Goal: Task Accomplishment & Management: Use online tool/utility

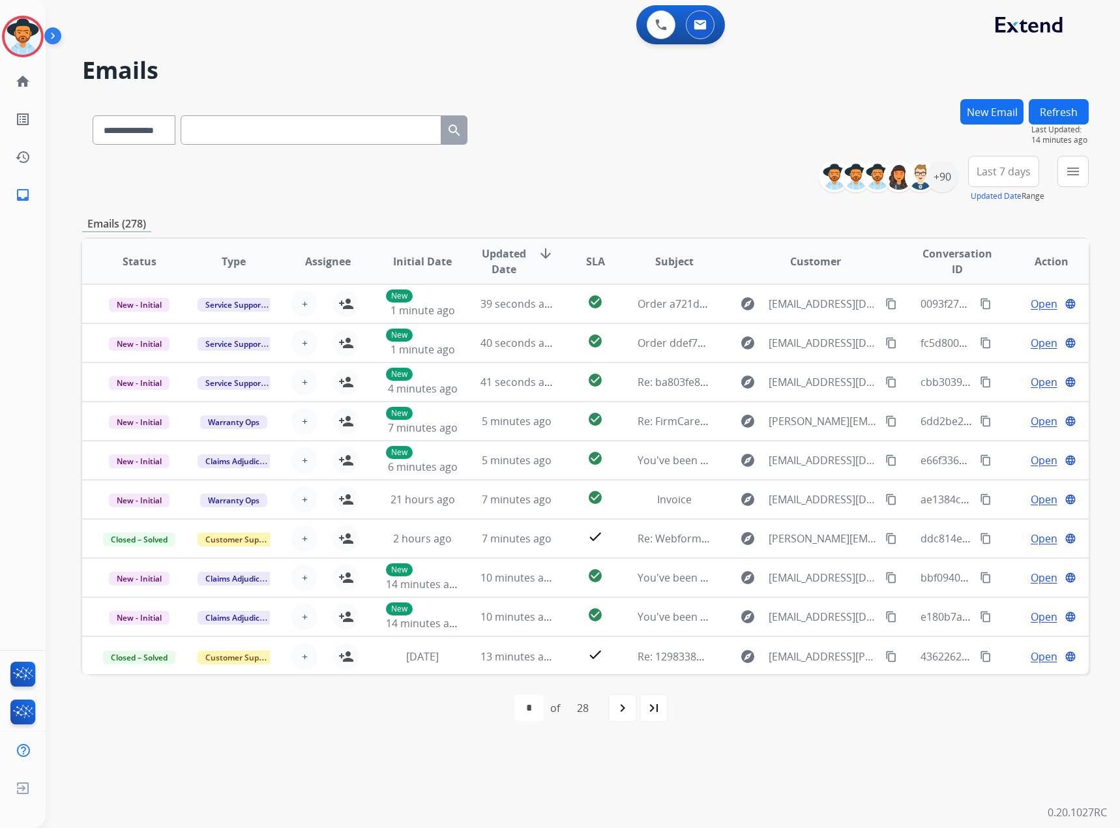
select select "**********"
paste input "**********"
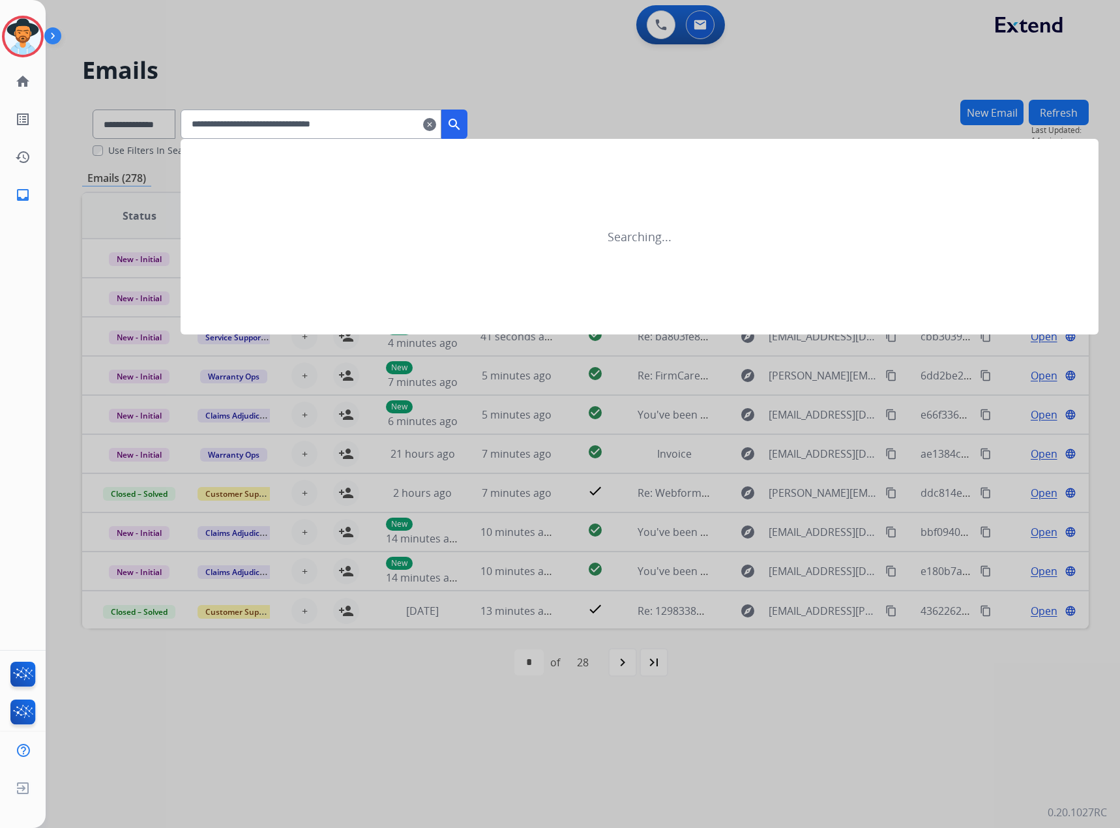
click at [462, 128] on mat-icon "search" at bounding box center [455, 125] width 16 height 16
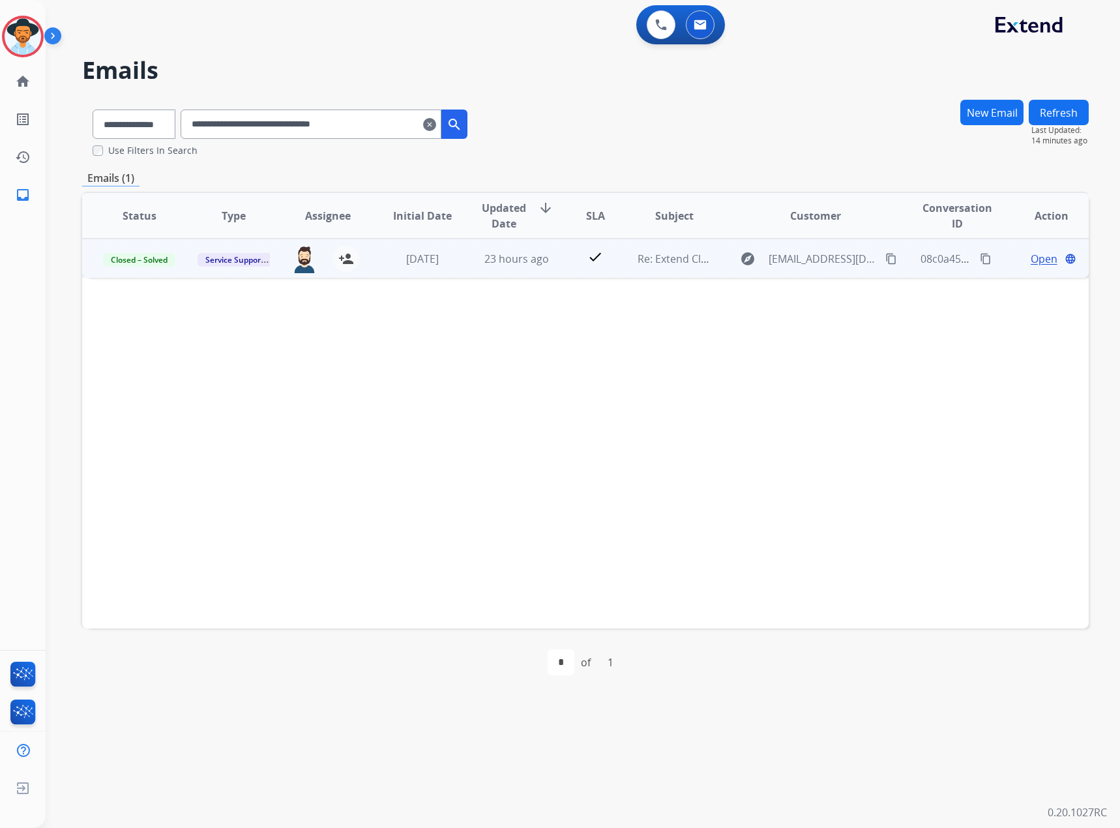
click at [1031, 259] on span "Open" at bounding box center [1044, 259] width 27 height 16
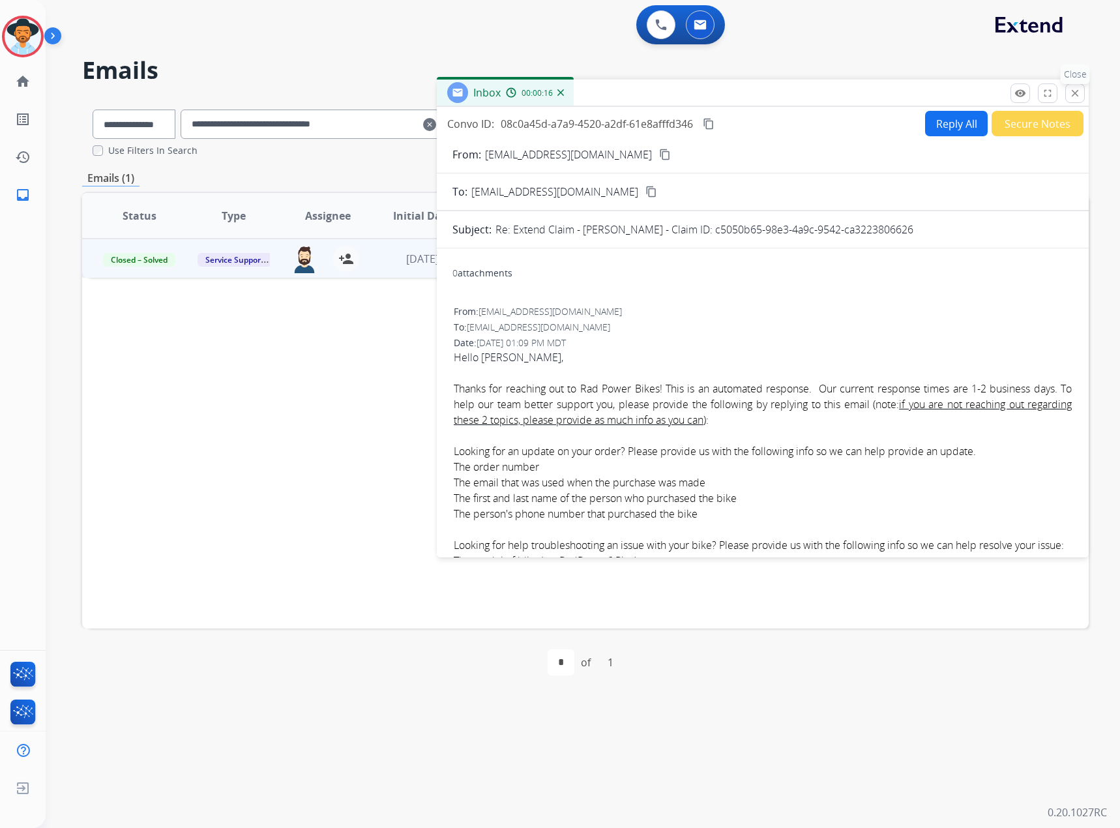
click at [1073, 93] on mat-icon "close" at bounding box center [1076, 93] width 12 height 12
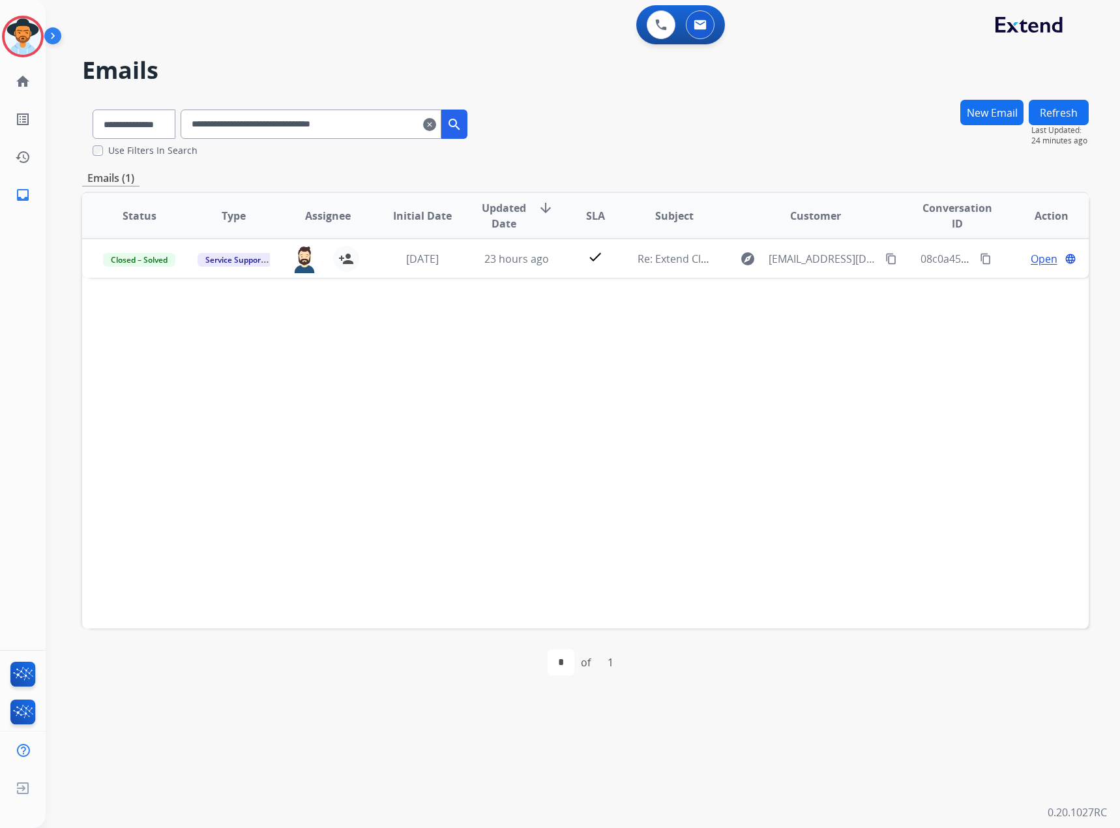
click at [345, 134] on input "**********" at bounding box center [311, 124] width 261 height 29
paste input "text"
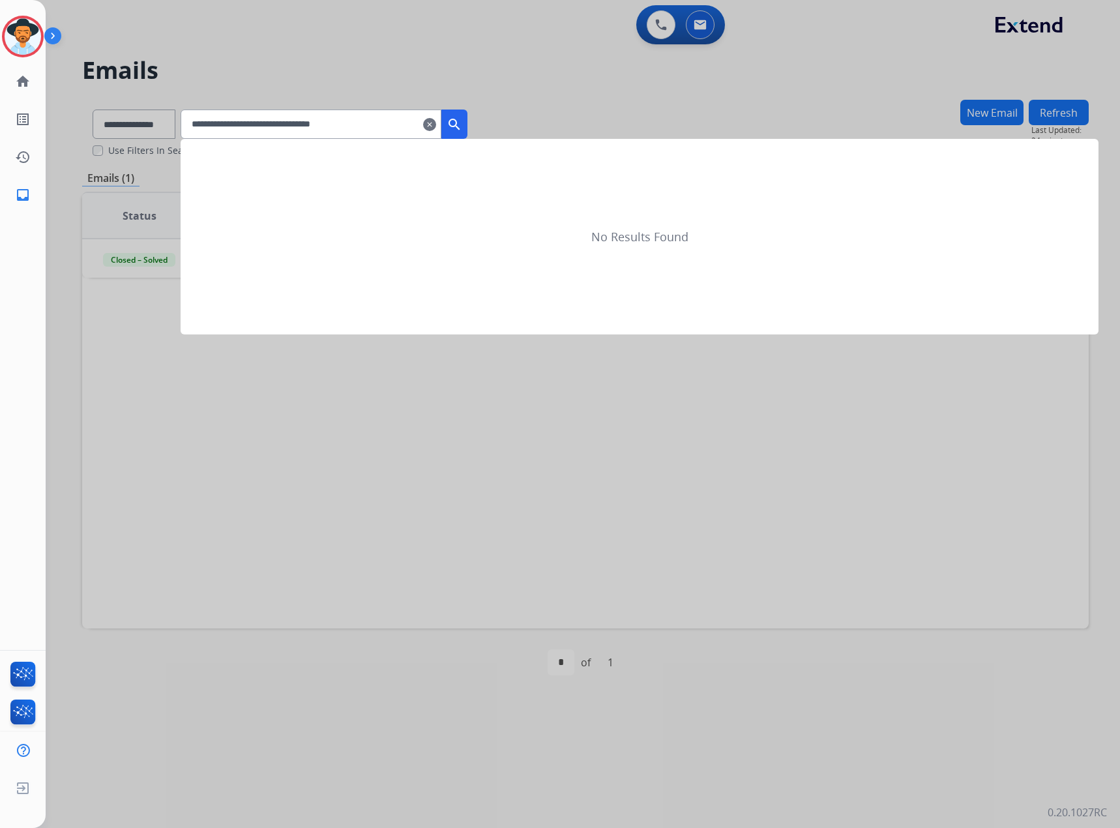
type input "**********"
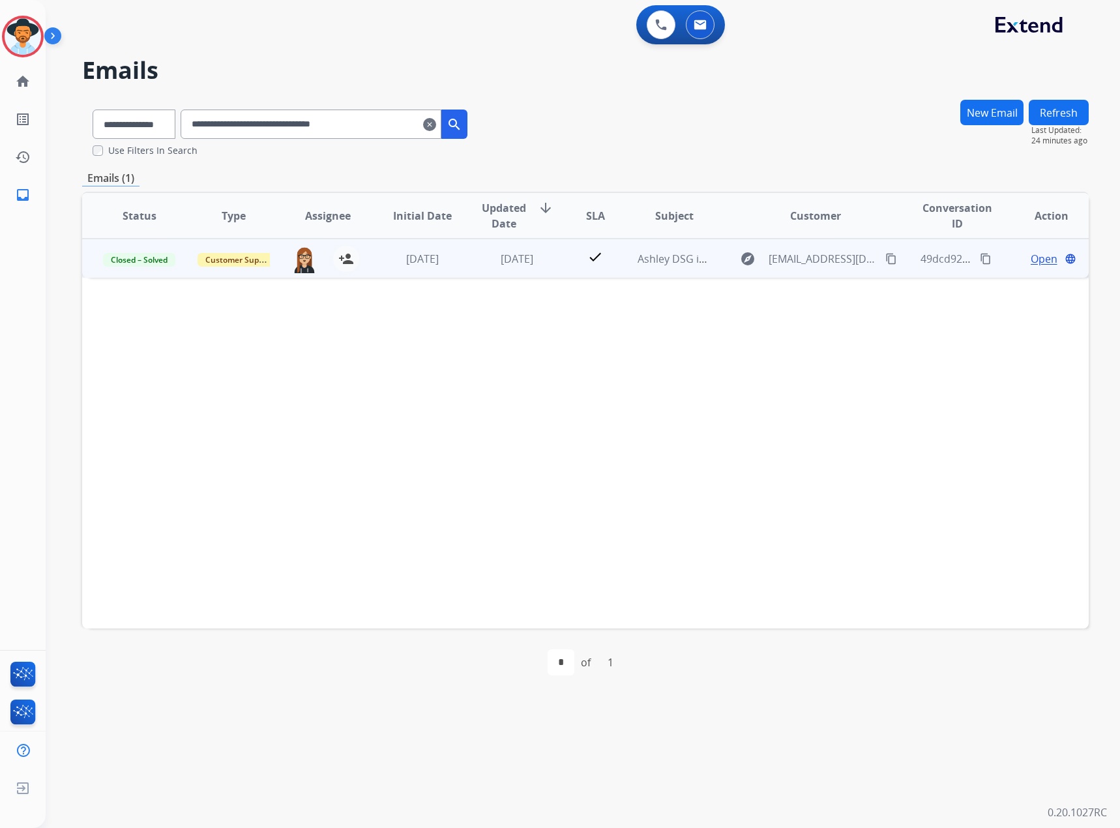
click at [1031, 254] on span "Open" at bounding box center [1044, 259] width 27 height 16
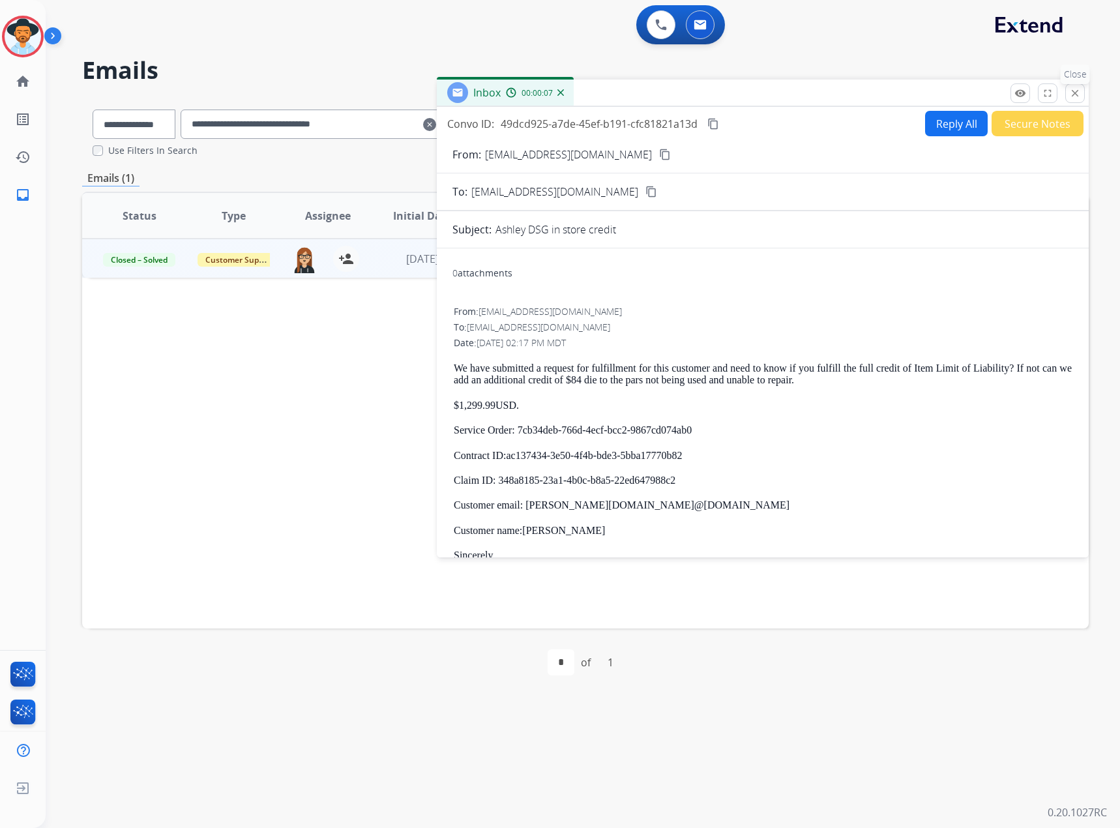
click at [1070, 87] on button "close Close" at bounding box center [1076, 93] width 20 height 20
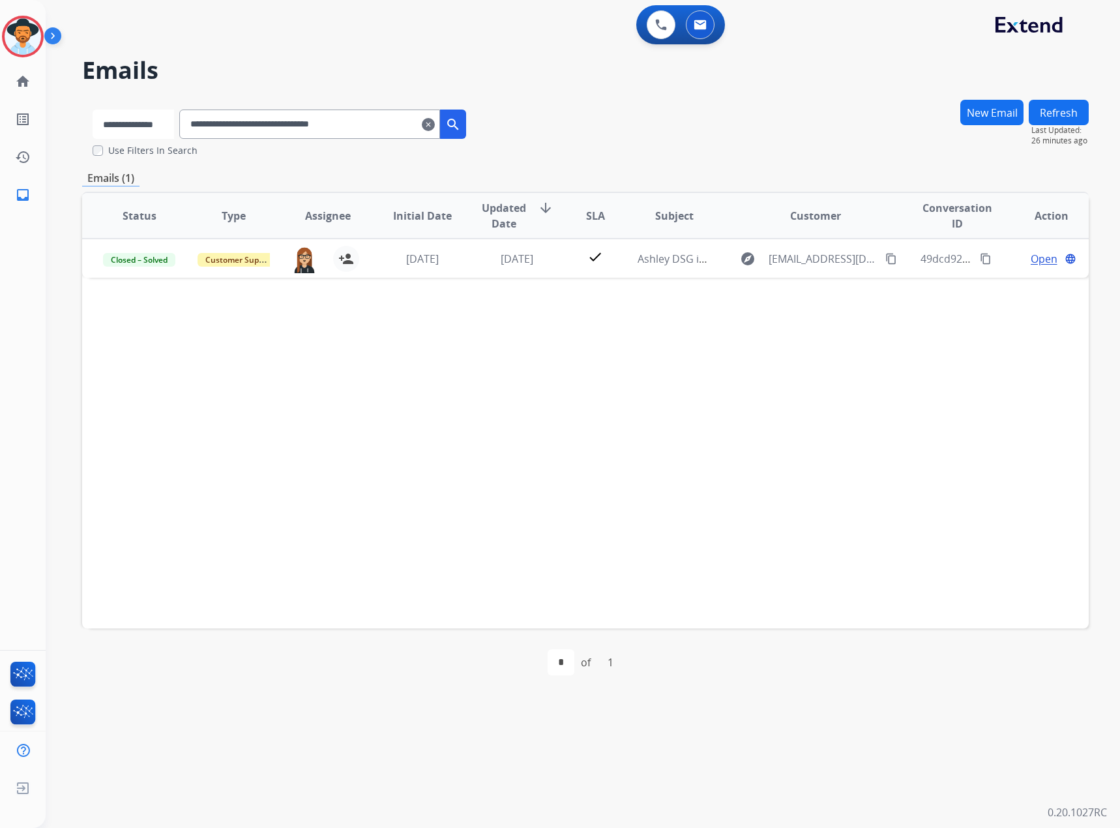
click at [134, 124] on select "**********" at bounding box center [134, 124] width 82 height 29
select select "*******"
click at [93, 110] on select "**********" at bounding box center [134, 124] width 82 height 29
click at [220, 119] on input "**********" at bounding box center [311, 124] width 261 height 29
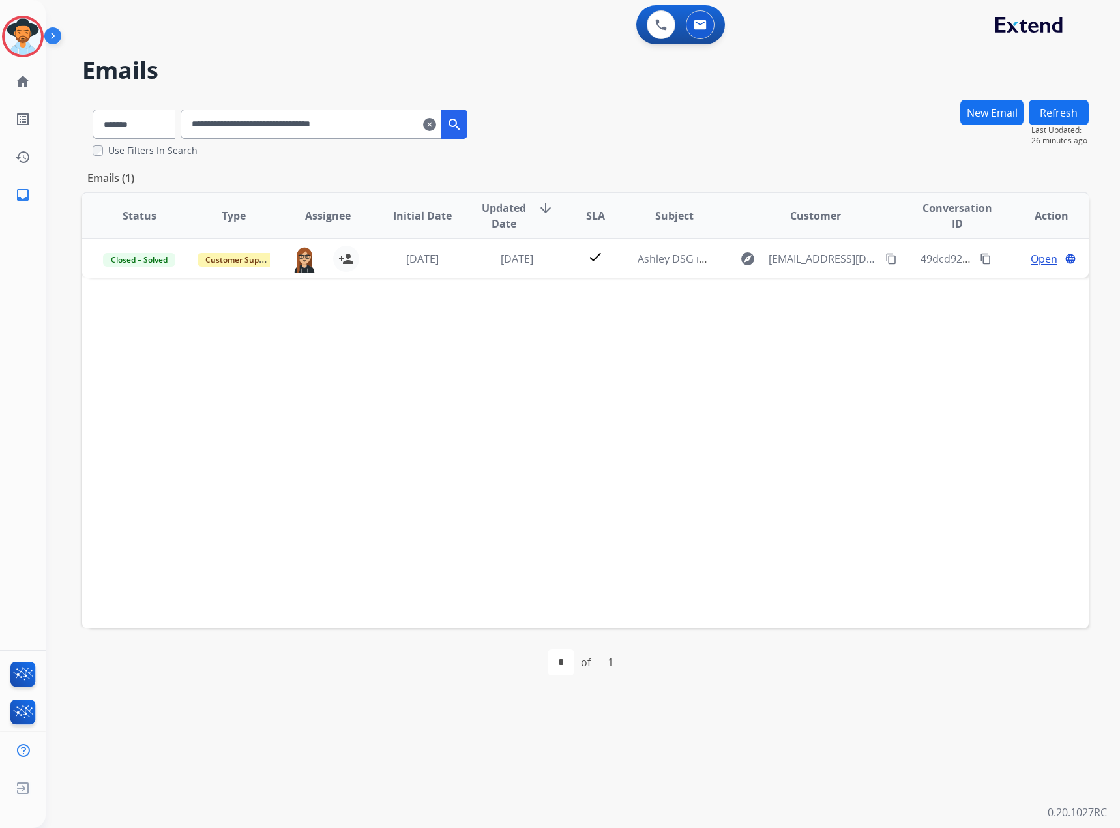
click at [220, 119] on input "**********" at bounding box center [311, 124] width 261 height 29
paste input "text"
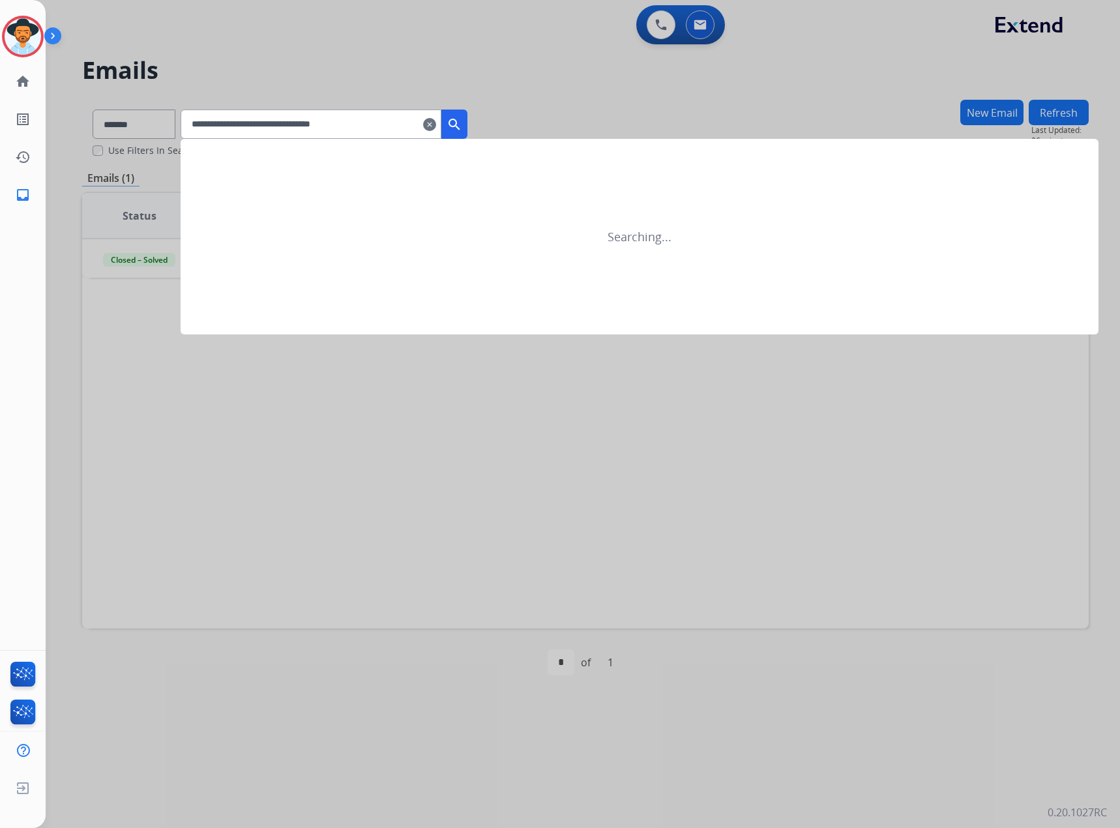
type input "**********"
click at [487, 113] on div at bounding box center [560, 414] width 1120 height 828
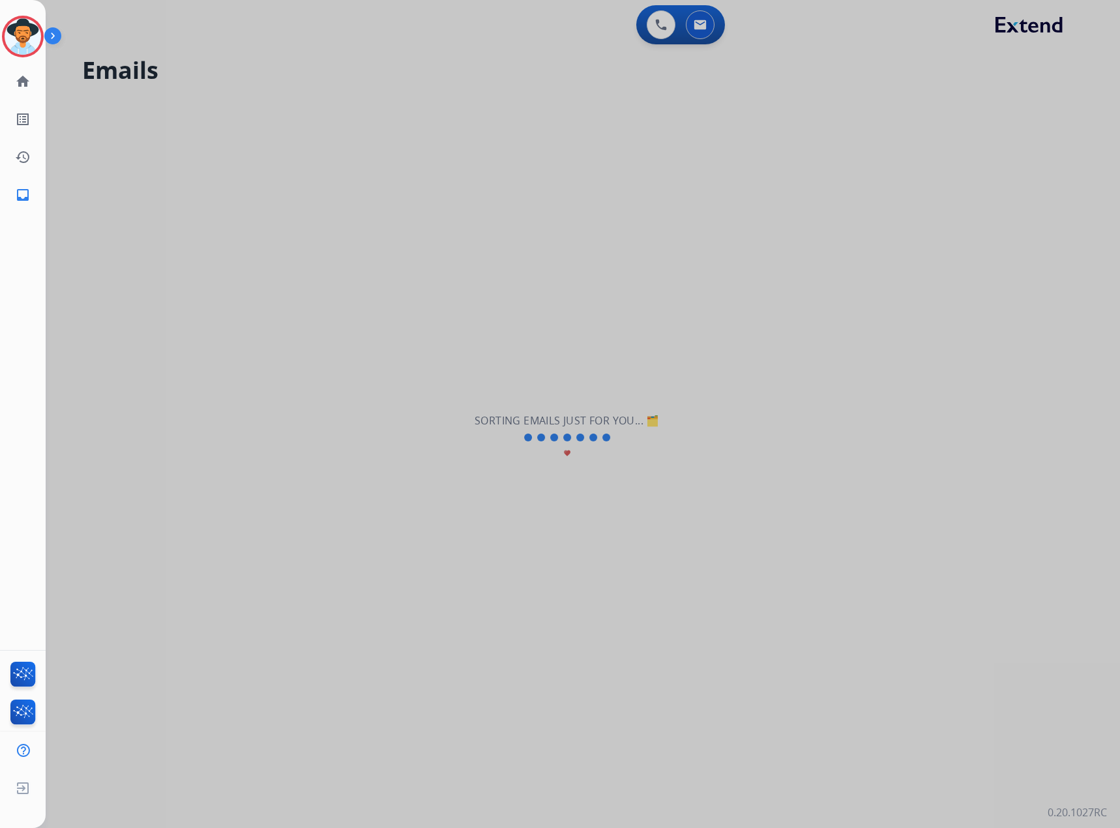
select select "**********"
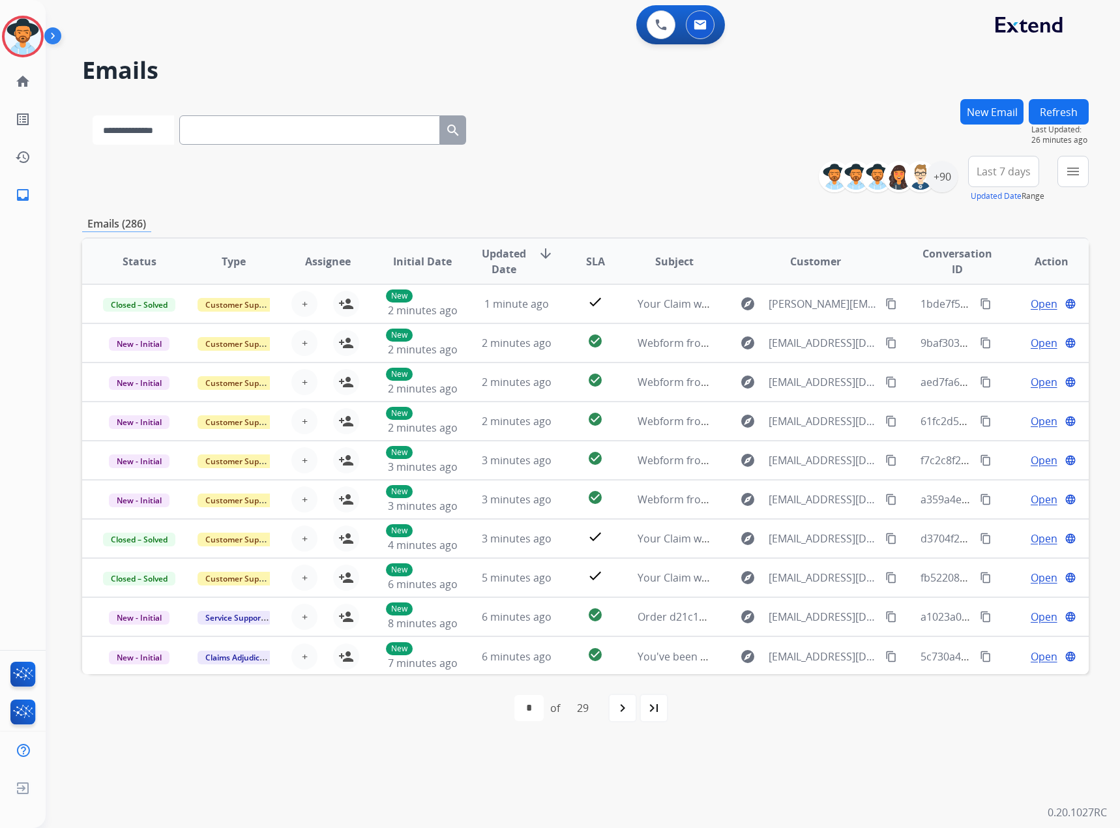
click at [122, 129] on select "**********" at bounding box center [134, 129] width 82 height 29
select select "*******"
click at [93, 115] on select "**********" at bounding box center [134, 129] width 82 height 29
paste input "**********"
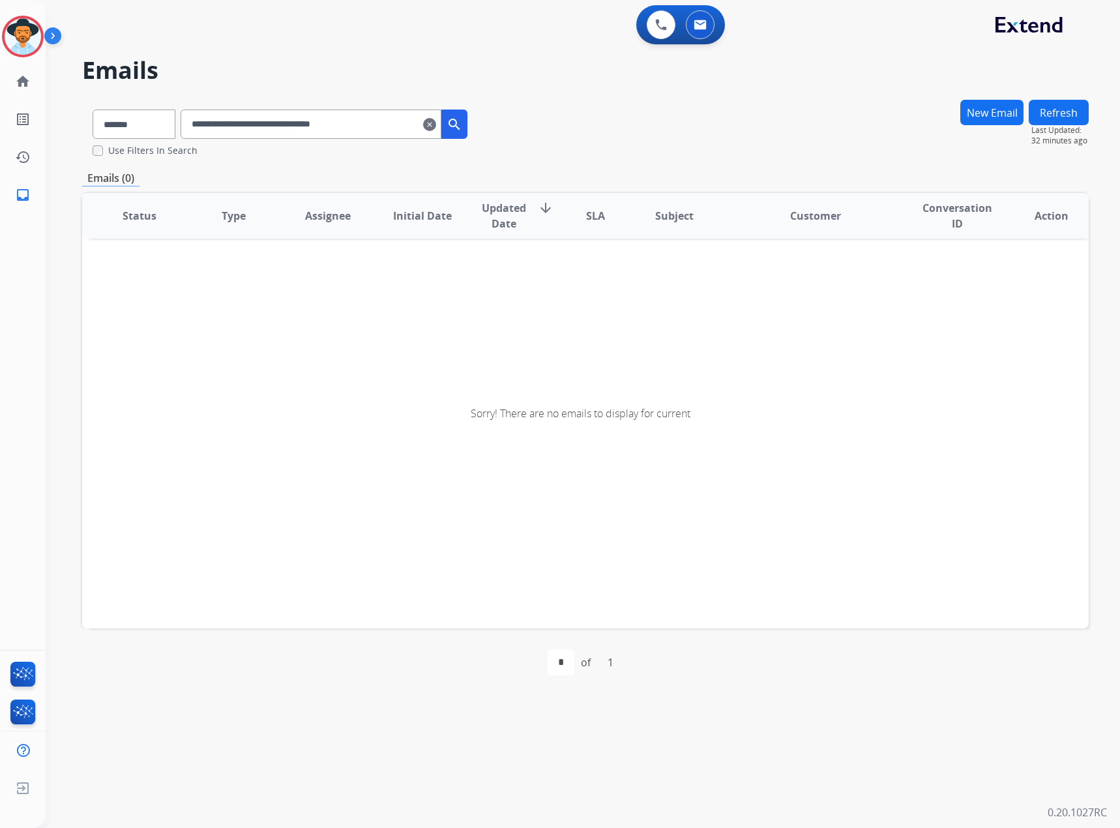
click at [226, 128] on input "**********" at bounding box center [311, 124] width 261 height 29
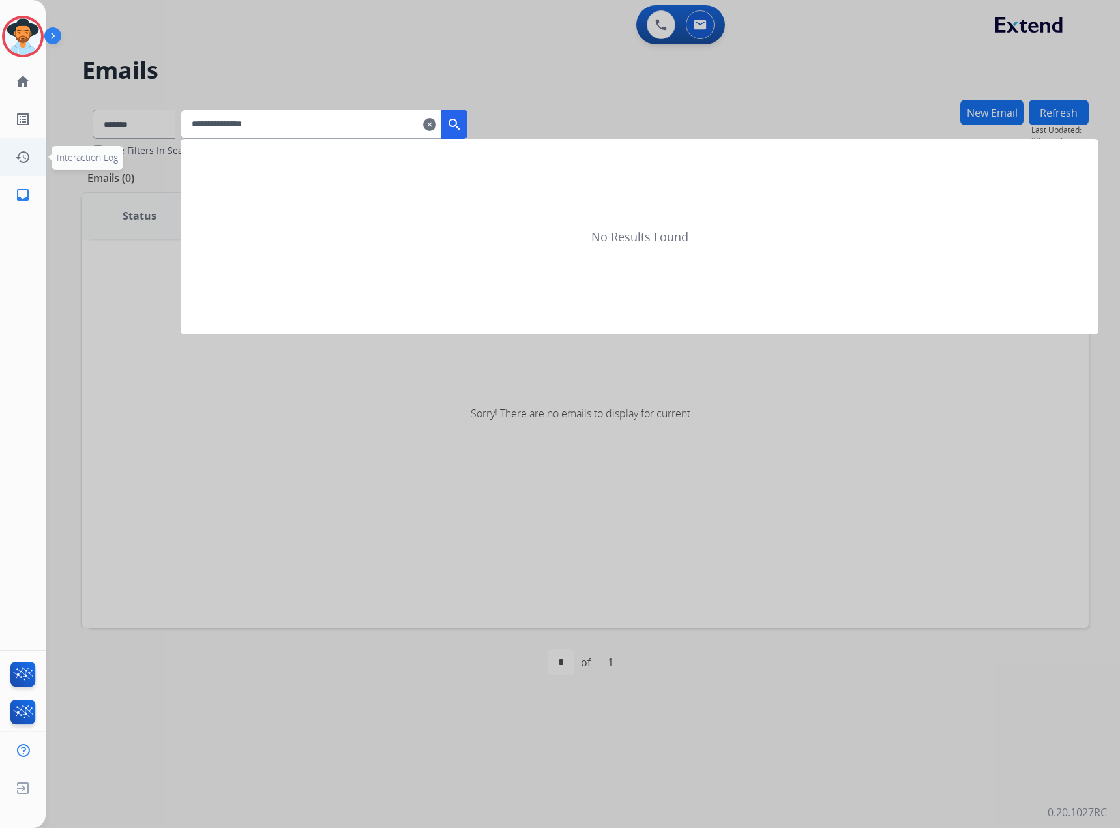
type input "**********"
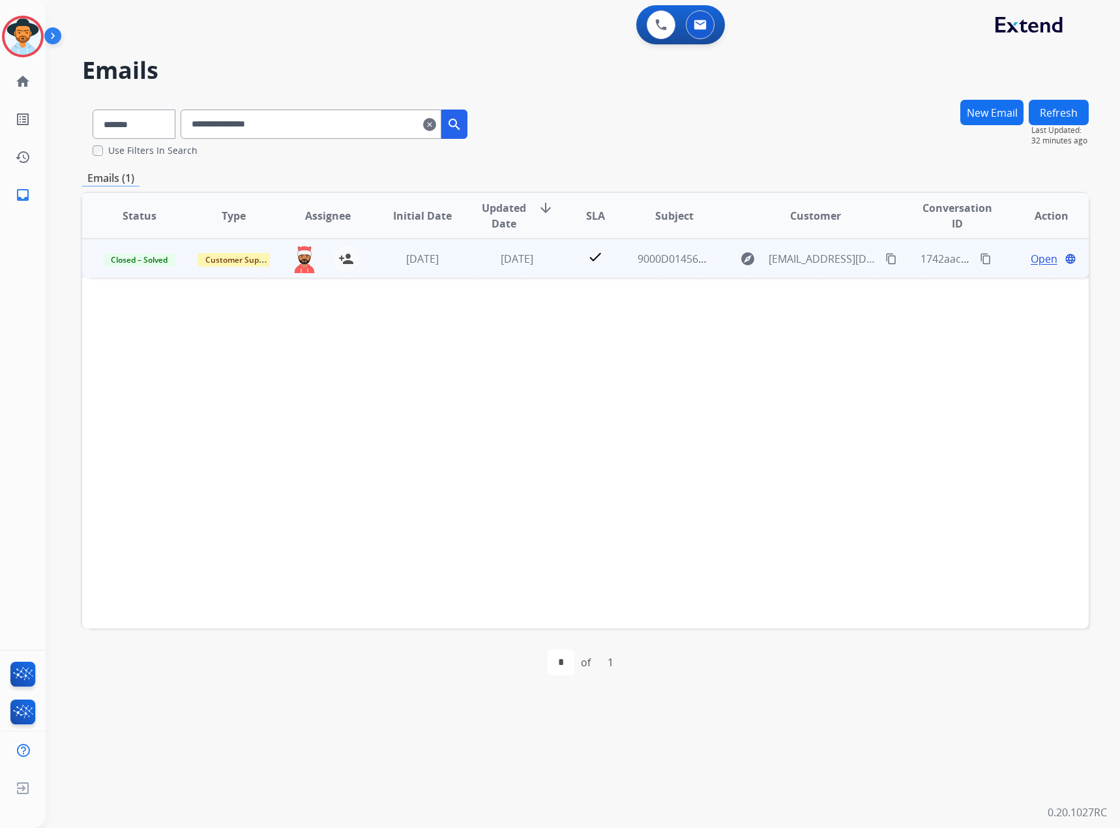
click at [1034, 256] on span "Open" at bounding box center [1044, 259] width 27 height 16
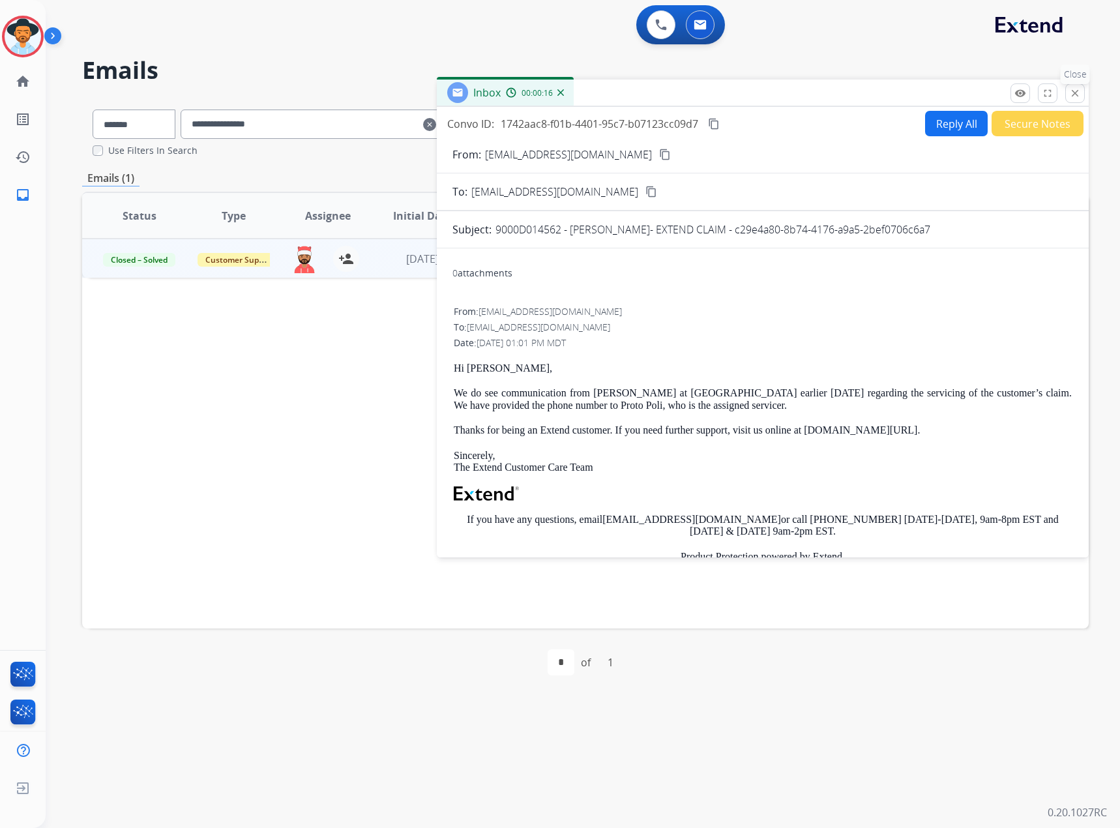
click at [1077, 92] on mat-icon "close" at bounding box center [1076, 93] width 12 height 12
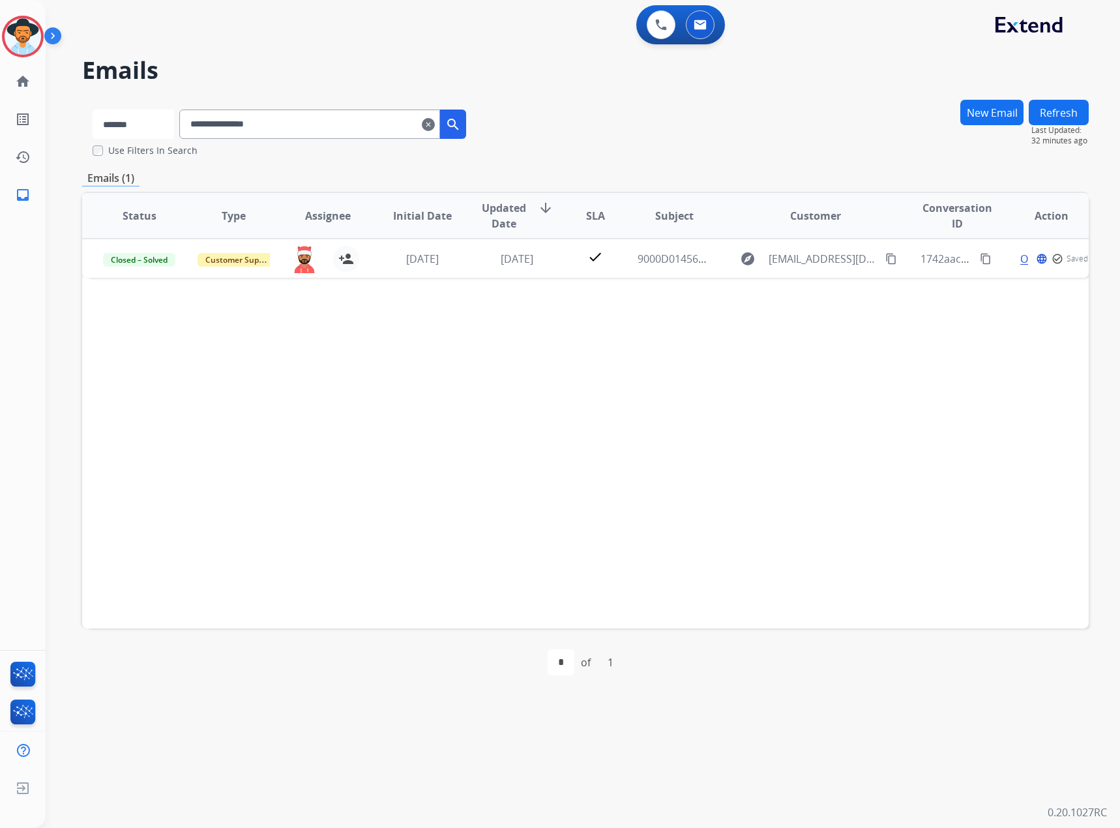
drag, startPoint x: 184, startPoint y: 119, endPoint x: 159, endPoint y: 137, distance: 30.4
click at [174, 119] on select "**********" at bounding box center [134, 124] width 82 height 29
select select "**********"
click at [93, 110] on select "**********" at bounding box center [134, 124] width 82 height 29
click at [252, 127] on input "**********" at bounding box center [311, 124] width 261 height 29
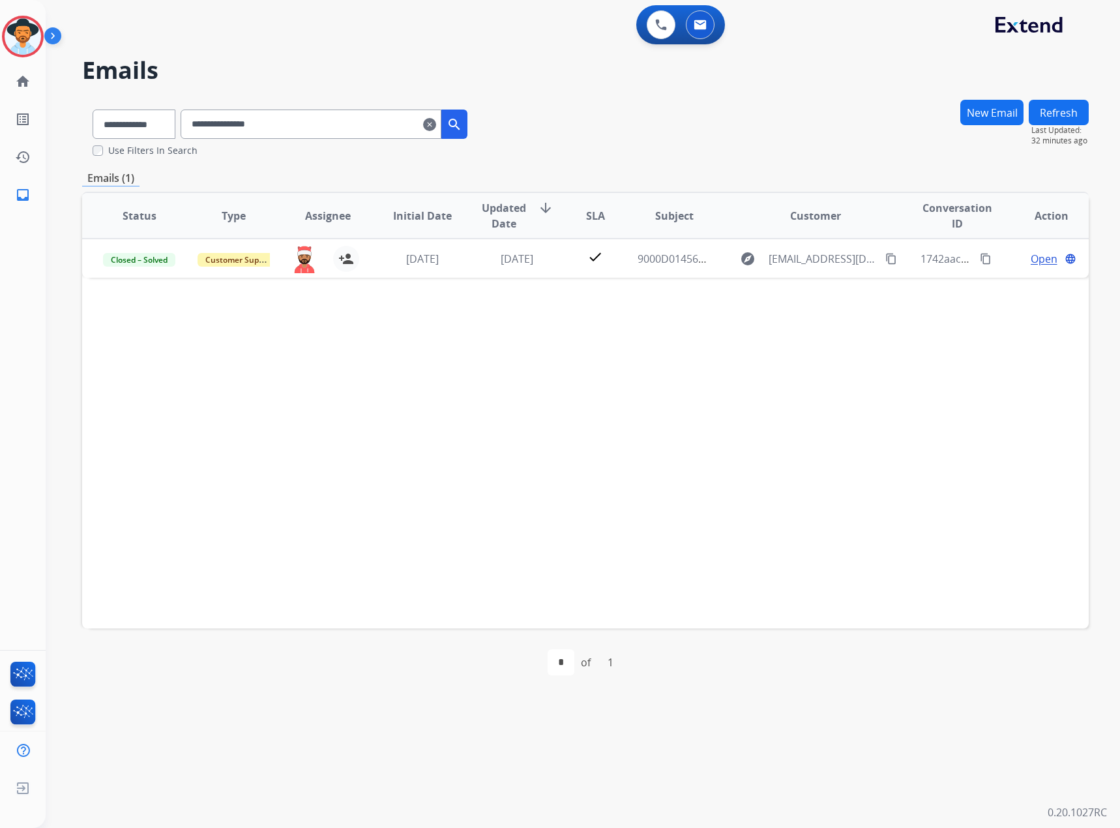
click at [252, 127] on input "**********" at bounding box center [311, 124] width 261 height 29
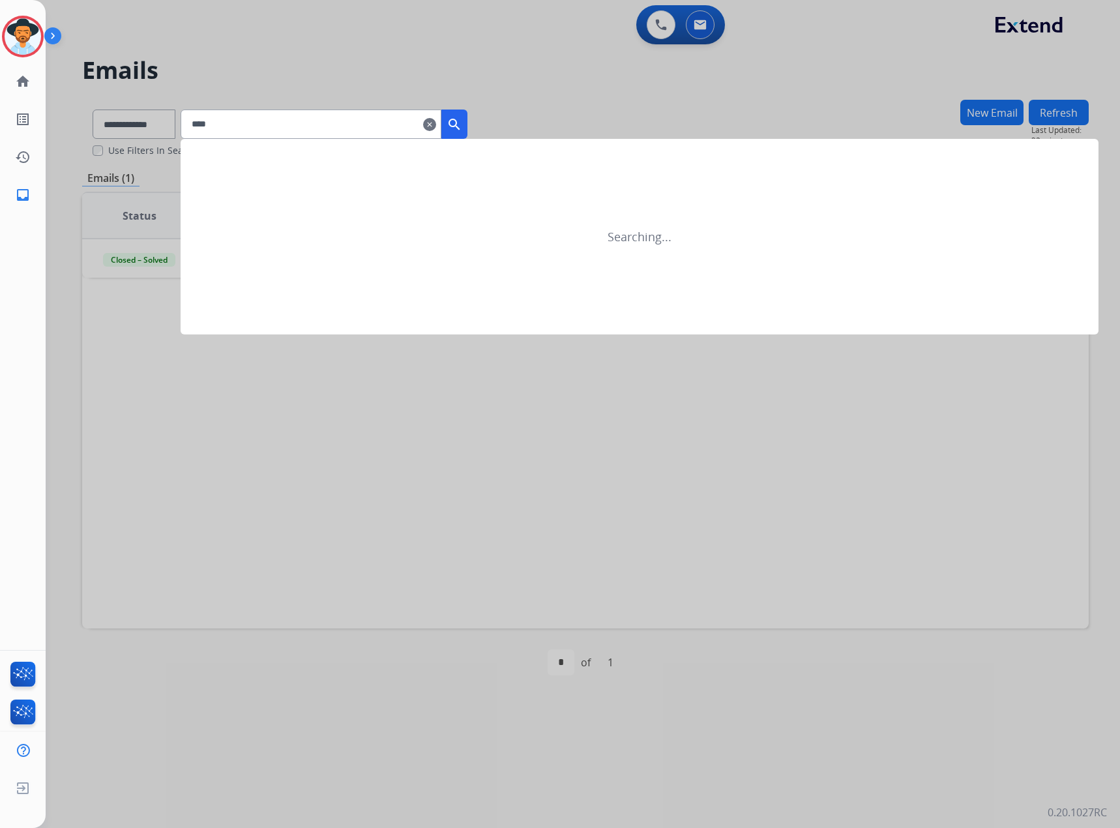
type input "*****"
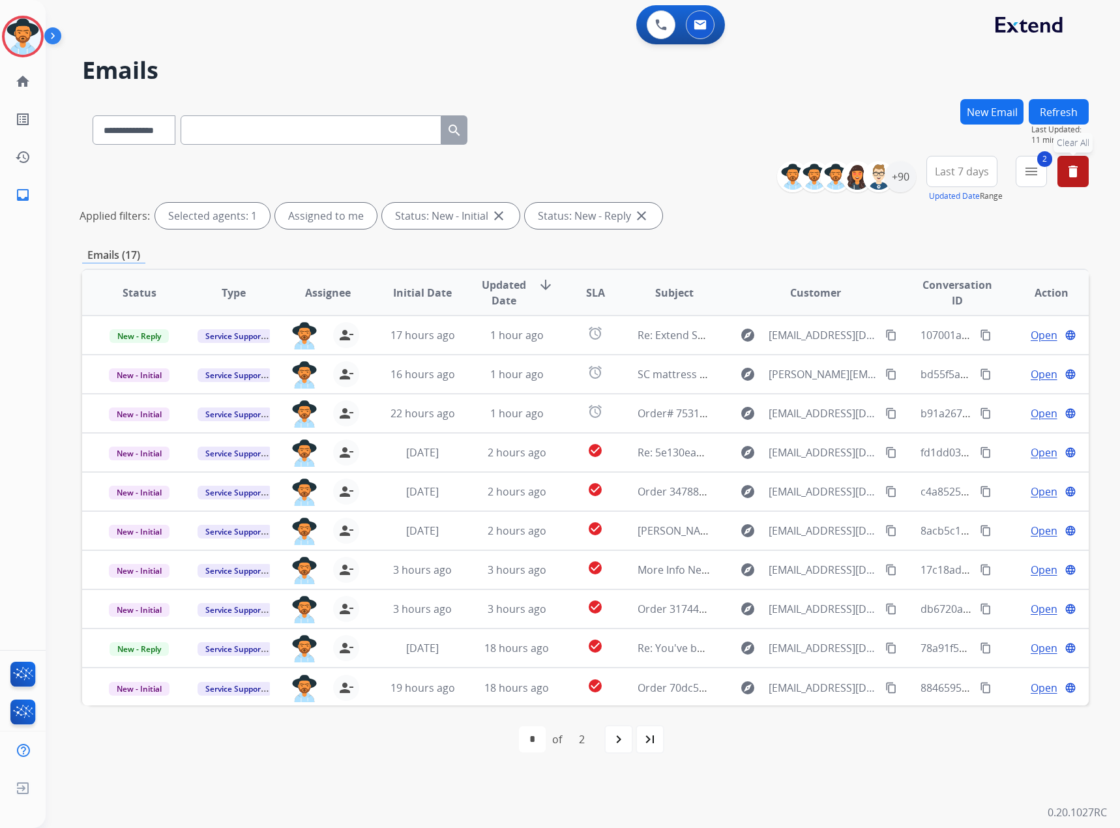
select select "**********"
click at [909, 174] on div "+90" at bounding box center [900, 176] width 31 height 31
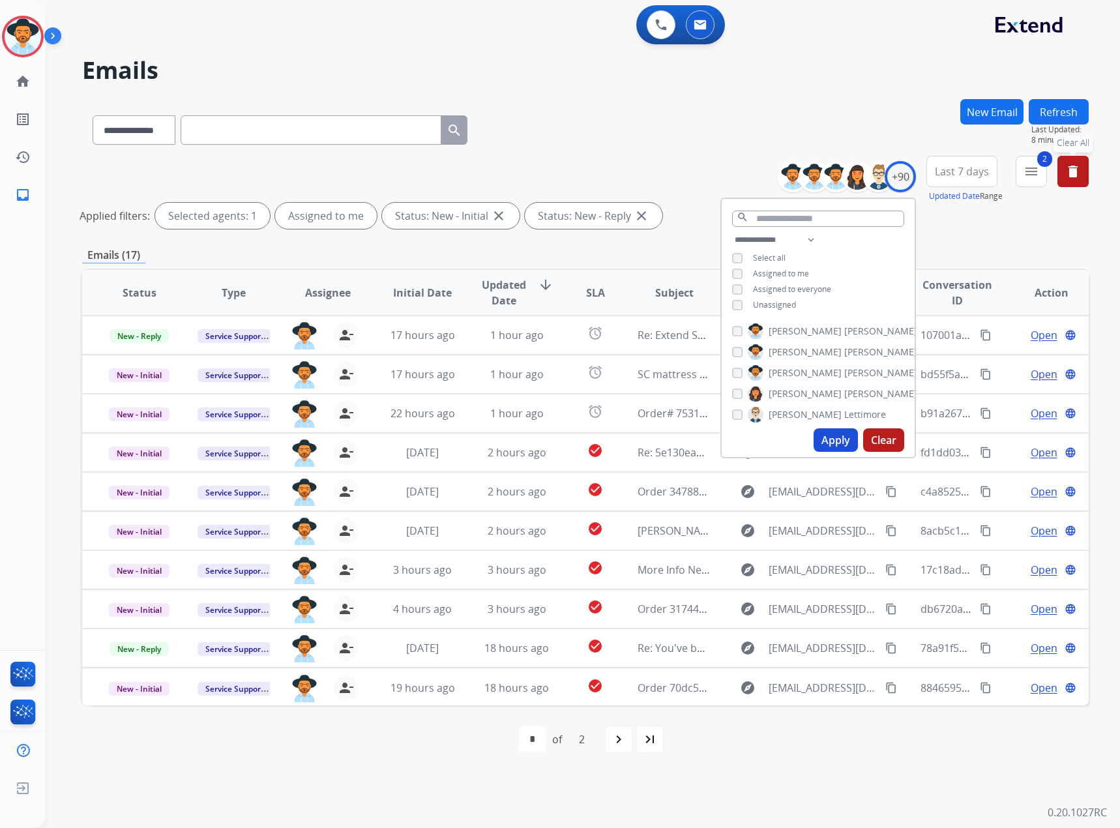
click at [773, 304] on span "Unassigned" at bounding box center [774, 304] width 43 height 11
click at [823, 448] on button "Apply" at bounding box center [836, 439] width 44 height 23
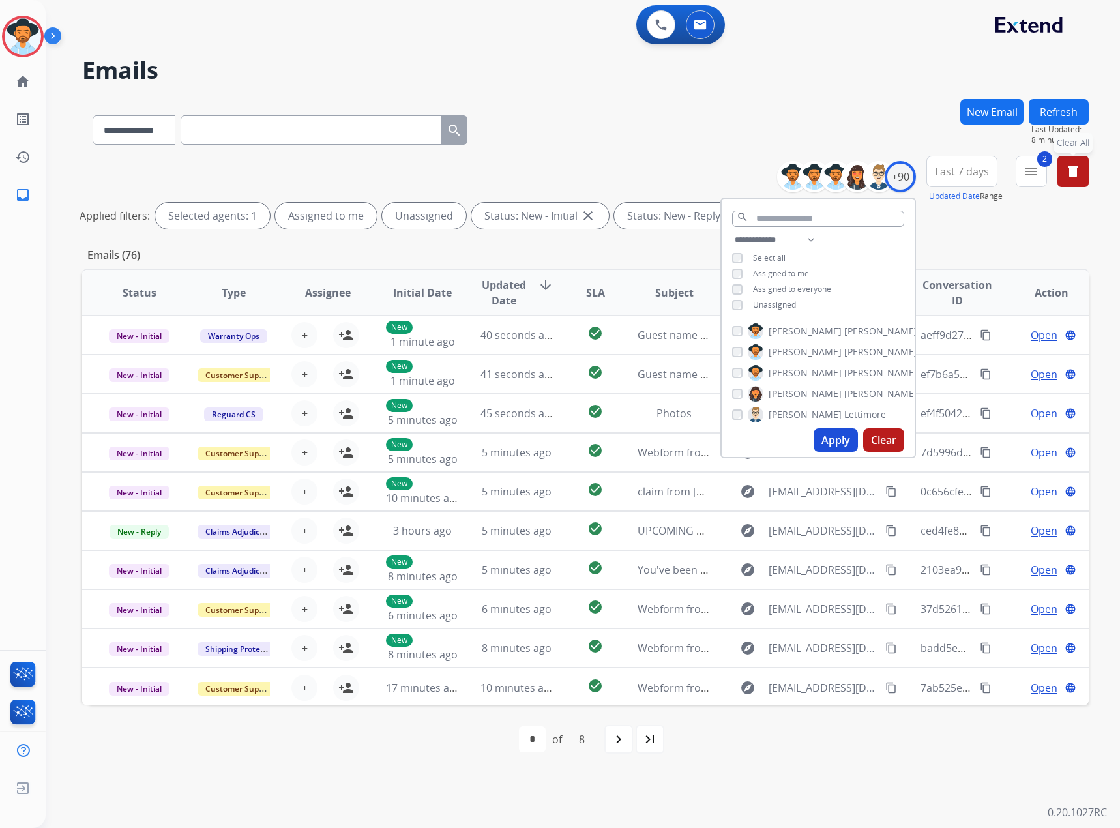
click at [630, 247] on div "Emails (76)" at bounding box center [585, 255] width 1007 height 16
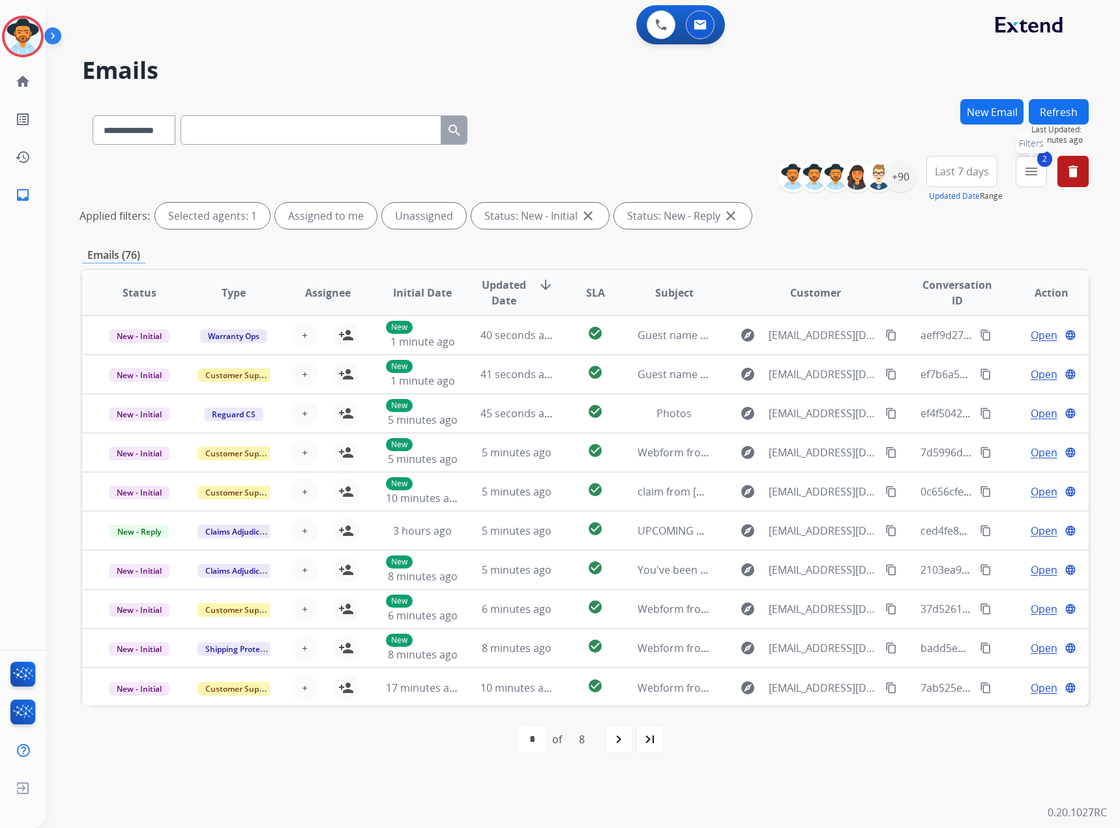
click at [1028, 166] on mat-icon "menu" at bounding box center [1032, 172] width 16 height 16
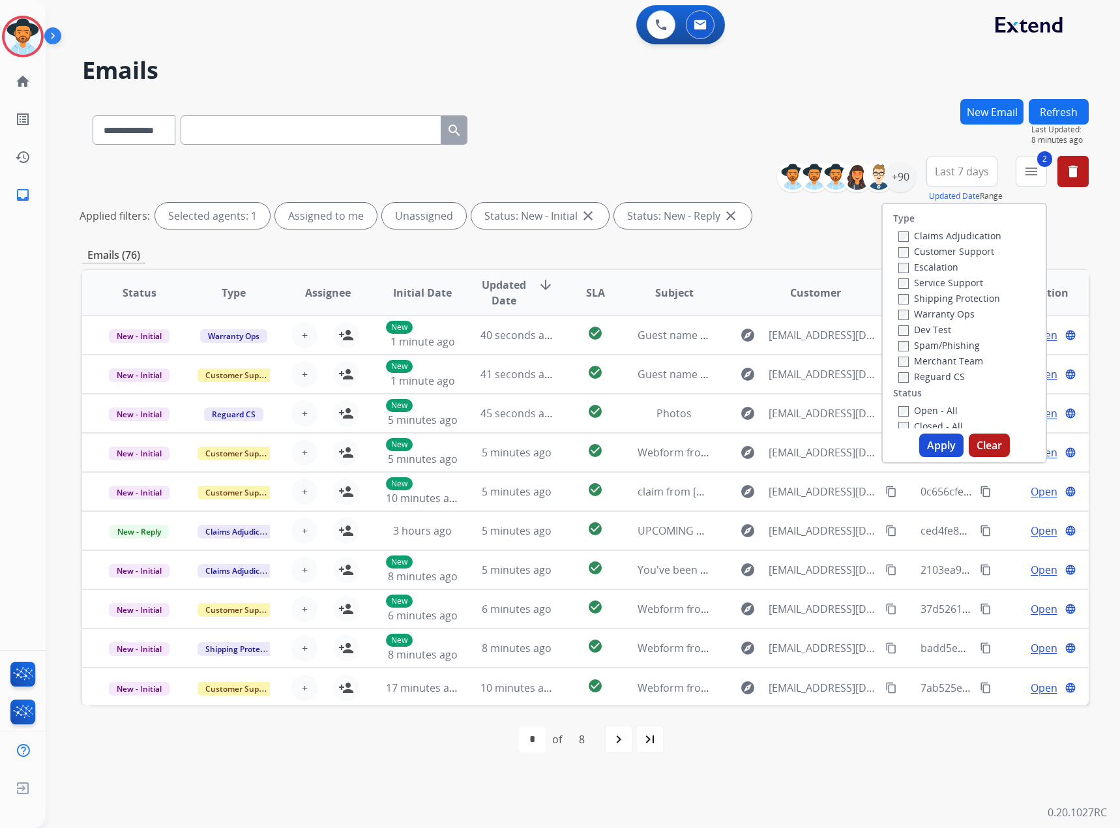
click at [933, 282] on label "Service Support" at bounding box center [941, 283] width 85 height 12
click at [933, 440] on button "Apply" at bounding box center [942, 445] width 44 height 23
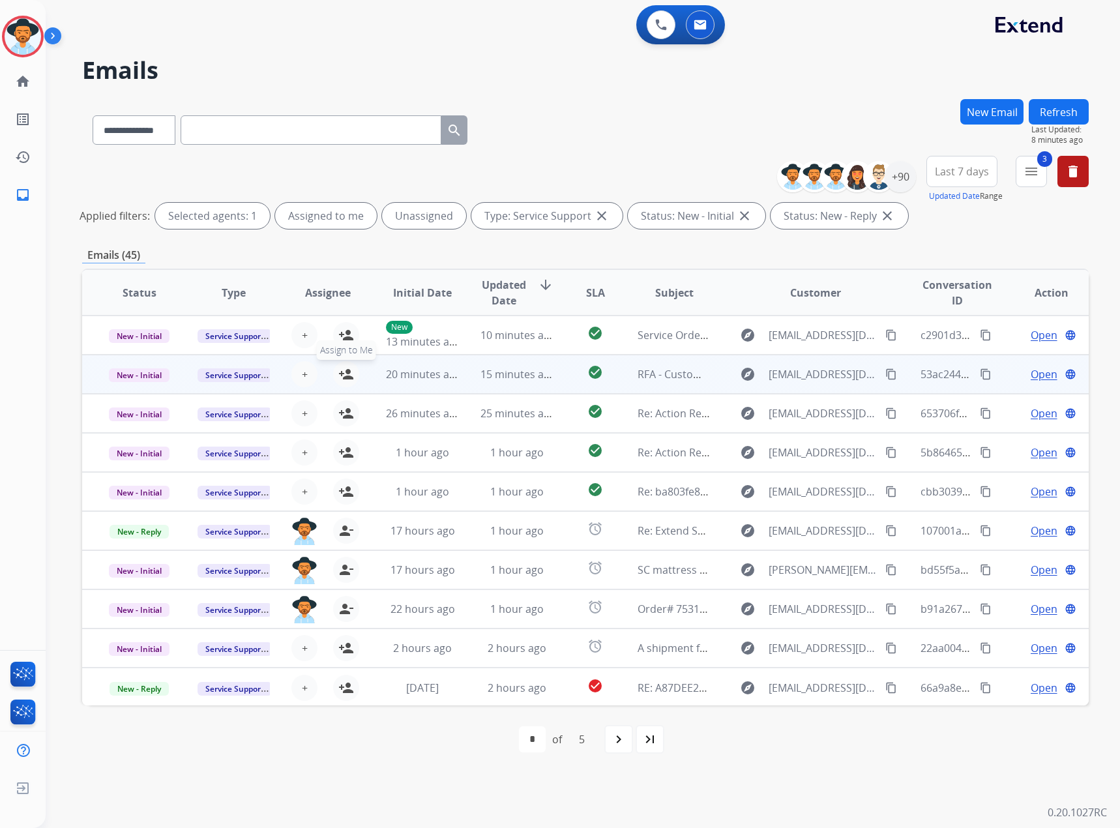
click at [344, 374] on mat-icon "person_add" at bounding box center [346, 375] width 16 height 16
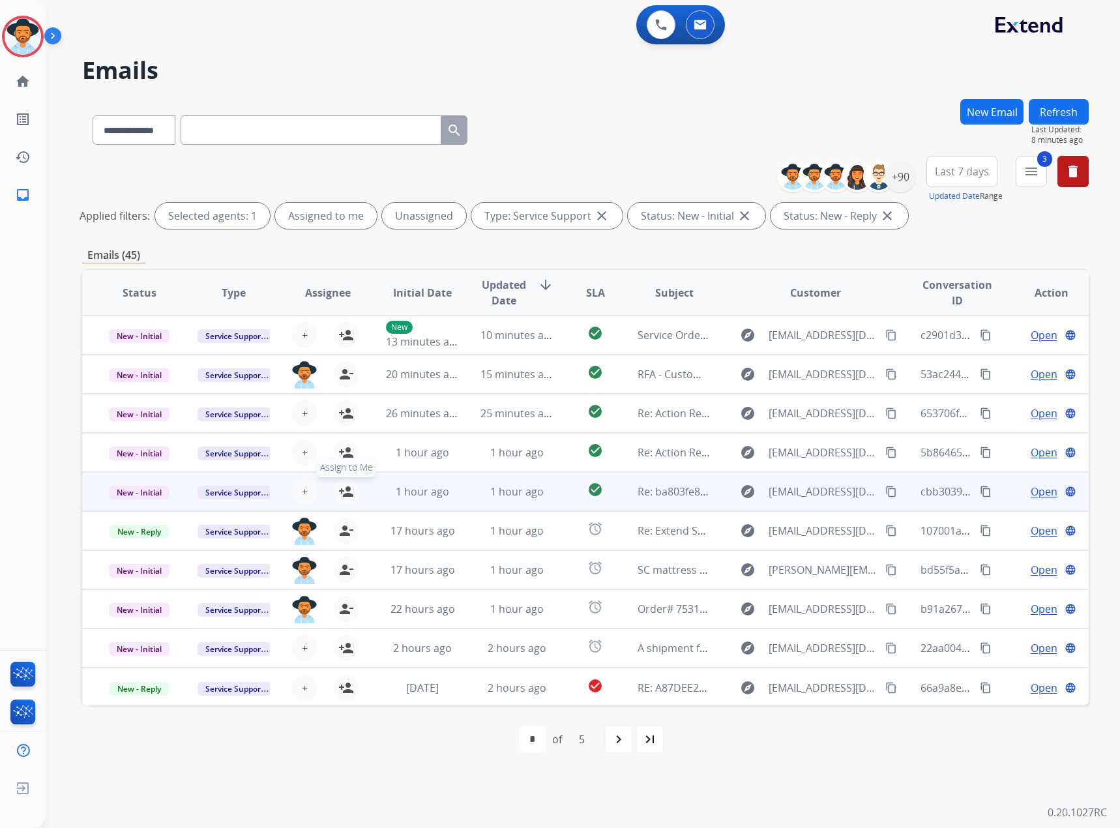
click at [346, 490] on mat-icon "person_add" at bounding box center [346, 492] width 16 height 16
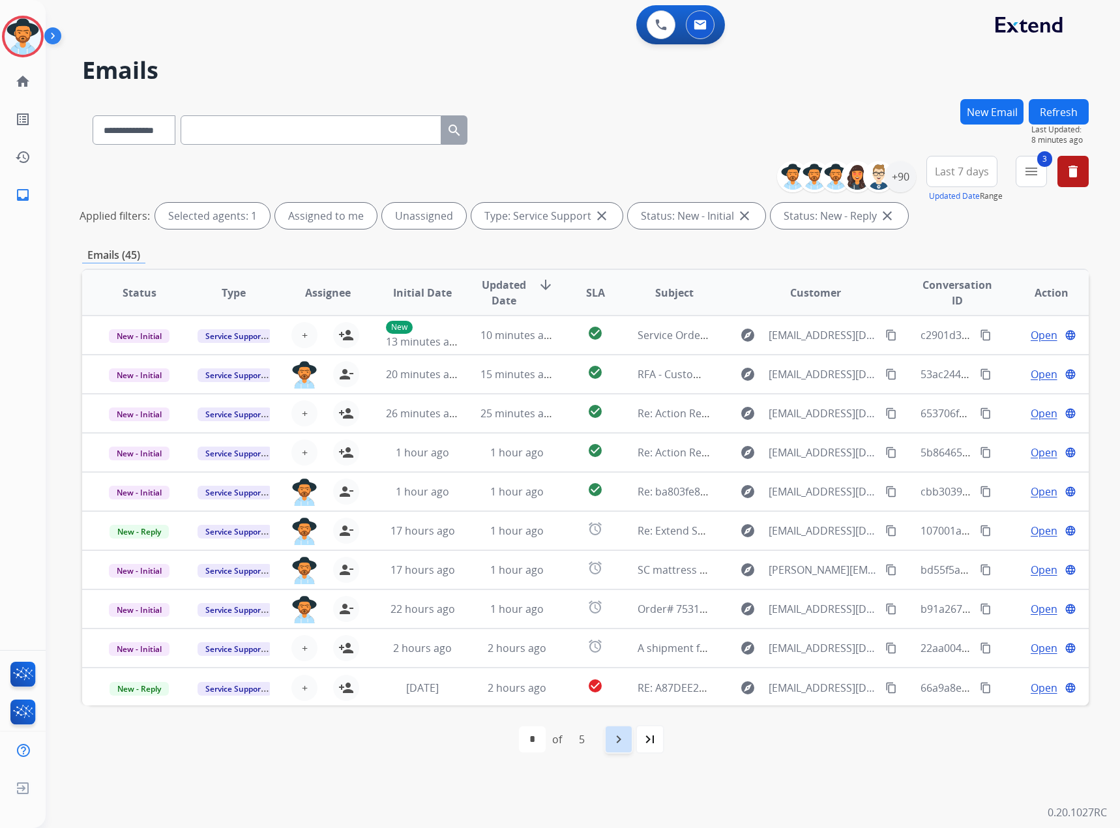
click at [618, 747] on mat-icon "navigate_next" at bounding box center [619, 740] width 16 height 16
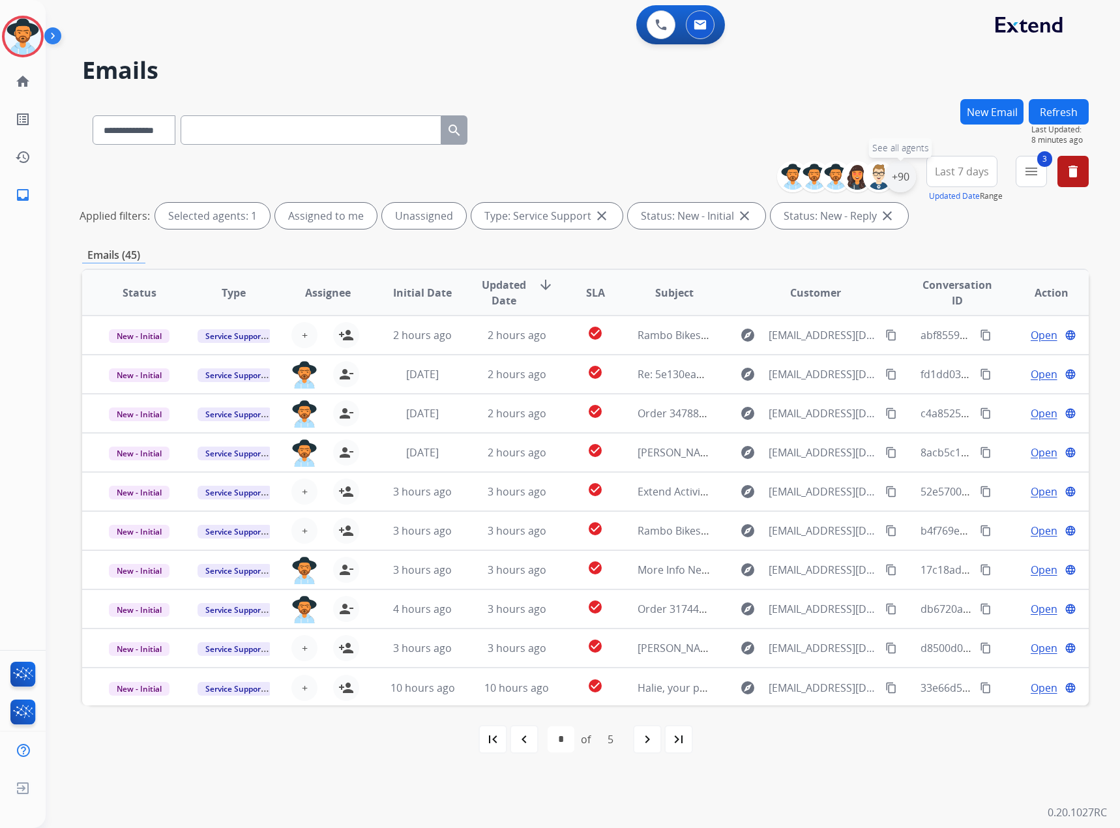
click at [896, 177] on div "+90" at bounding box center [900, 176] width 31 height 31
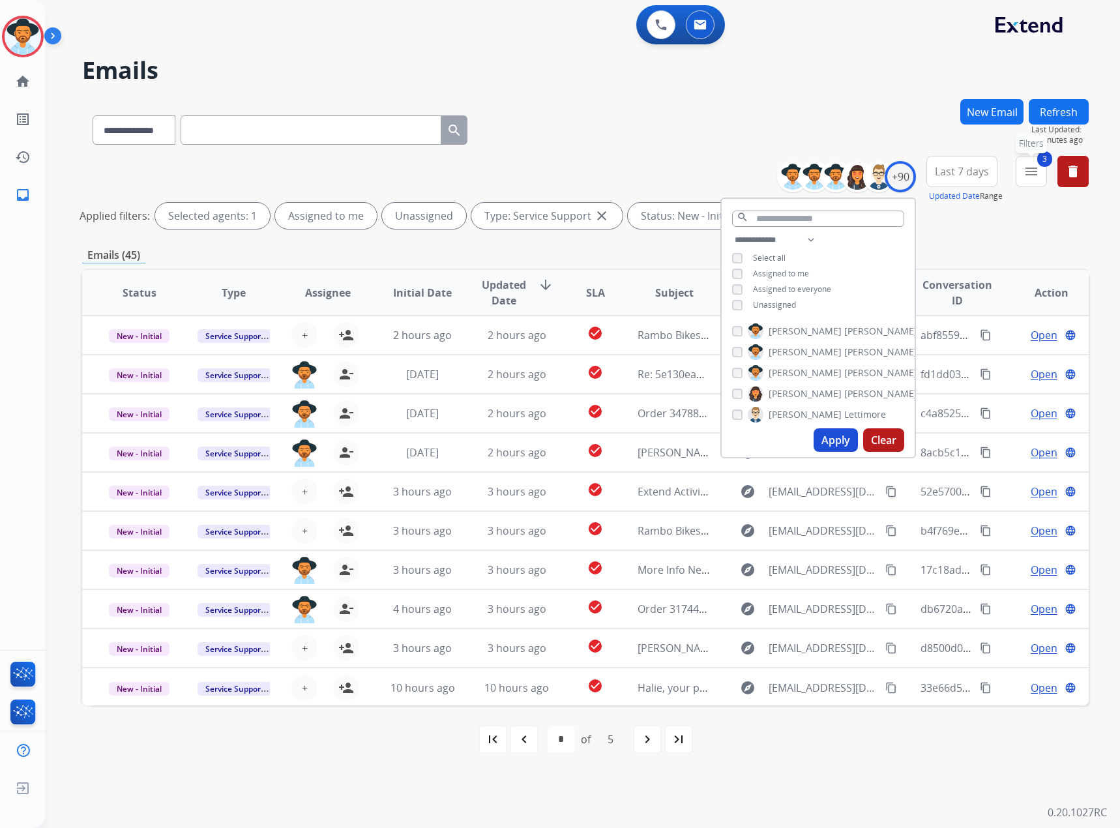
click at [1023, 173] on button "3 menu Filters" at bounding box center [1031, 171] width 31 height 31
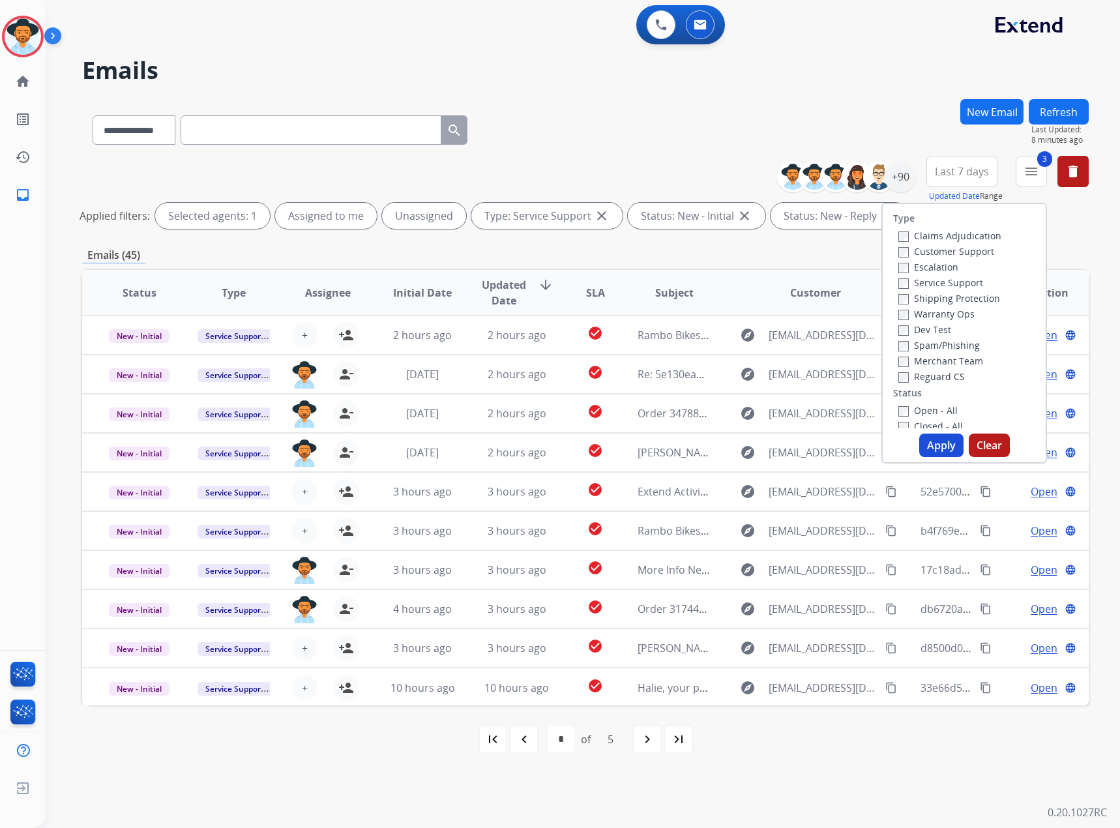
click at [927, 288] on label "Service Support" at bounding box center [941, 283] width 85 height 12
click at [940, 238] on label "Claims Adjudication" at bounding box center [950, 236] width 103 height 12
click at [933, 433] on div "Type Claims Adjudication Customer Support Escalation Service Support Shipping P…" at bounding box center [965, 333] width 166 height 261
click at [938, 448] on button "Apply" at bounding box center [942, 445] width 44 height 23
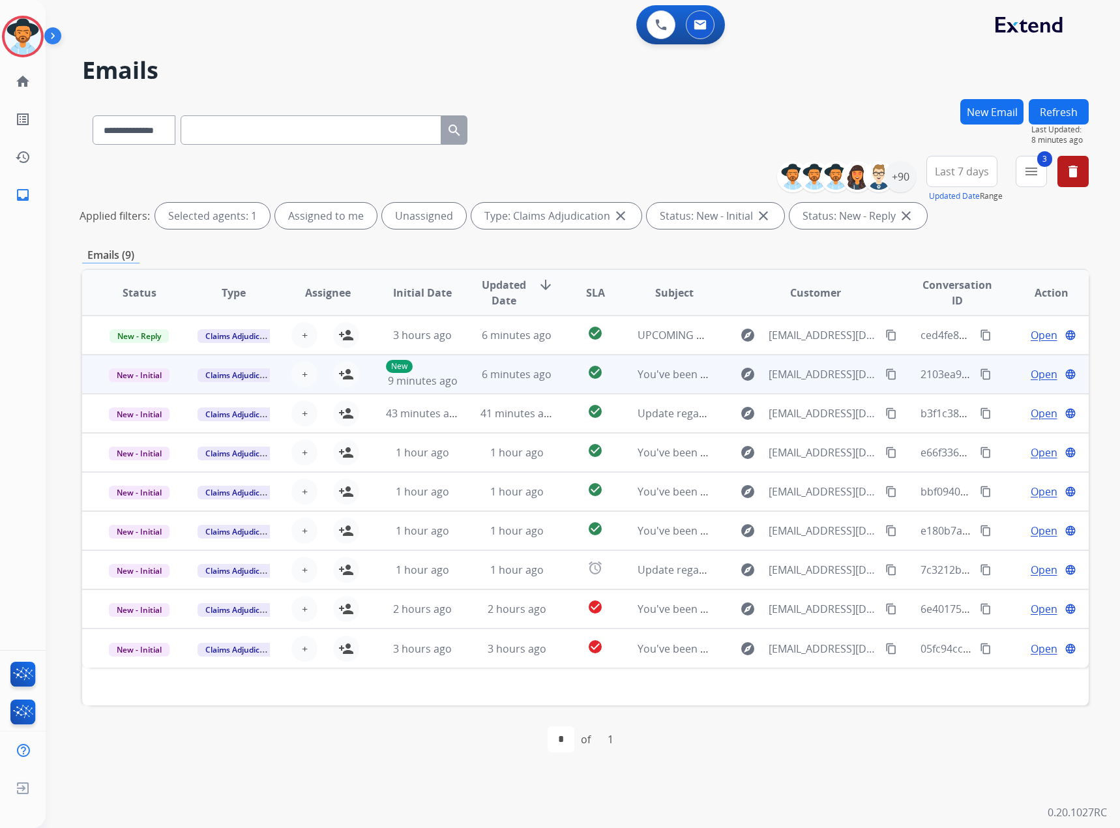
click at [1033, 372] on span "Open" at bounding box center [1044, 375] width 27 height 16
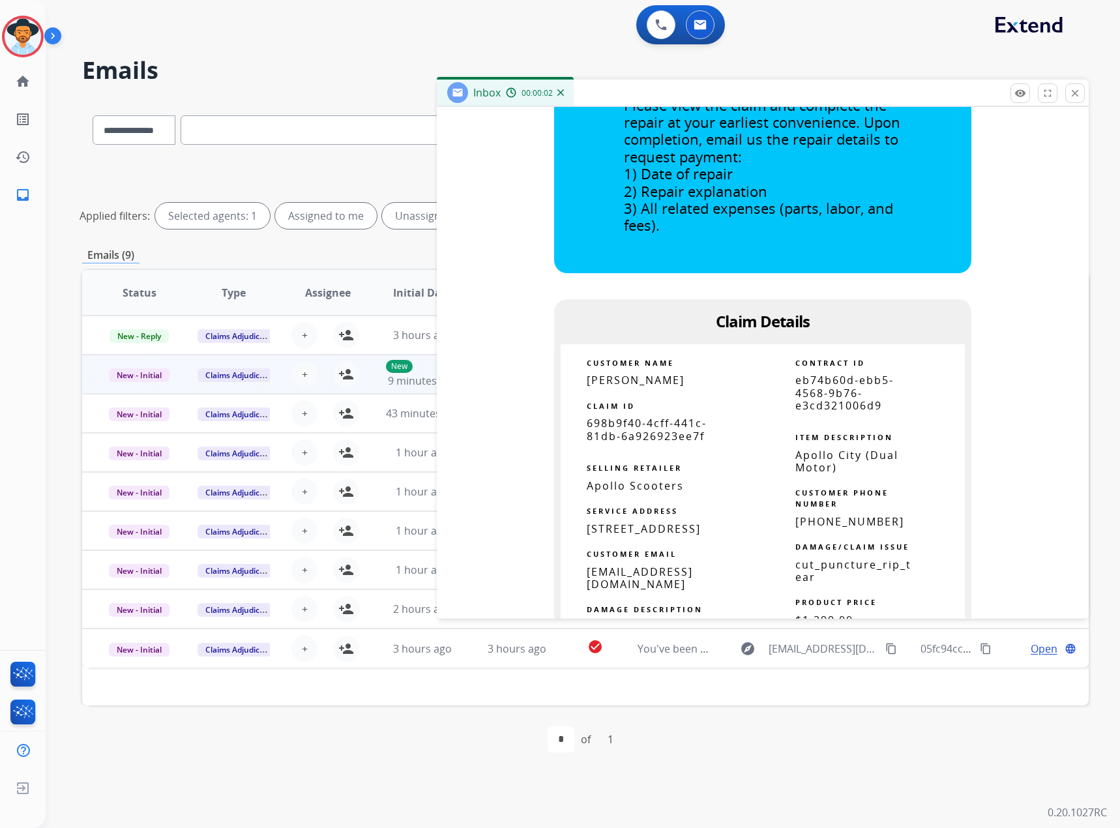
scroll to position [587, 0]
click at [1072, 97] on mat-icon "close" at bounding box center [1076, 93] width 12 height 12
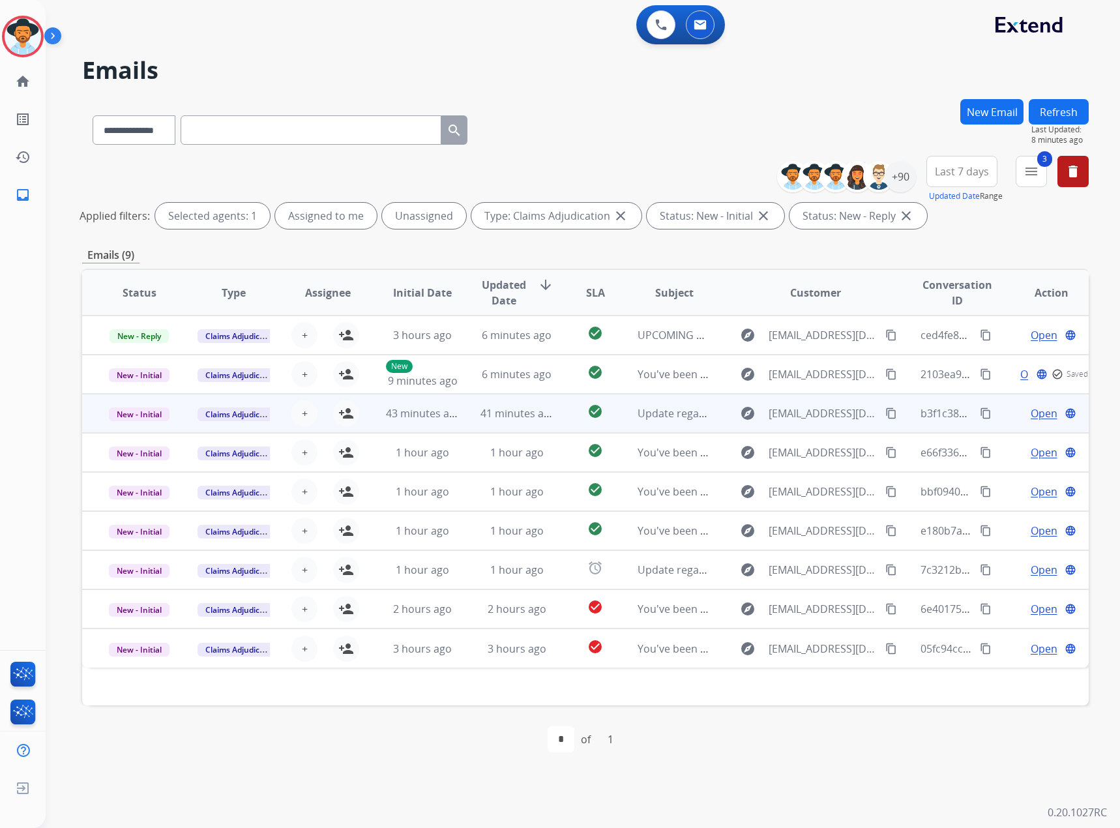
click at [1031, 419] on span "Open" at bounding box center [1044, 414] width 27 height 16
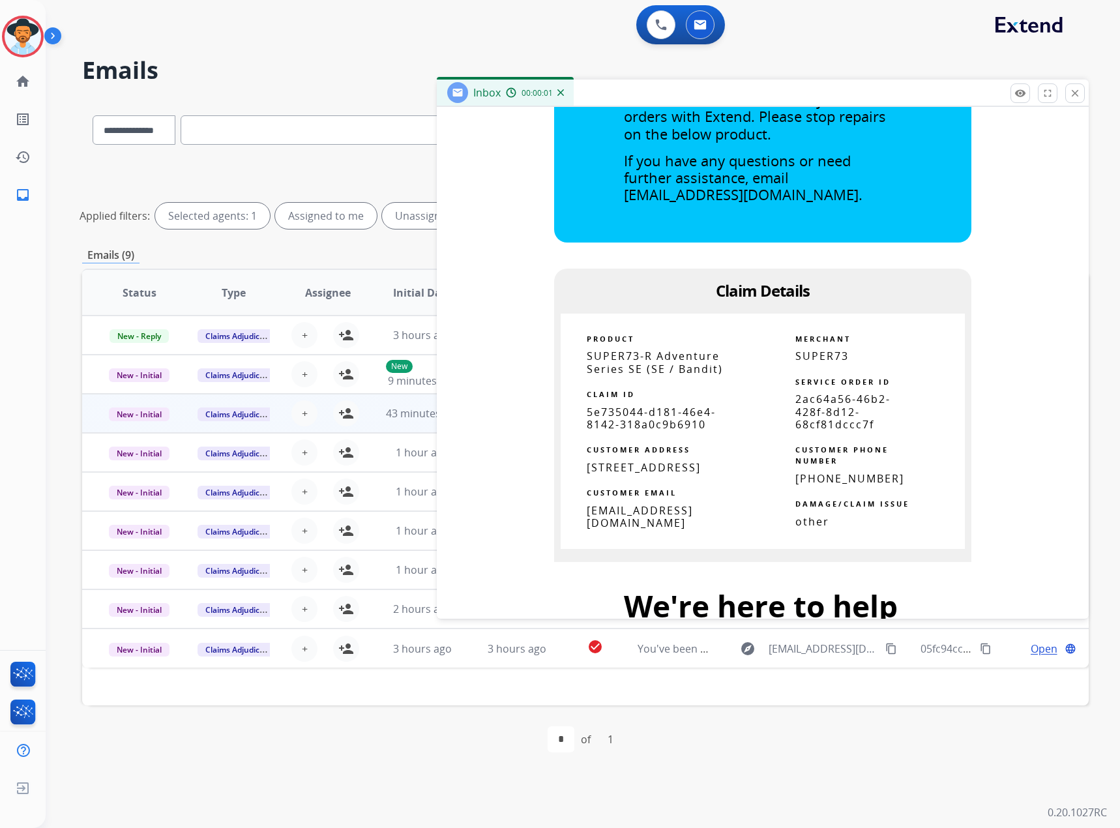
scroll to position [522, 0]
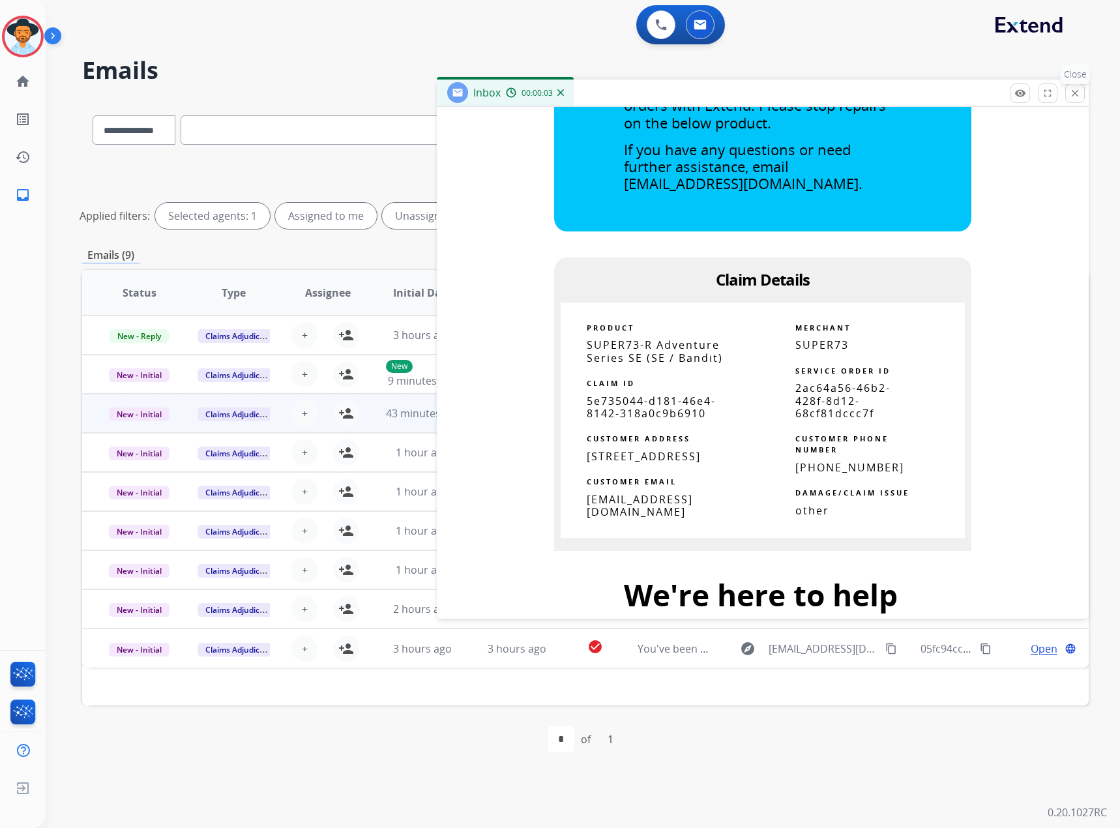
click at [1075, 91] on mat-icon "close" at bounding box center [1076, 93] width 12 height 12
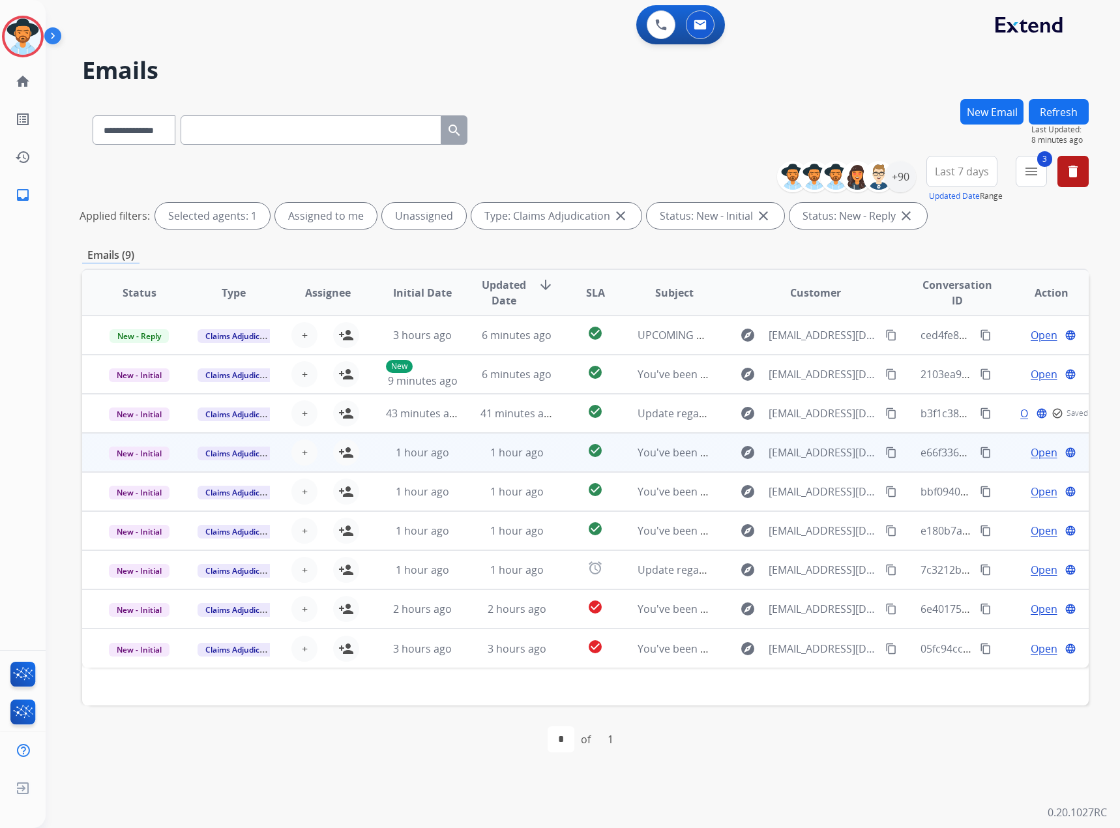
click at [1036, 451] on span "Open" at bounding box center [1044, 453] width 27 height 16
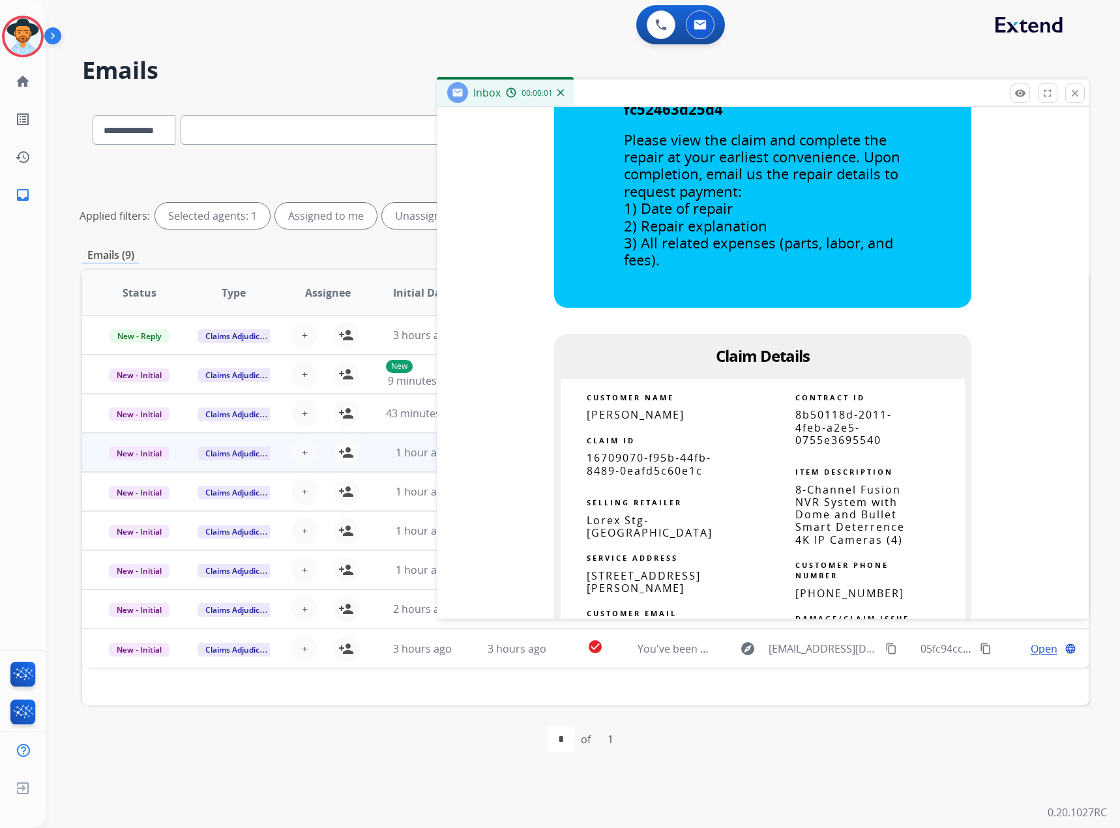
scroll to position [587, 0]
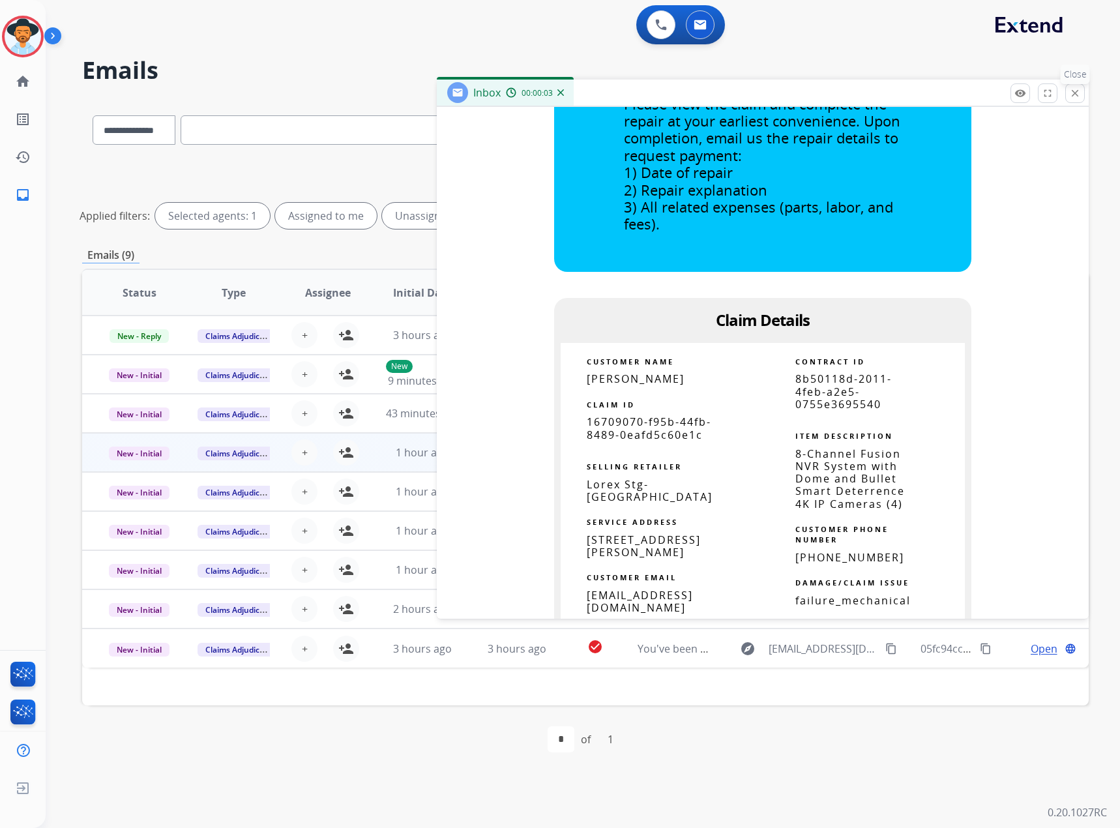
click at [1080, 91] on mat-icon "close" at bounding box center [1076, 93] width 12 height 12
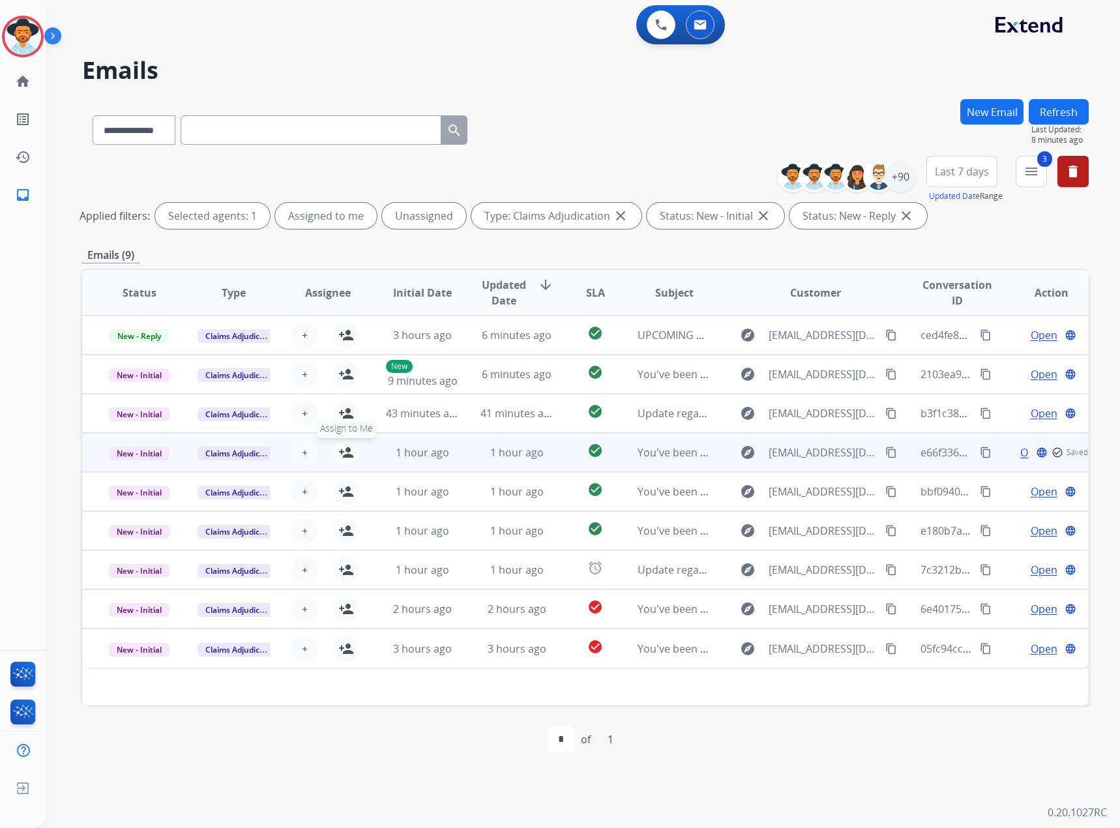
click at [338, 449] on mat-icon "person_add" at bounding box center [346, 453] width 16 height 16
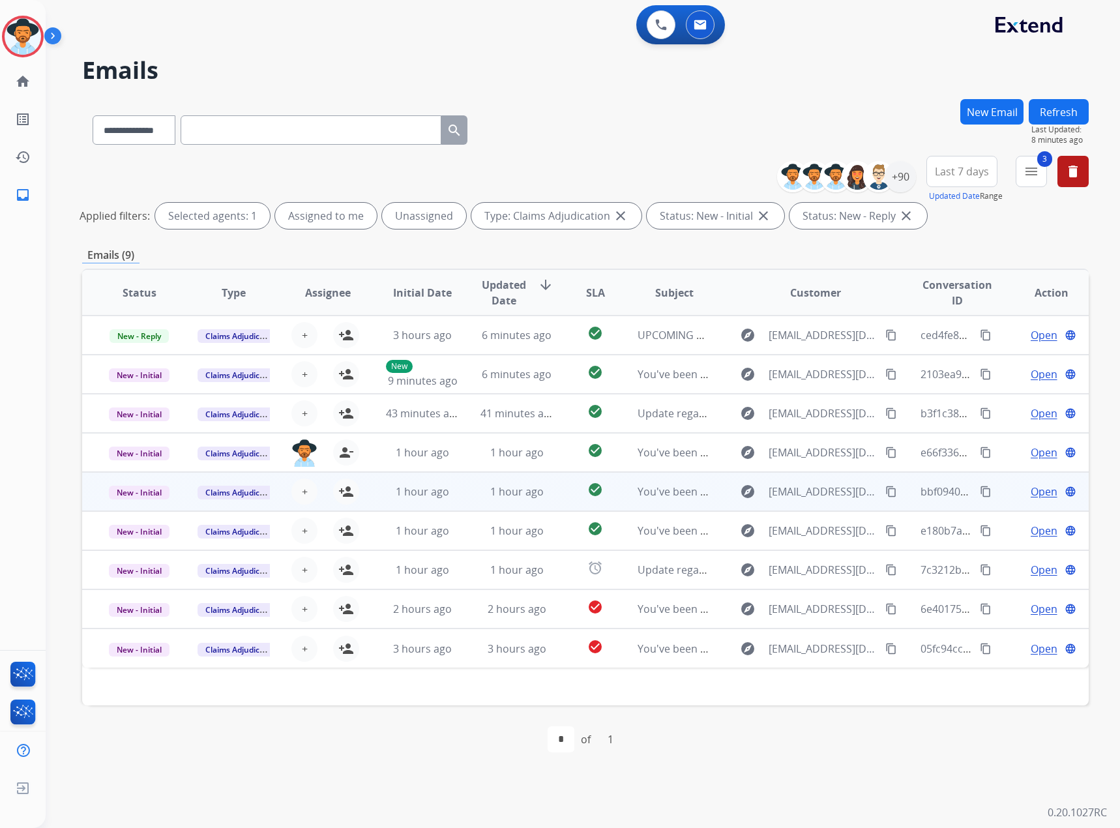
click at [1031, 496] on span "Open" at bounding box center [1044, 492] width 27 height 16
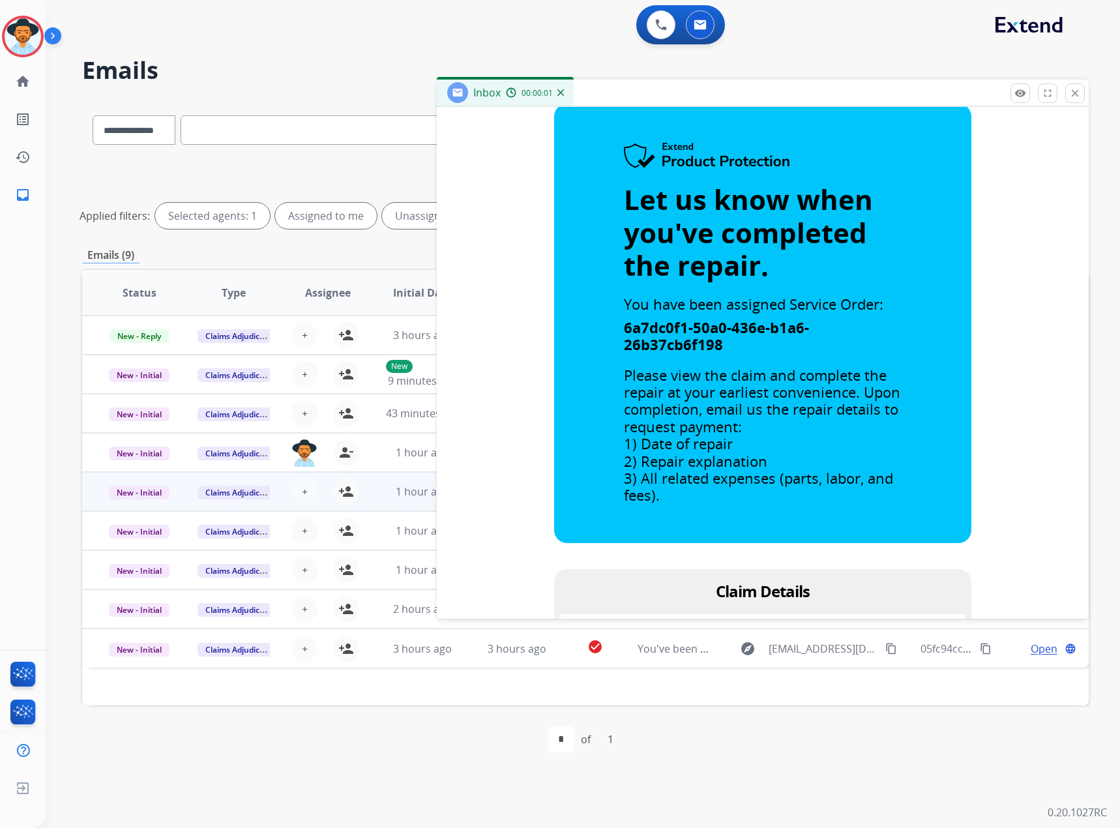
scroll to position [522, 0]
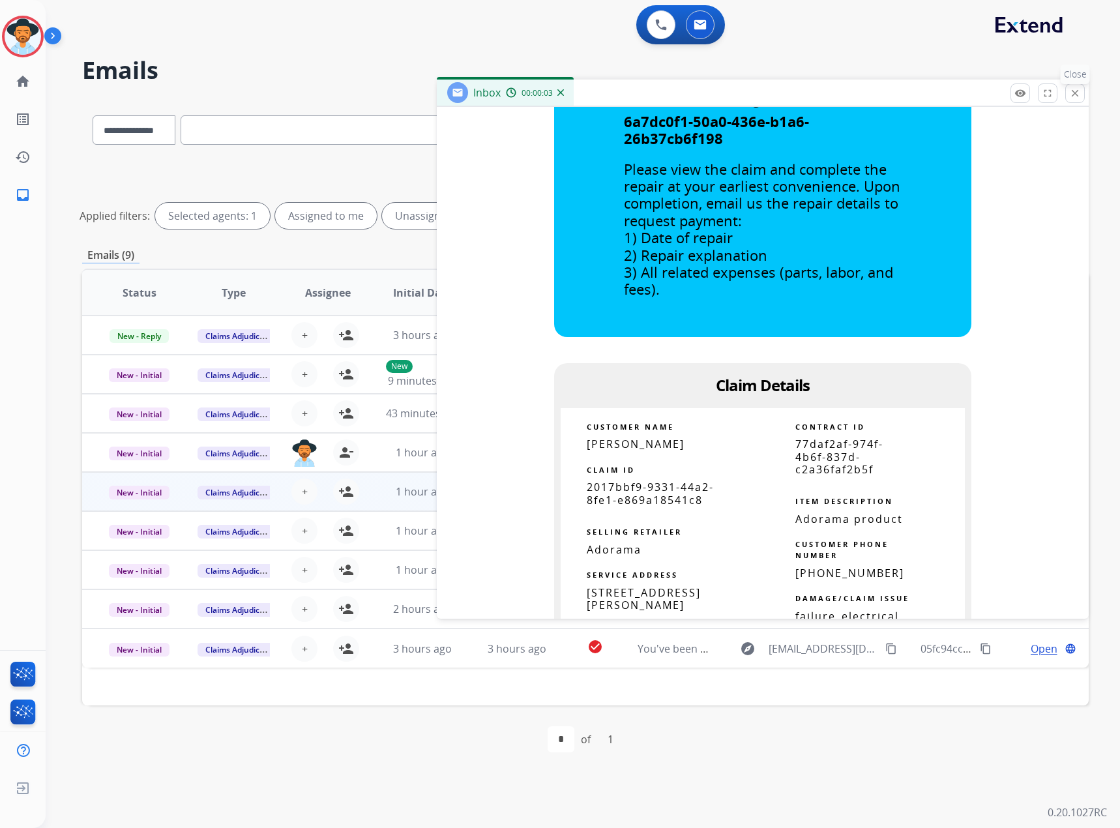
click at [1074, 91] on mat-icon "close" at bounding box center [1076, 93] width 12 height 12
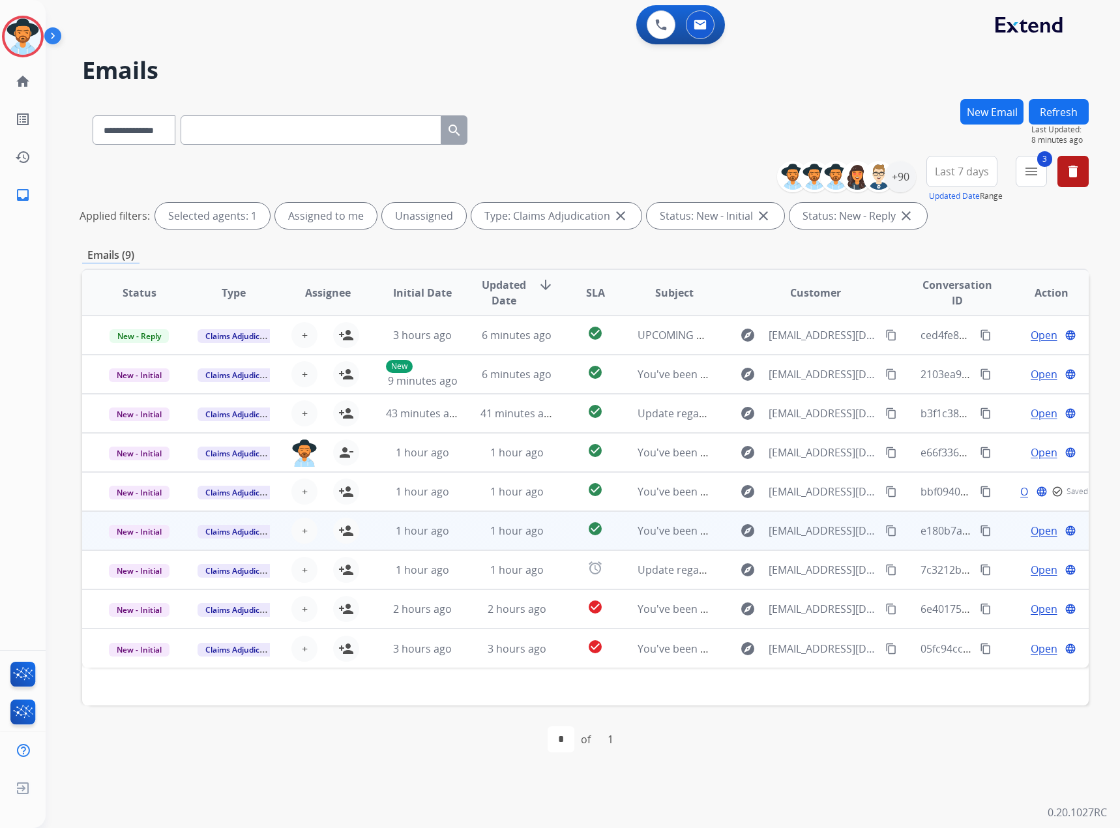
click at [1031, 528] on span "Open" at bounding box center [1044, 531] width 27 height 16
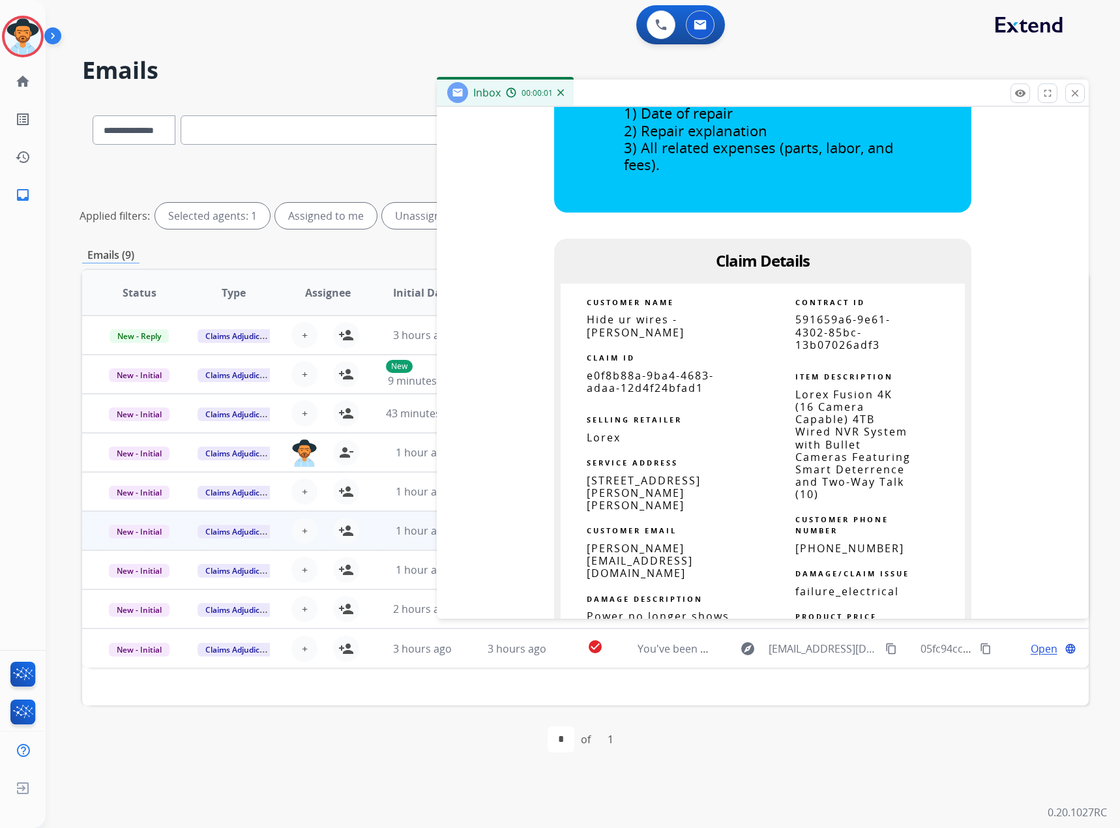
scroll to position [717, 0]
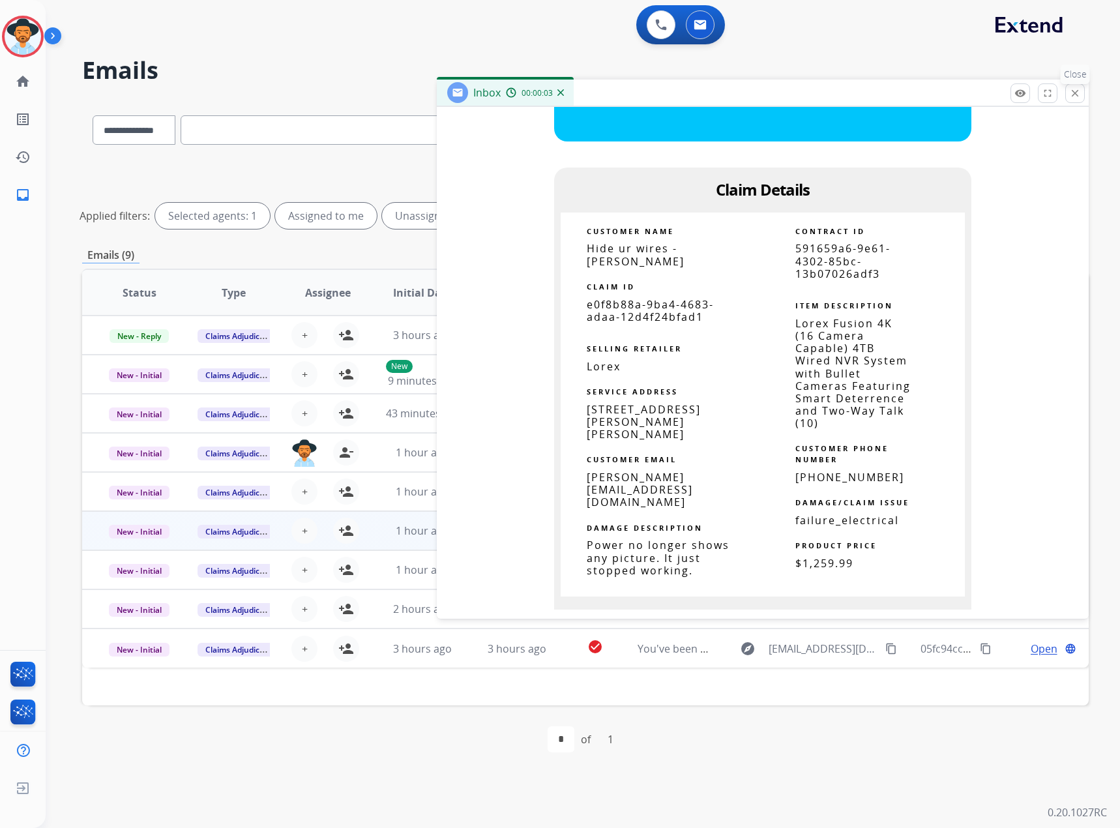
click at [1075, 91] on mat-icon "close" at bounding box center [1076, 93] width 12 height 12
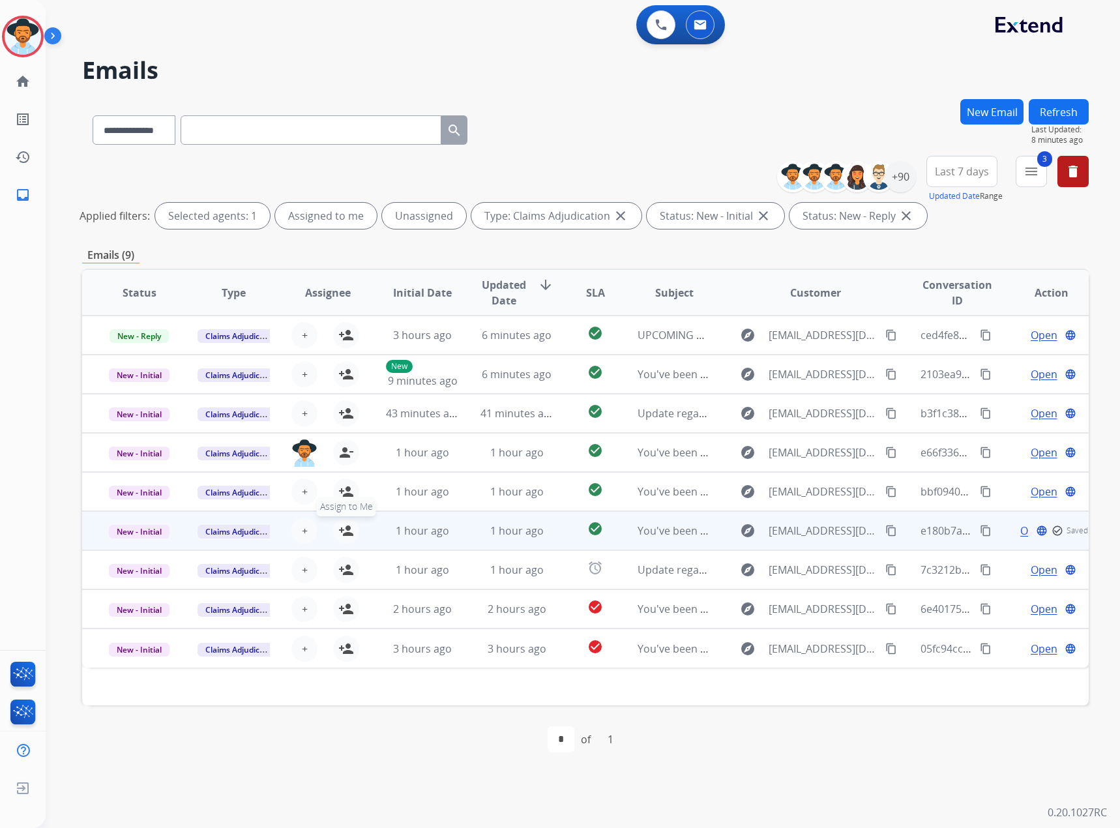
click at [351, 528] on mat-icon "person_add" at bounding box center [346, 531] width 16 height 16
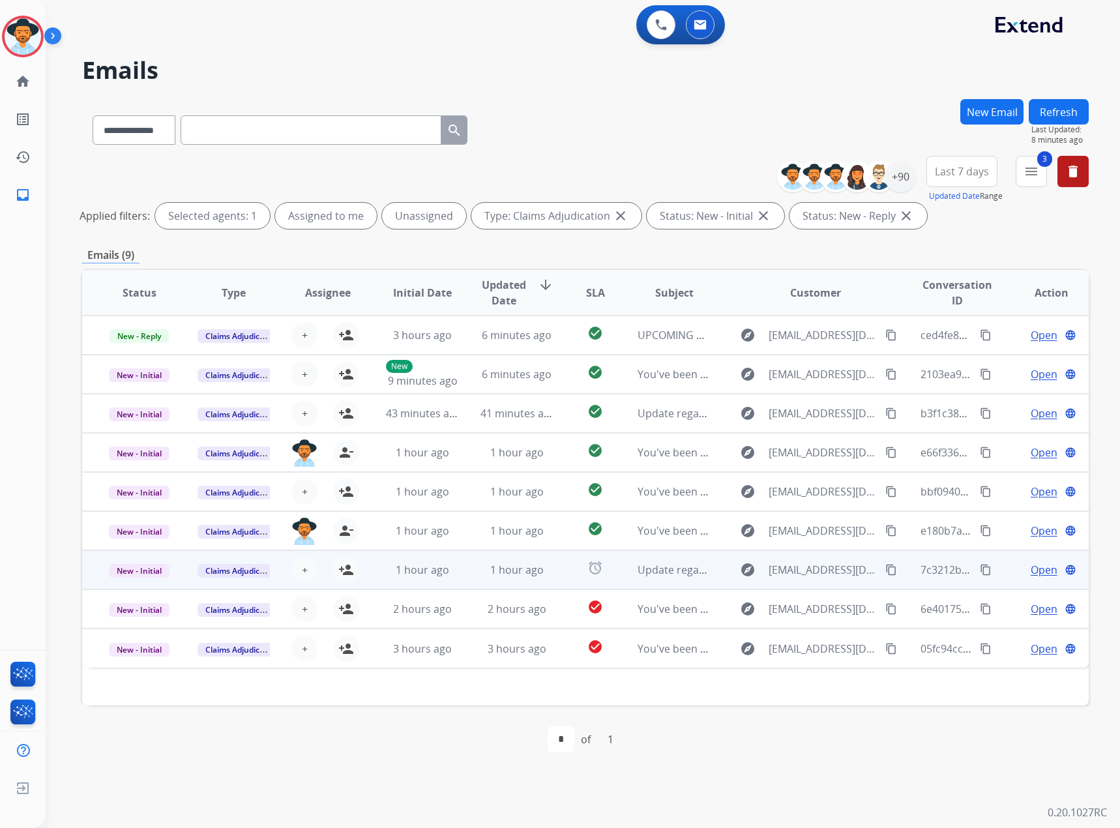
click at [1031, 573] on span "Open" at bounding box center [1044, 570] width 27 height 16
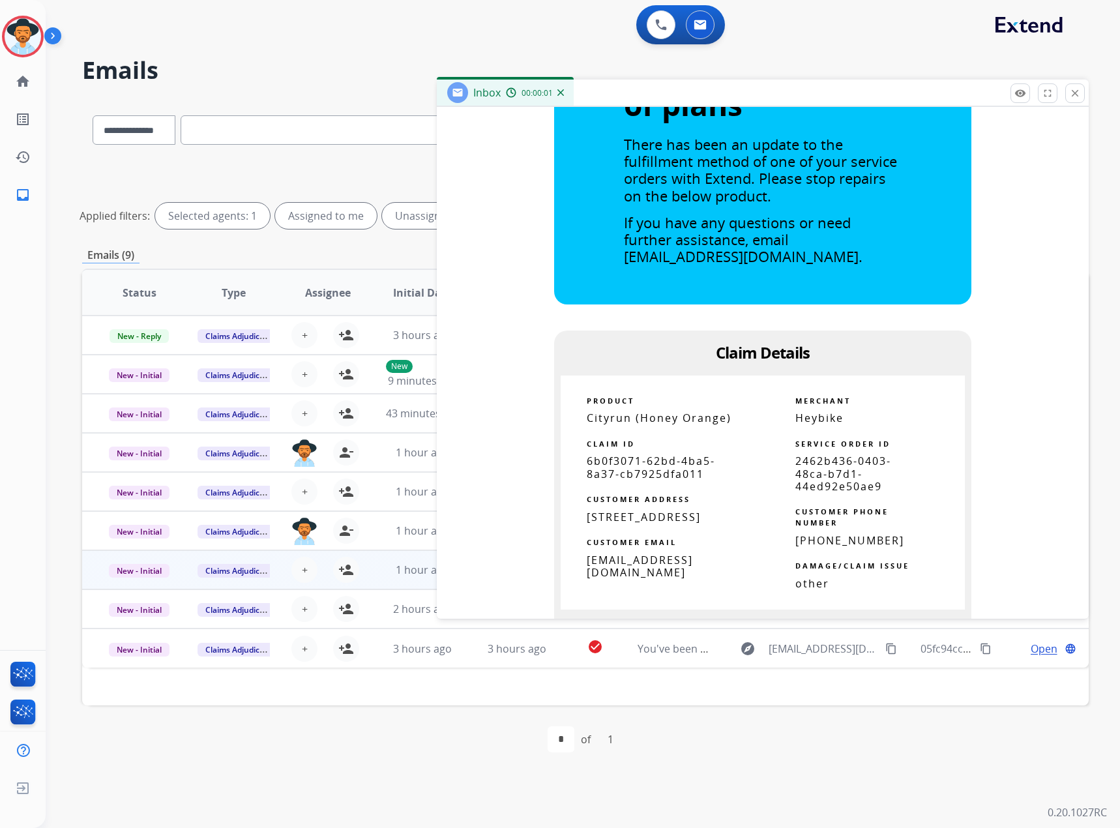
scroll to position [652, 0]
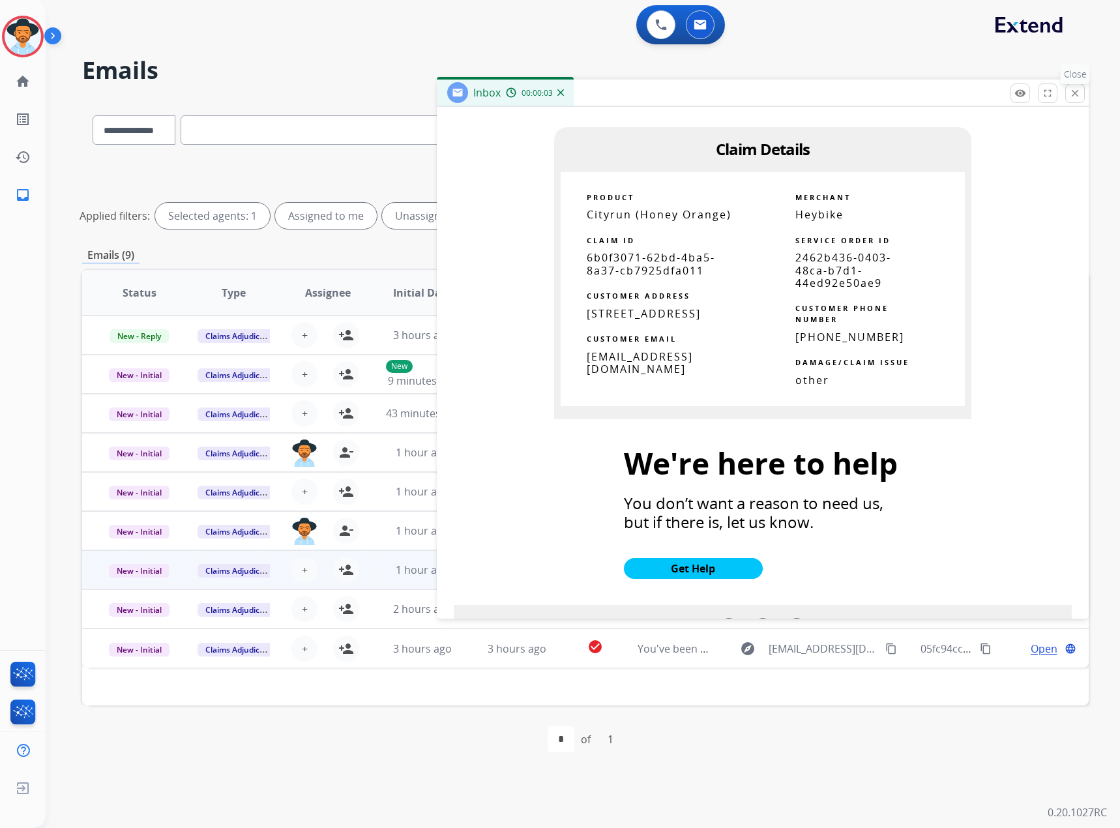
click at [1069, 94] on button "close Close" at bounding box center [1076, 93] width 20 height 20
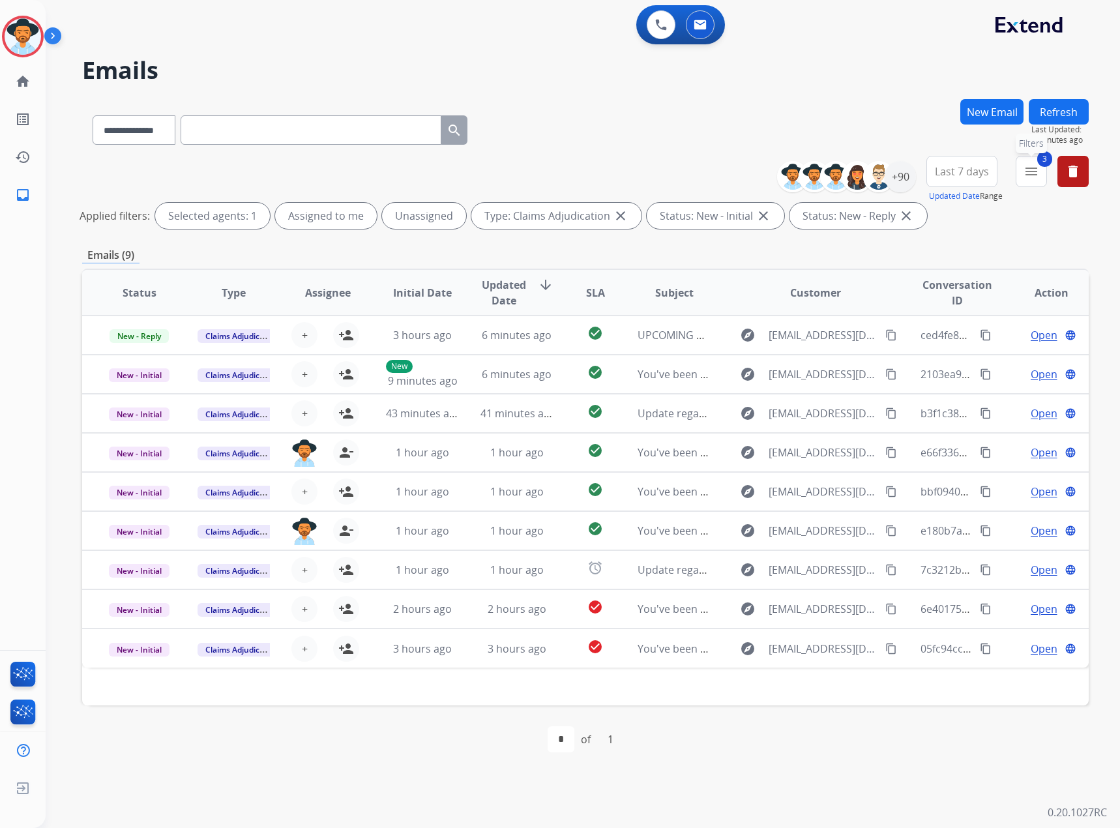
click at [1028, 169] on mat-icon "menu" at bounding box center [1032, 172] width 16 height 16
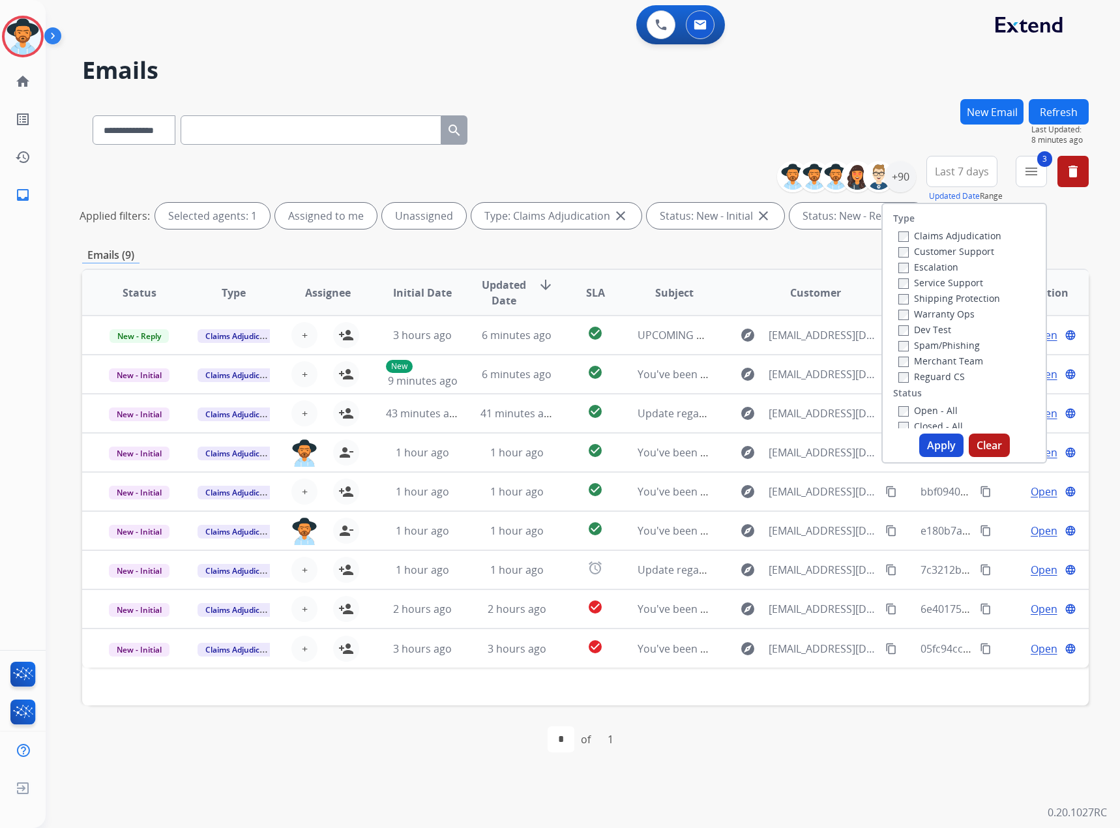
click at [948, 241] on label "Claims Adjudication" at bounding box center [950, 236] width 103 height 12
click at [927, 441] on button "Apply" at bounding box center [942, 445] width 44 height 23
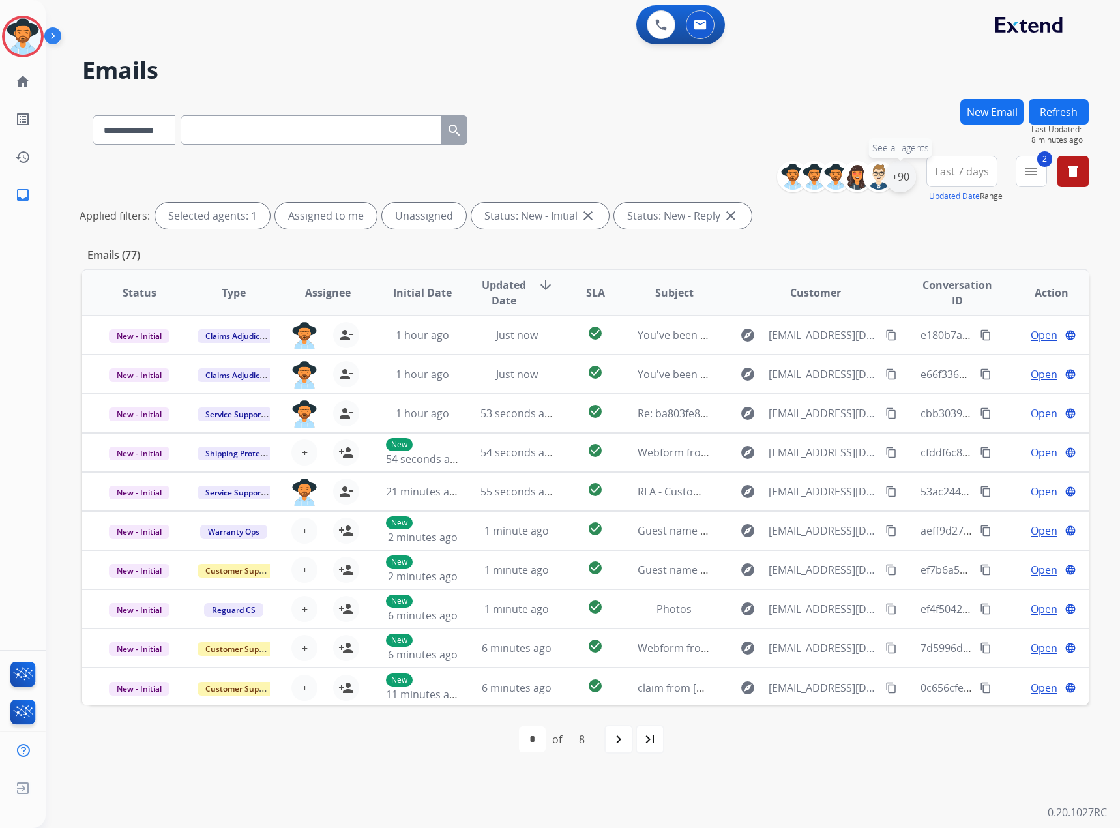
click at [899, 179] on div "+90" at bounding box center [900, 176] width 31 height 31
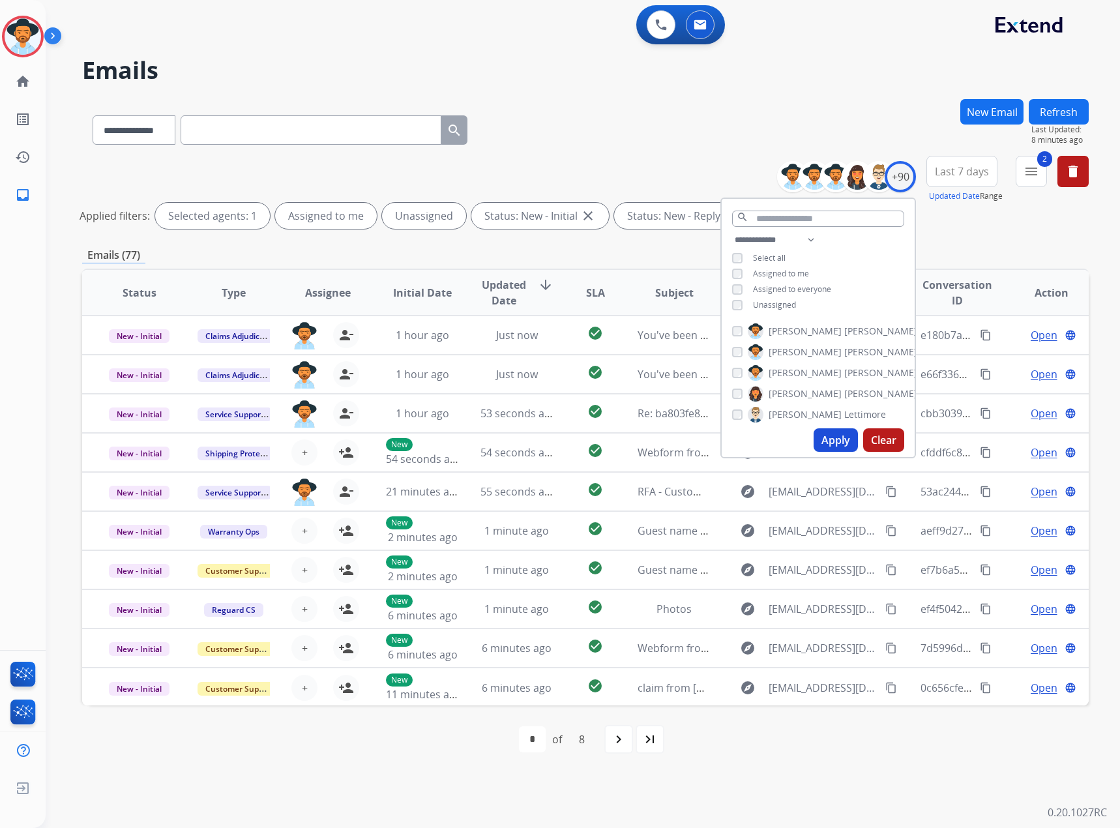
click at [753, 307] on span "Unassigned" at bounding box center [774, 304] width 43 height 11
click at [837, 434] on button "Apply" at bounding box center [836, 439] width 44 height 23
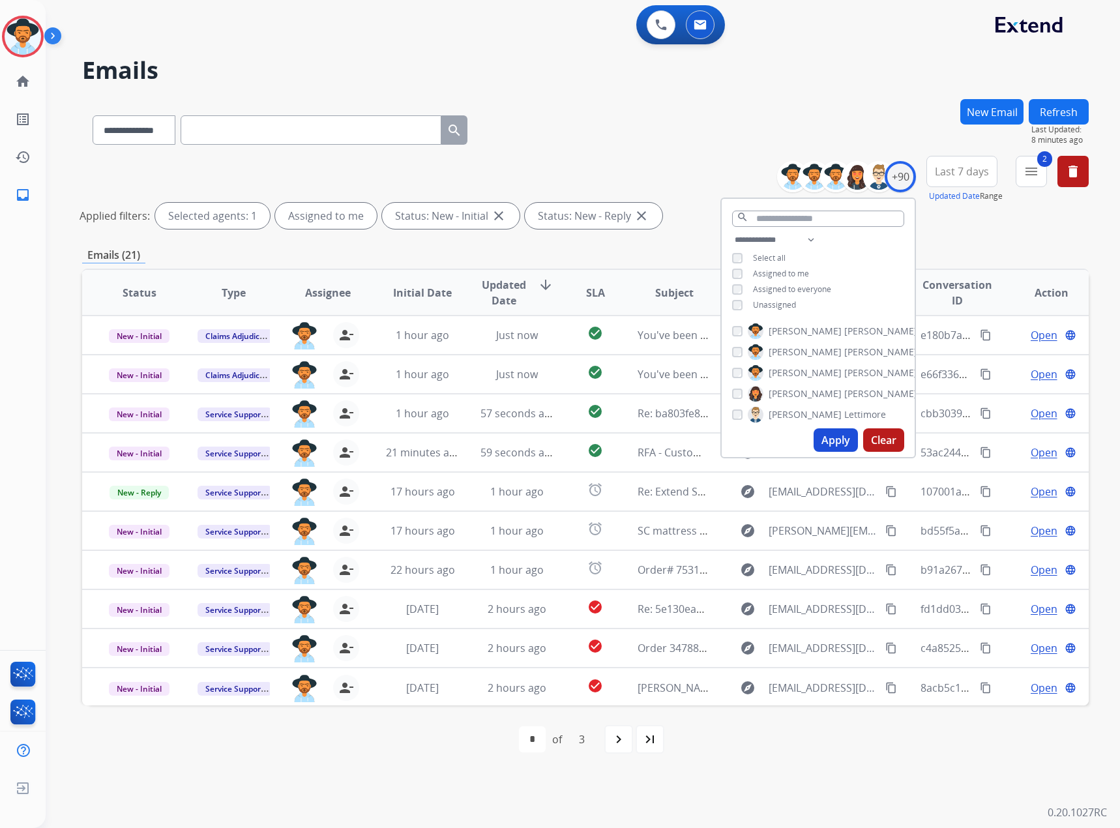
click at [377, 805] on div "**********" at bounding box center [567, 437] width 1043 height 781
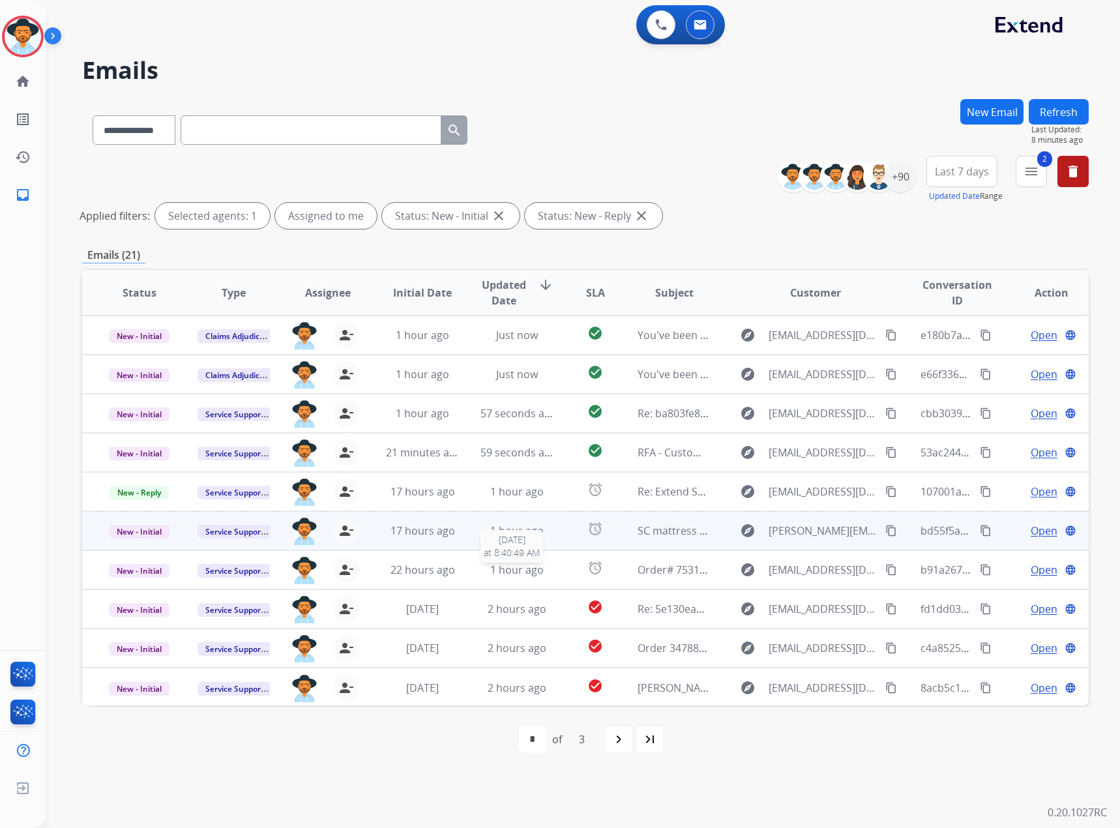
scroll to position [1, 0]
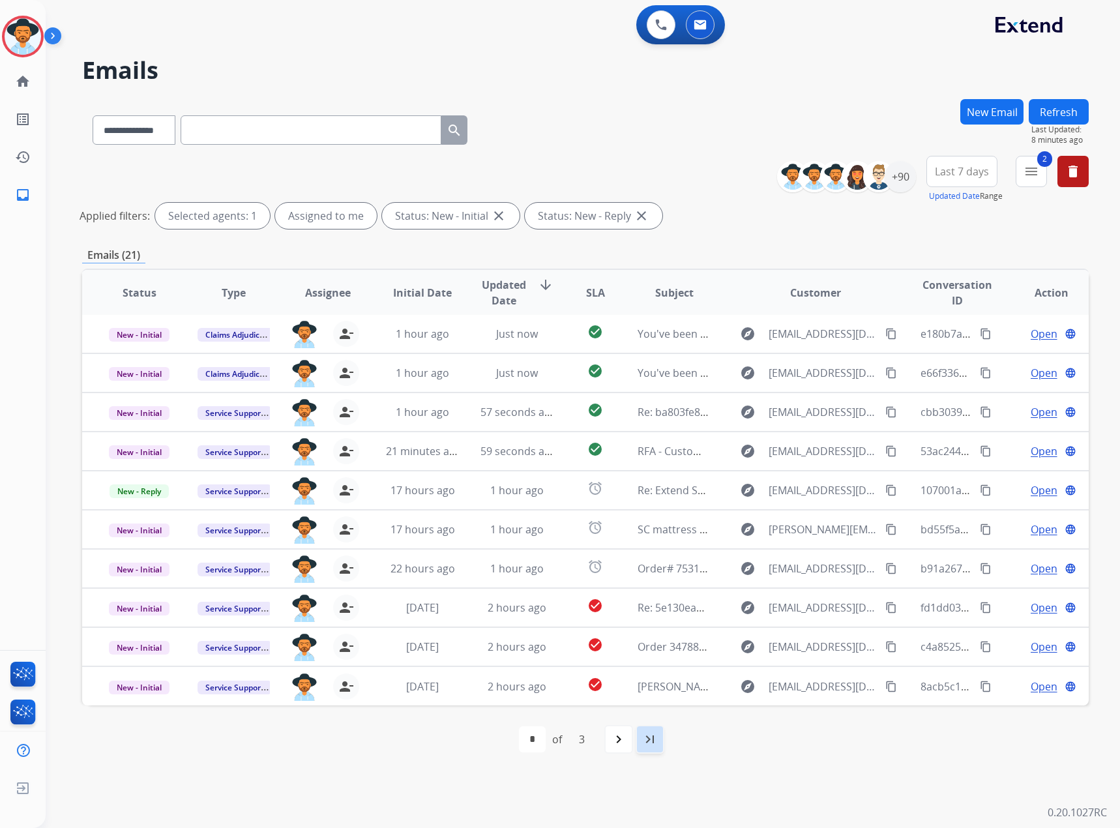
click at [651, 739] on mat-icon "last_page" at bounding box center [650, 740] width 16 height 16
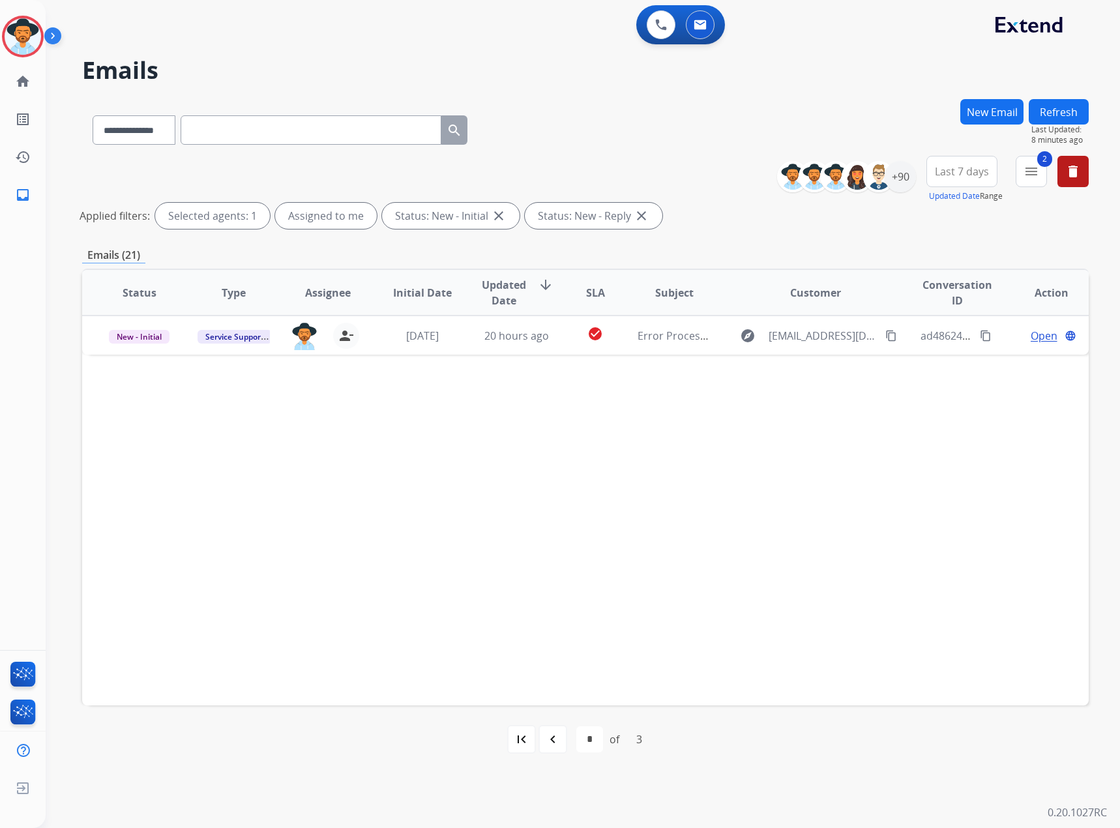
scroll to position [0, 0]
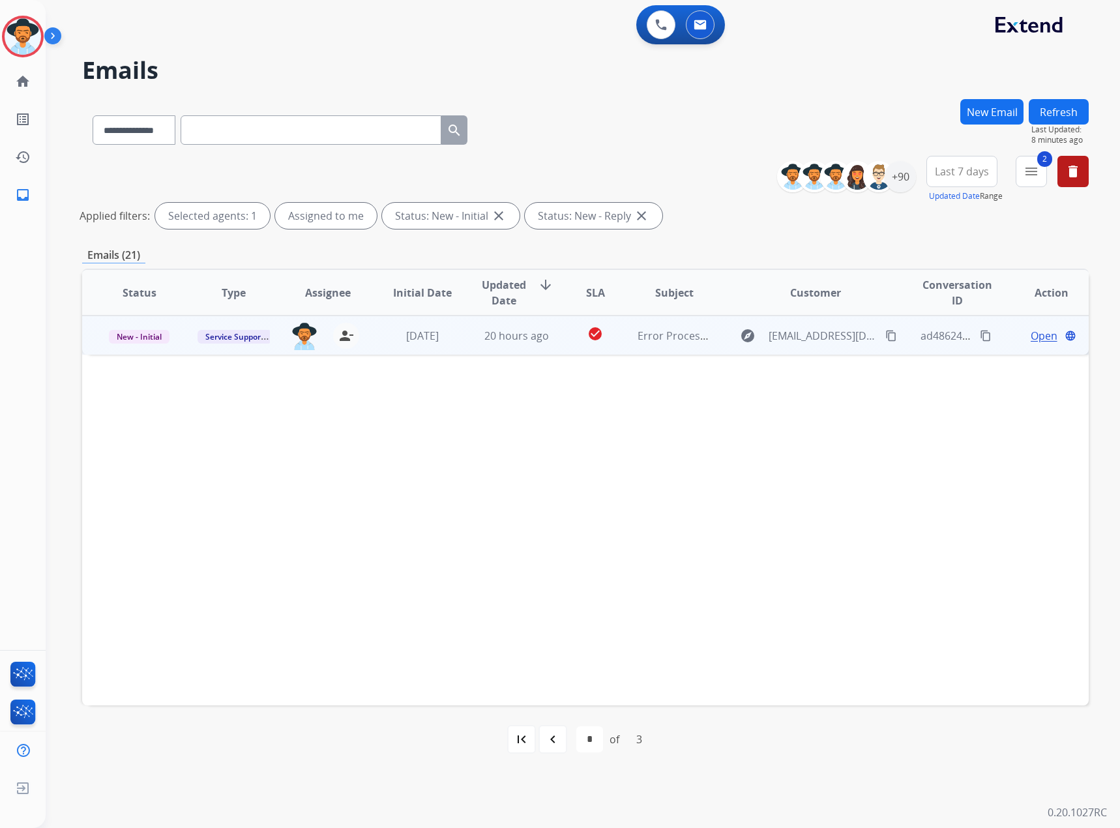
click at [1031, 335] on span "Open" at bounding box center [1044, 336] width 27 height 16
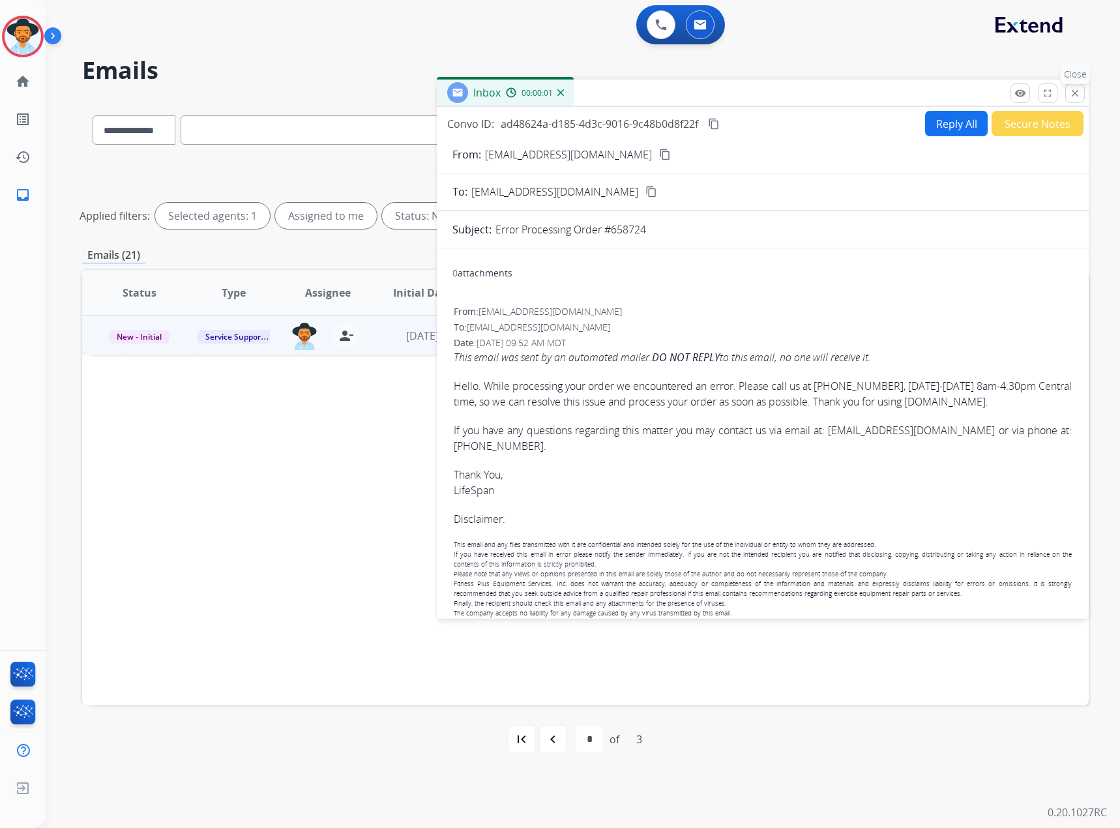
click at [1079, 87] on button "close Close" at bounding box center [1076, 93] width 20 height 20
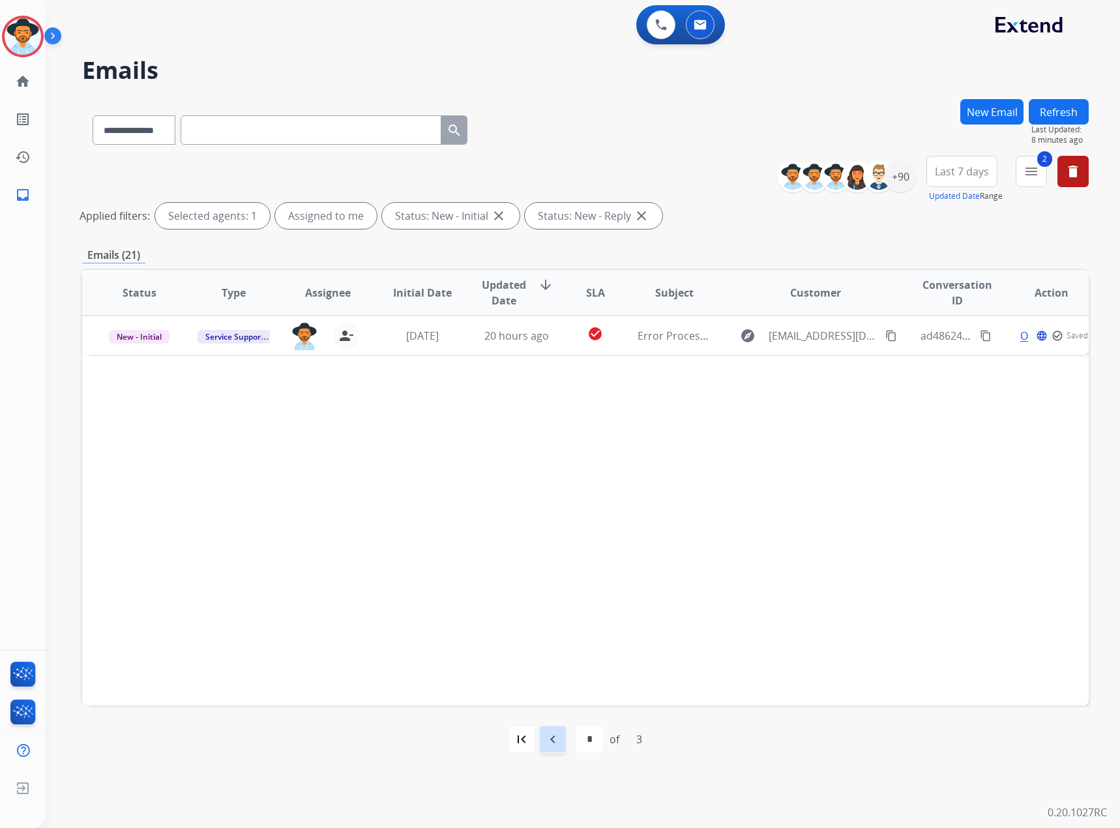
click at [555, 732] on mat-icon "navigate_before" at bounding box center [553, 740] width 16 height 16
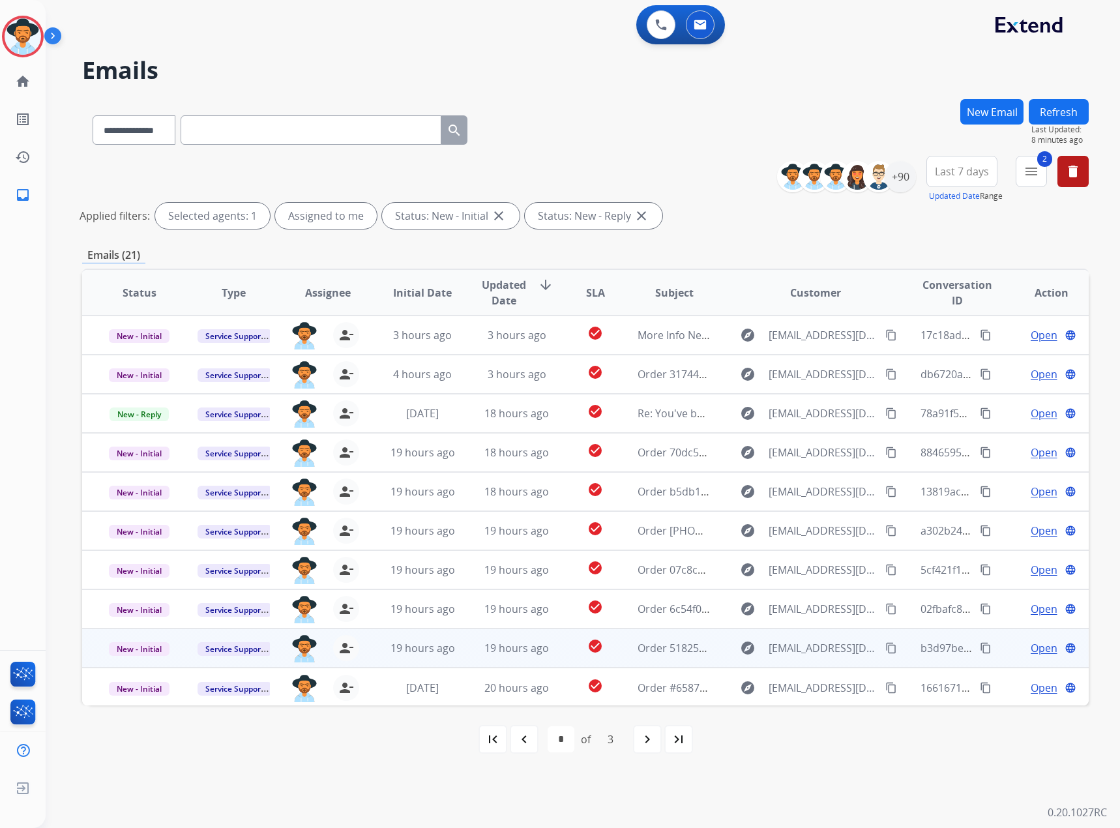
click at [1031, 647] on span "Open" at bounding box center [1044, 648] width 27 height 16
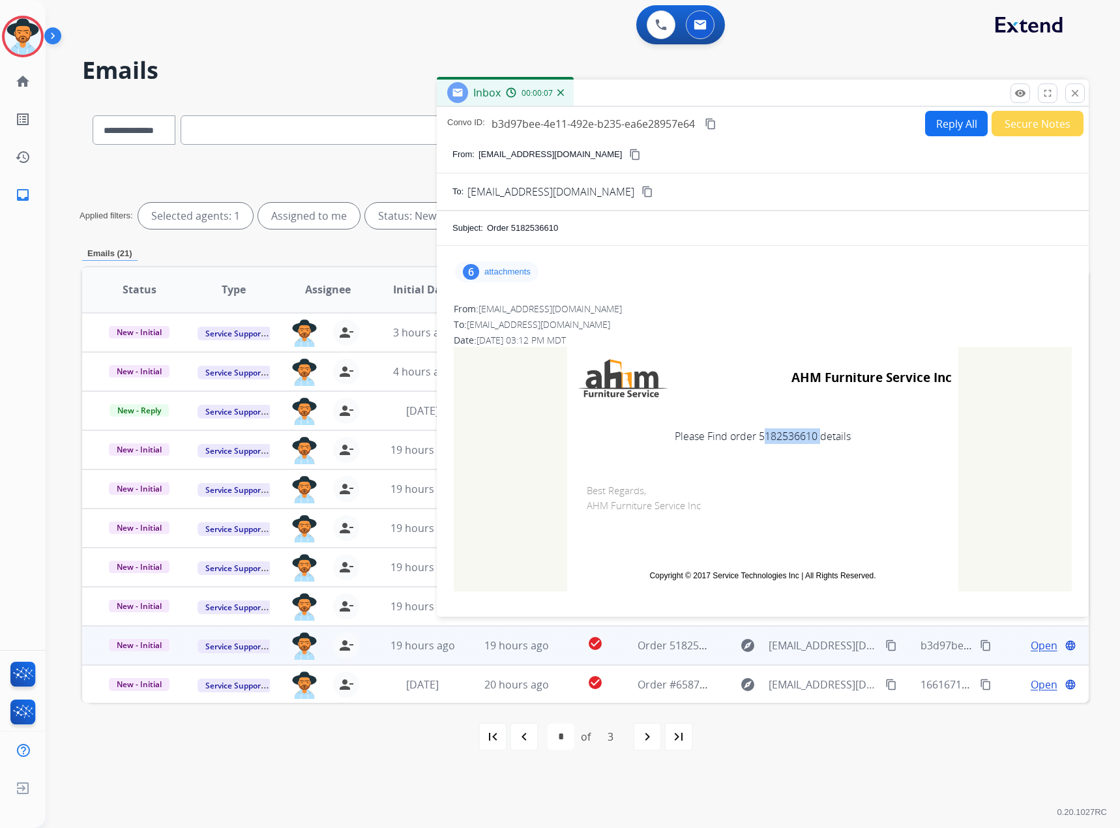
drag, startPoint x: 813, startPoint y: 436, endPoint x: 755, endPoint y: 441, distance: 57.6
click at [755, 441] on td "Please Find order 5182536610 details" at bounding box center [762, 436] width 391 height 55
copy td "5182536610"
click at [1073, 95] on mat-icon "close" at bounding box center [1076, 93] width 12 height 12
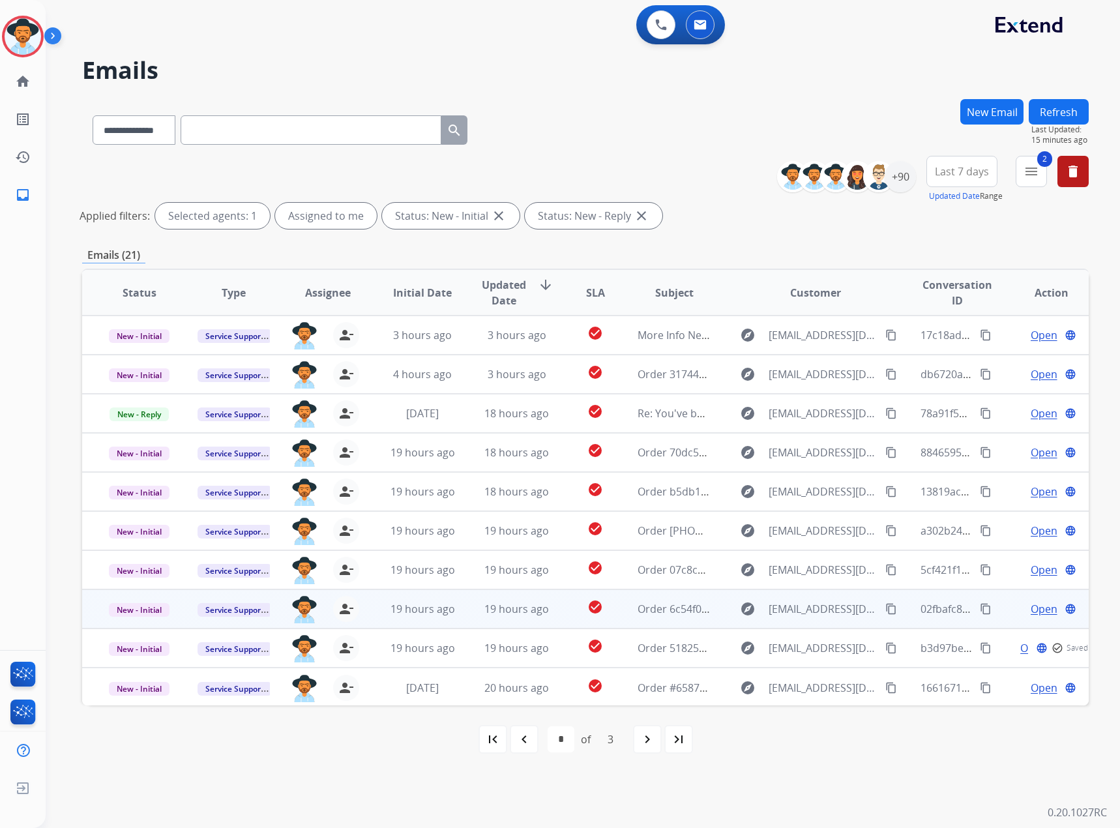
scroll to position [1, 0]
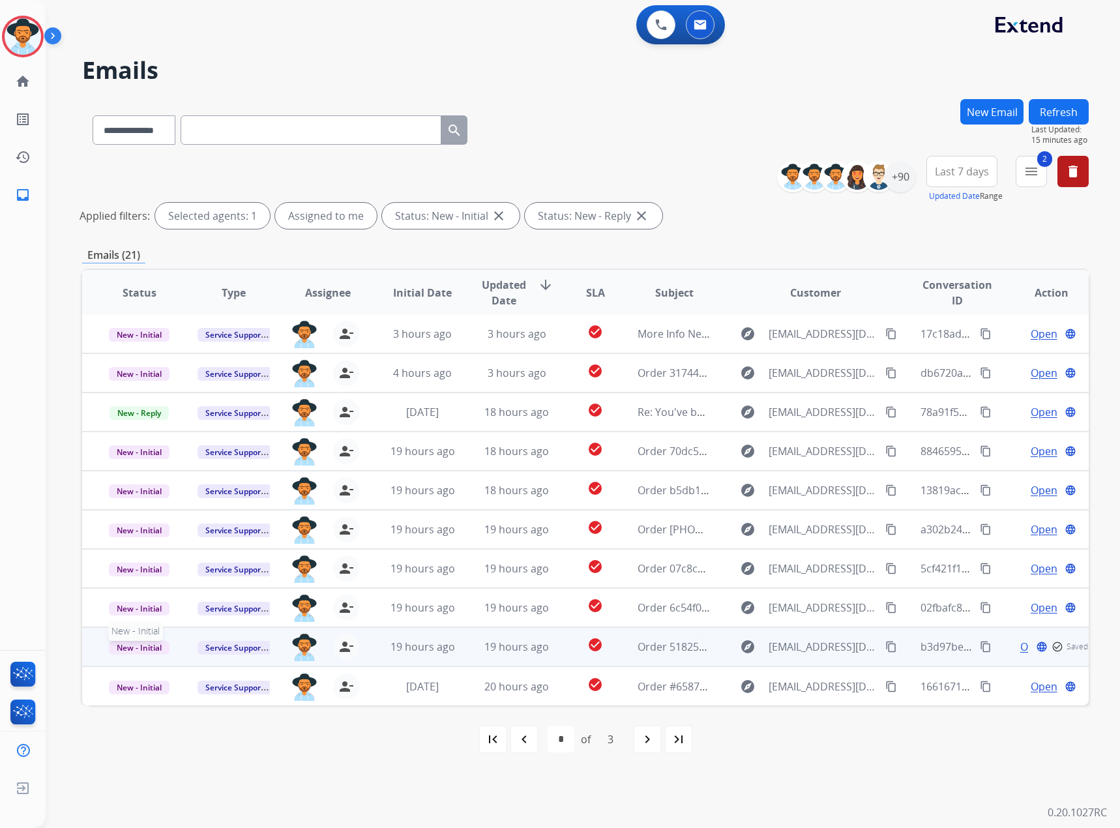
click at [134, 641] on span "New - Initial" at bounding box center [139, 648] width 61 height 14
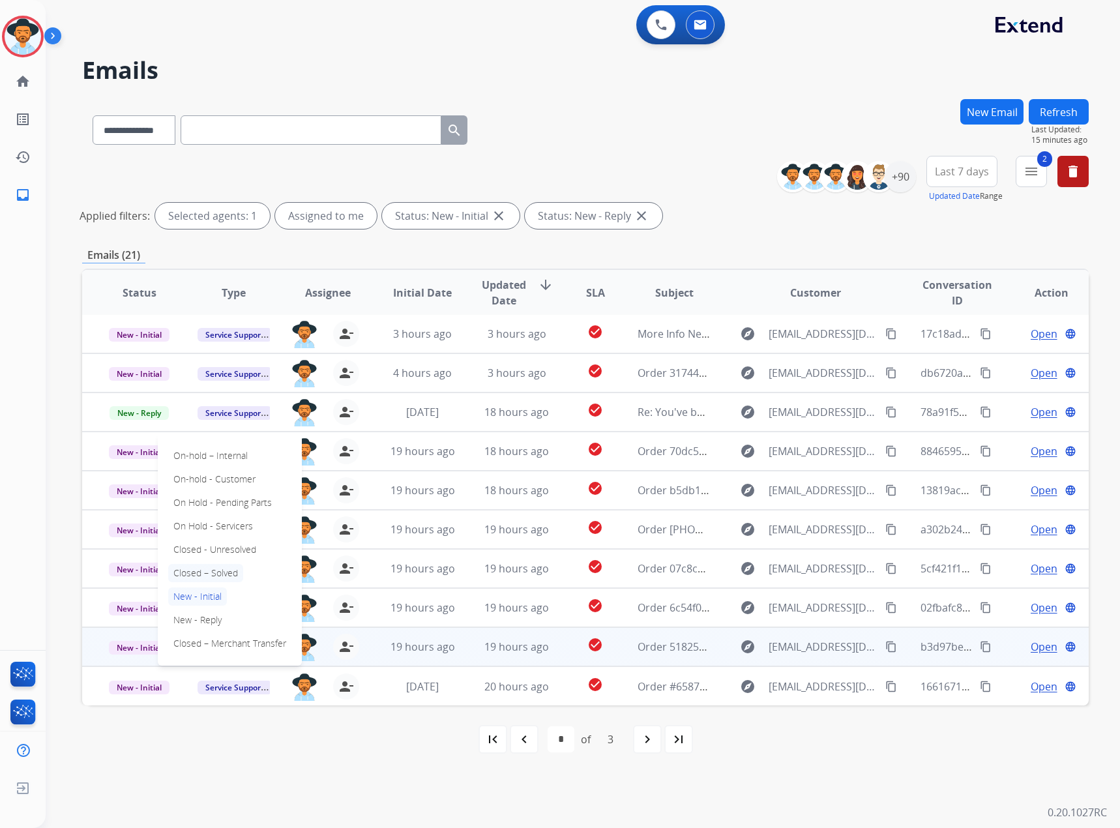
click at [219, 571] on p "Closed – Solved" at bounding box center [205, 573] width 75 height 18
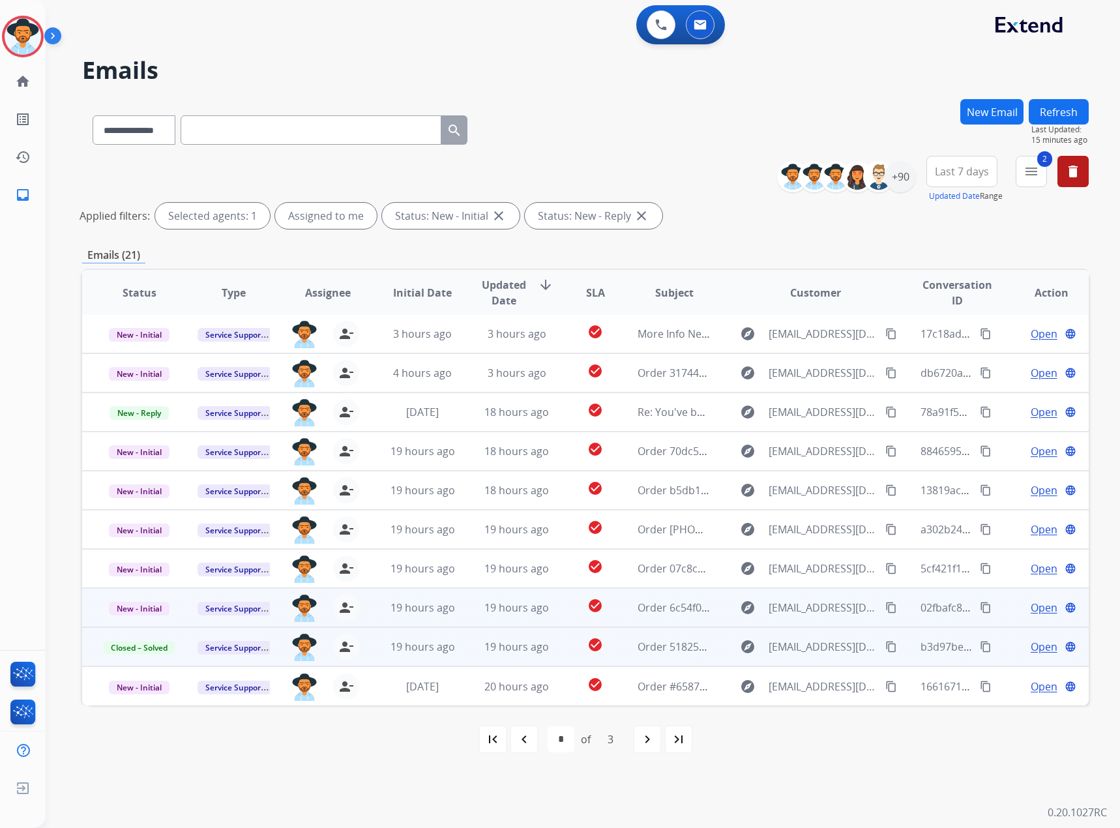
click at [1040, 607] on span "Open" at bounding box center [1044, 608] width 27 height 16
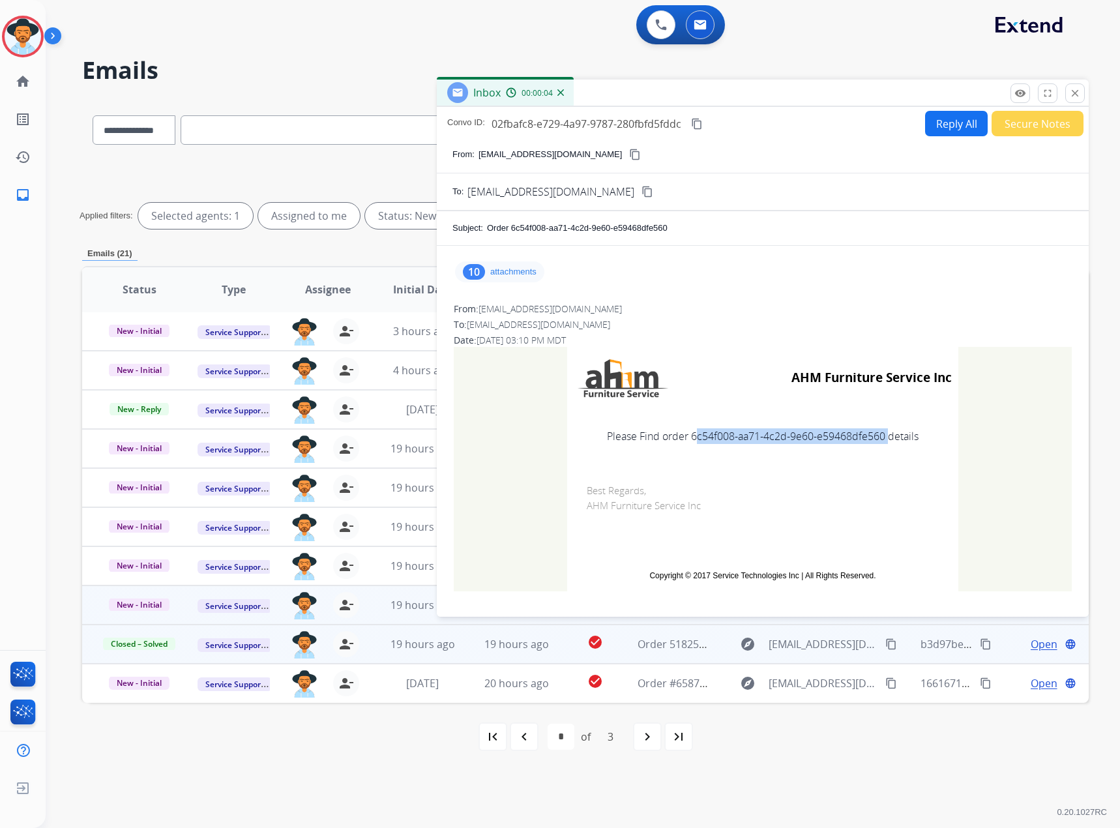
drag, startPoint x: 882, startPoint y: 441, endPoint x: 686, endPoint y: 442, distance: 195.7
click at [686, 442] on td "Please Find order 6c54f008-aa71-4c2d-9e60-e59468dfe560 details" at bounding box center [762, 436] width 391 height 55
copy td "6c54f008-aa71-4c2d-9e60-e59468dfe560"
click at [1075, 93] on mat-icon "close" at bounding box center [1076, 93] width 12 height 12
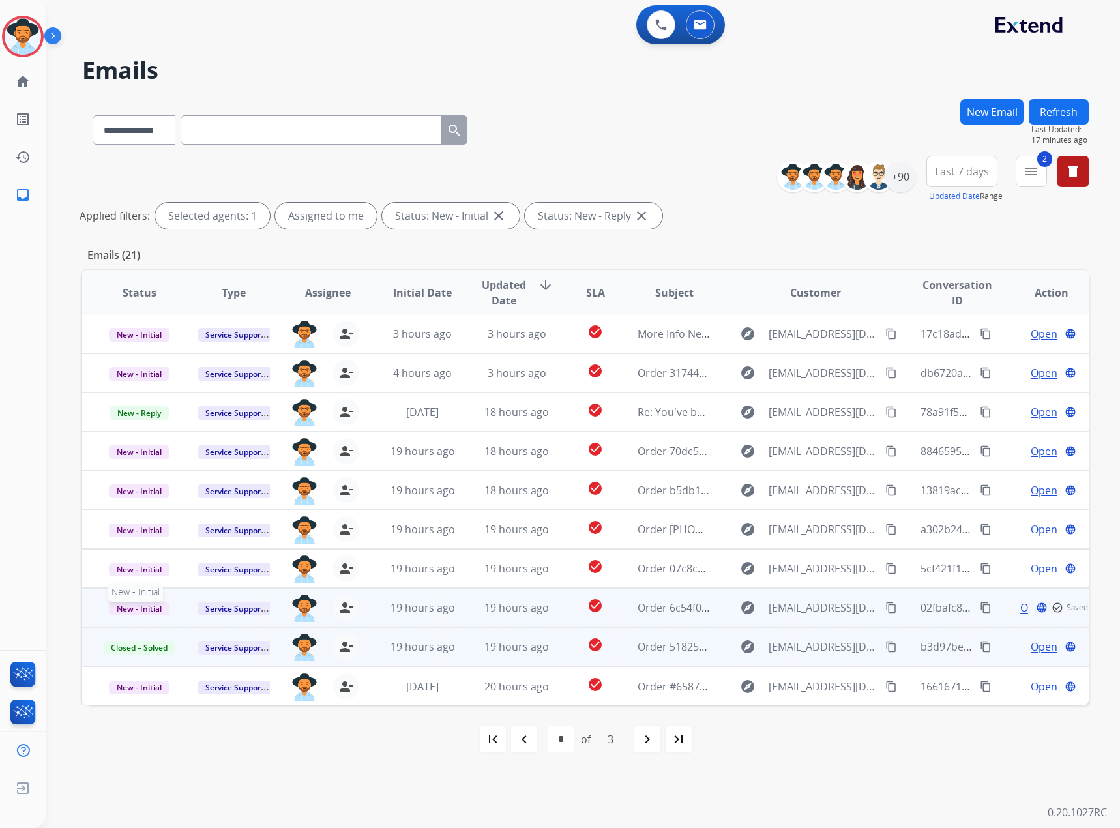
click at [134, 608] on span "New - Initial" at bounding box center [139, 609] width 61 height 14
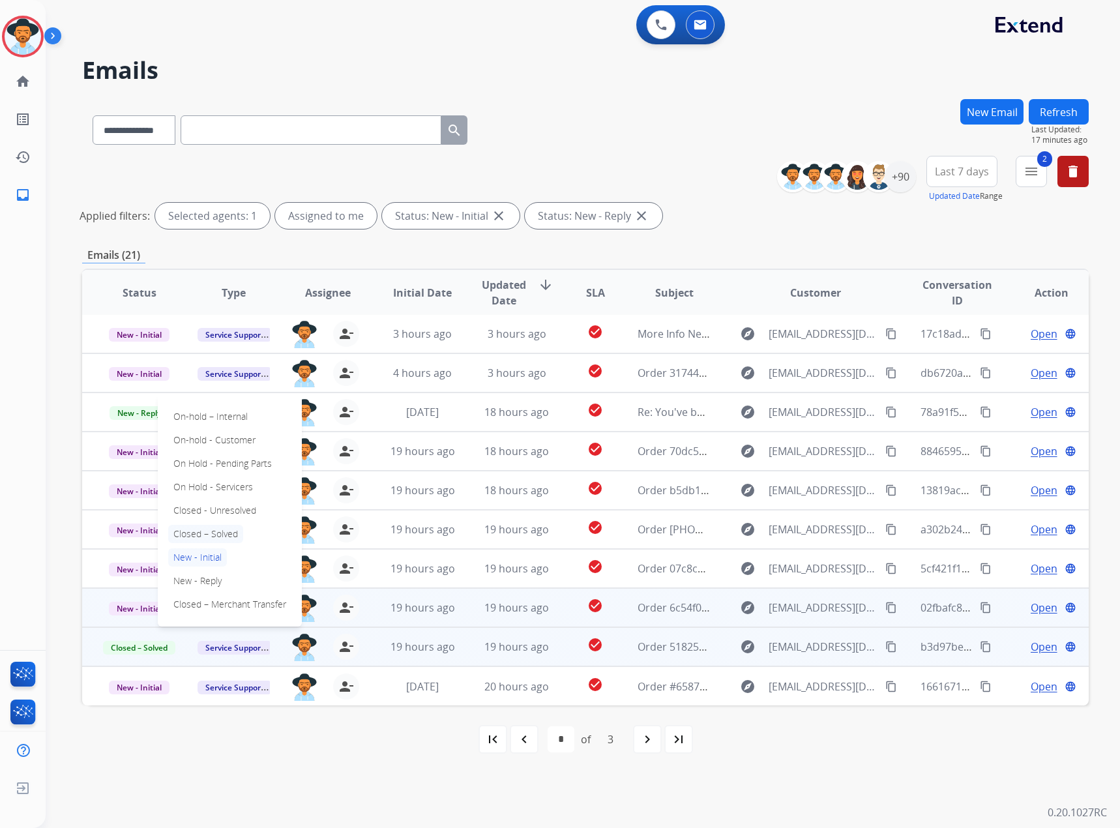
click at [222, 532] on p "Closed – Solved" at bounding box center [205, 534] width 75 height 18
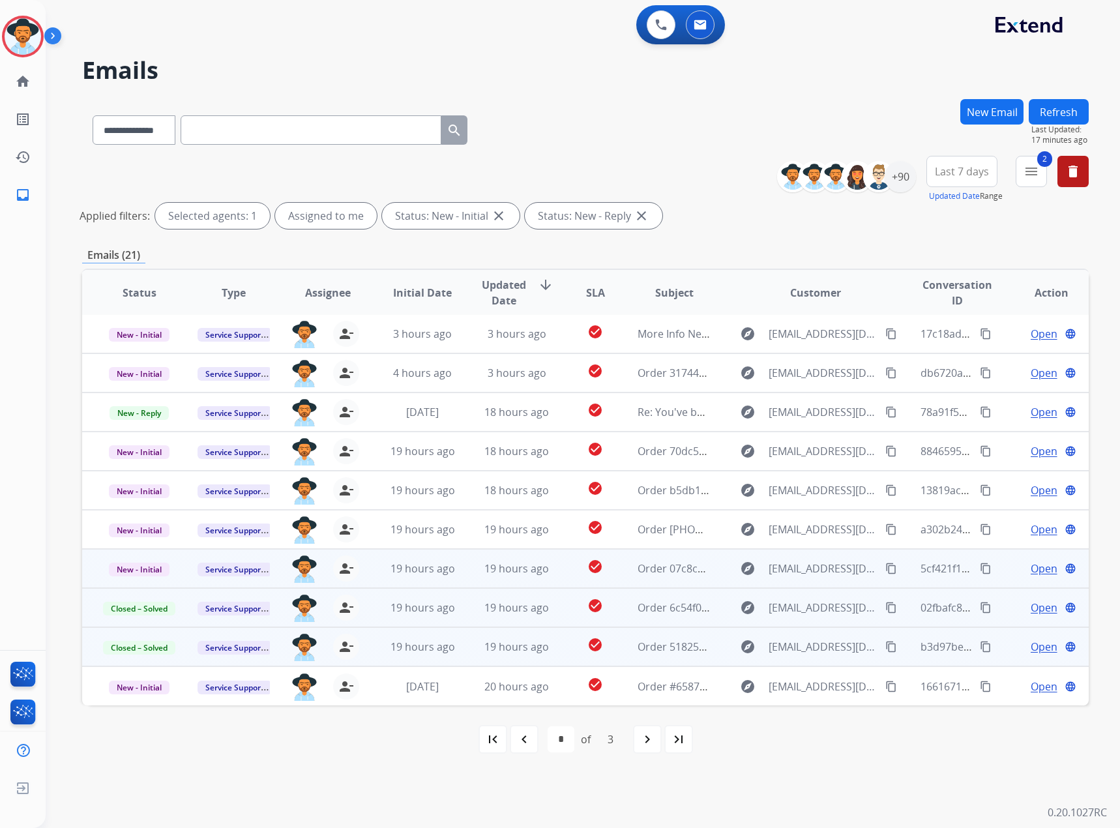
click at [1037, 568] on span "Open" at bounding box center [1044, 569] width 27 height 16
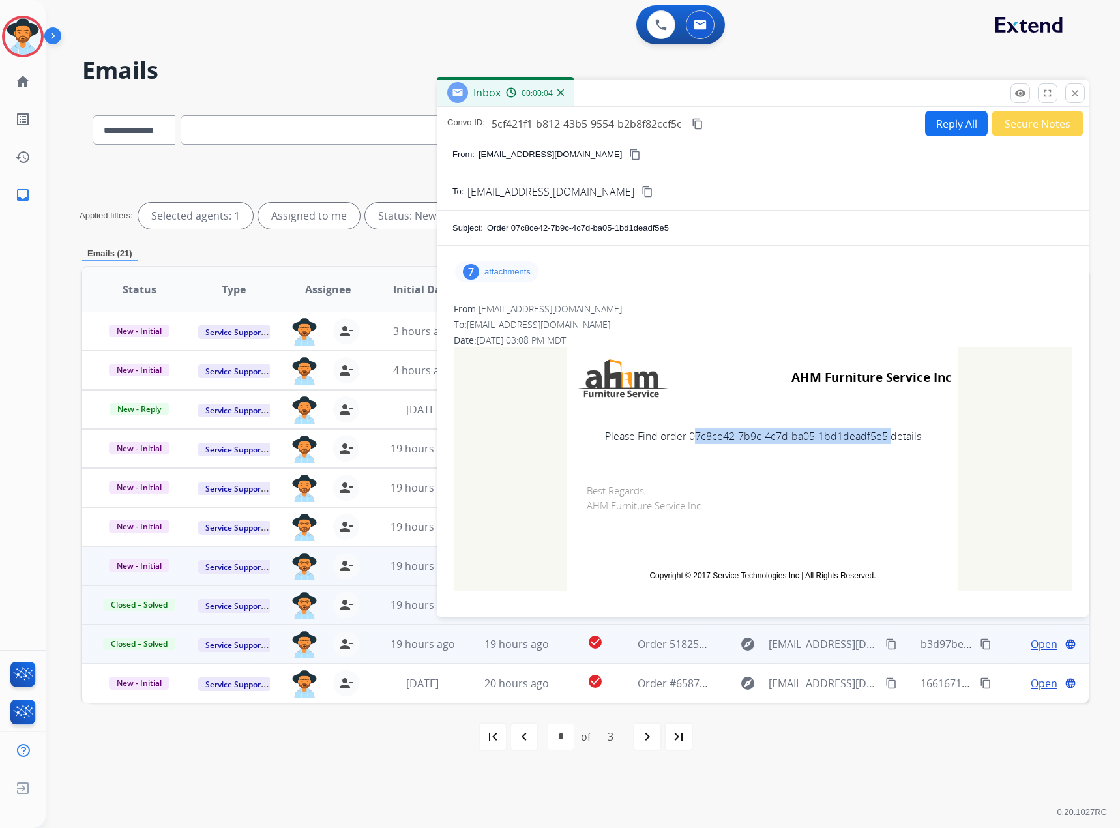
drag, startPoint x: 881, startPoint y: 434, endPoint x: 687, endPoint y: 437, distance: 194.4
click at [687, 437] on td "Please Find order 07c8ce42-7b9c-4c7d-ba05-1bd1deadf5e5 details" at bounding box center [762, 436] width 391 height 55
copy td "07c8ce42-7b9c-4c7d-ba05-1bd1deadf5e5"
click at [1081, 91] on mat-icon "close" at bounding box center [1076, 93] width 12 height 12
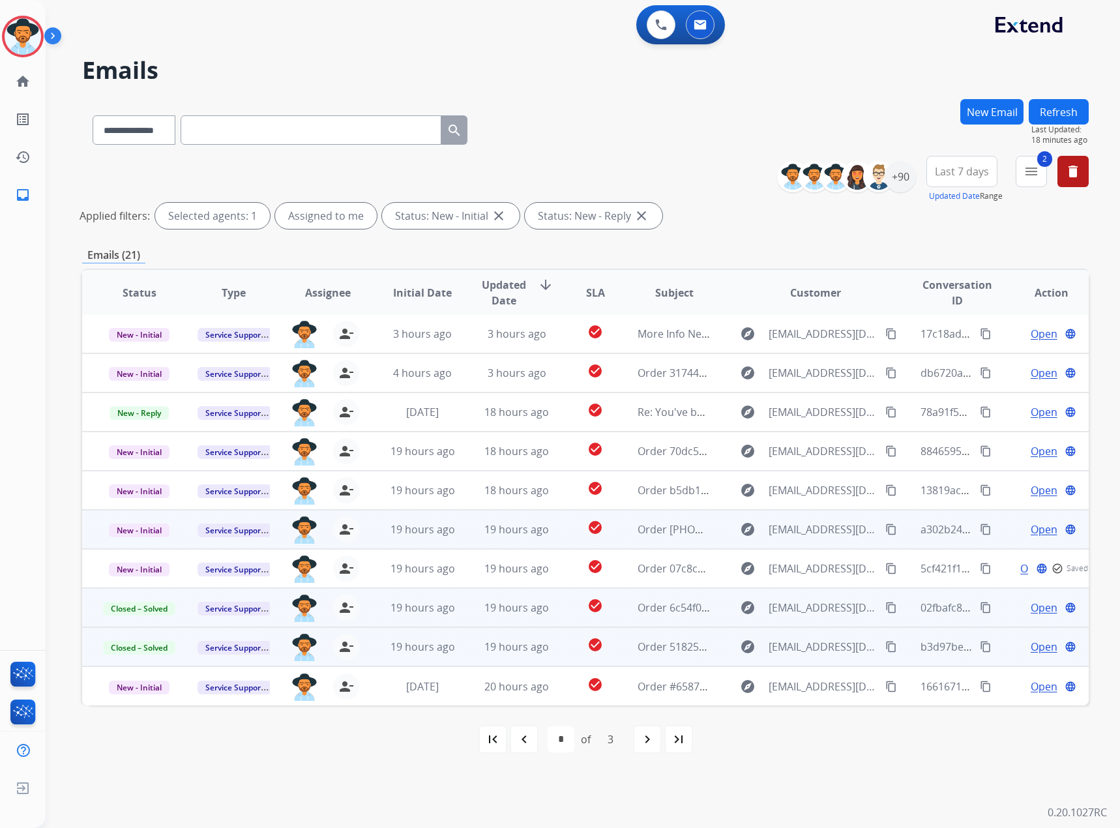
click at [1031, 524] on span "Open" at bounding box center [1044, 530] width 27 height 16
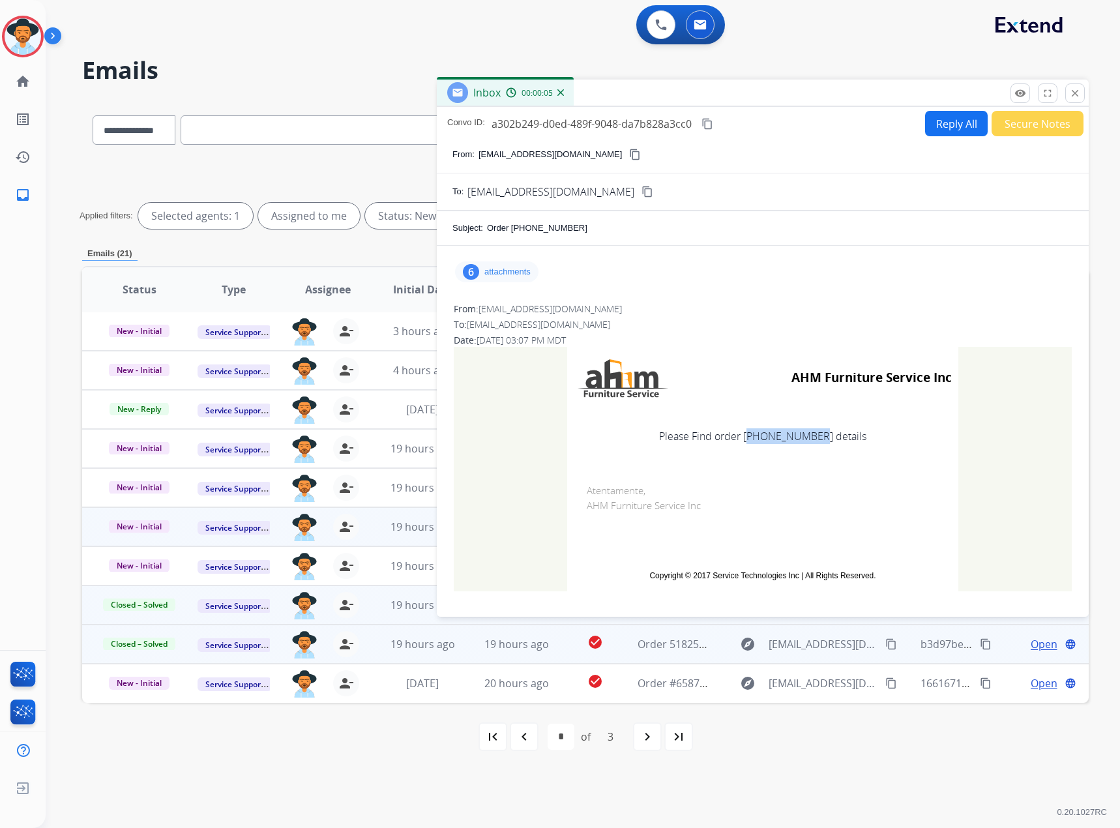
drag, startPoint x: 817, startPoint y: 440, endPoint x: 750, endPoint y: 438, distance: 66.5
click at [750, 438] on td "Please Find order [PHONE_NUMBER] details" at bounding box center [762, 436] width 391 height 55
copy td "[PHONE_NUMBER]"
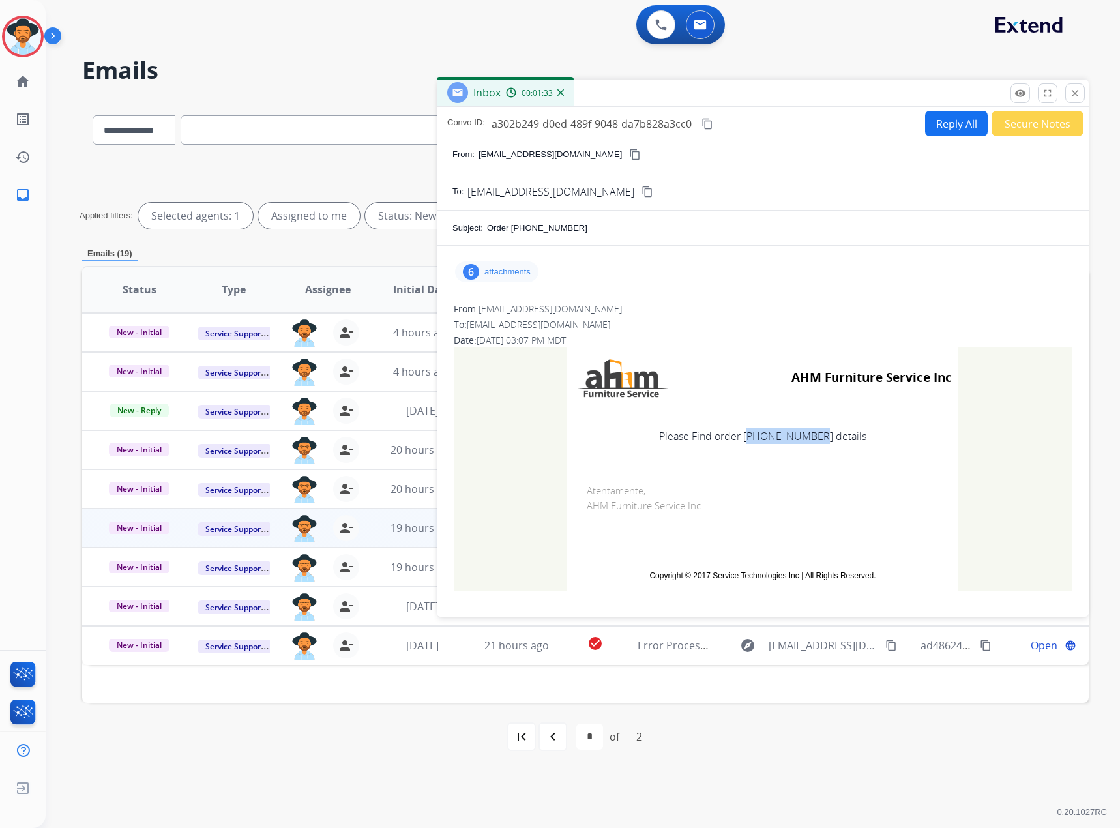
scroll to position [0, 0]
click at [1071, 95] on mat-icon "close" at bounding box center [1076, 93] width 12 height 12
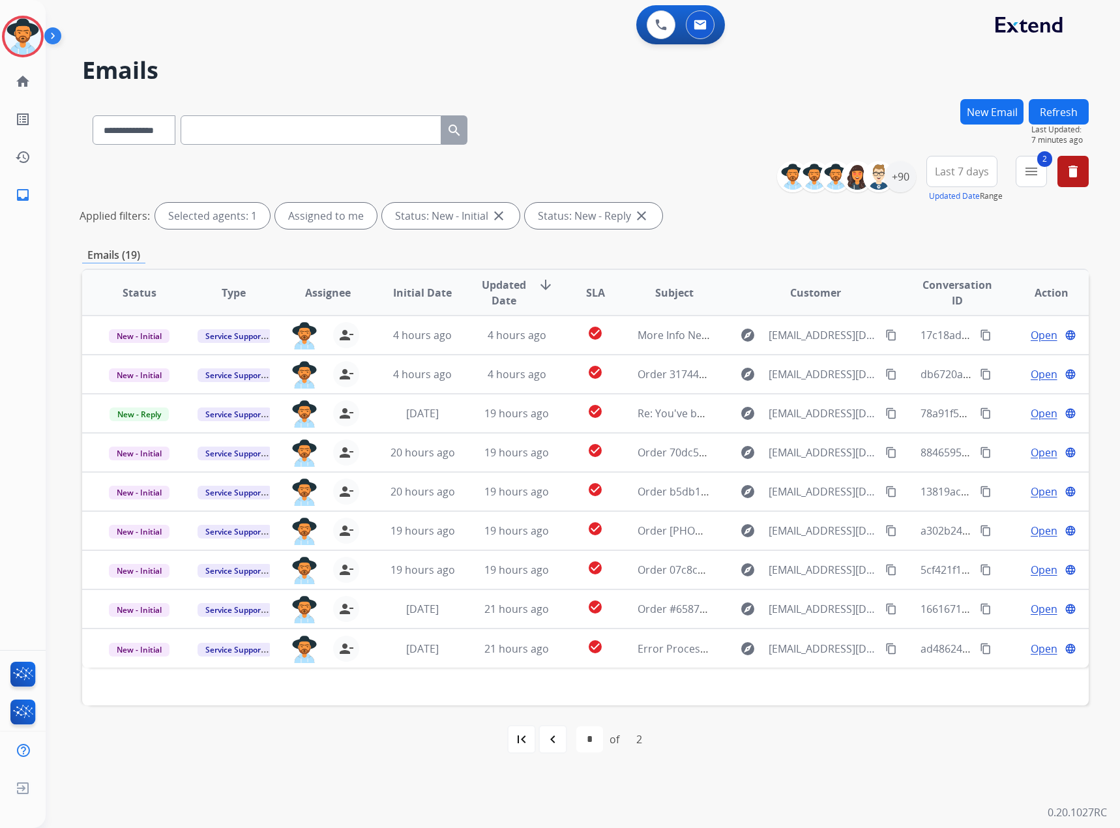
click at [1058, 110] on button "Refresh" at bounding box center [1059, 111] width 60 height 25
click at [1036, 173] on mat-icon "menu" at bounding box center [1032, 172] width 16 height 16
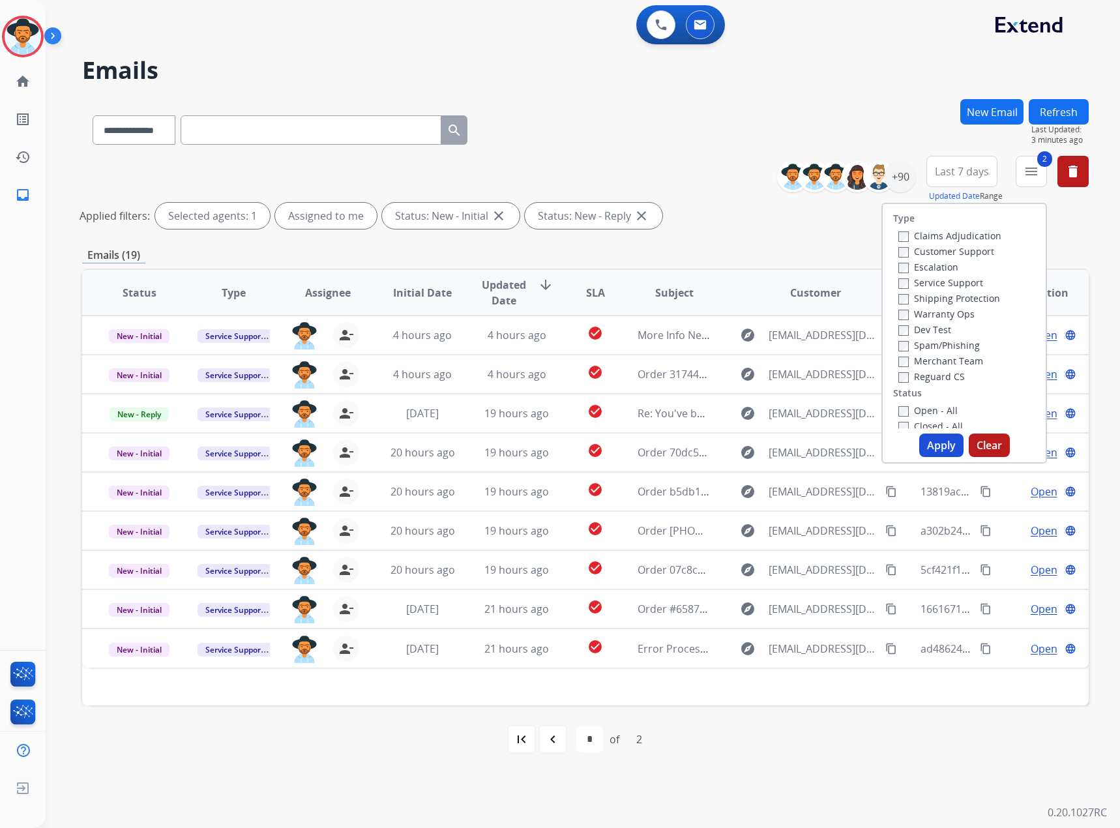
click at [944, 236] on label "Claims Adjudication" at bounding box center [950, 236] width 103 height 12
click at [925, 447] on button "Apply" at bounding box center [942, 445] width 44 height 23
select select "*"
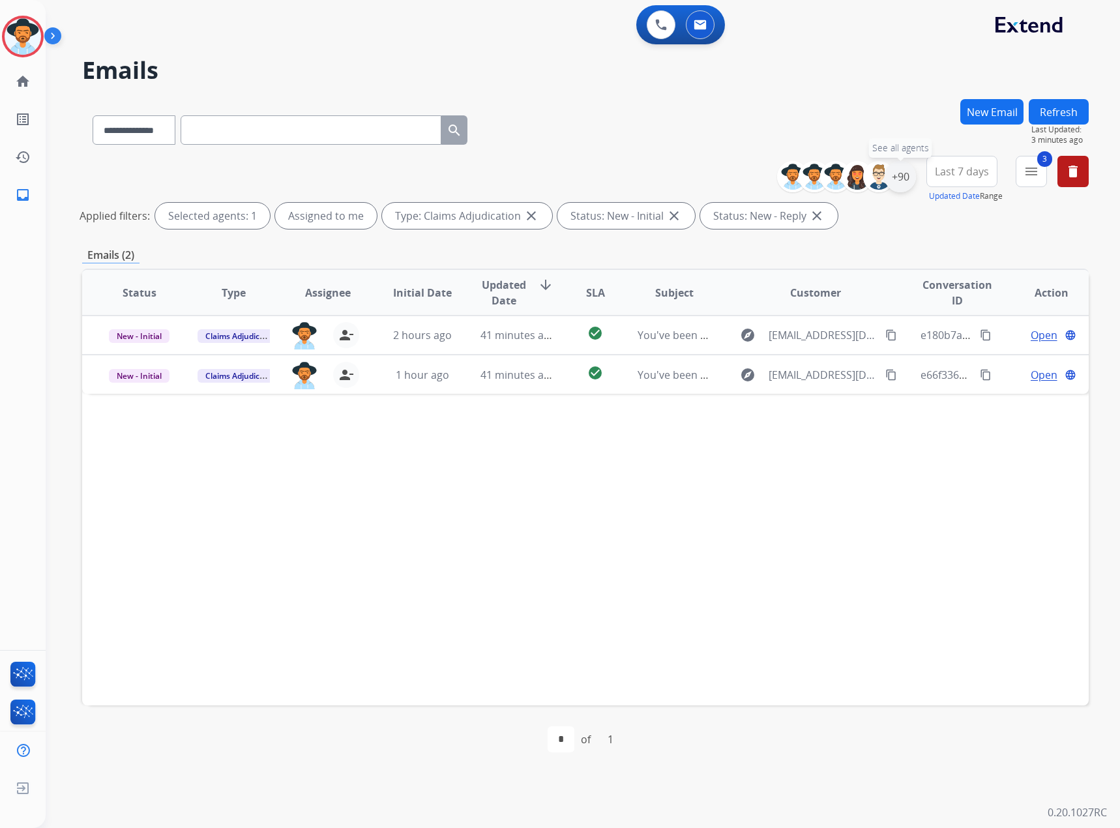
click at [902, 175] on div "+90" at bounding box center [900, 176] width 31 height 31
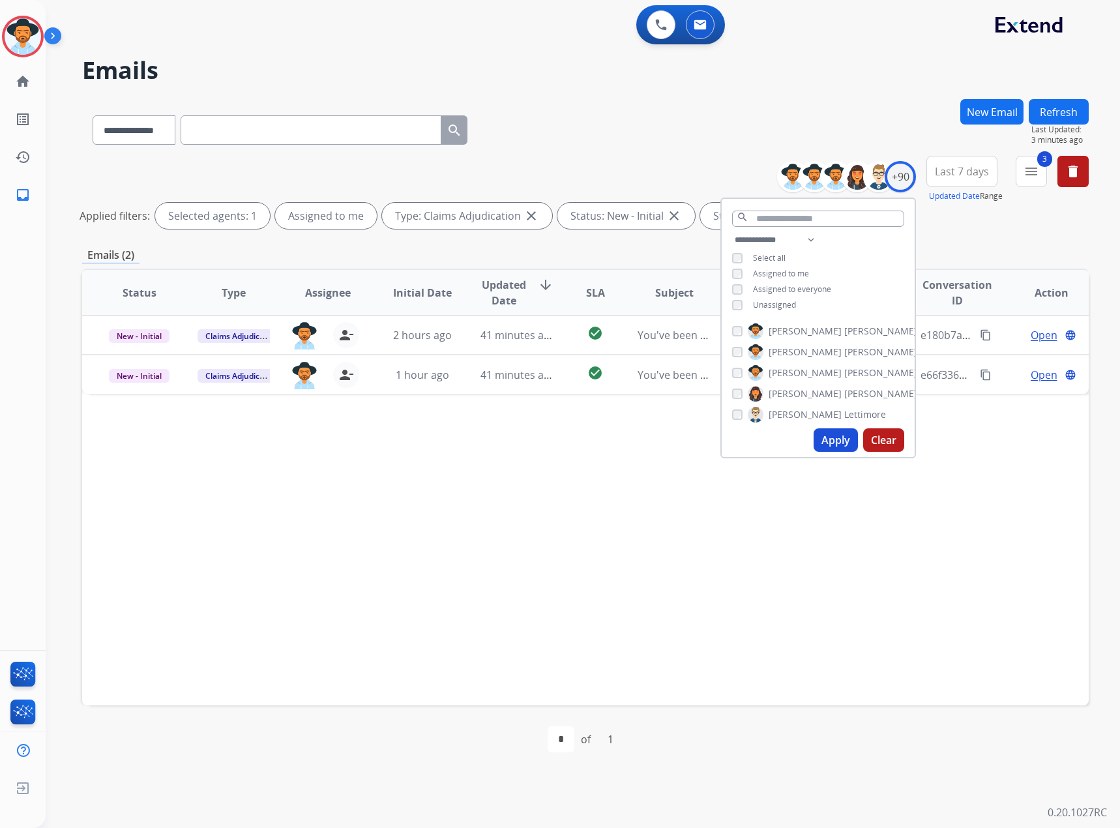
click at [789, 304] on span "Unassigned" at bounding box center [774, 304] width 43 height 11
click at [835, 436] on button "Apply" at bounding box center [836, 439] width 44 height 23
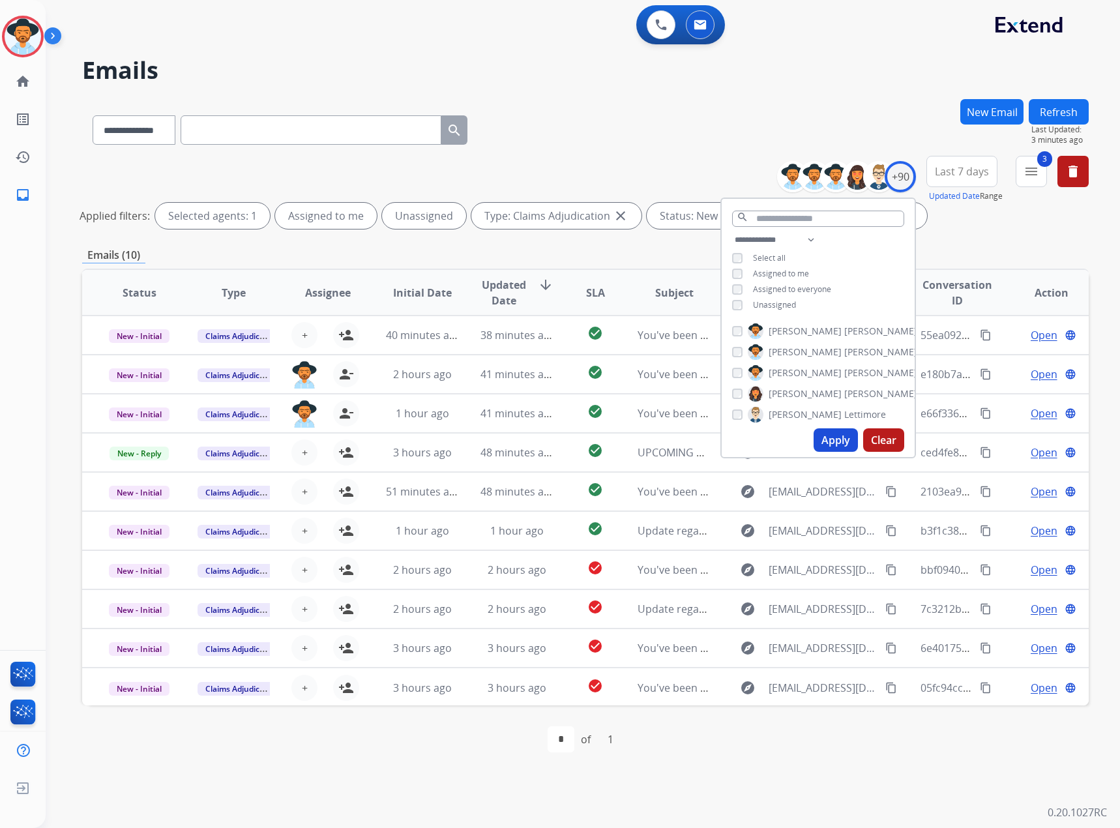
click at [835, 434] on button "Apply" at bounding box center [836, 439] width 44 height 23
click at [846, 441] on button "Apply" at bounding box center [836, 439] width 44 height 23
click at [709, 153] on div "**********" at bounding box center [585, 127] width 1007 height 57
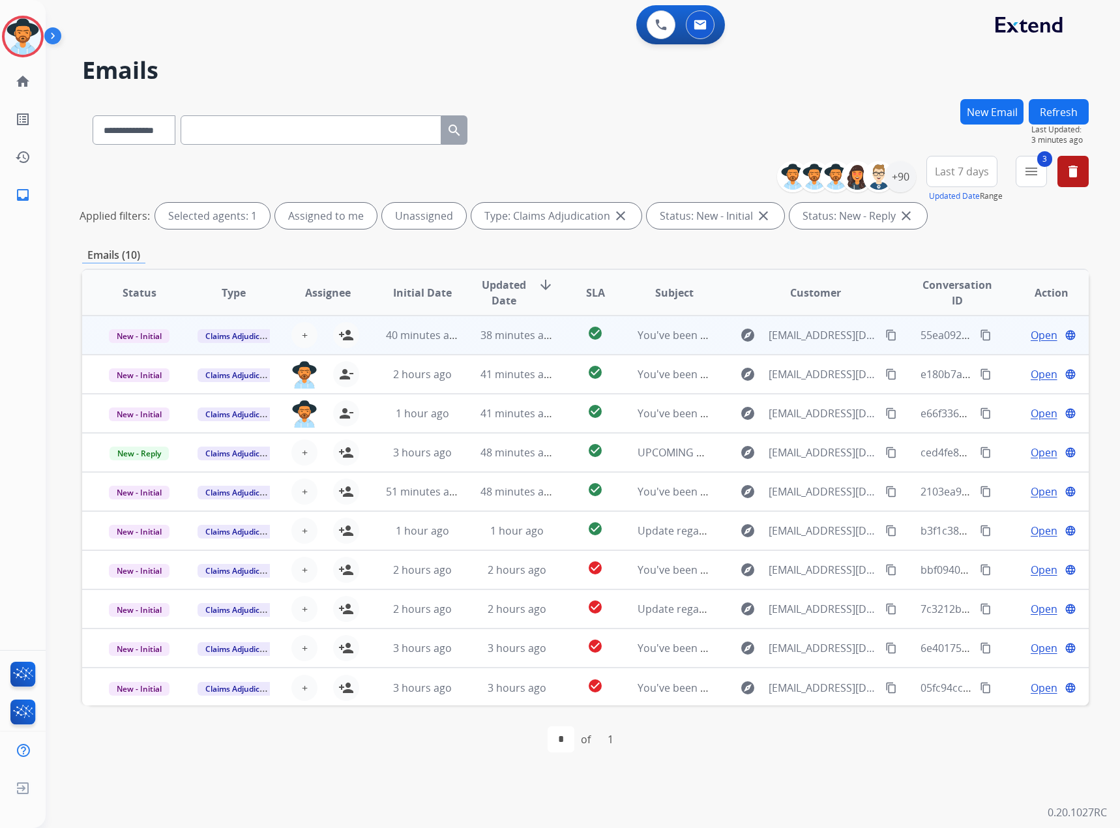
click at [1032, 335] on span "Open" at bounding box center [1044, 335] width 27 height 16
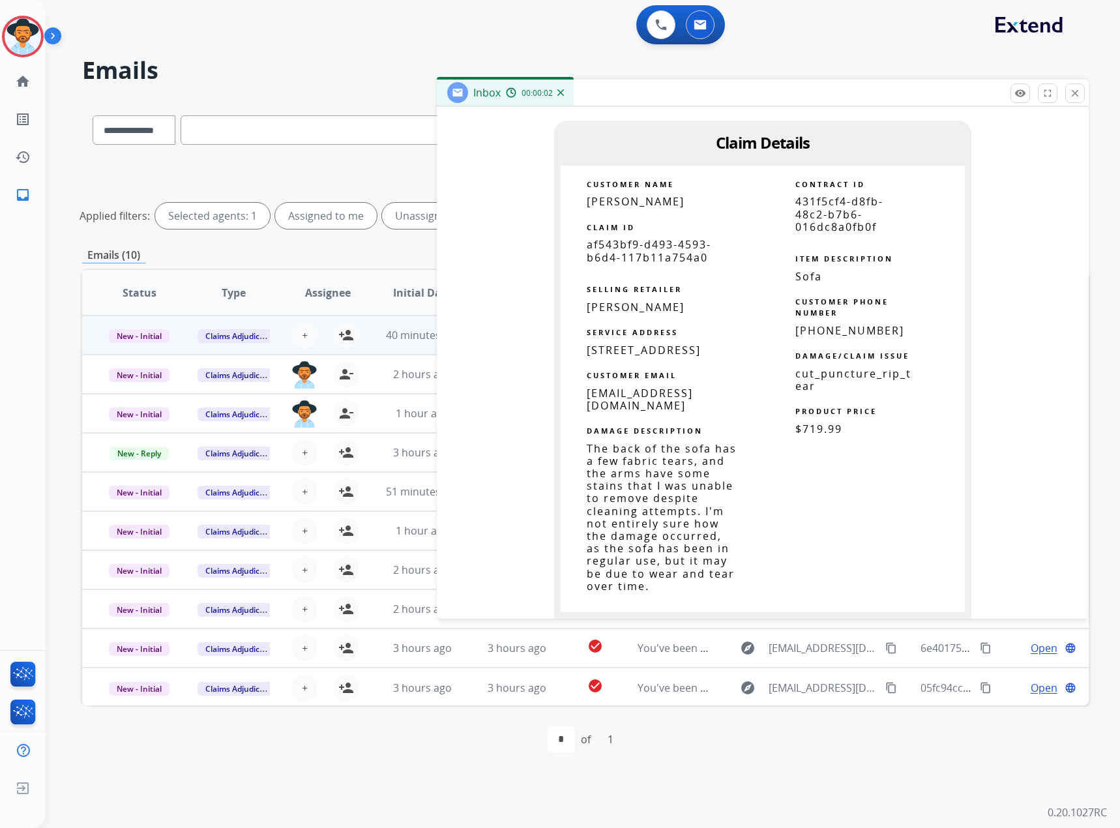
scroll to position [783, 0]
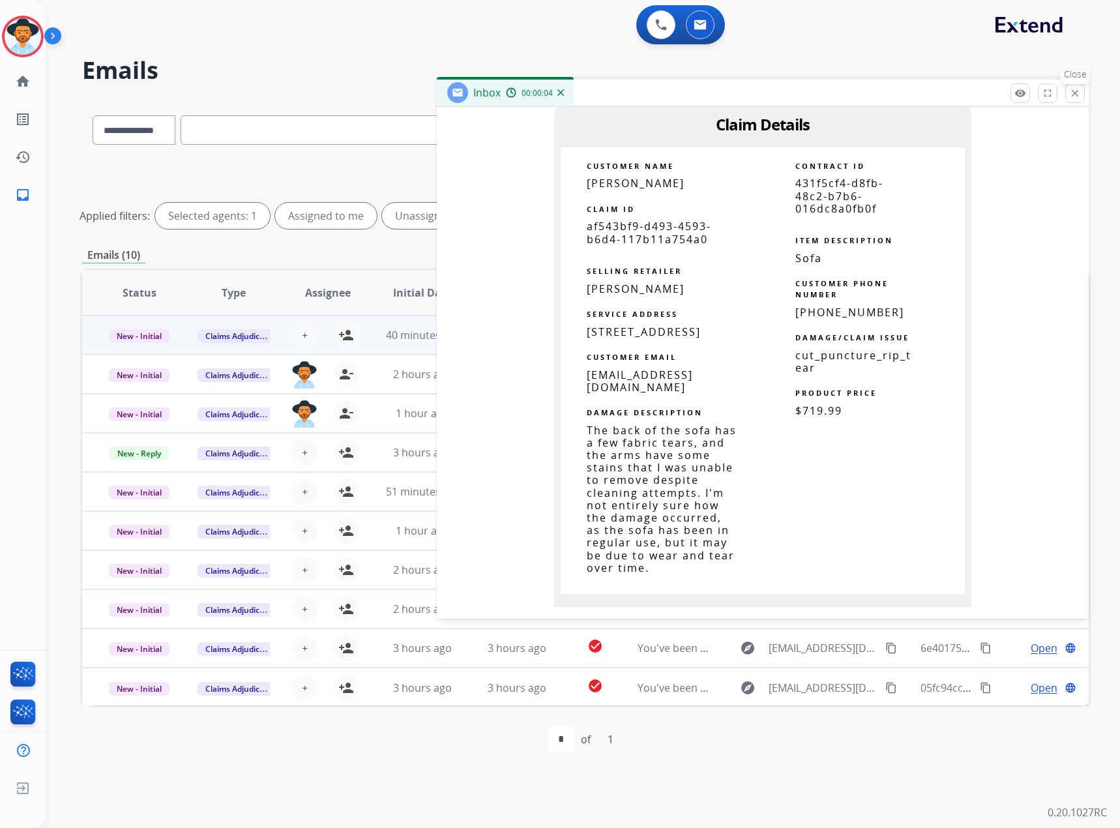
click at [1069, 95] on button "close Close" at bounding box center [1076, 93] width 20 height 20
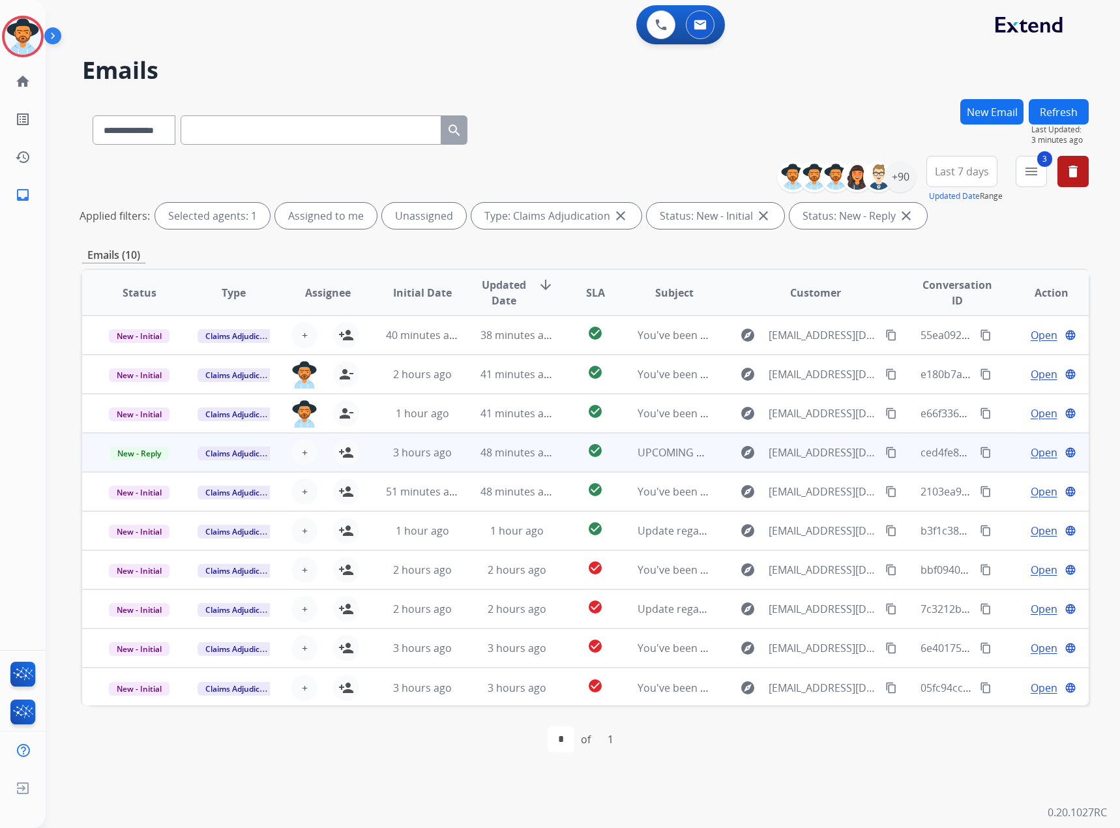
click at [1042, 452] on span "Open" at bounding box center [1044, 453] width 27 height 16
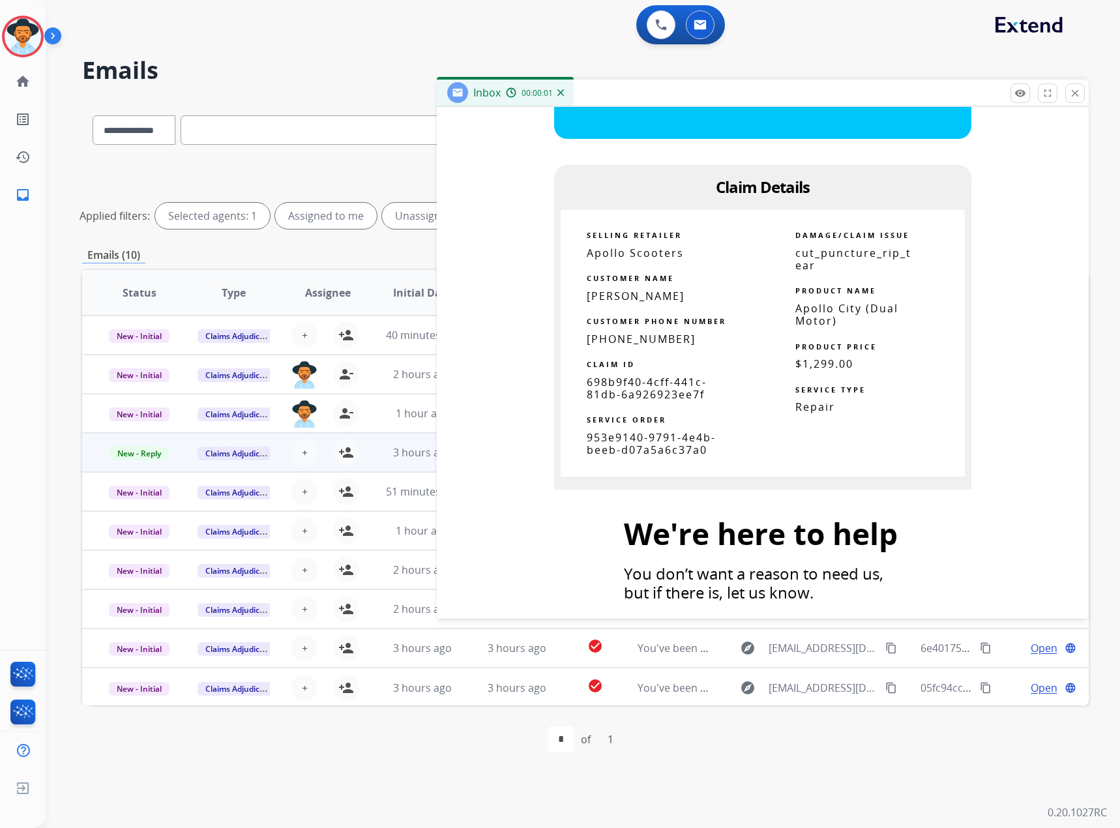
scroll to position [652, 0]
click at [1079, 91] on mat-icon "close" at bounding box center [1076, 93] width 12 height 12
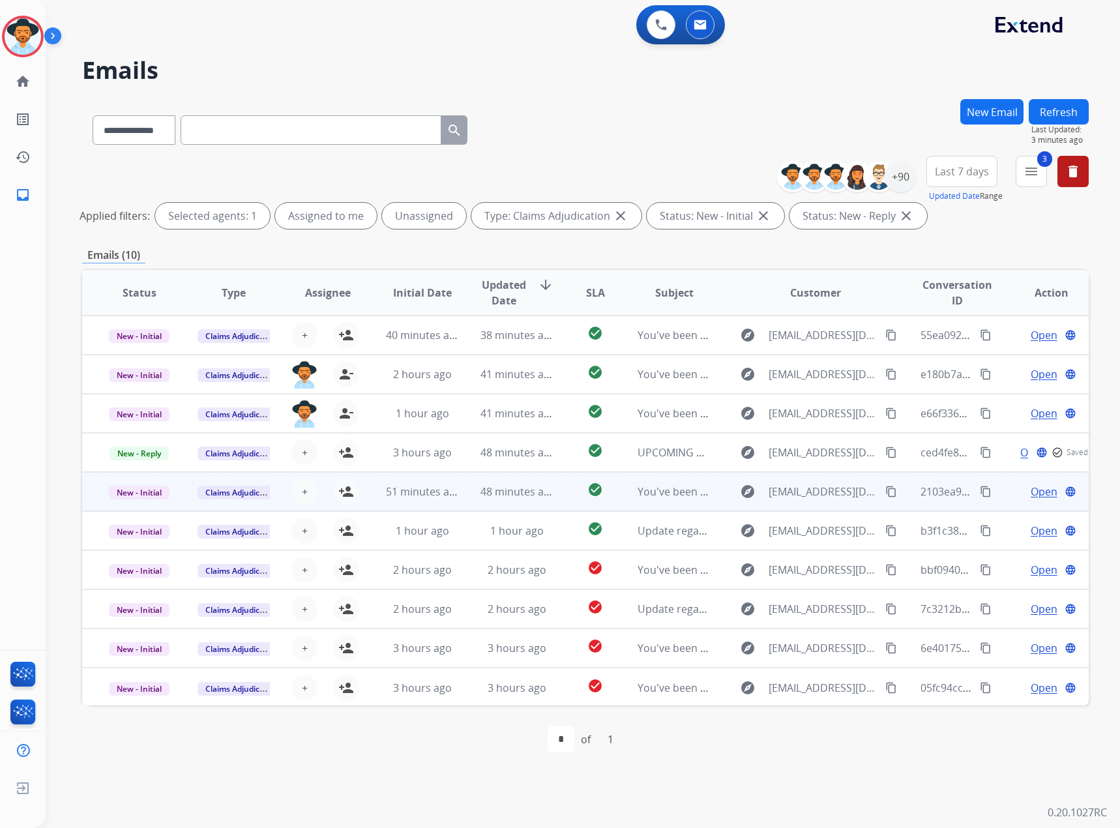
click at [1034, 491] on span "Open" at bounding box center [1044, 492] width 27 height 16
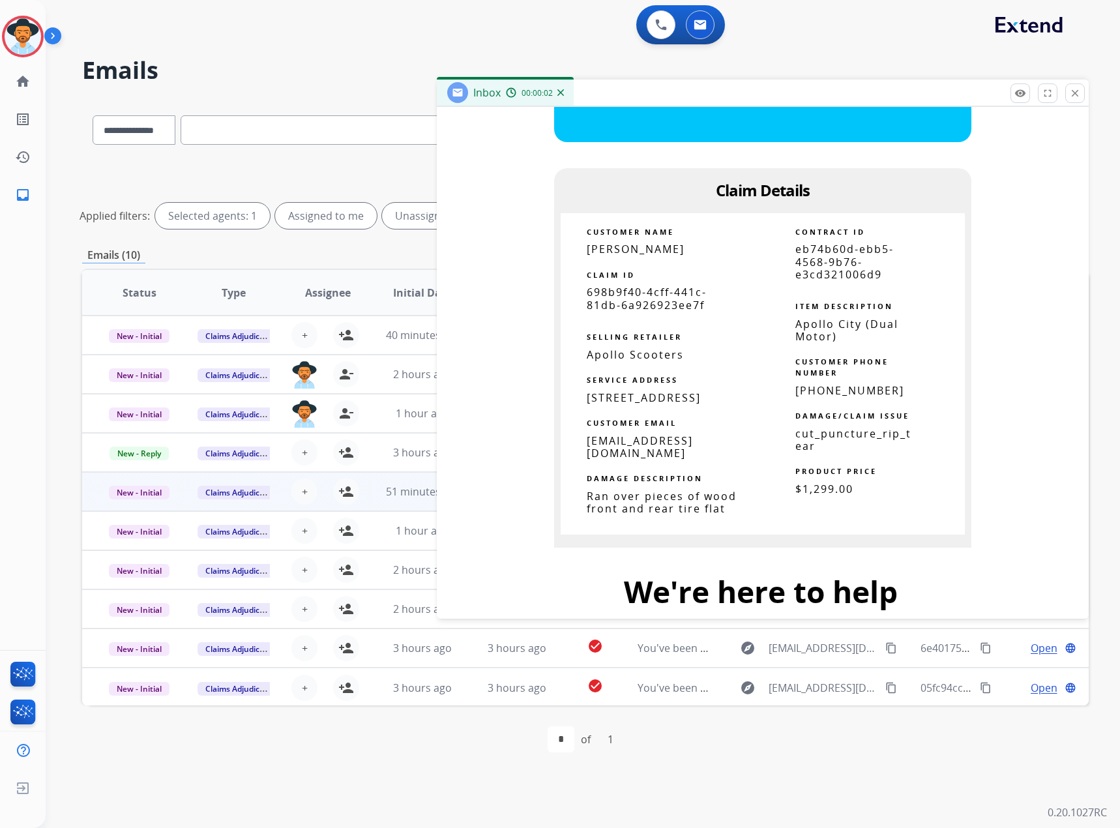
scroll to position [717, 0]
click at [1079, 92] on mat-icon "close" at bounding box center [1076, 93] width 12 height 12
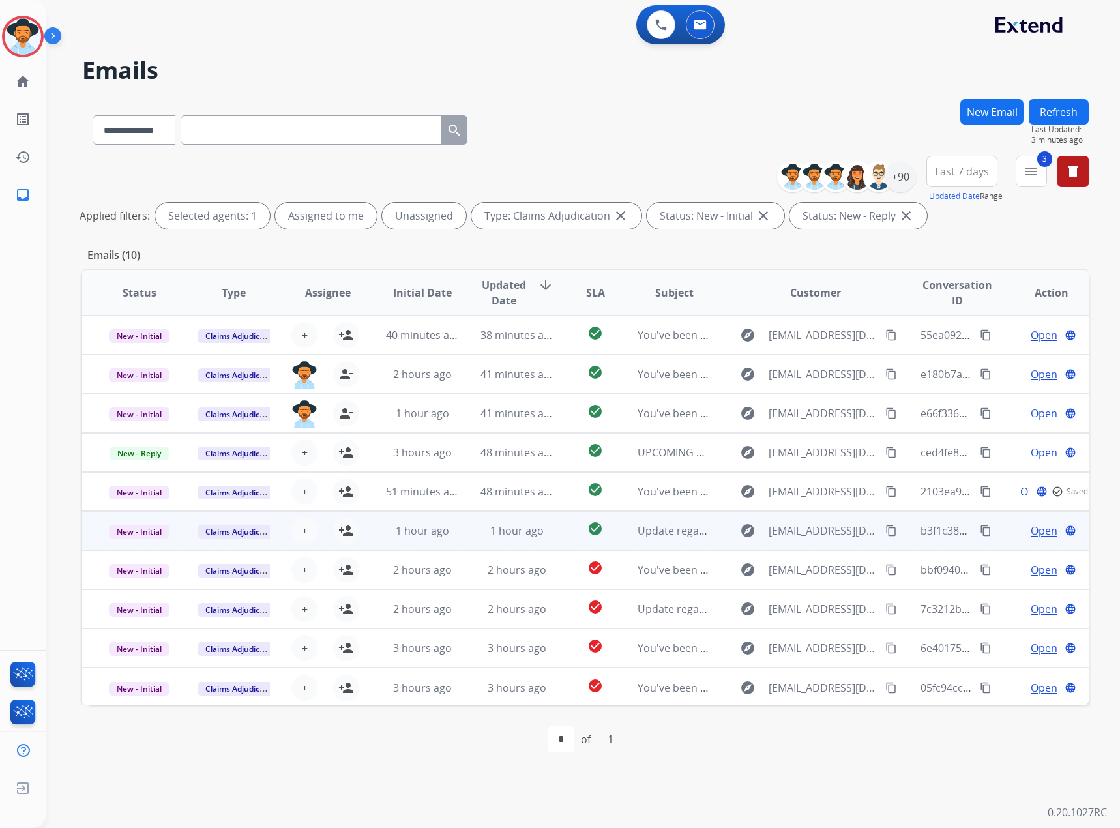
click at [1036, 533] on span "Open" at bounding box center [1044, 531] width 27 height 16
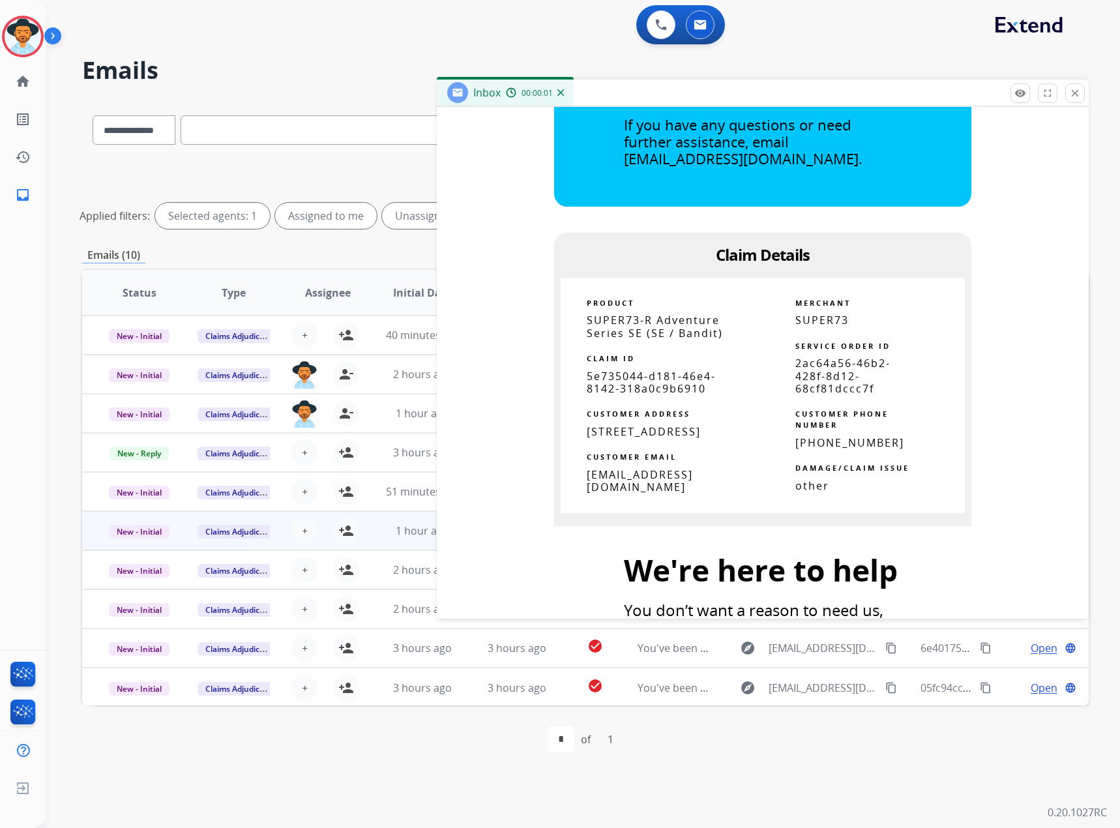
scroll to position [587, 0]
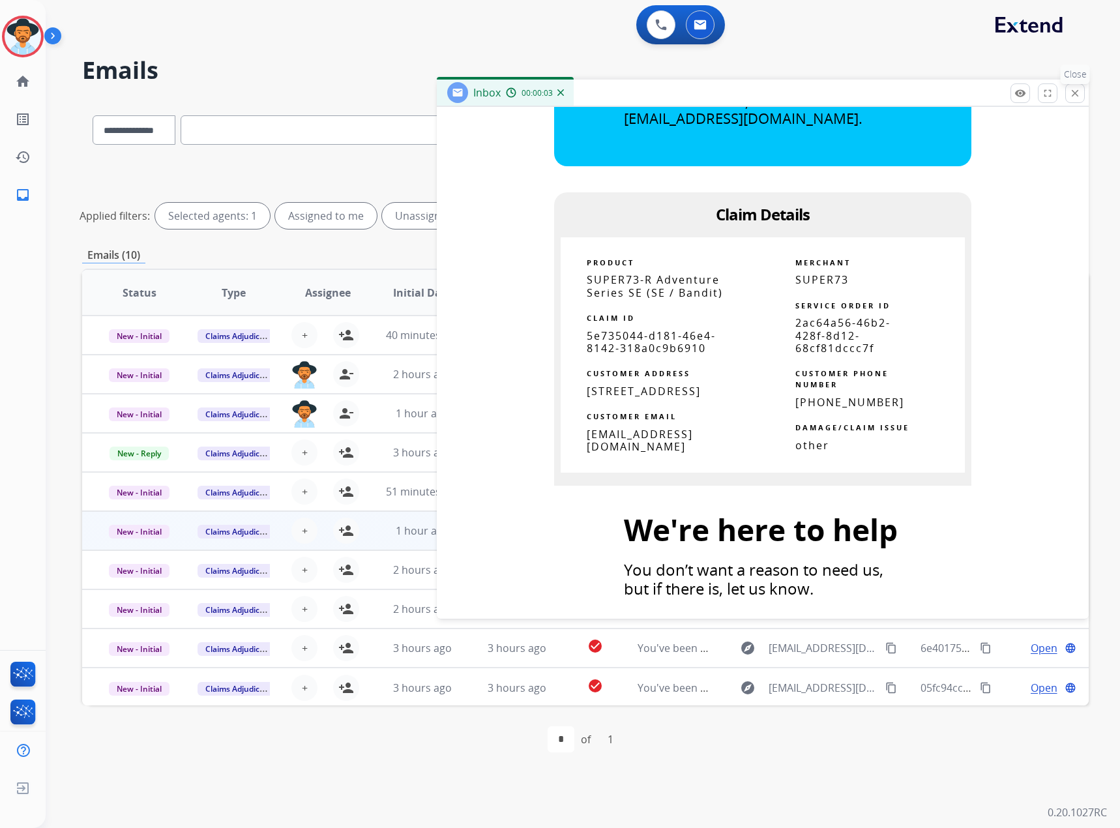
click at [1070, 95] on mat-icon "close" at bounding box center [1076, 93] width 12 height 12
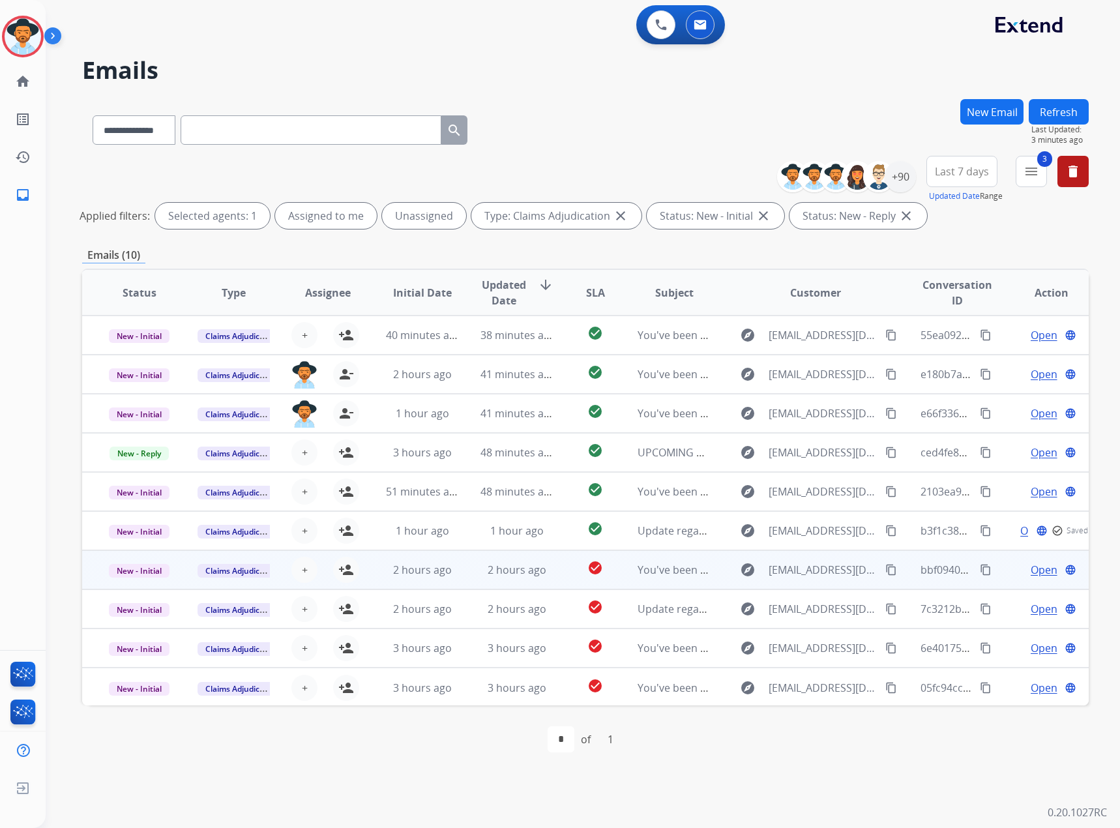
click at [1038, 567] on span "Open" at bounding box center [1044, 570] width 27 height 16
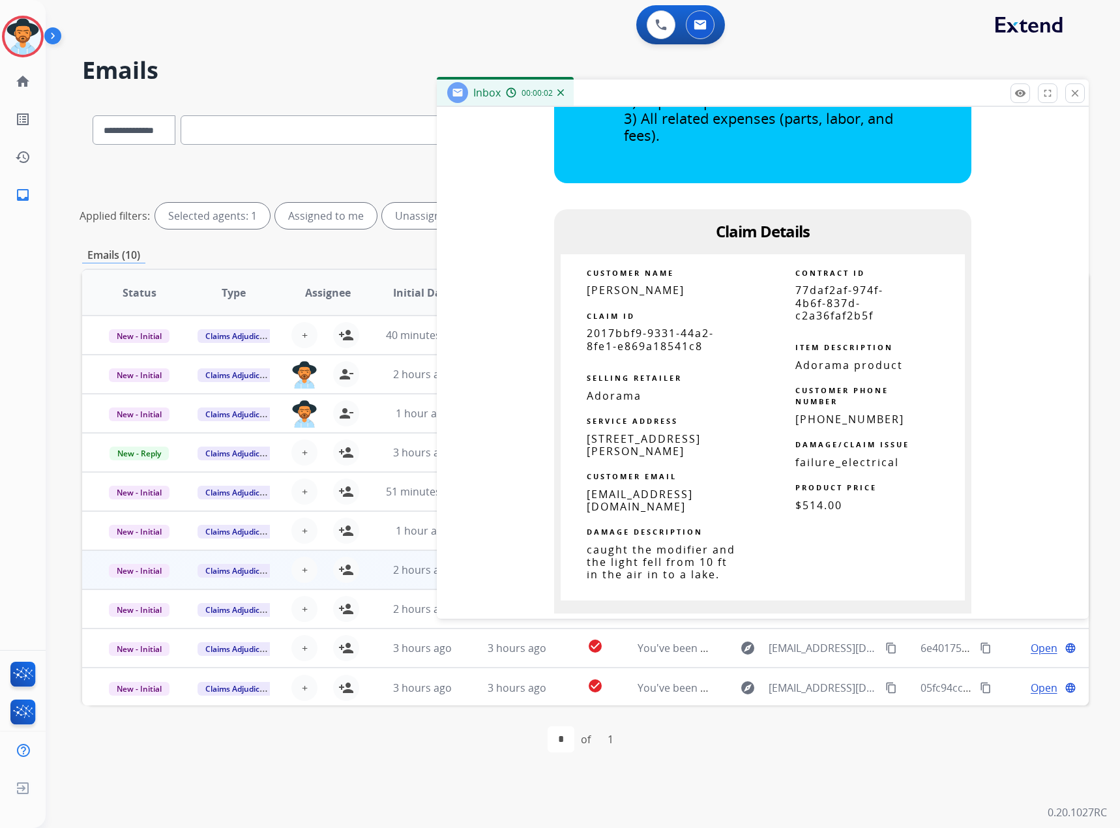
scroll to position [717, 0]
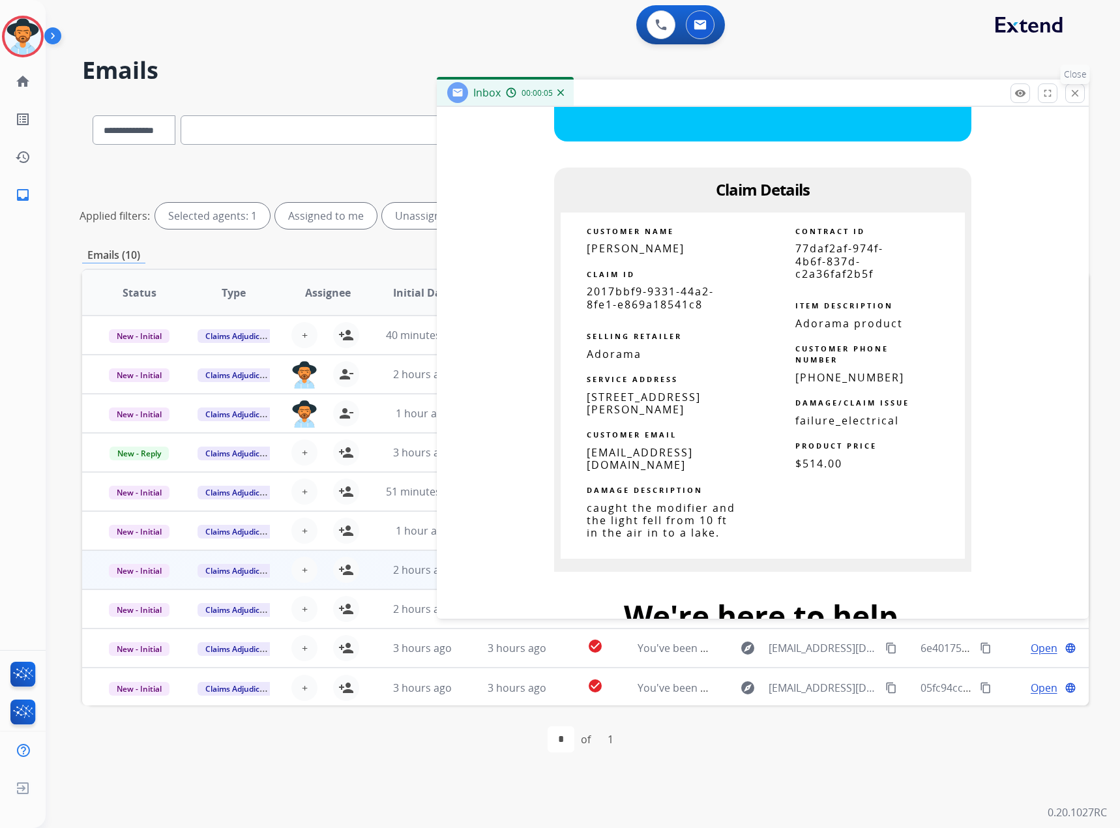
click at [1081, 98] on mat-icon "close" at bounding box center [1076, 93] width 12 height 12
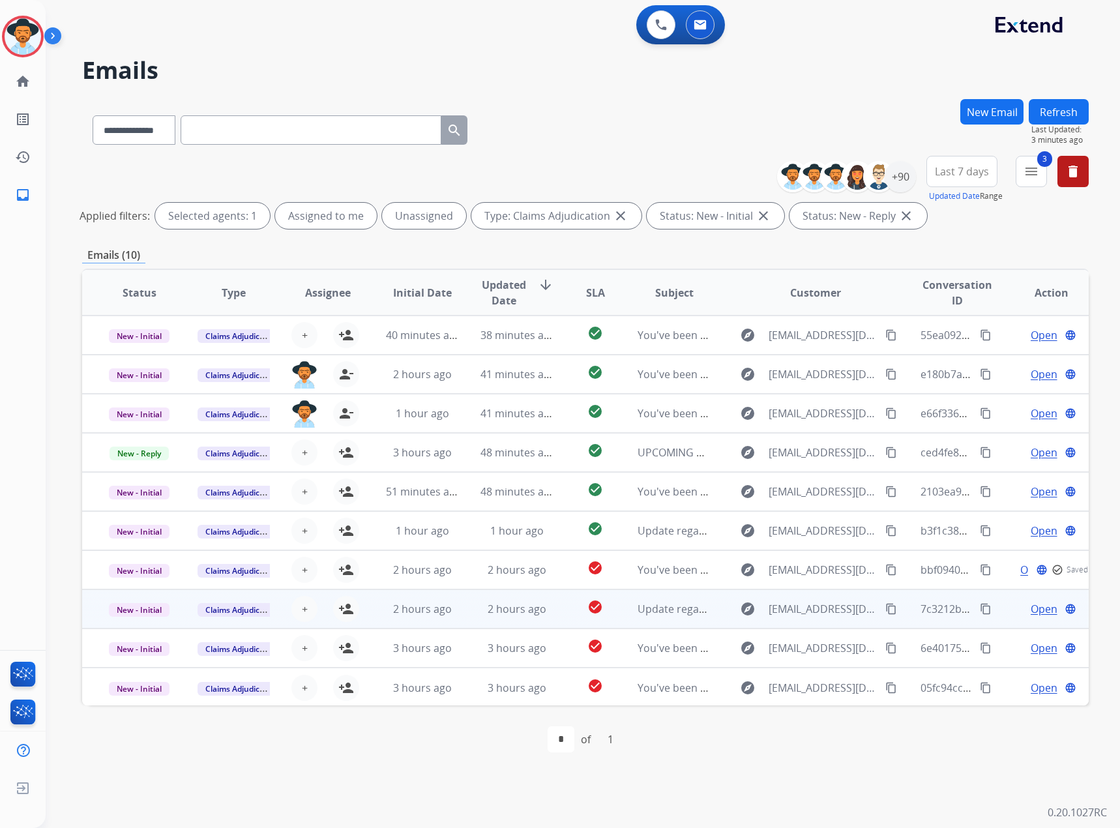
click at [1032, 608] on span "Open" at bounding box center [1044, 609] width 27 height 16
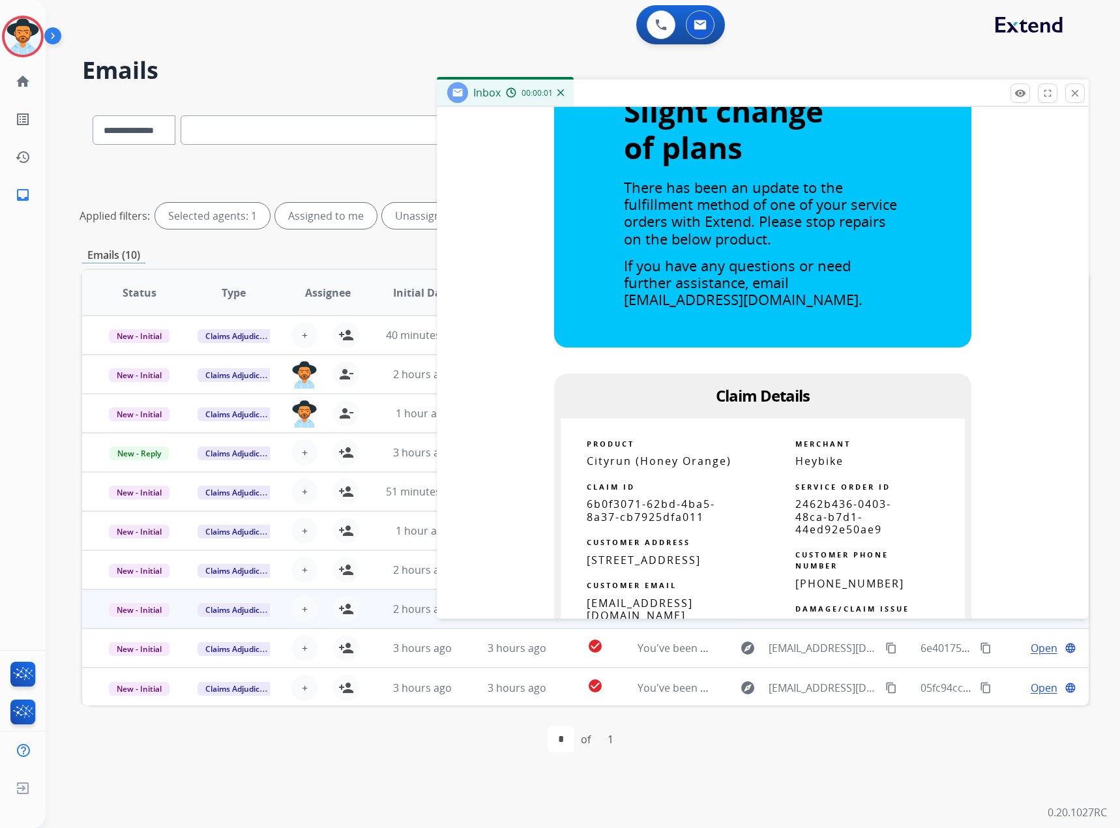
scroll to position [587, 0]
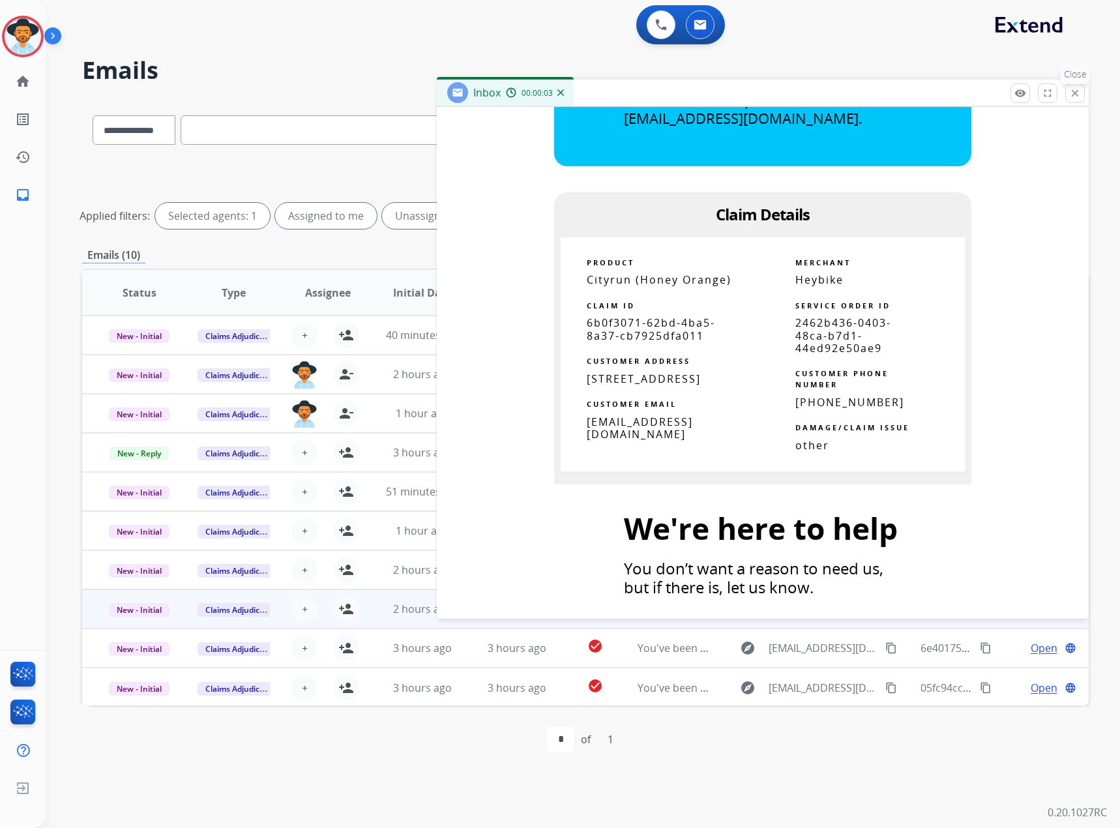
click at [1072, 91] on mat-icon "close" at bounding box center [1076, 93] width 12 height 12
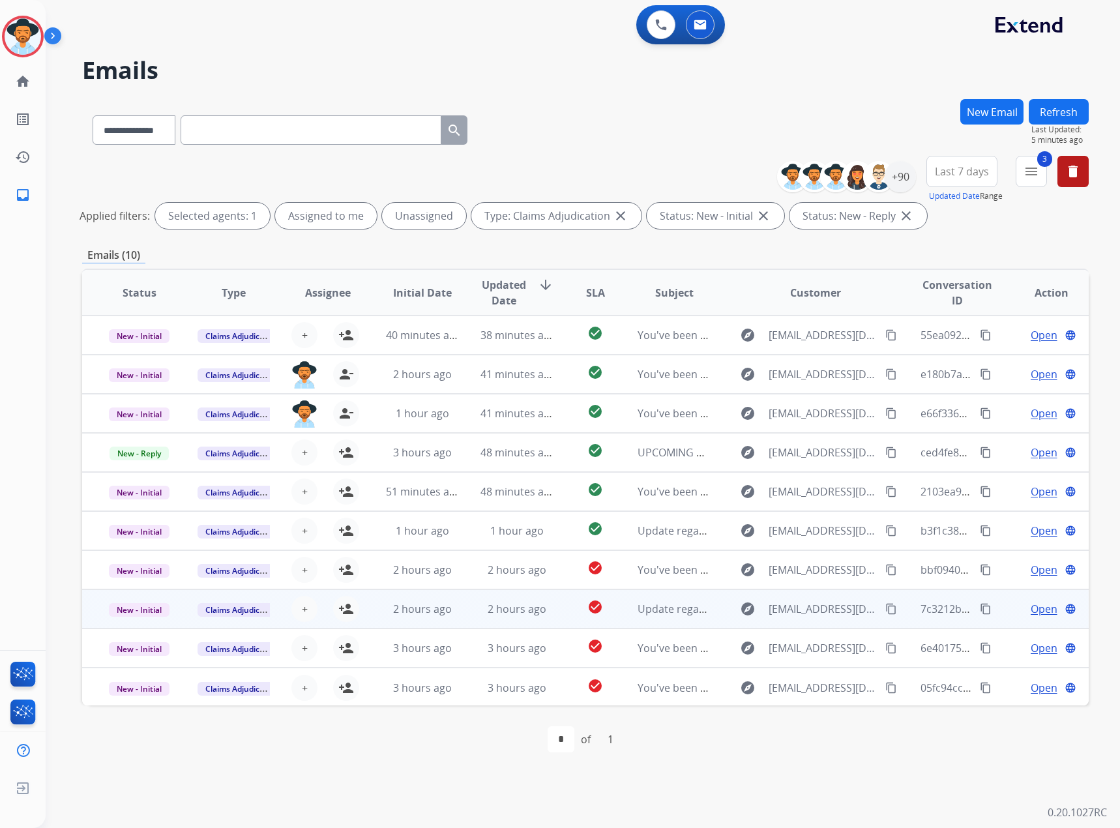
click at [1040, 609] on span "Open" at bounding box center [1044, 609] width 27 height 16
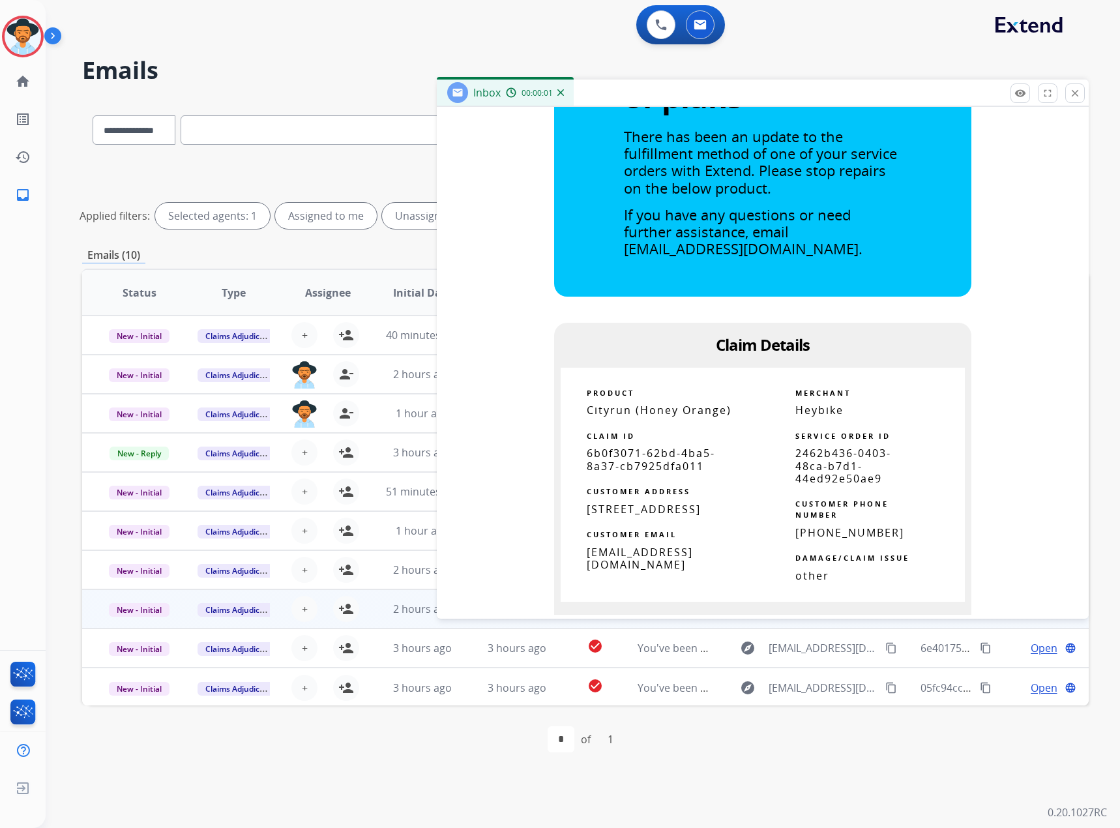
scroll to position [522, 0]
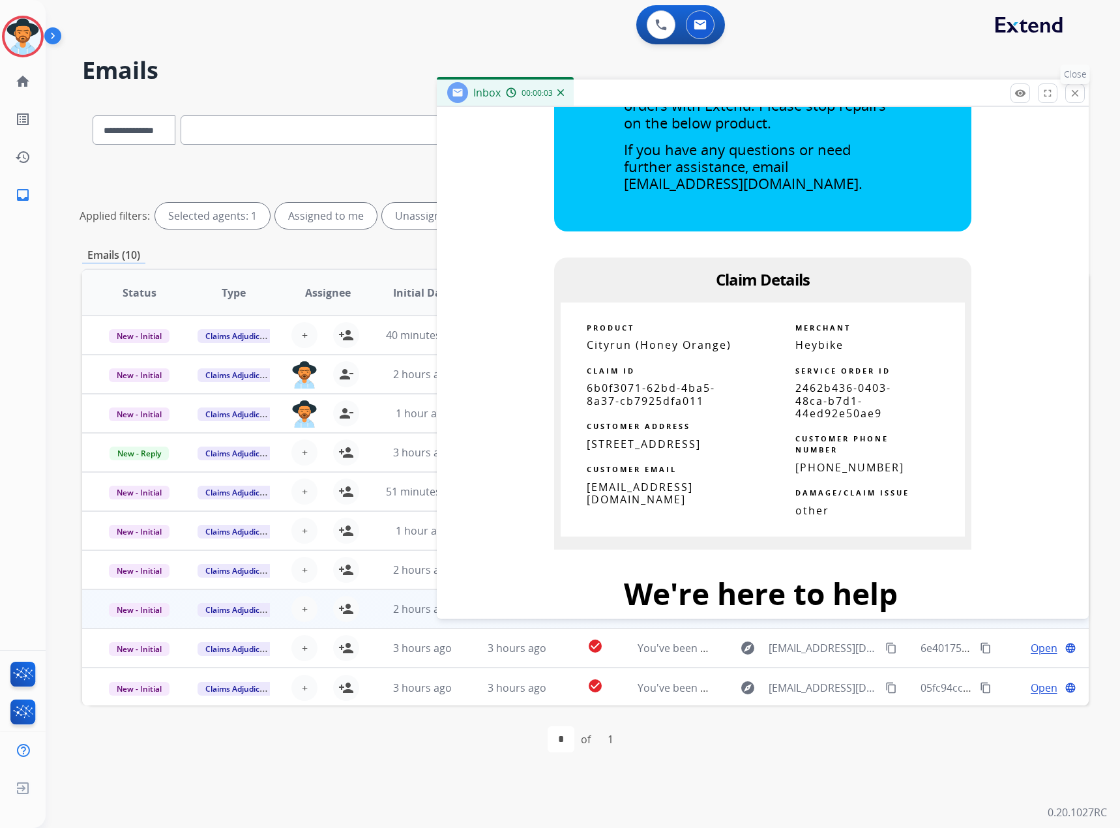
click at [1066, 97] on button "close Close" at bounding box center [1076, 93] width 20 height 20
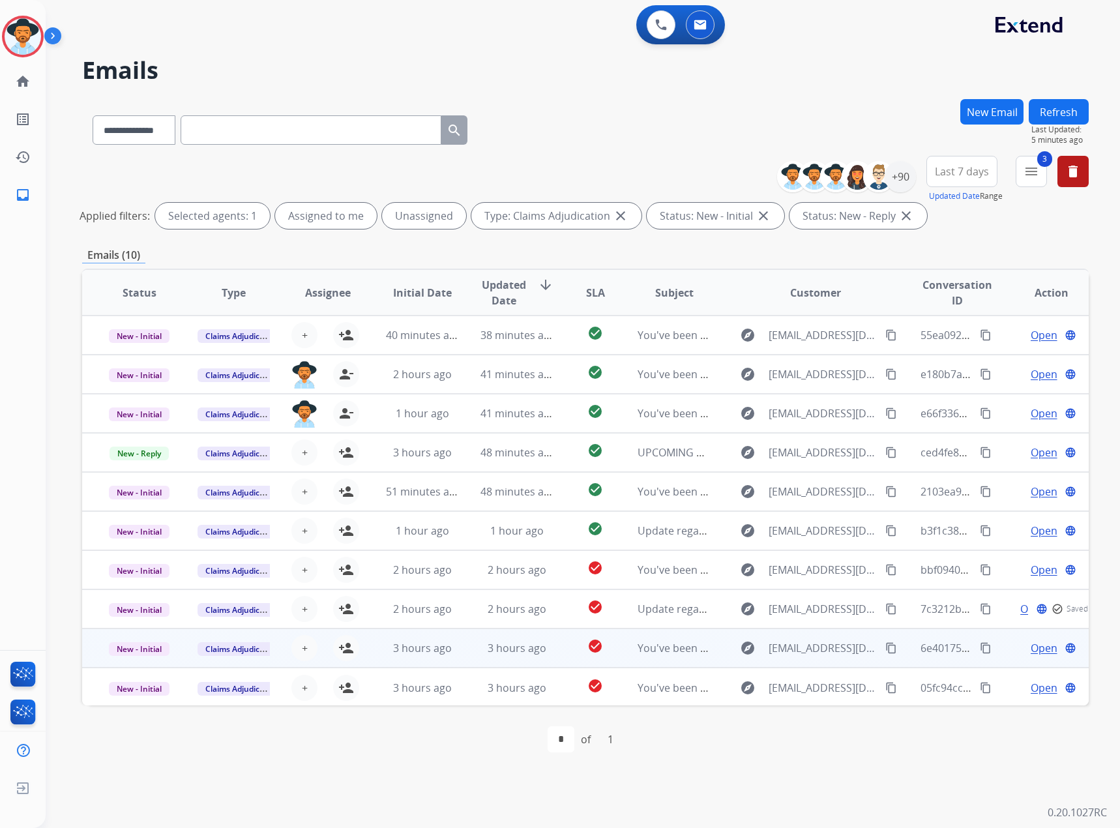
click at [1032, 654] on span "Open" at bounding box center [1044, 648] width 27 height 16
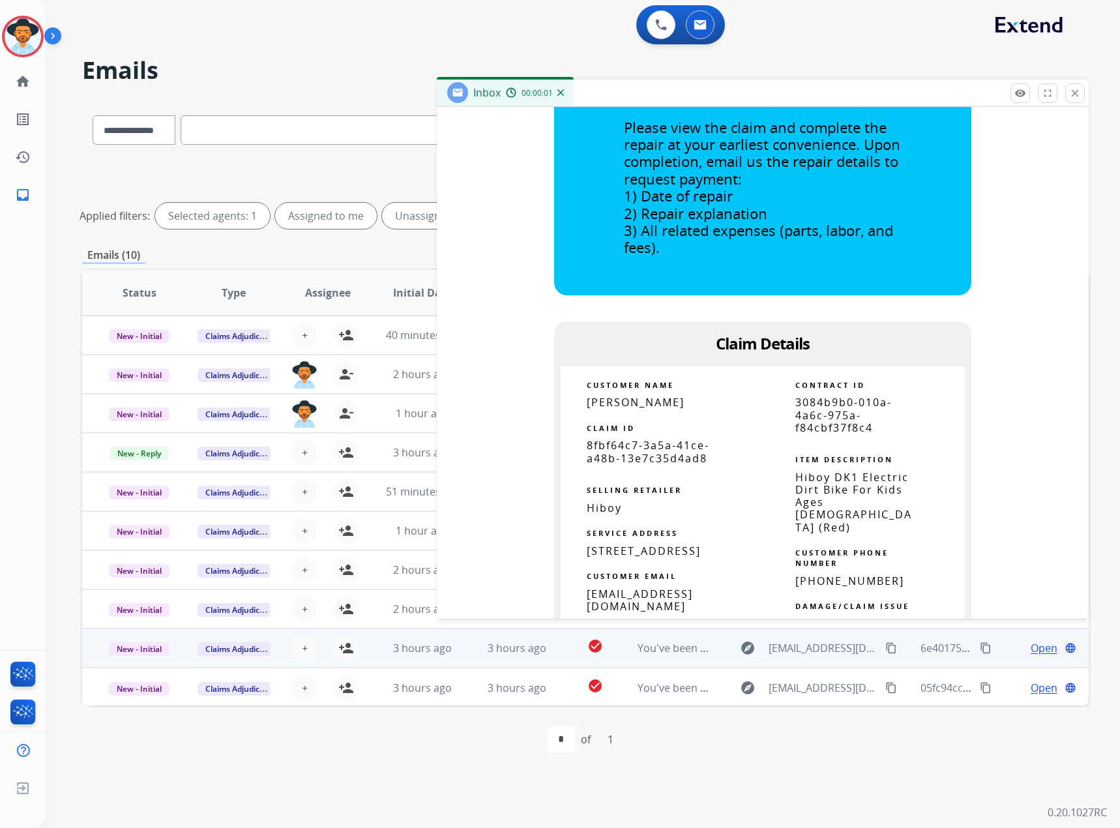
scroll to position [587, 0]
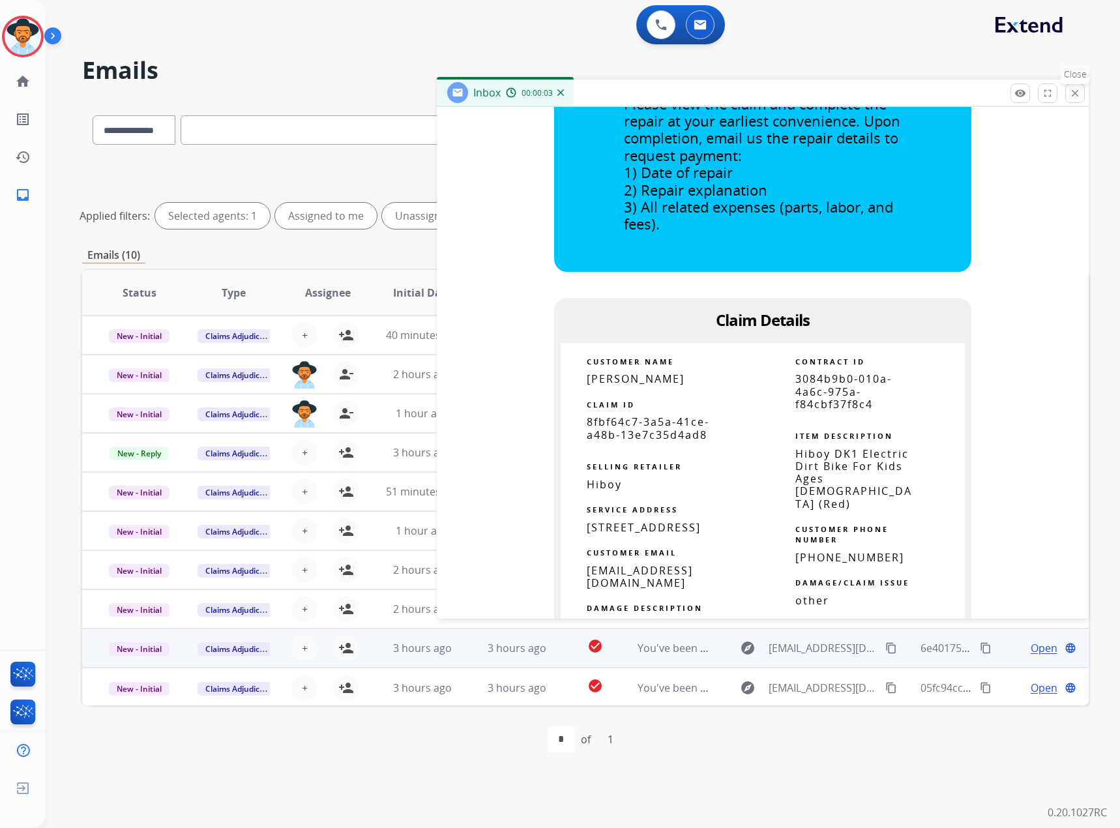
click at [1072, 94] on mat-icon "close" at bounding box center [1076, 93] width 12 height 12
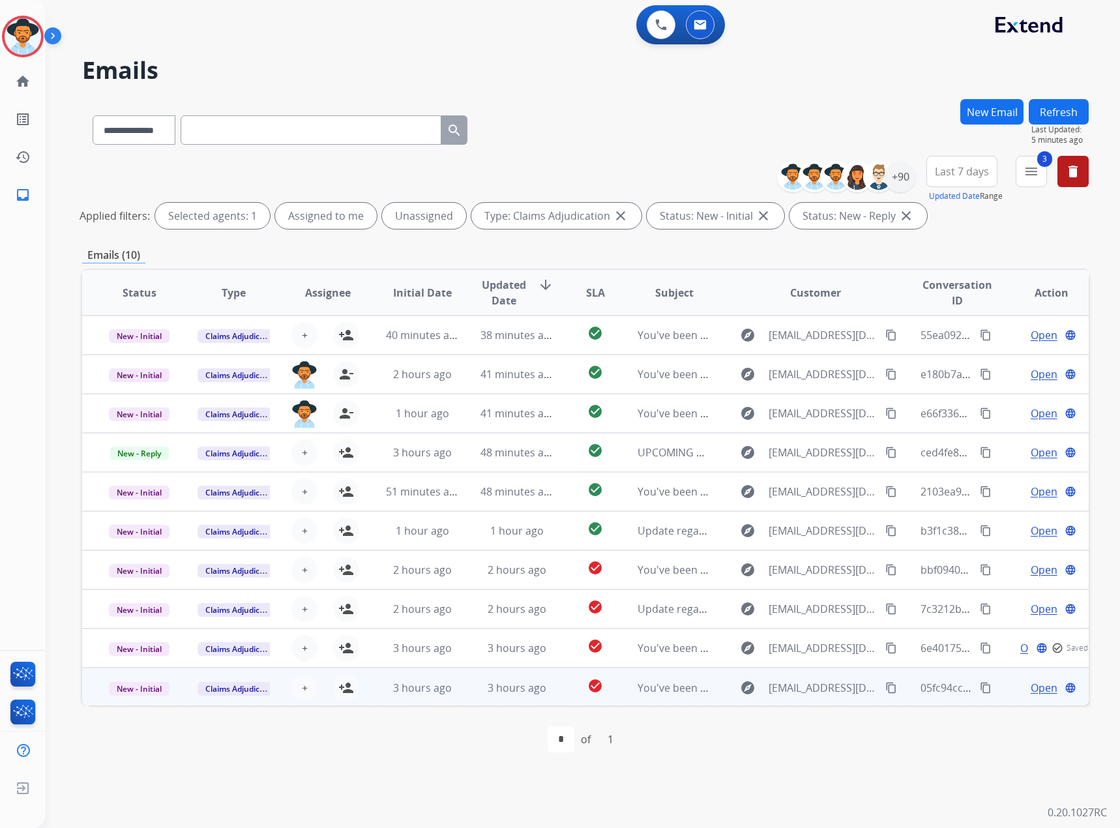
click at [1040, 686] on span "Open" at bounding box center [1044, 688] width 27 height 16
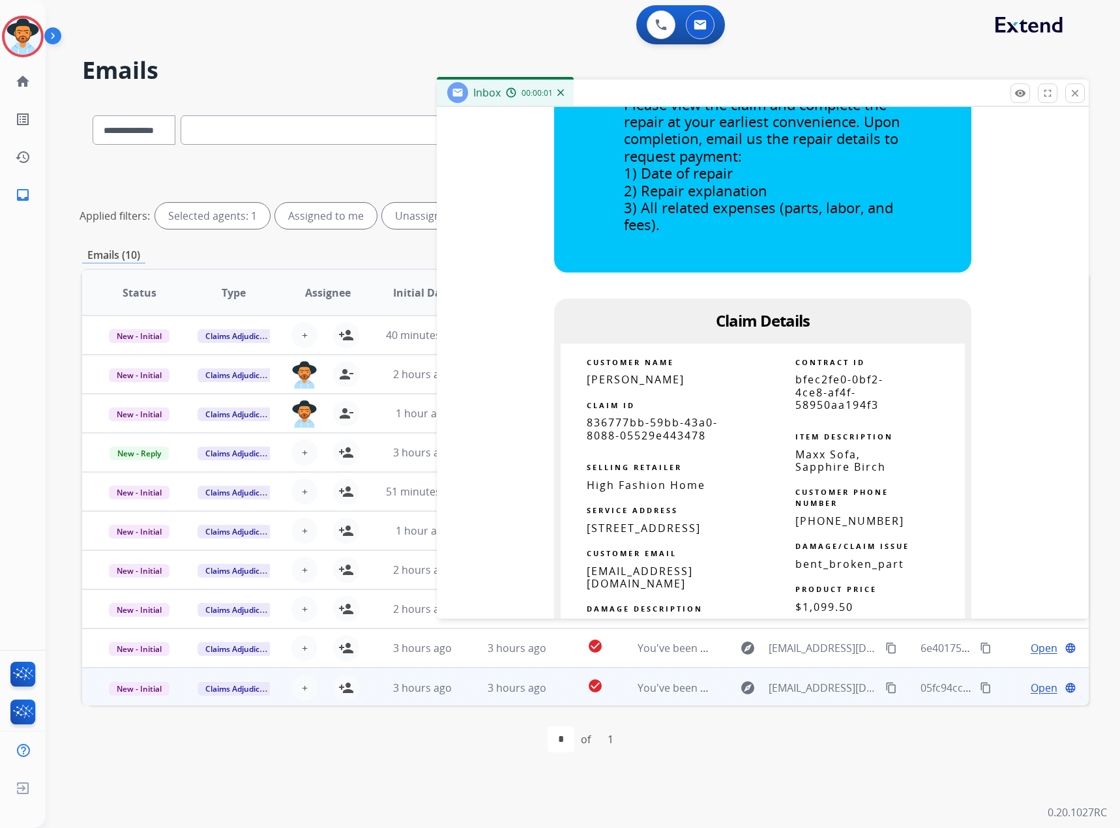
scroll to position [783, 0]
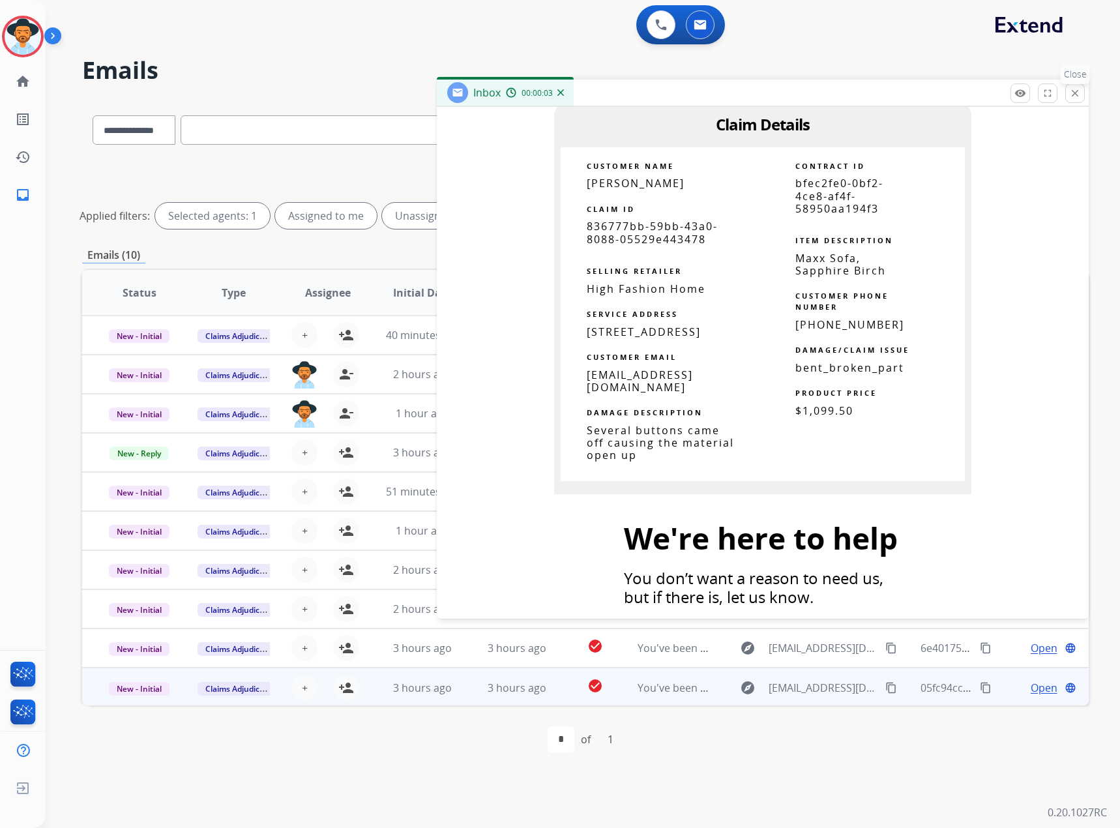
click at [1070, 93] on mat-icon "close" at bounding box center [1076, 93] width 12 height 12
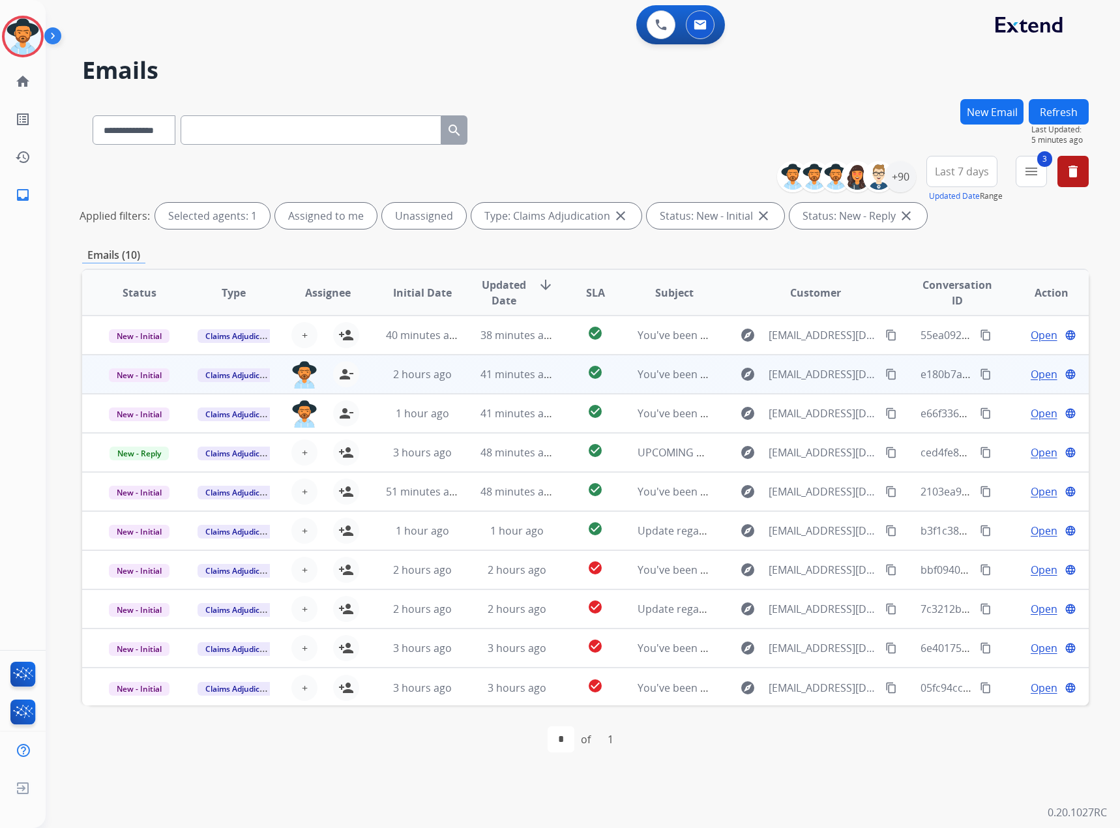
click at [1031, 374] on span "Open" at bounding box center [1044, 375] width 27 height 16
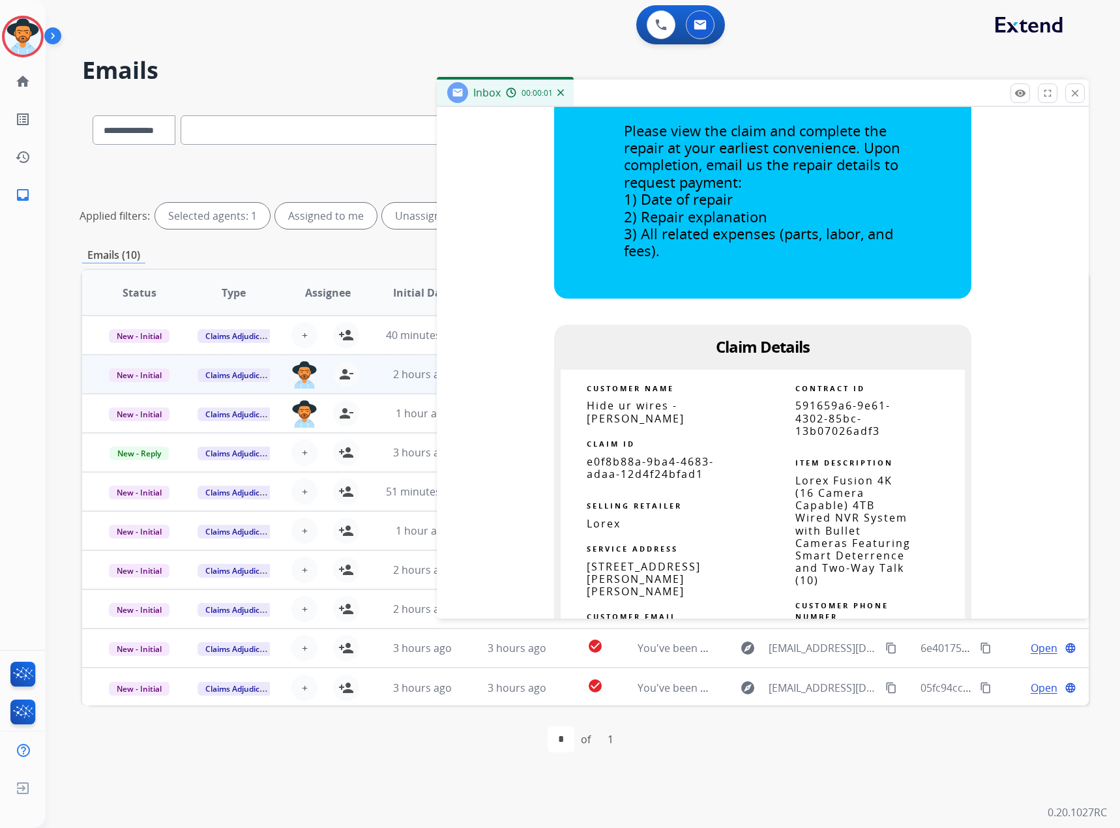
scroll to position [717, 0]
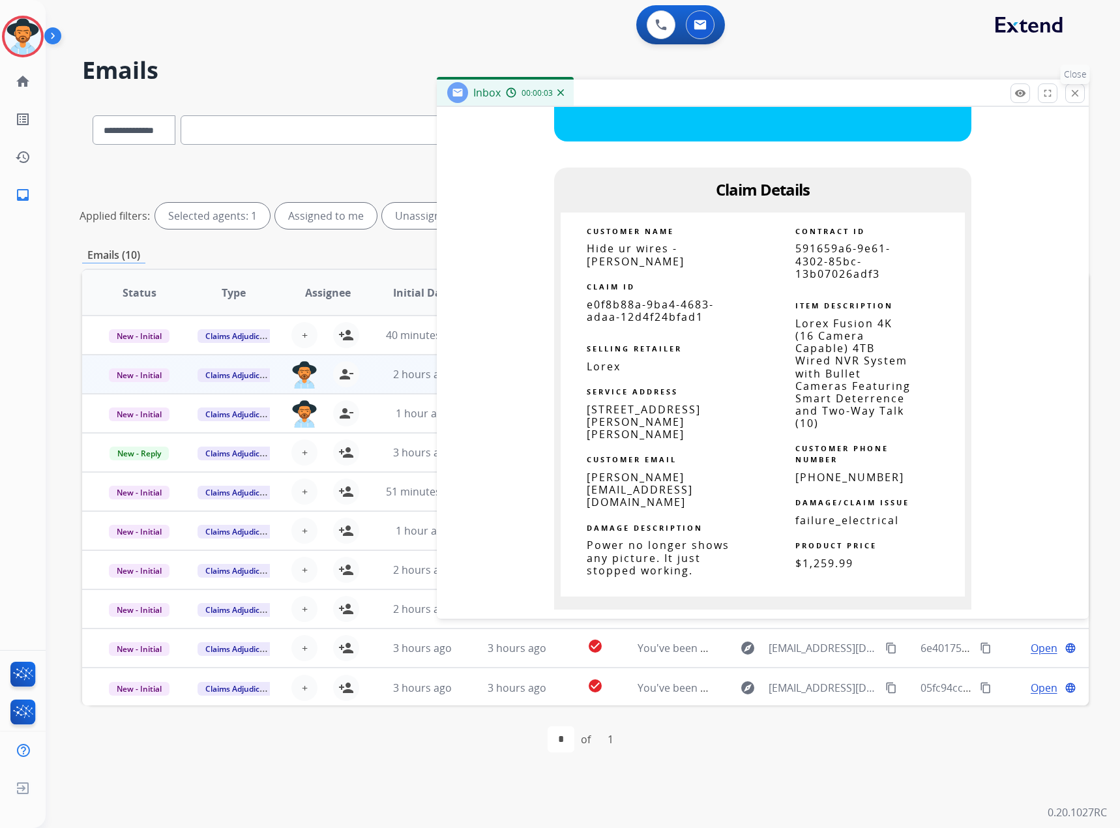
click at [1068, 92] on button "close Close" at bounding box center [1076, 93] width 20 height 20
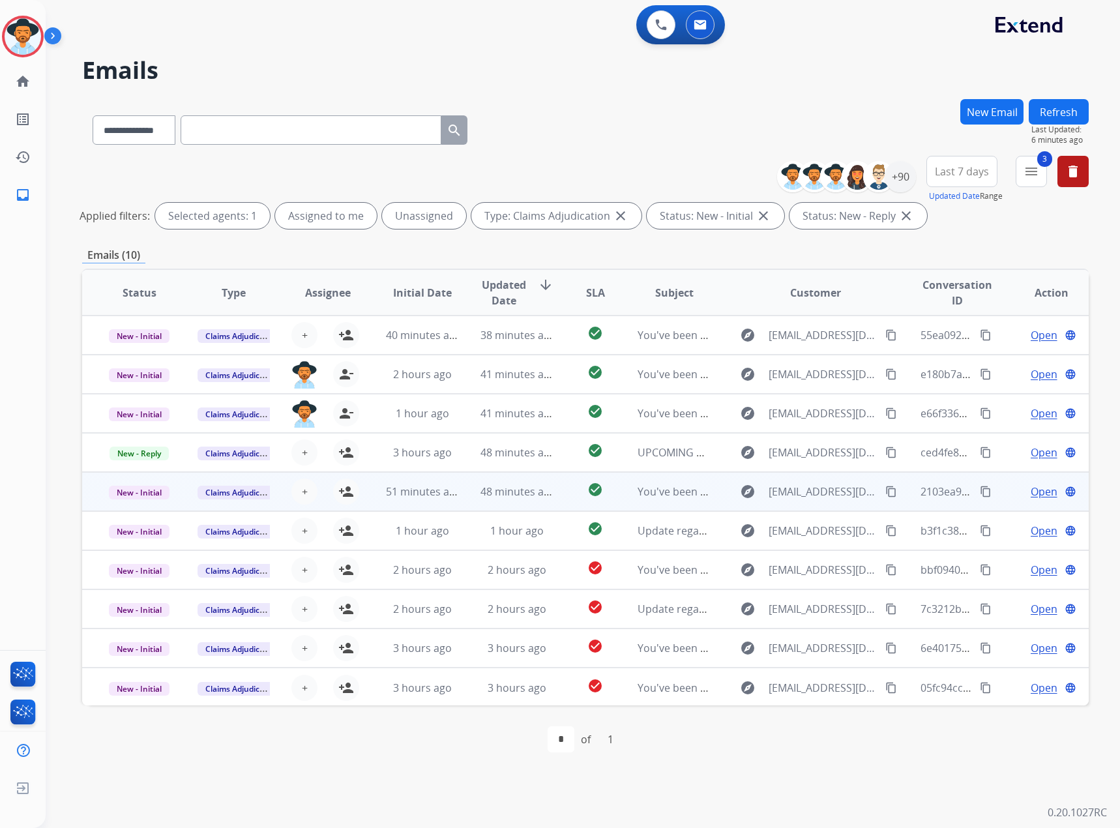
click at [1031, 491] on span "Open" at bounding box center [1044, 492] width 27 height 16
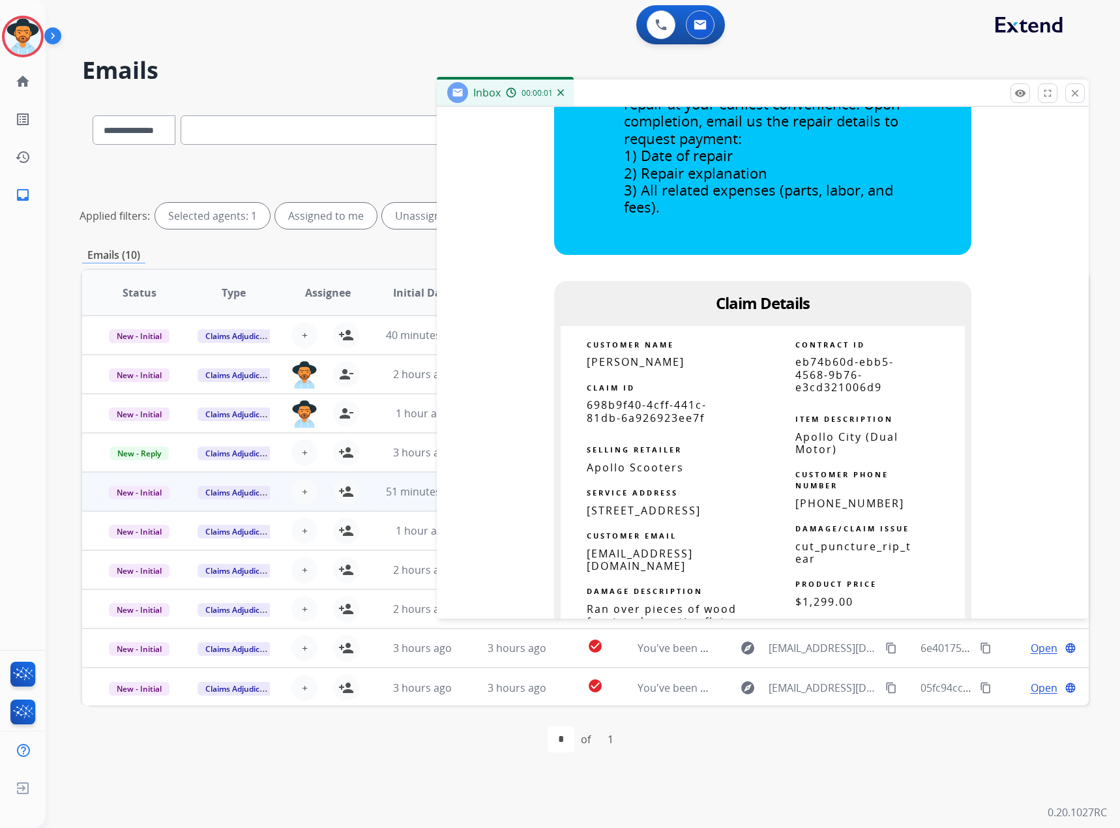
scroll to position [783, 0]
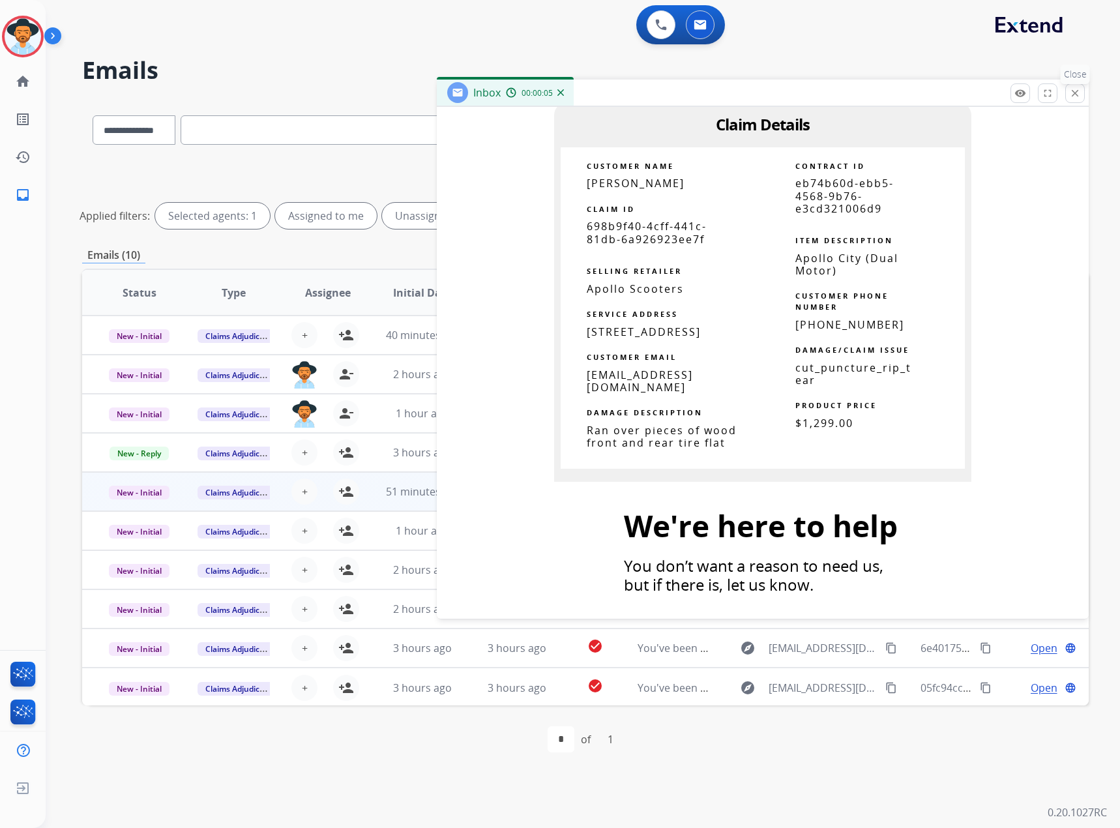
click at [1075, 89] on mat-icon "close" at bounding box center [1076, 93] width 12 height 12
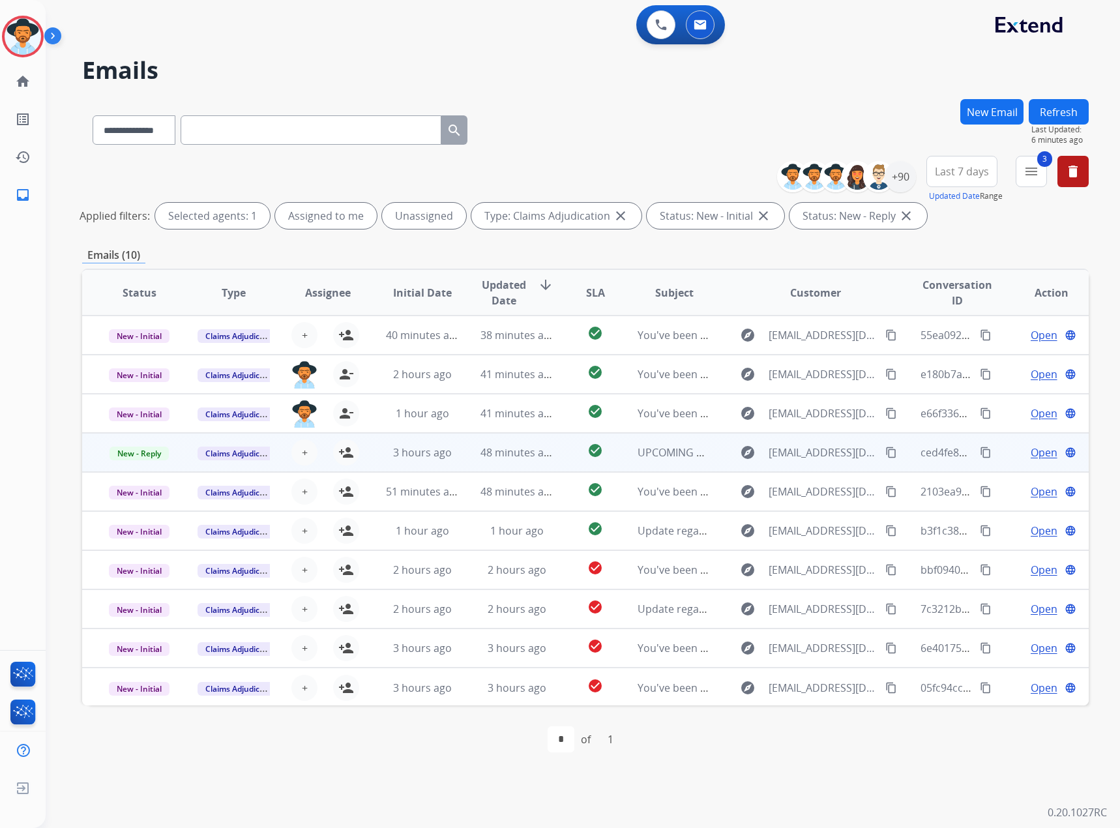
click at [1034, 453] on span "Open" at bounding box center [1044, 453] width 27 height 16
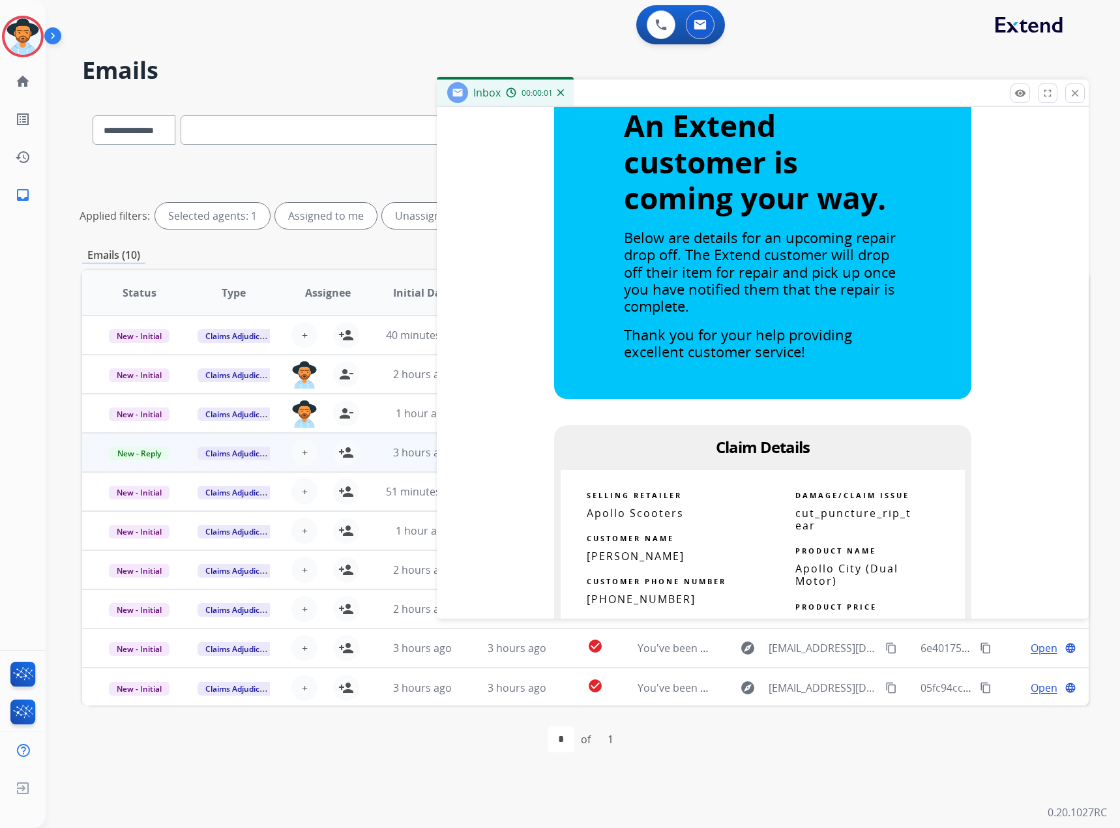
scroll to position [717, 0]
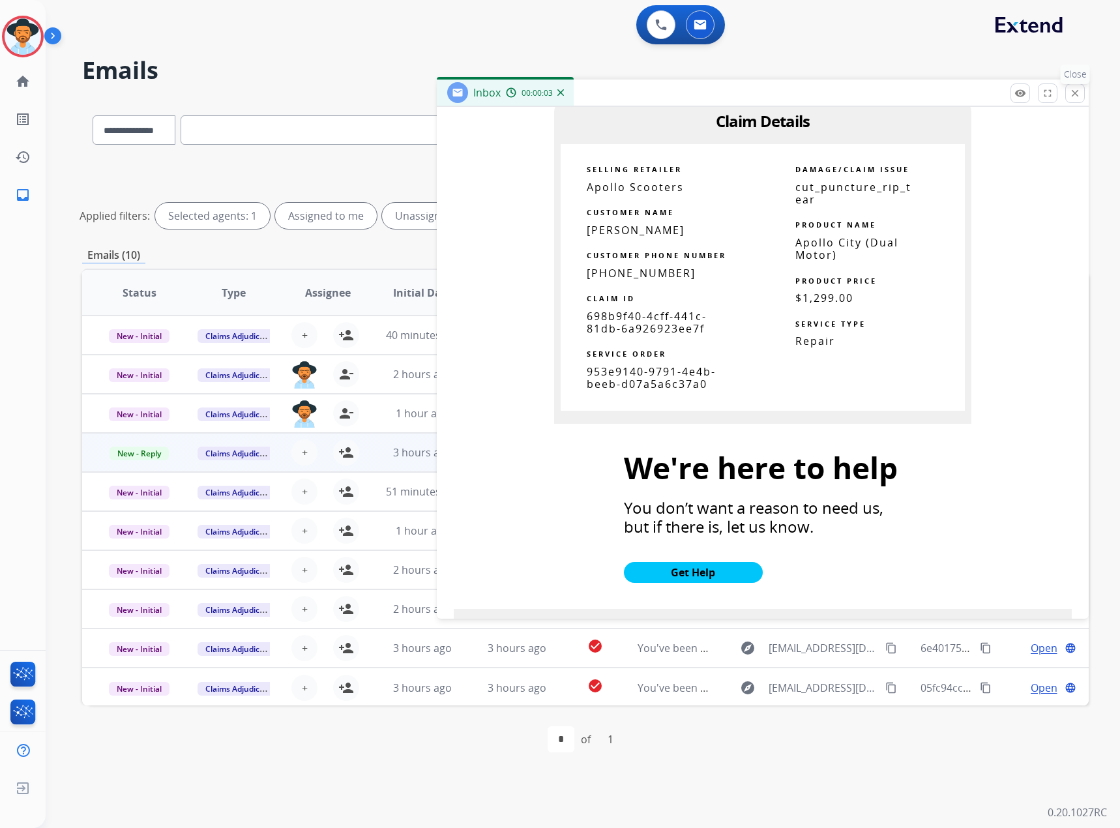
click at [1072, 90] on mat-icon "close" at bounding box center [1076, 93] width 12 height 12
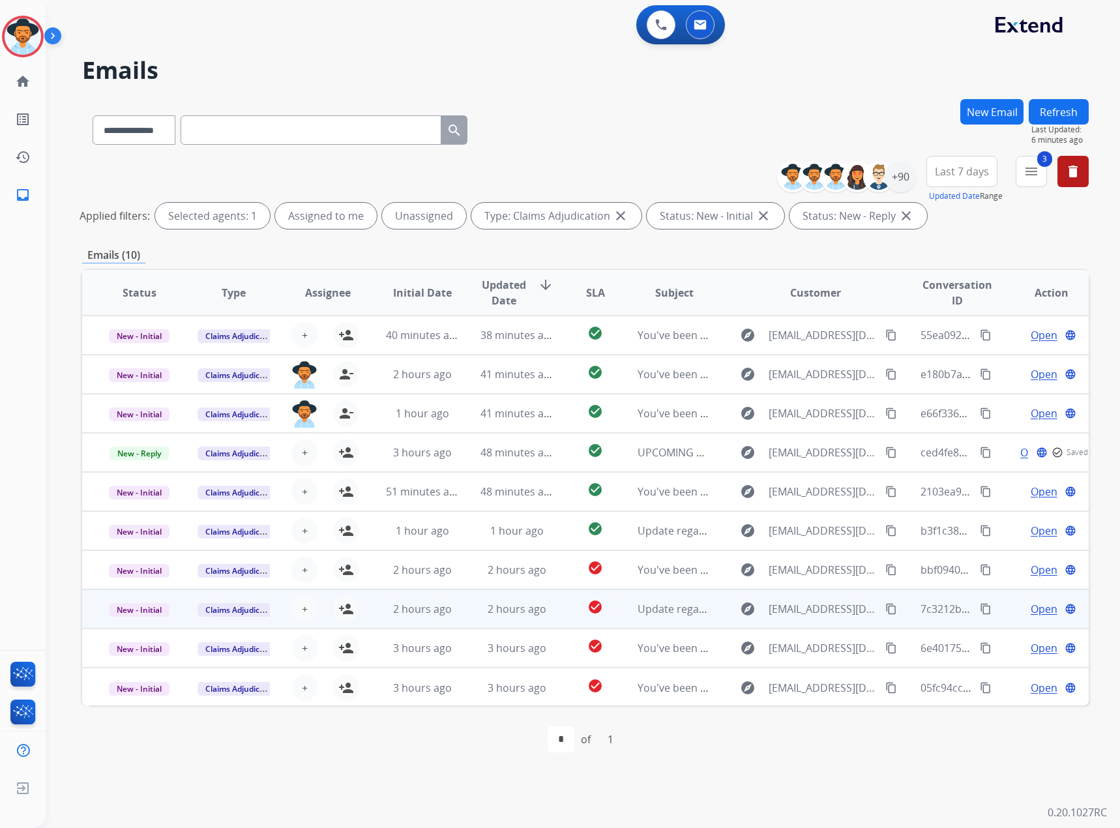
click at [1038, 606] on span "Open" at bounding box center [1044, 609] width 27 height 16
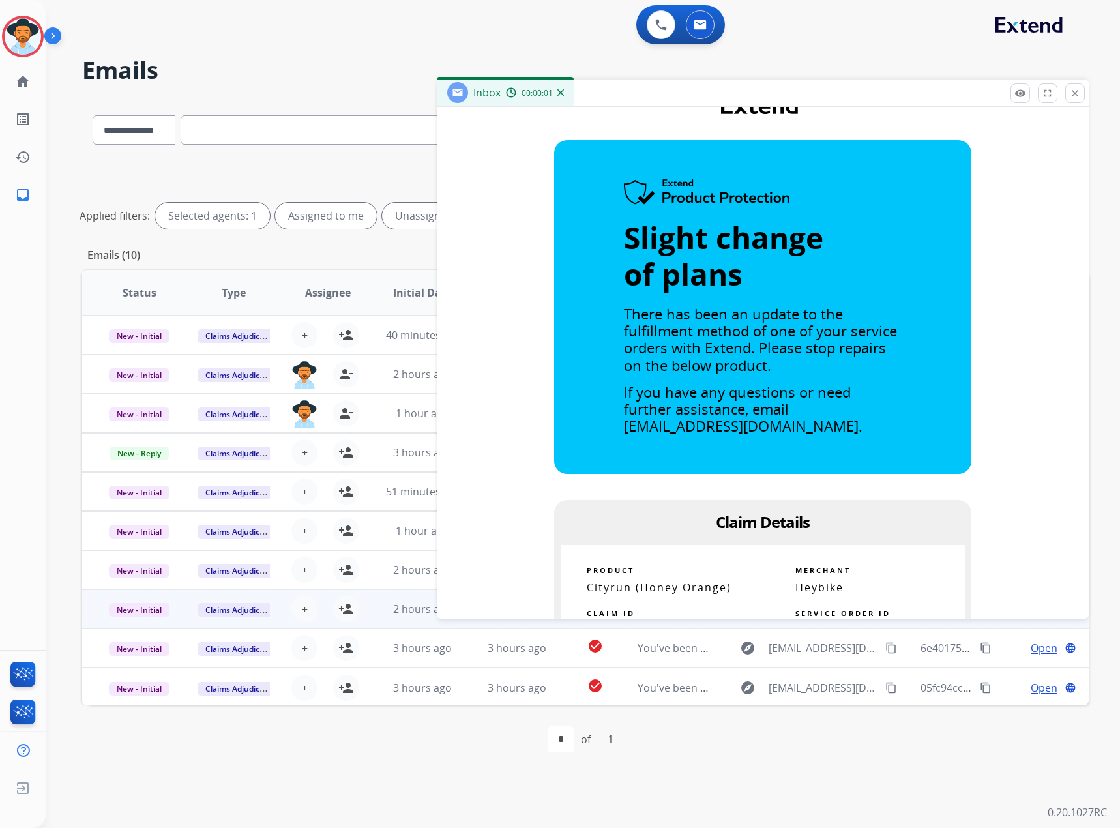
scroll to position [457, 0]
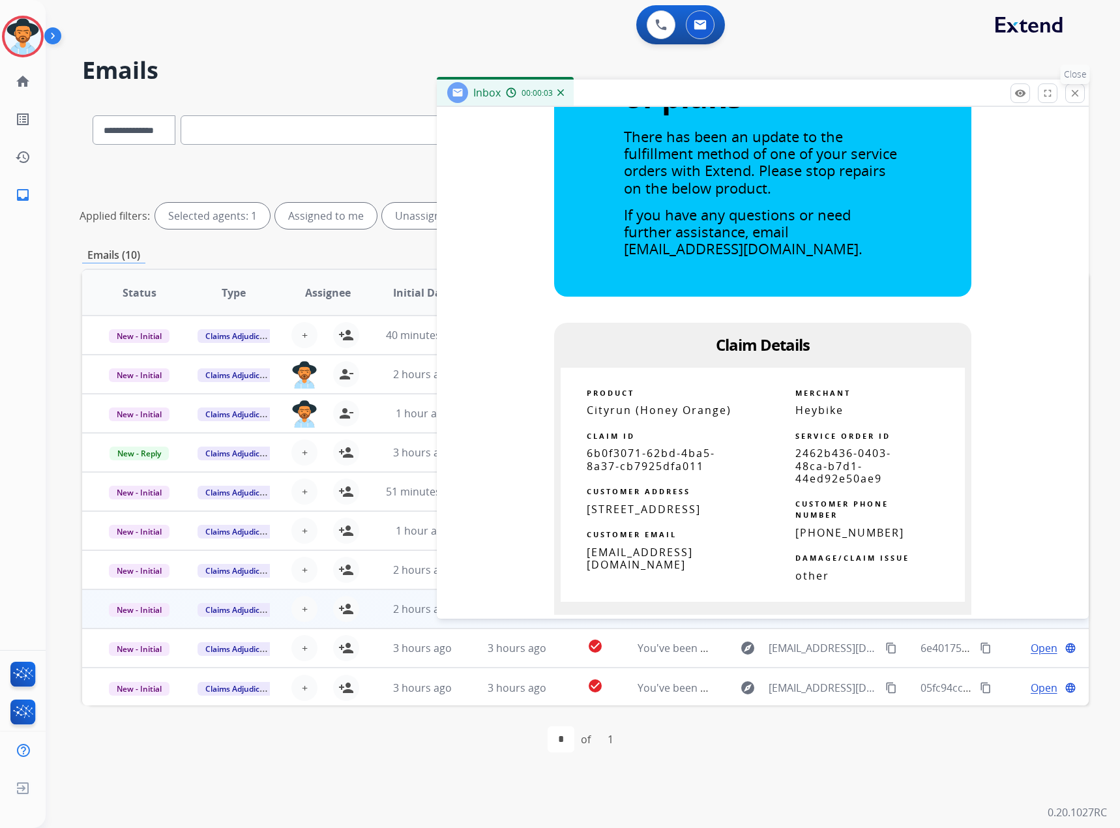
click at [1074, 88] on mat-icon "close" at bounding box center [1076, 93] width 12 height 12
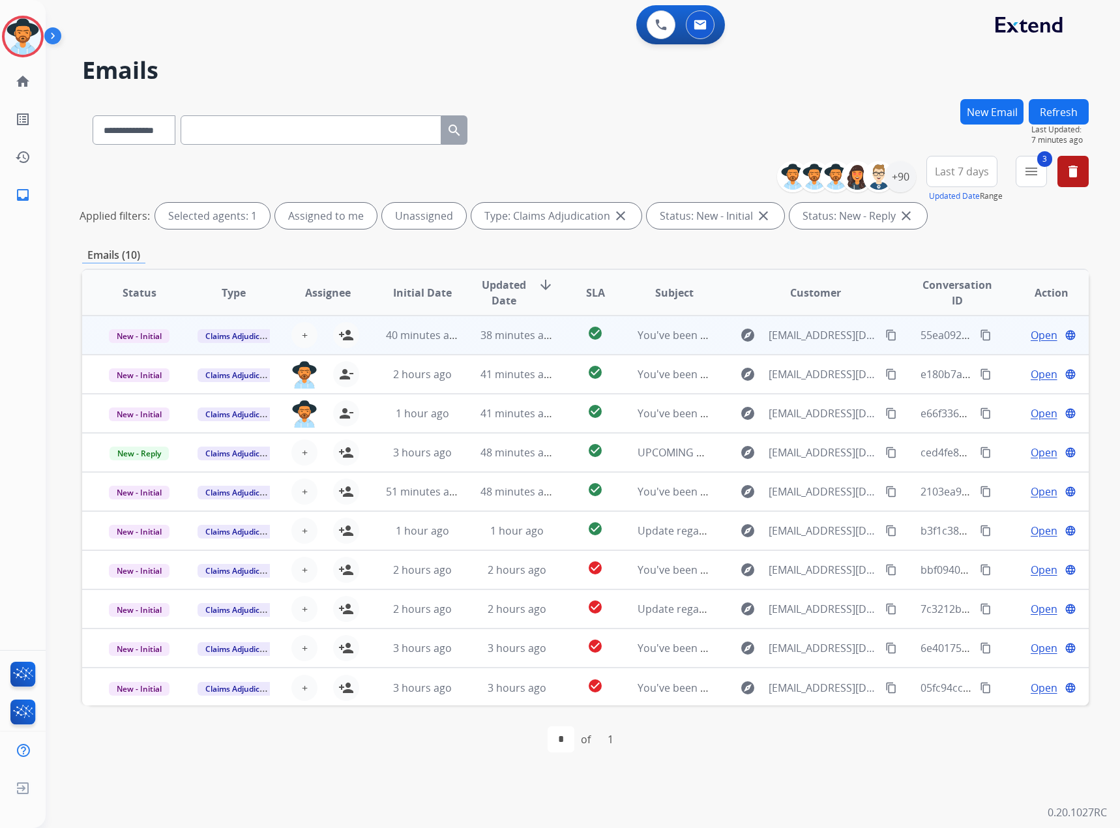
click at [1040, 337] on span "Open" at bounding box center [1044, 335] width 27 height 16
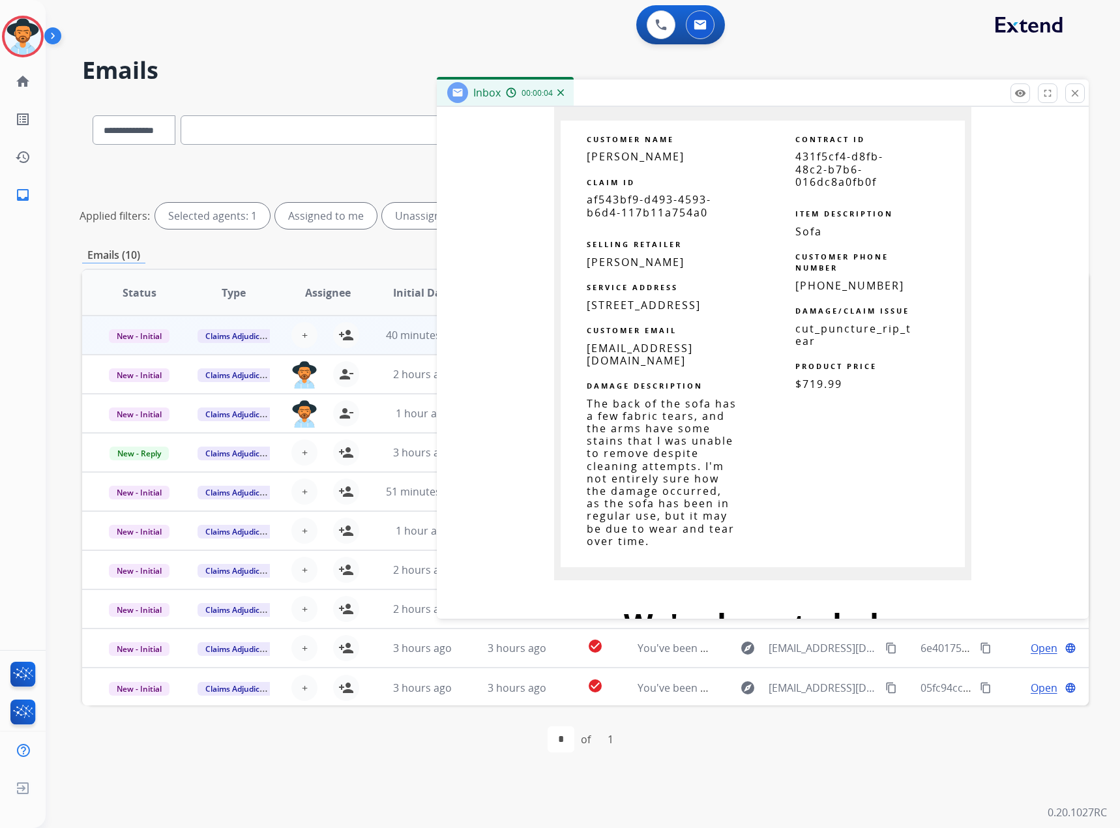
scroll to position [848, 0]
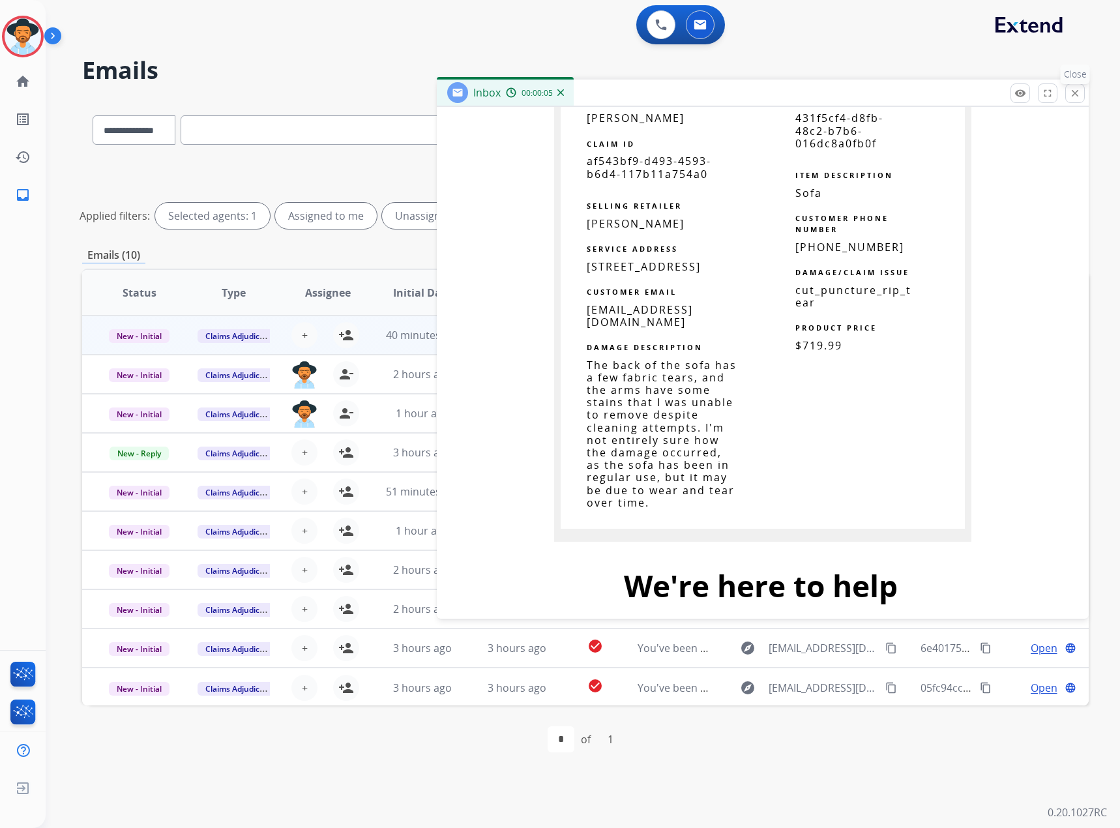
click at [1068, 93] on button "close Close" at bounding box center [1076, 93] width 20 height 20
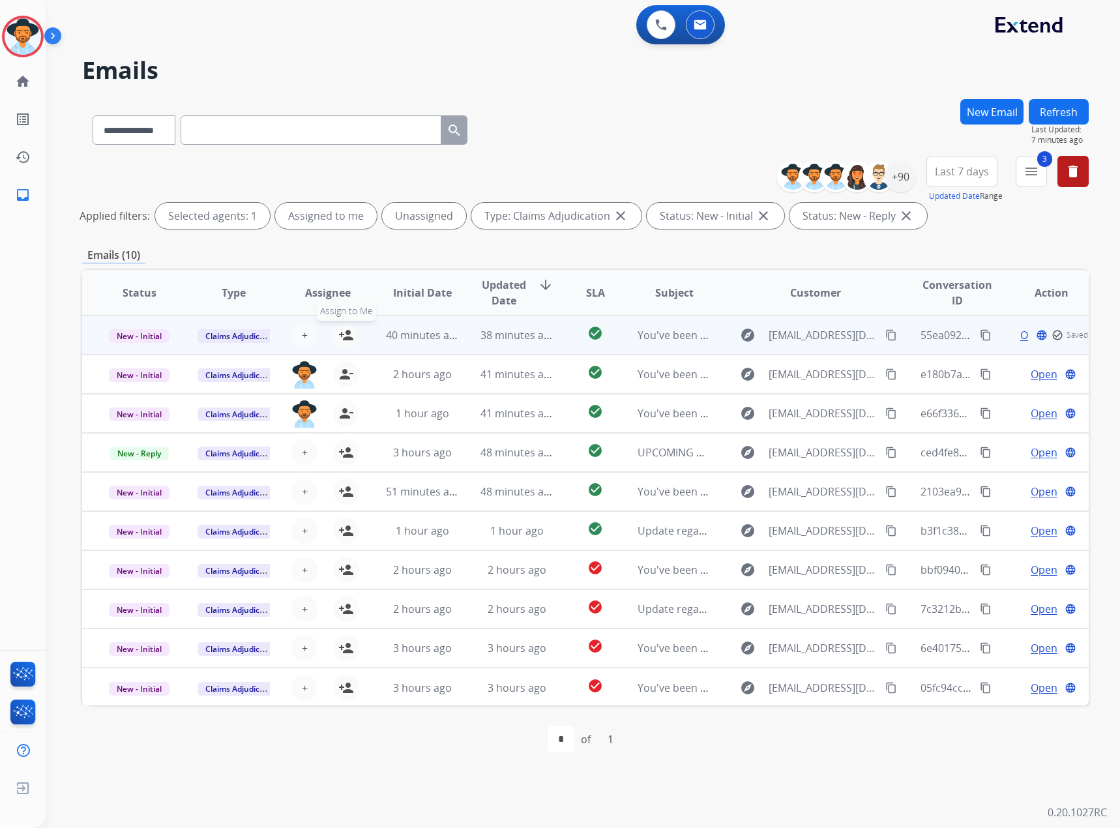
click at [342, 340] on mat-icon "person_add" at bounding box center [346, 335] width 16 height 16
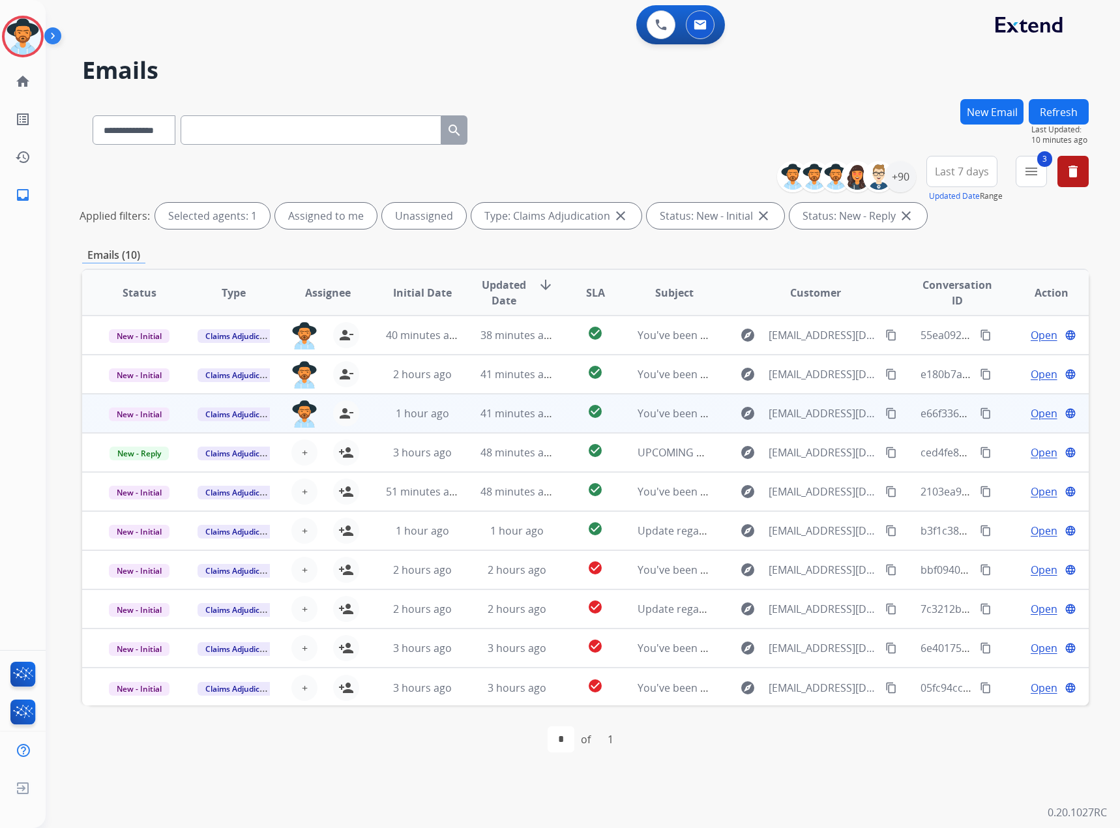
click at [1032, 410] on span "Open" at bounding box center [1044, 414] width 27 height 16
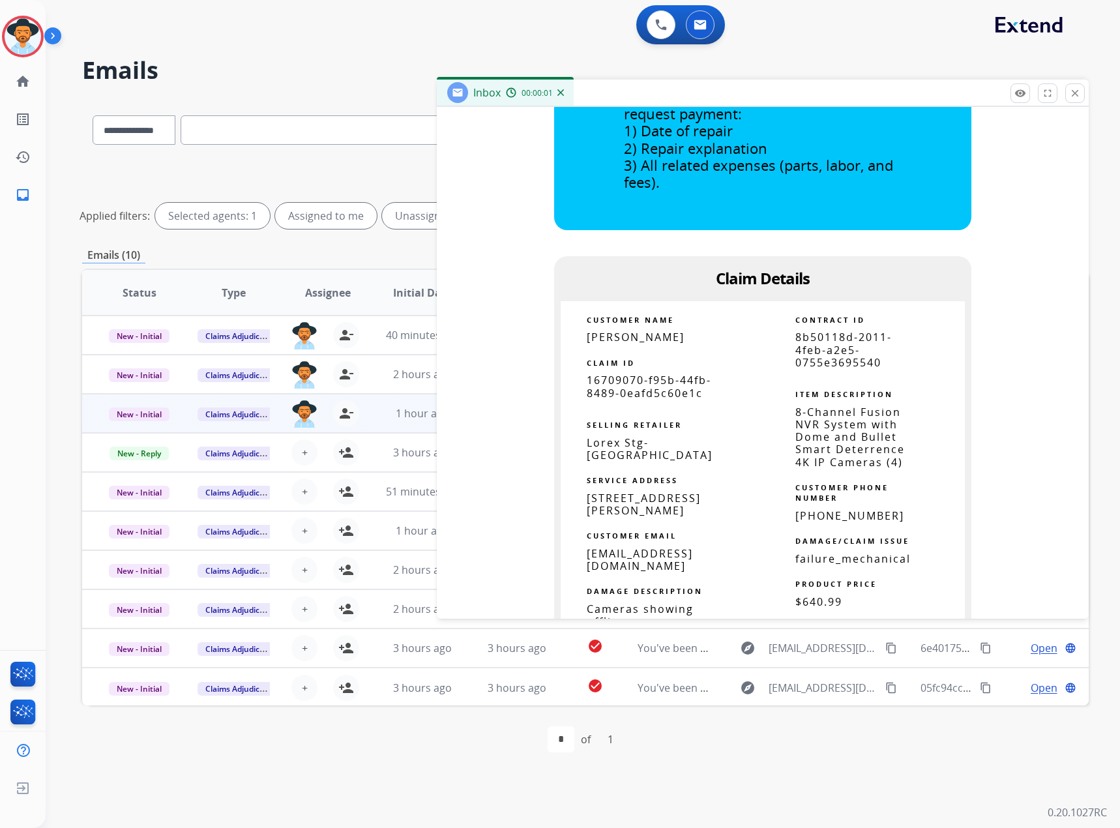
scroll to position [717, 0]
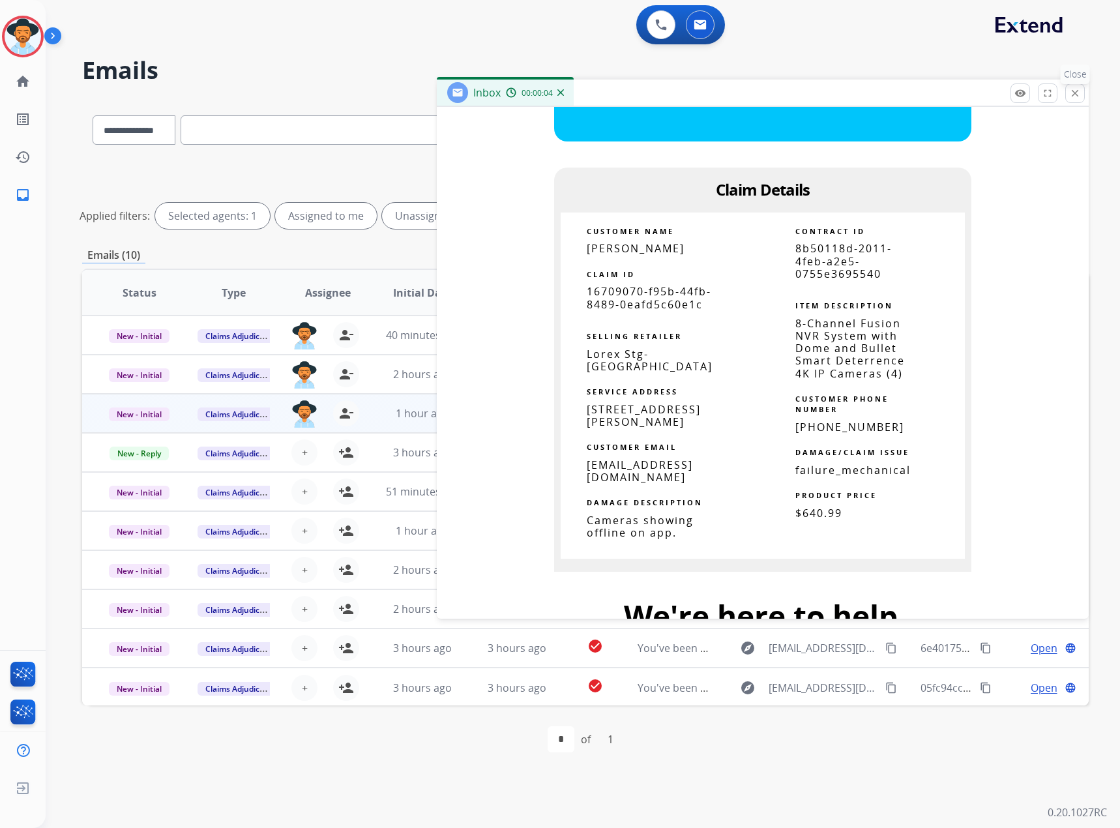
click at [1076, 91] on mat-icon "close" at bounding box center [1076, 93] width 12 height 12
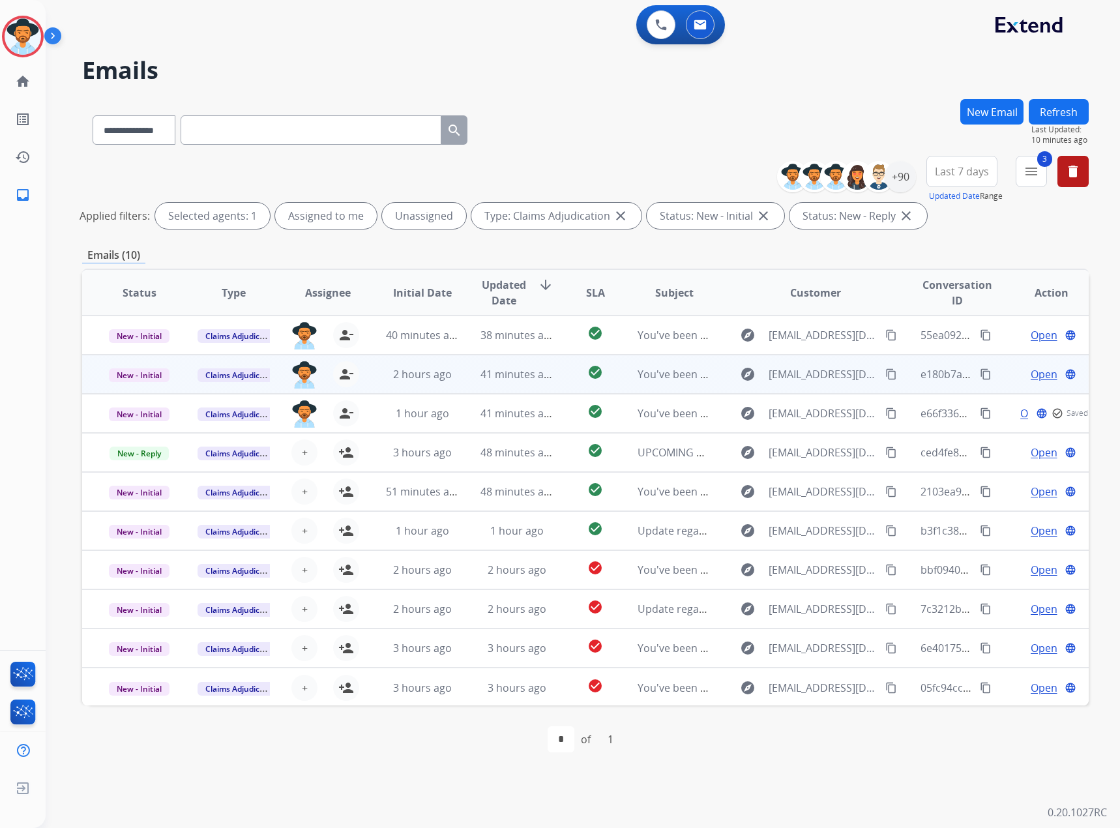
click at [1031, 371] on span "Open" at bounding box center [1044, 375] width 27 height 16
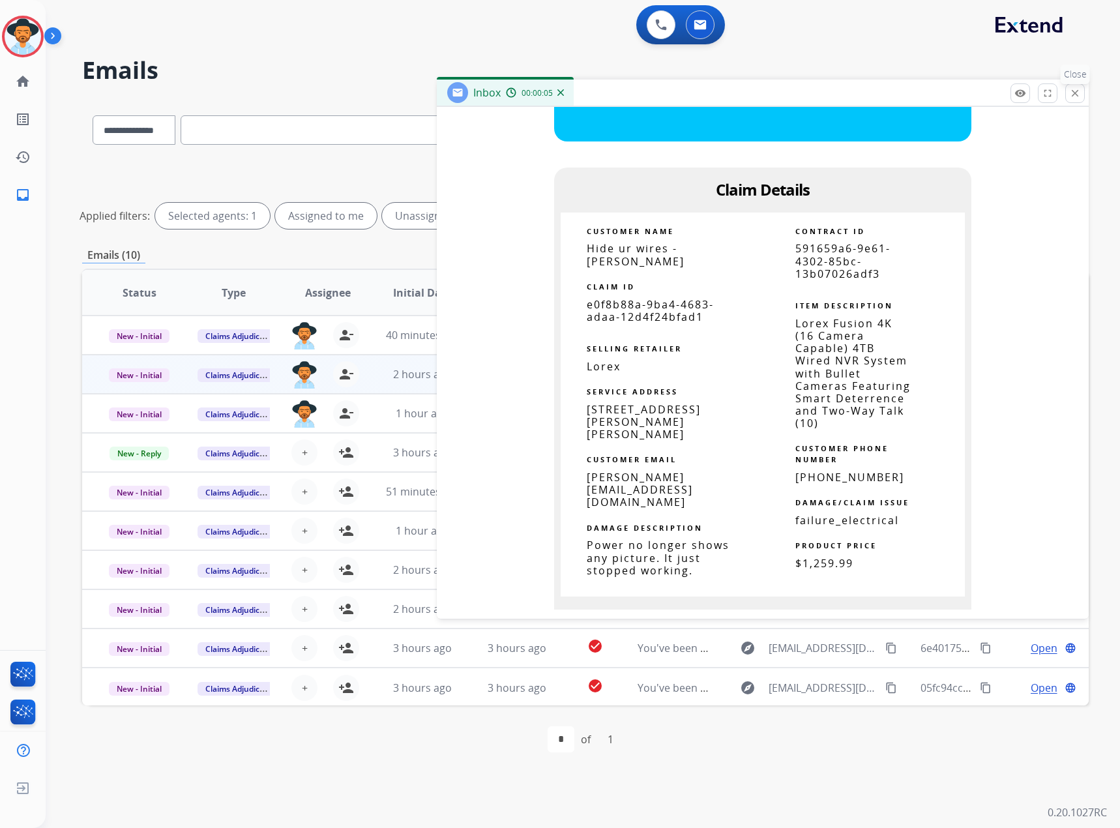
click at [1081, 89] on button "close Close" at bounding box center [1076, 93] width 20 height 20
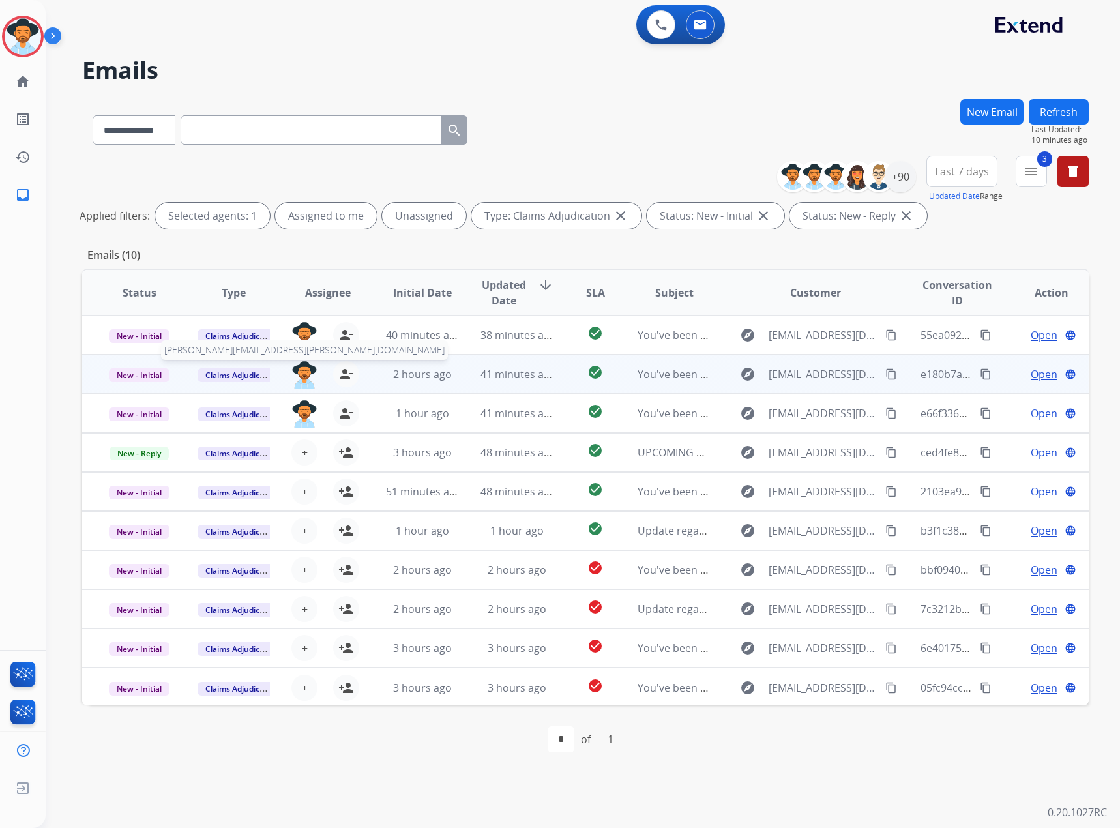
click at [307, 372] on img at bounding box center [305, 374] width 26 height 27
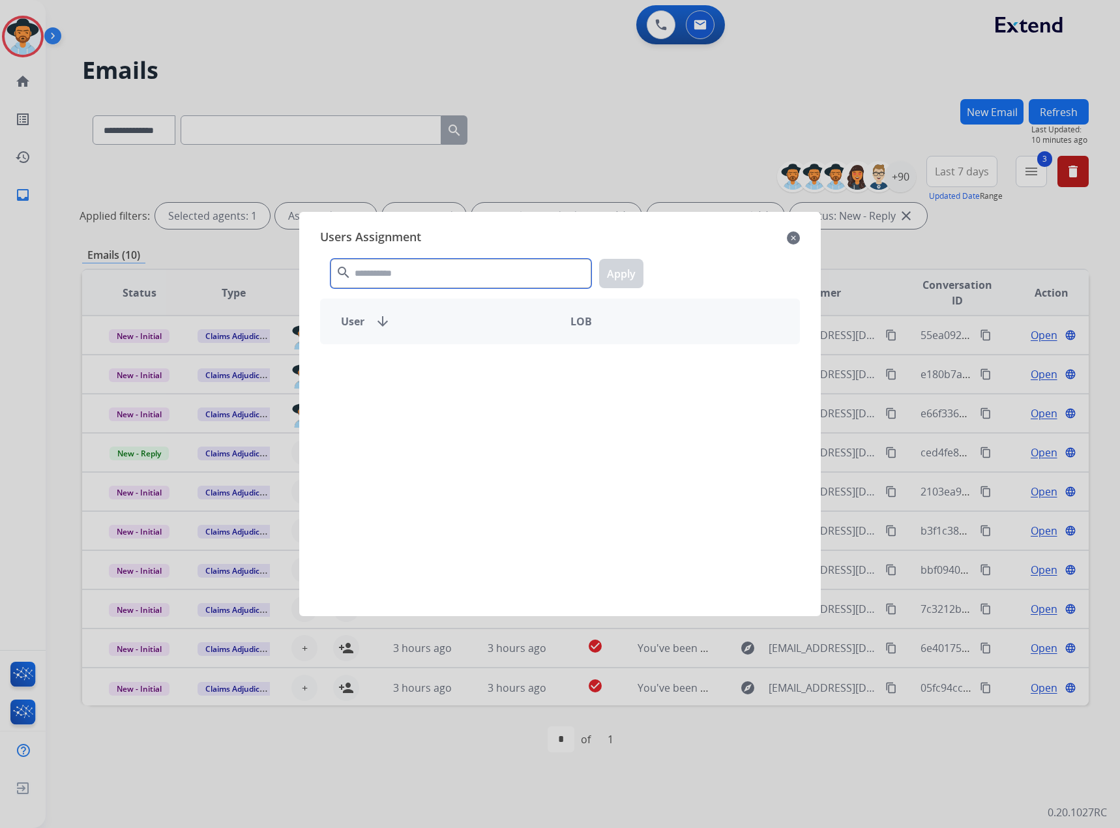
click at [414, 275] on input "text" at bounding box center [461, 273] width 261 height 29
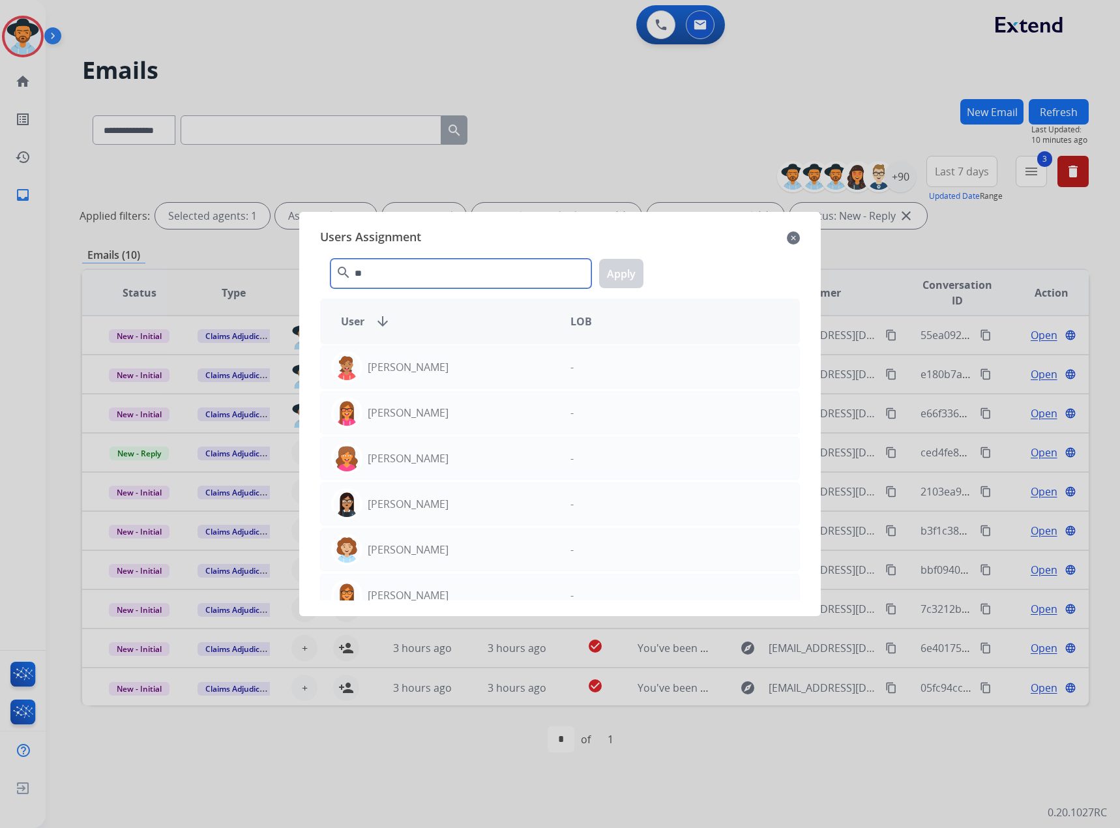
type input "*"
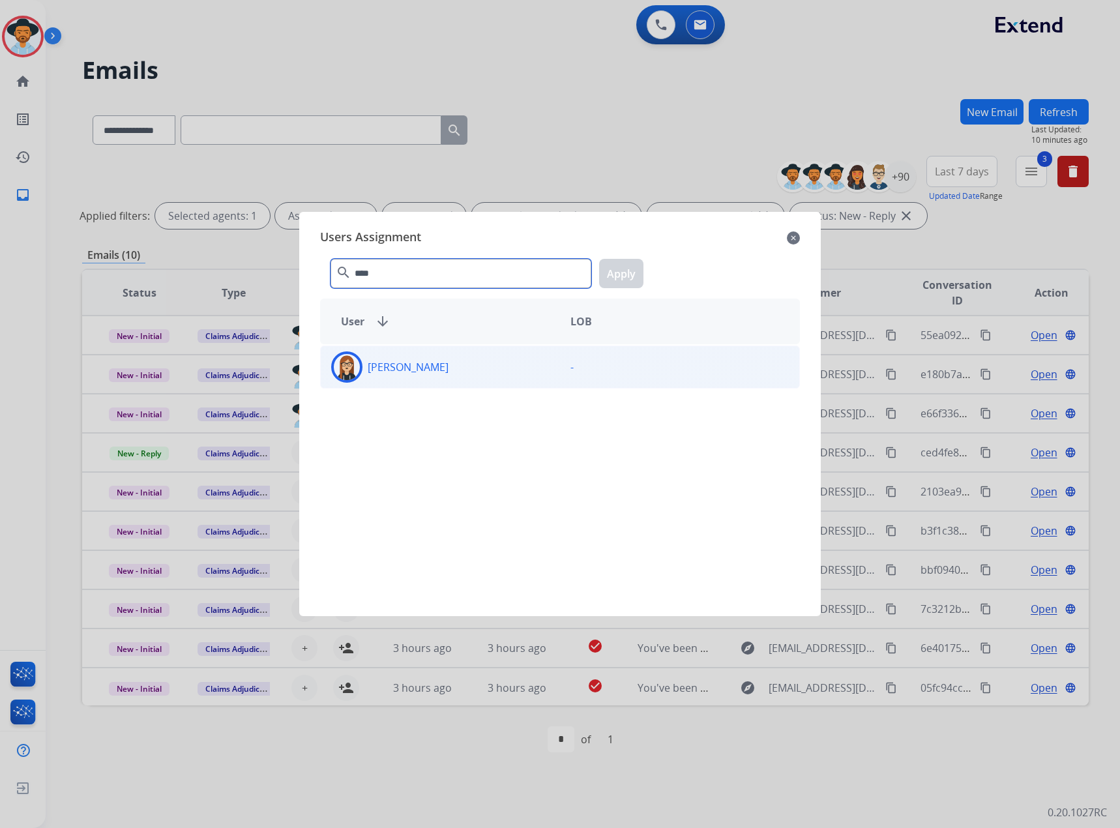
type input "****"
click at [436, 355] on div "[PERSON_NAME]" at bounding box center [440, 367] width 239 height 31
click at [629, 267] on button "Apply" at bounding box center [621, 273] width 44 height 29
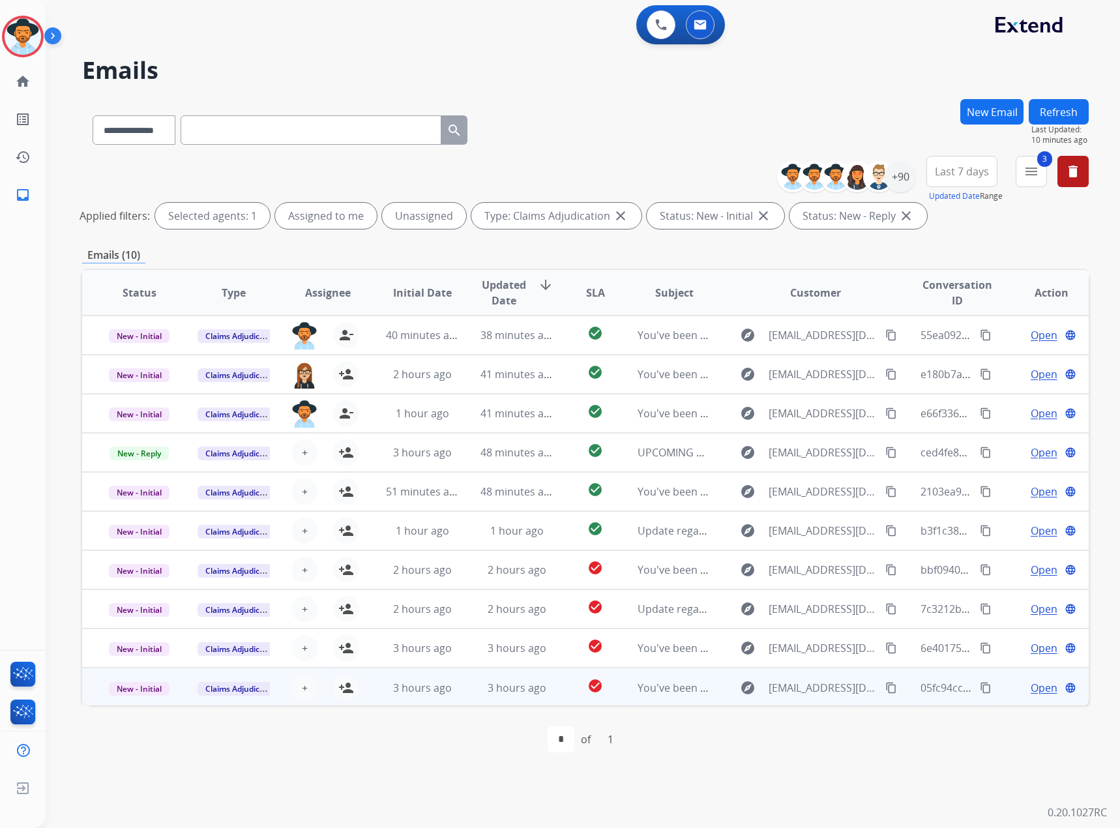
click at [1019, 690] on div "Open language" at bounding box center [1051, 688] width 73 height 16
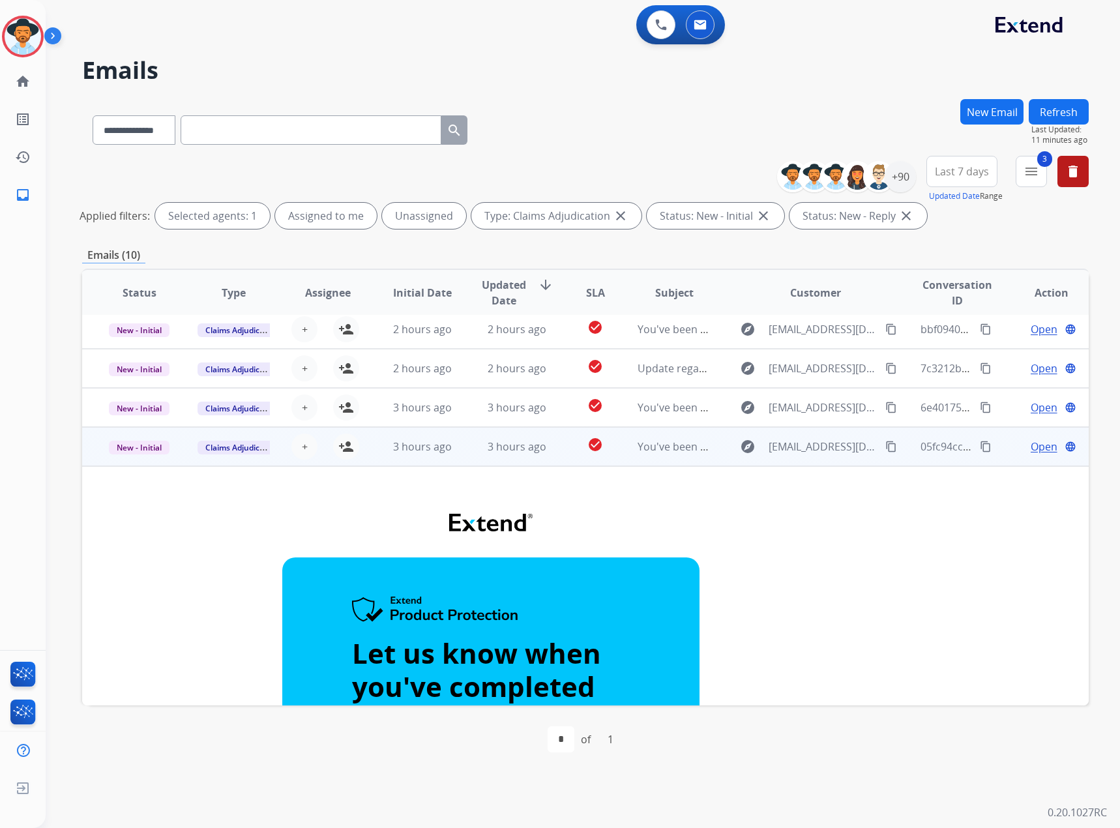
scroll to position [157, 0]
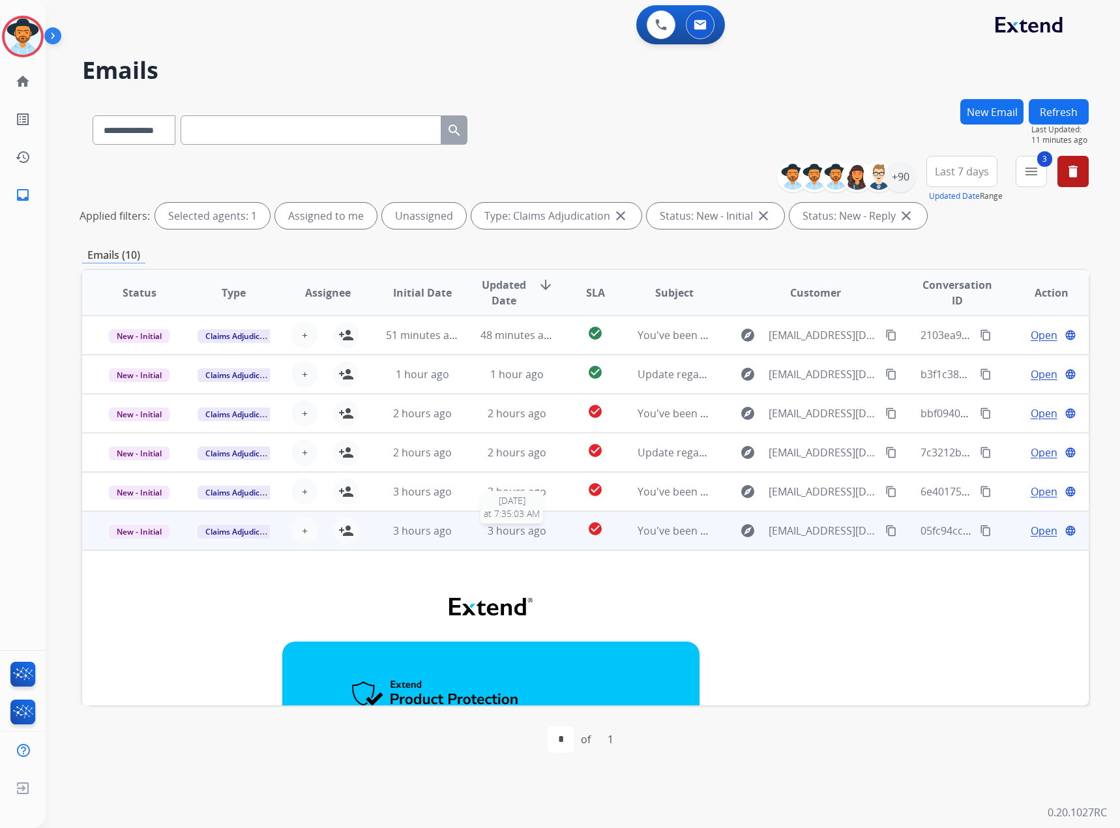
click at [509, 533] on span "3 hours ago" at bounding box center [517, 531] width 59 height 14
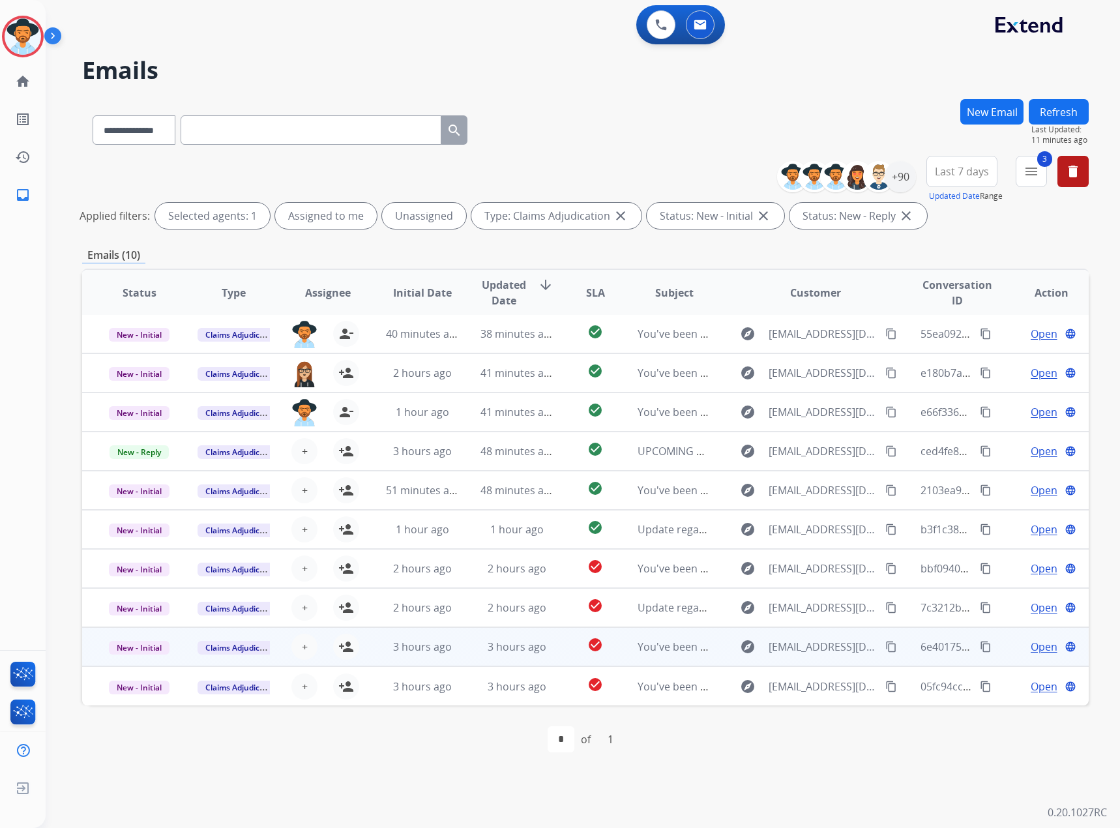
click at [1038, 645] on span "Open" at bounding box center [1044, 647] width 27 height 16
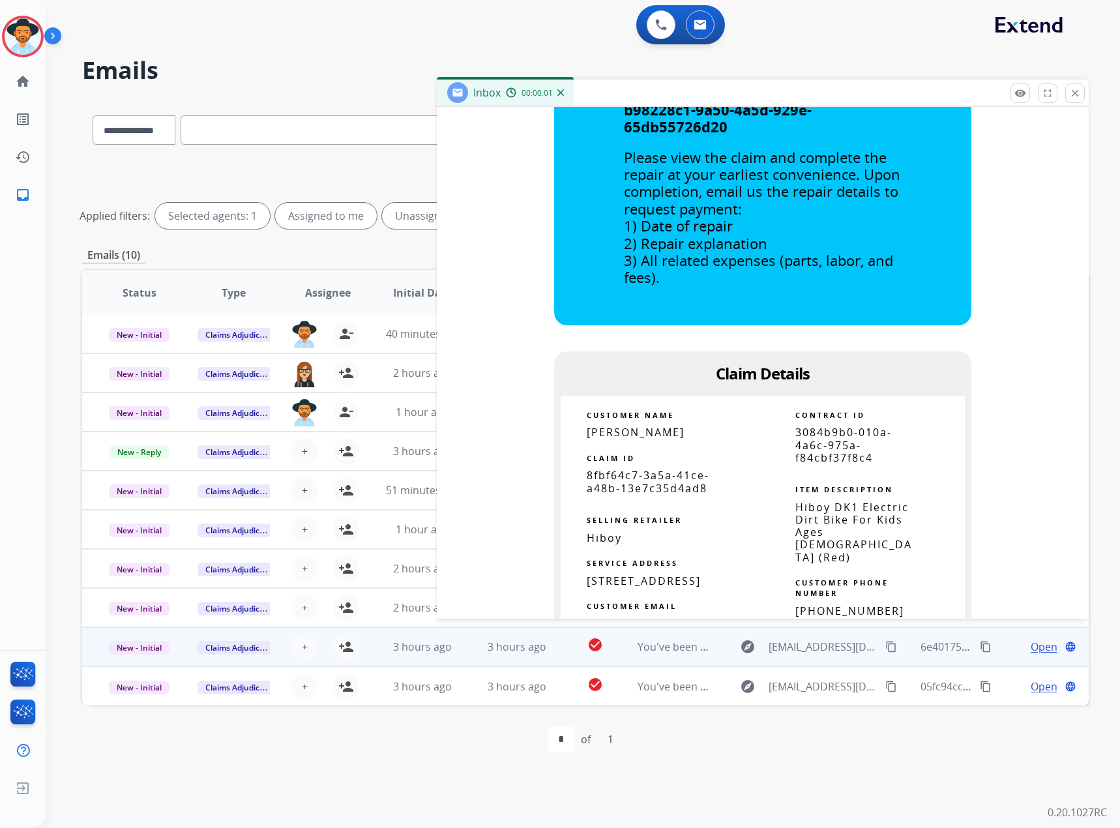
scroll to position [652, 0]
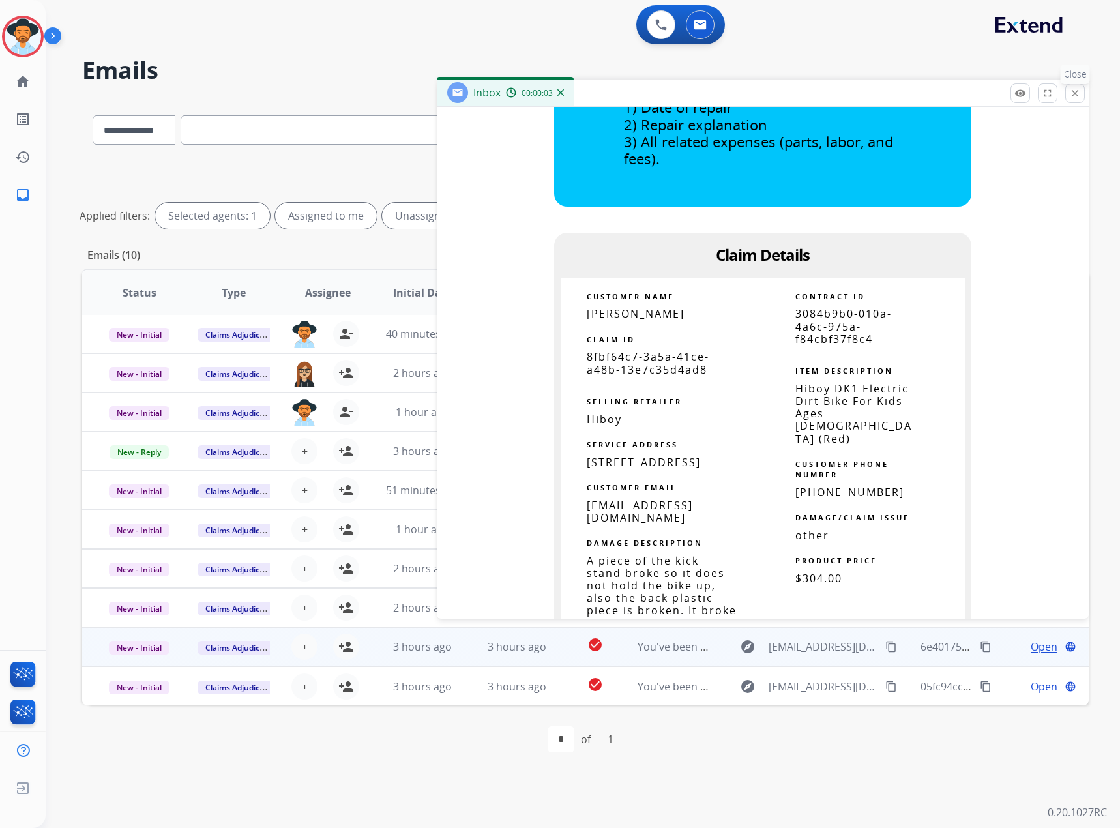
click at [1073, 94] on mat-icon "close" at bounding box center [1076, 93] width 12 height 12
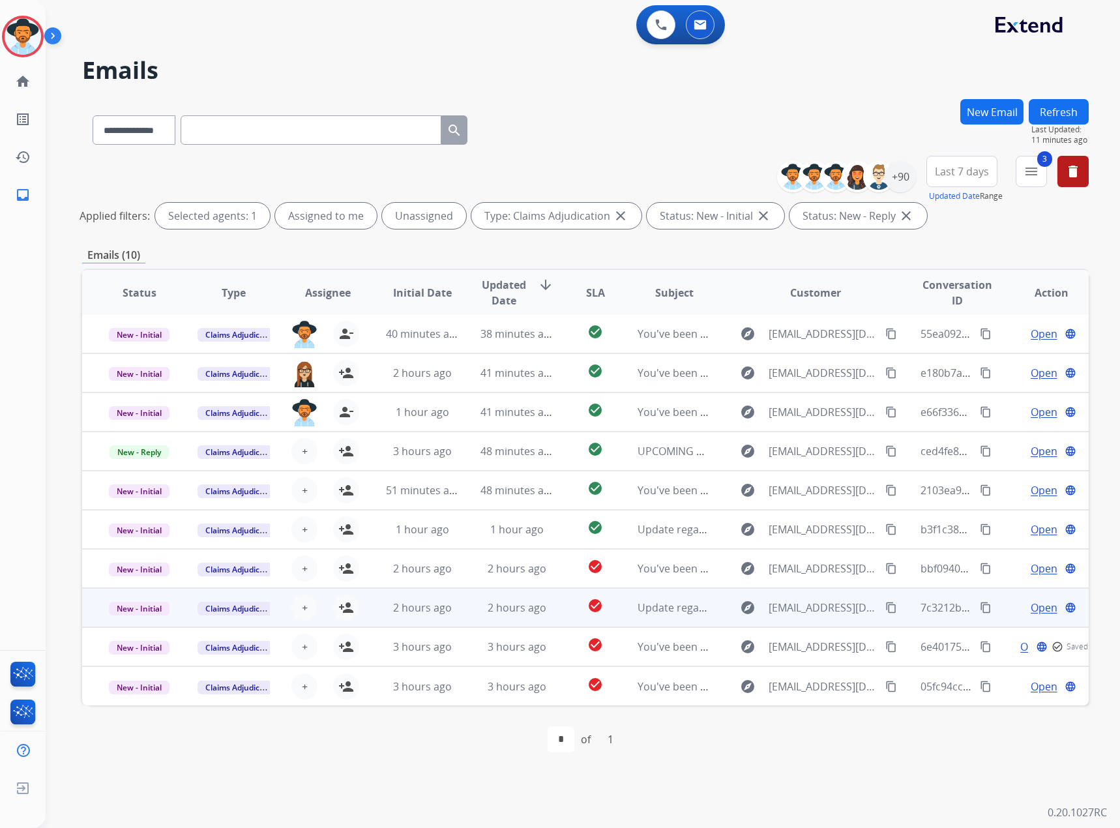
click at [1031, 608] on span "Open" at bounding box center [1044, 608] width 27 height 16
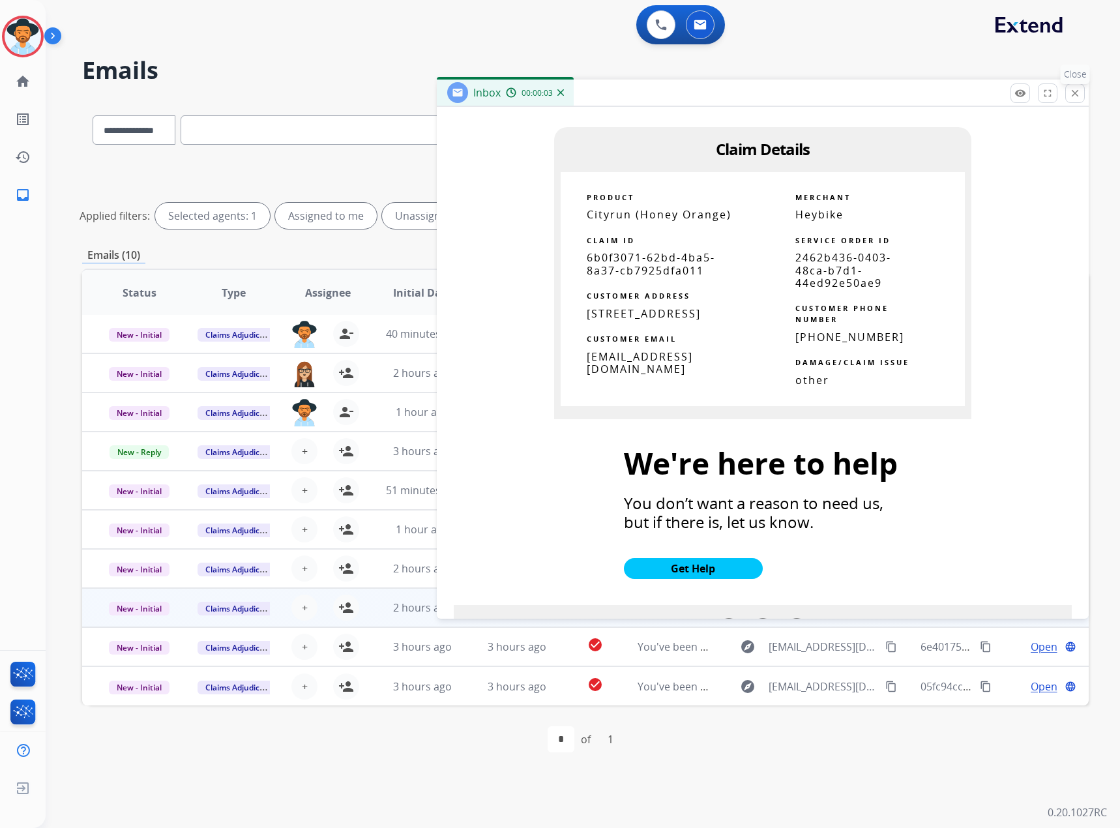
click at [1079, 95] on mat-icon "close" at bounding box center [1076, 93] width 12 height 12
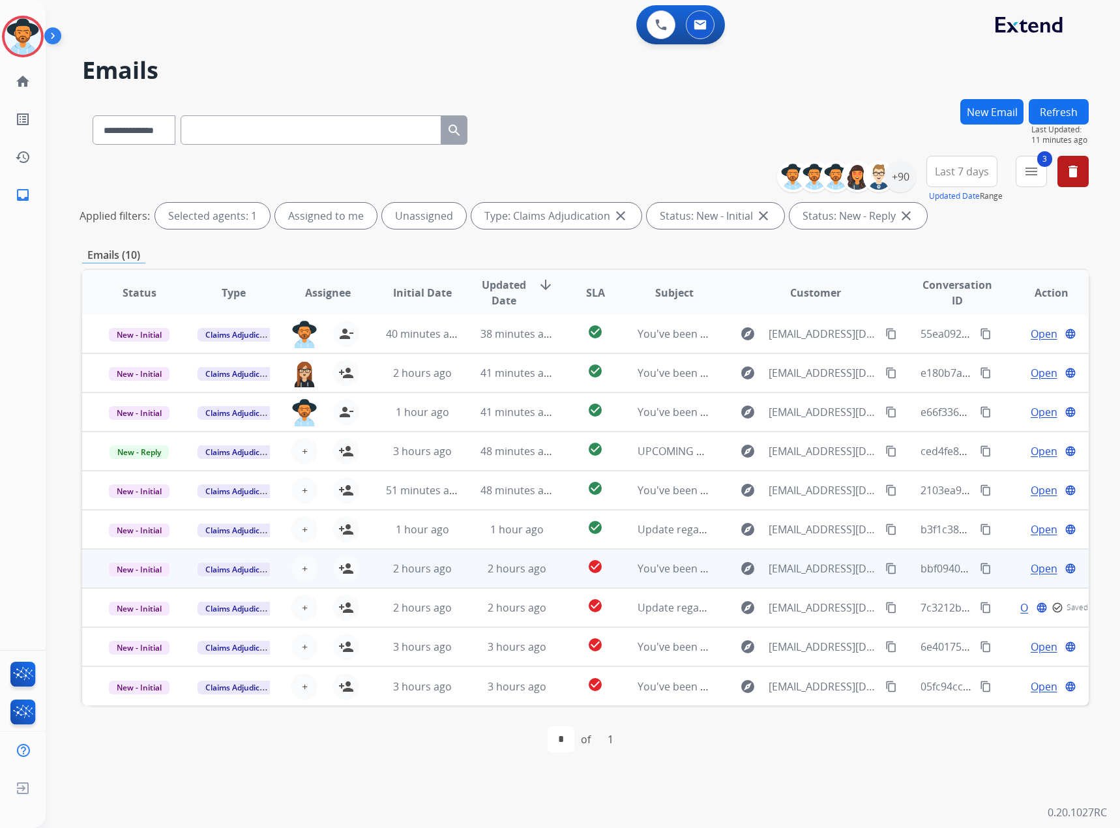
click at [1031, 567] on span "Open" at bounding box center [1044, 569] width 27 height 16
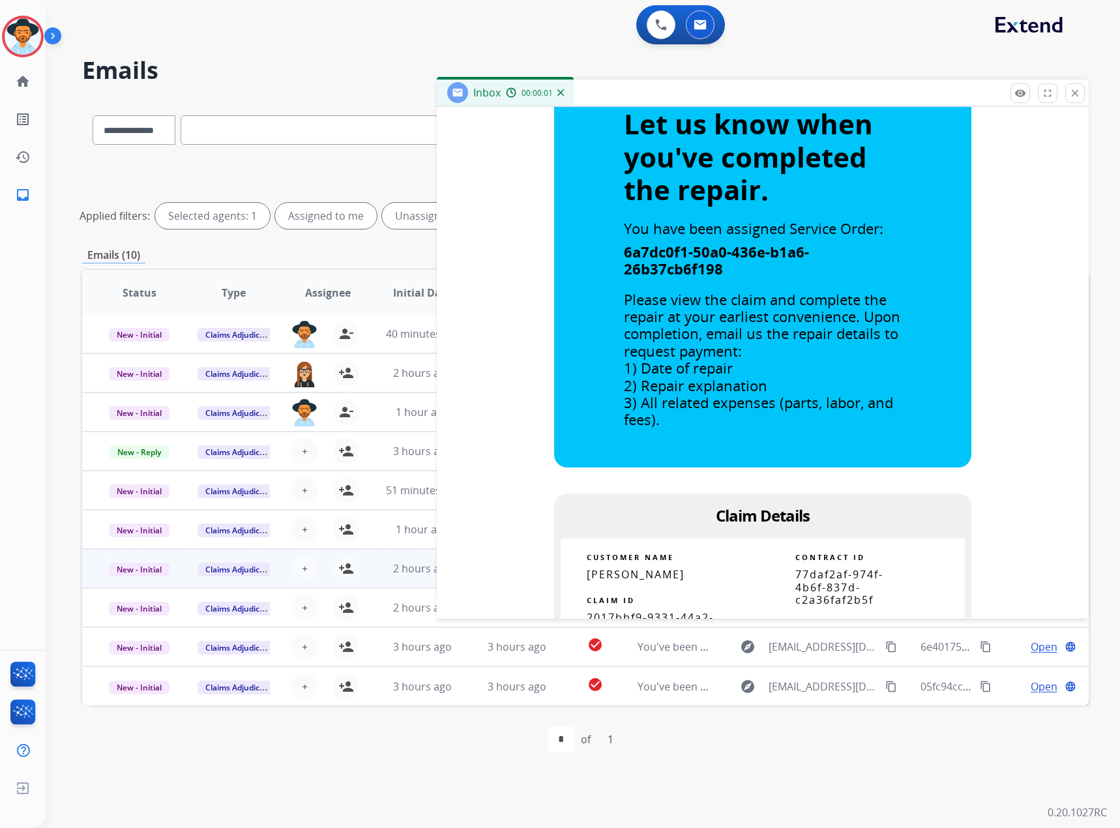
scroll to position [783, 0]
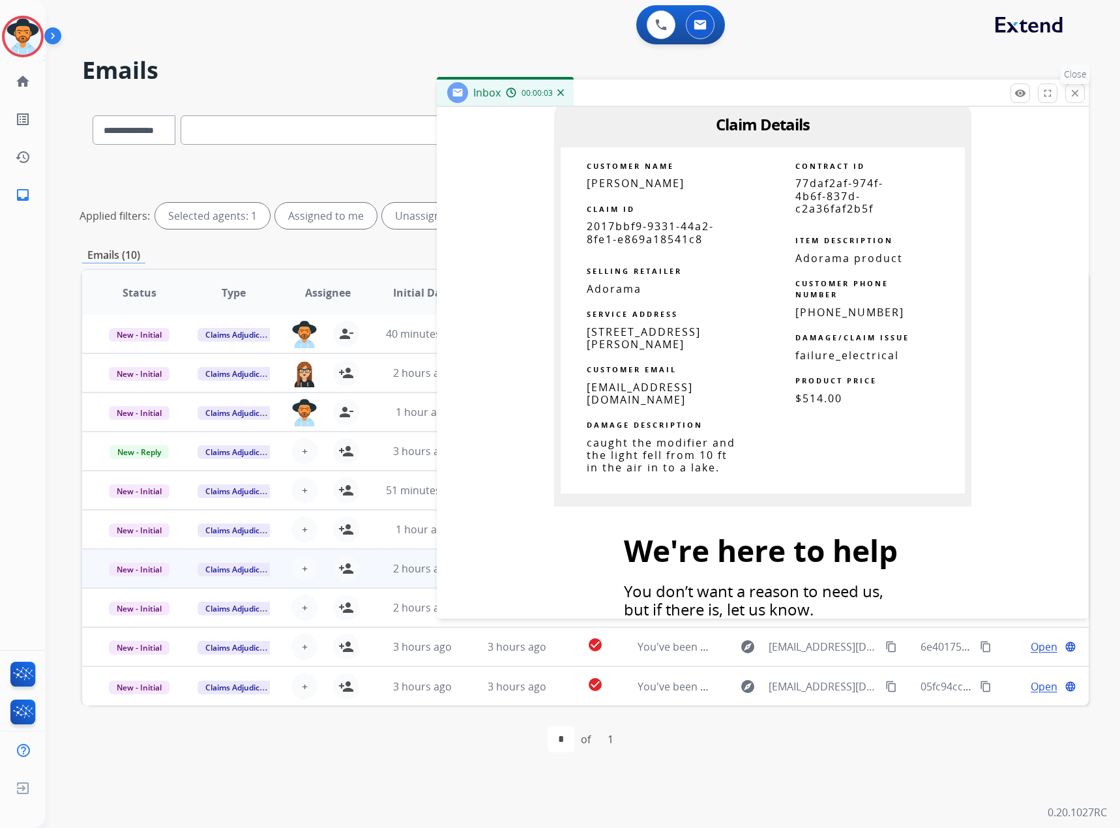
click at [1077, 90] on mat-icon "close" at bounding box center [1076, 93] width 12 height 12
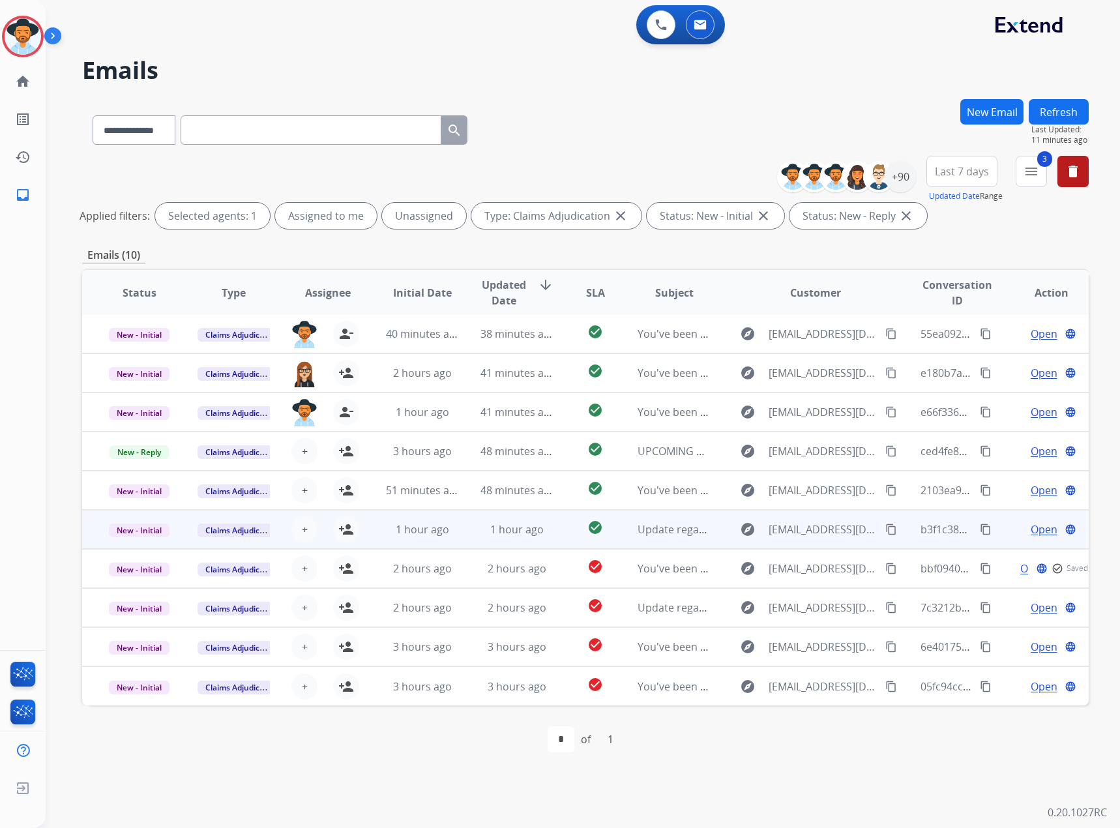
click at [1031, 535] on span "Open" at bounding box center [1044, 530] width 27 height 16
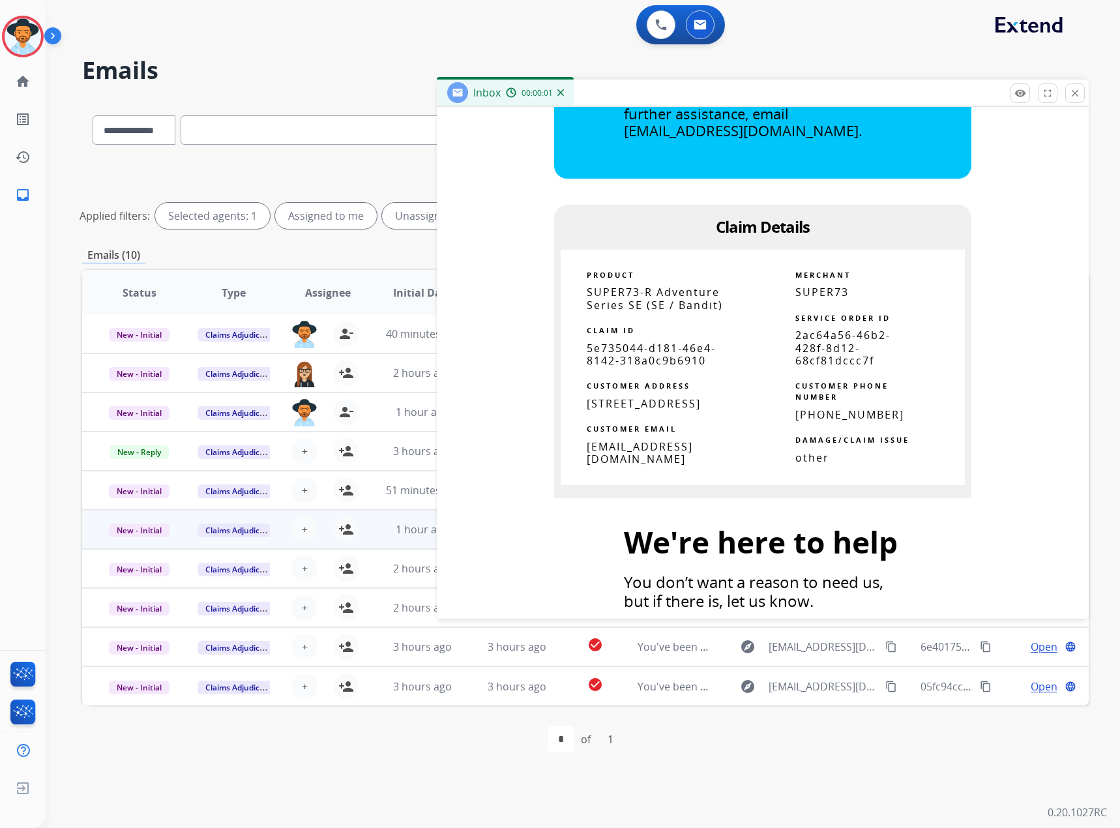
scroll to position [587, 0]
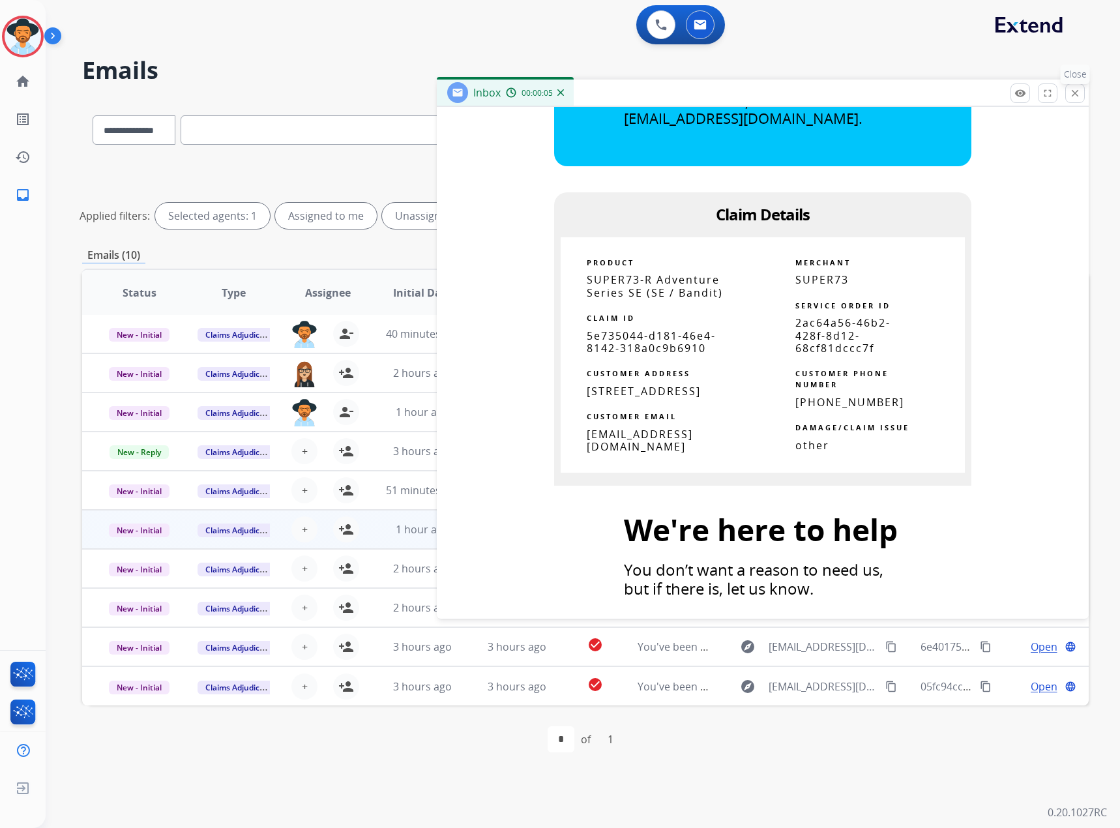
click at [1066, 91] on button "close Close" at bounding box center [1076, 93] width 20 height 20
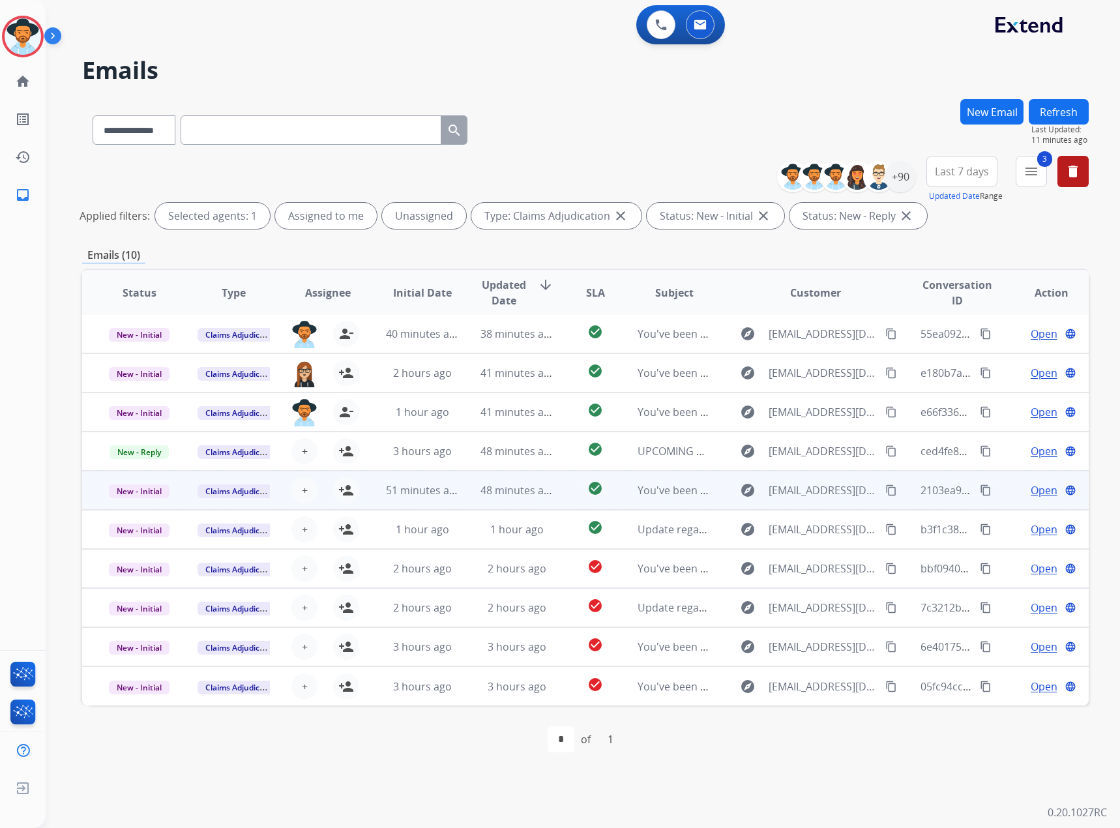
click at [1034, 487] on span "Open" at bounding box center [1044, 491] width 27 height 16
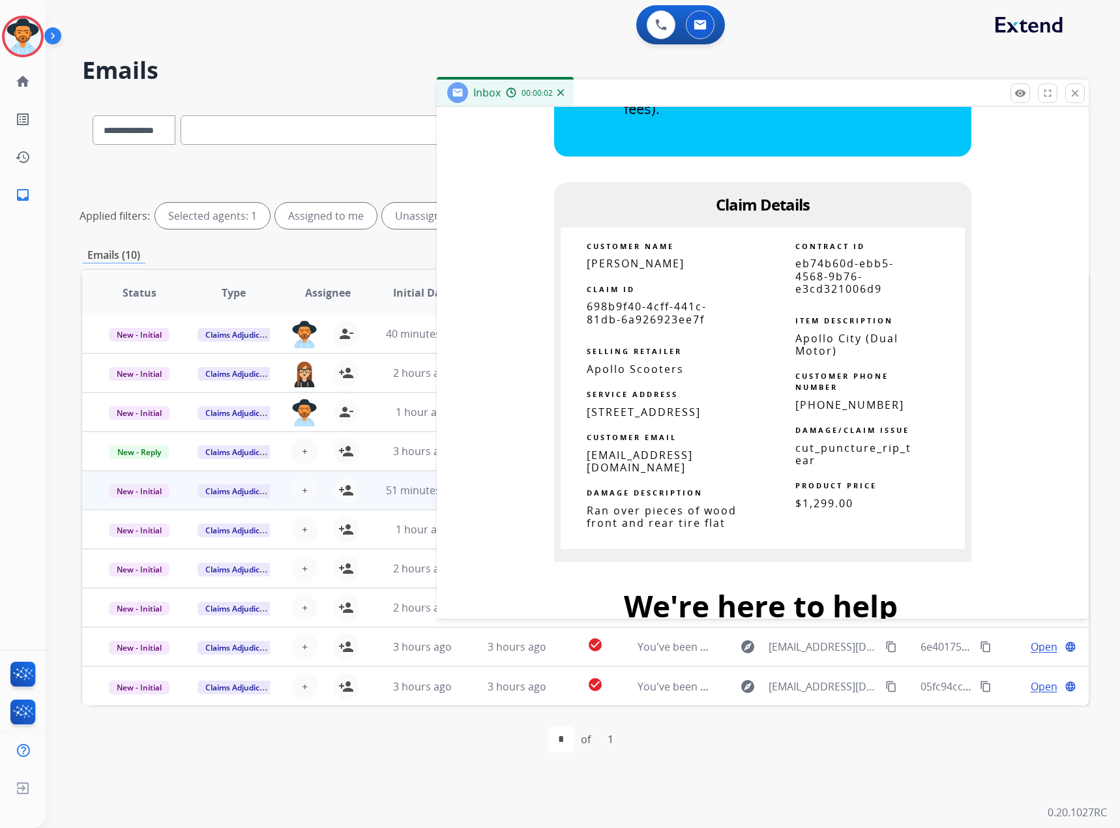
scroll to position [717, 0]
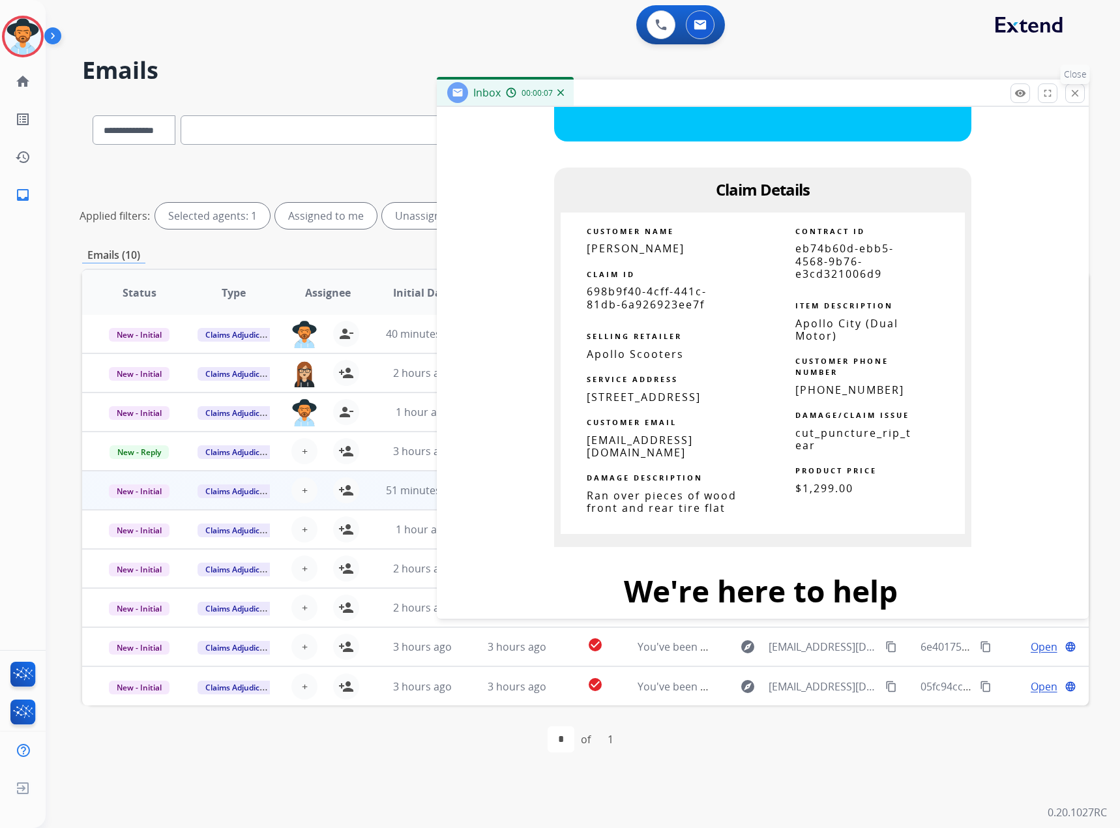
click at [1071, 93] on mat-icon "close" at bounding box center [1076, 93] width 12 height 12
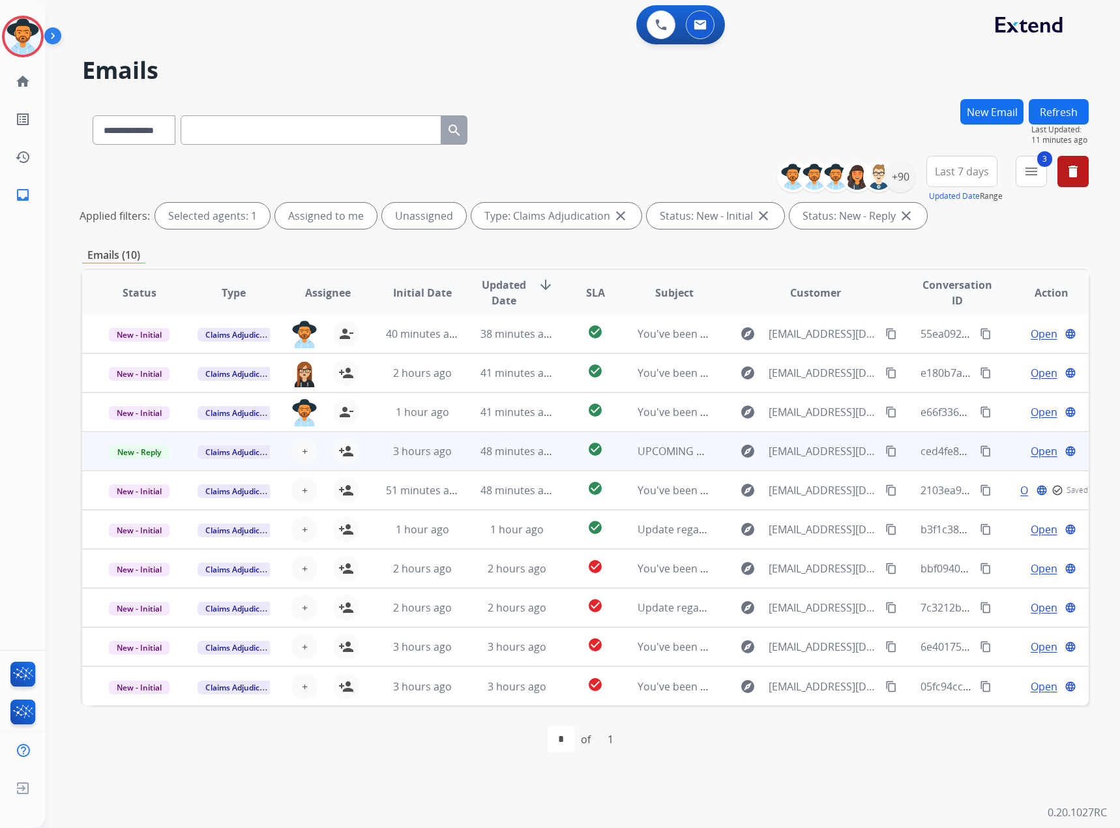
click at [1031, 454] on span "Open" at bounding box center [1044, 451] width 27 height 16
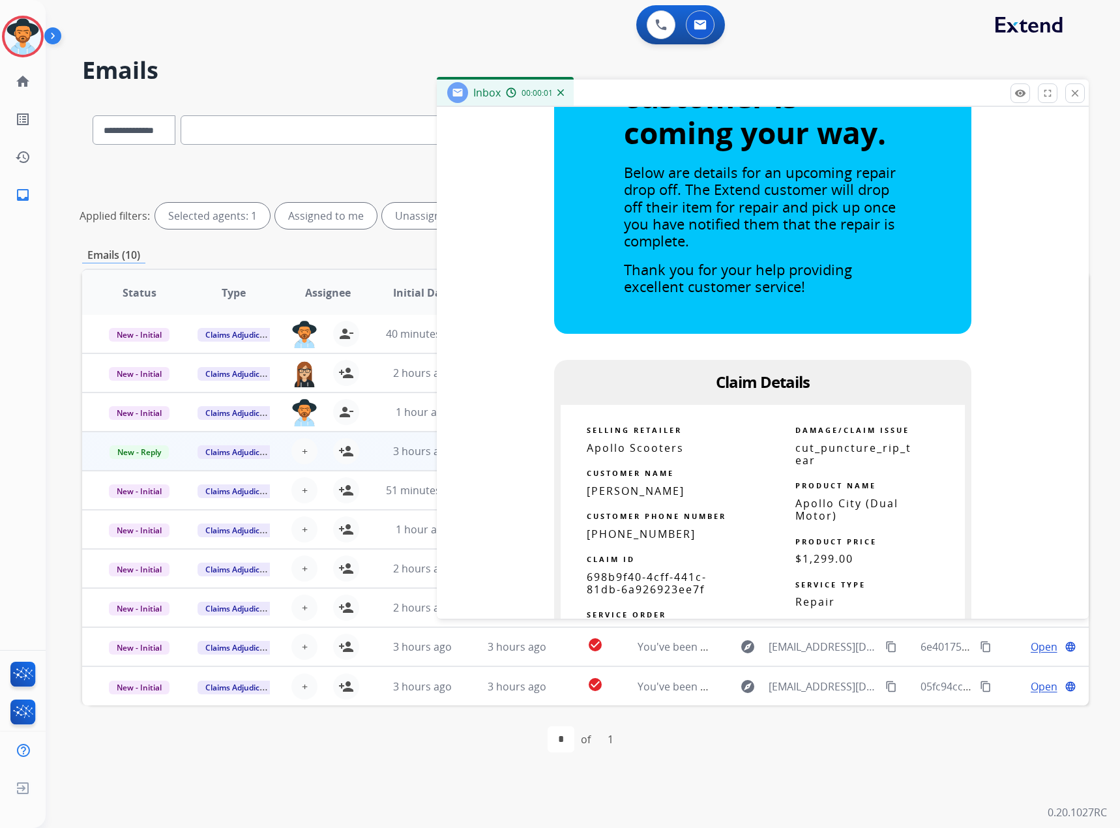
scroll to position [652, 0]
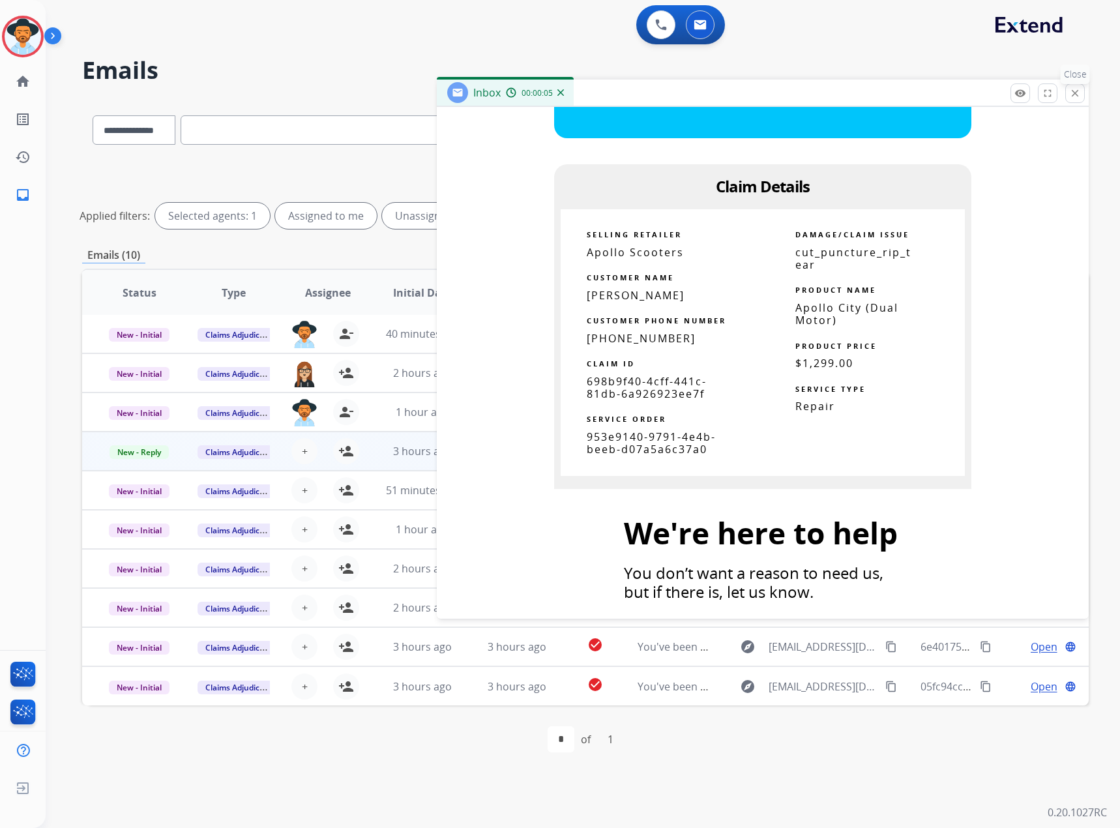
click at [1079, 93] on mat-icon "close" at bounding box center [1076, 93] width 12 height 12
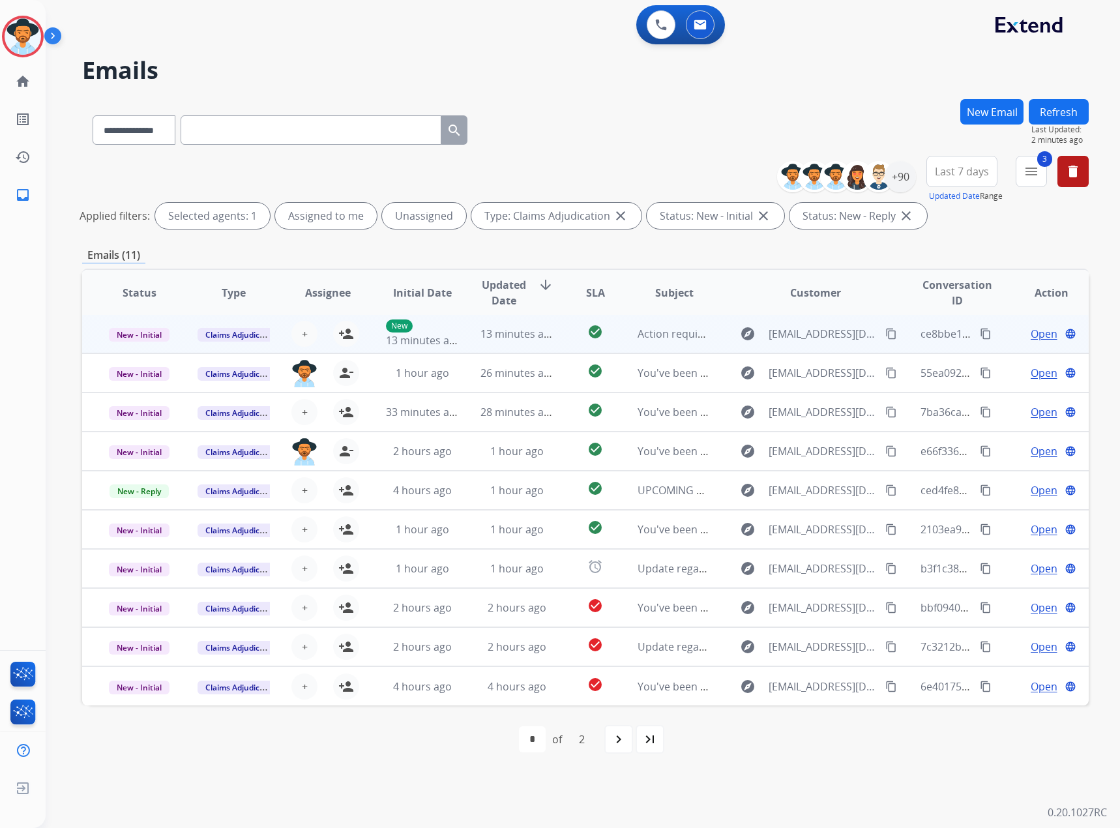
click at [1038, 337] on span "Open" at bounding box center [1044, 334] width 27 height 16
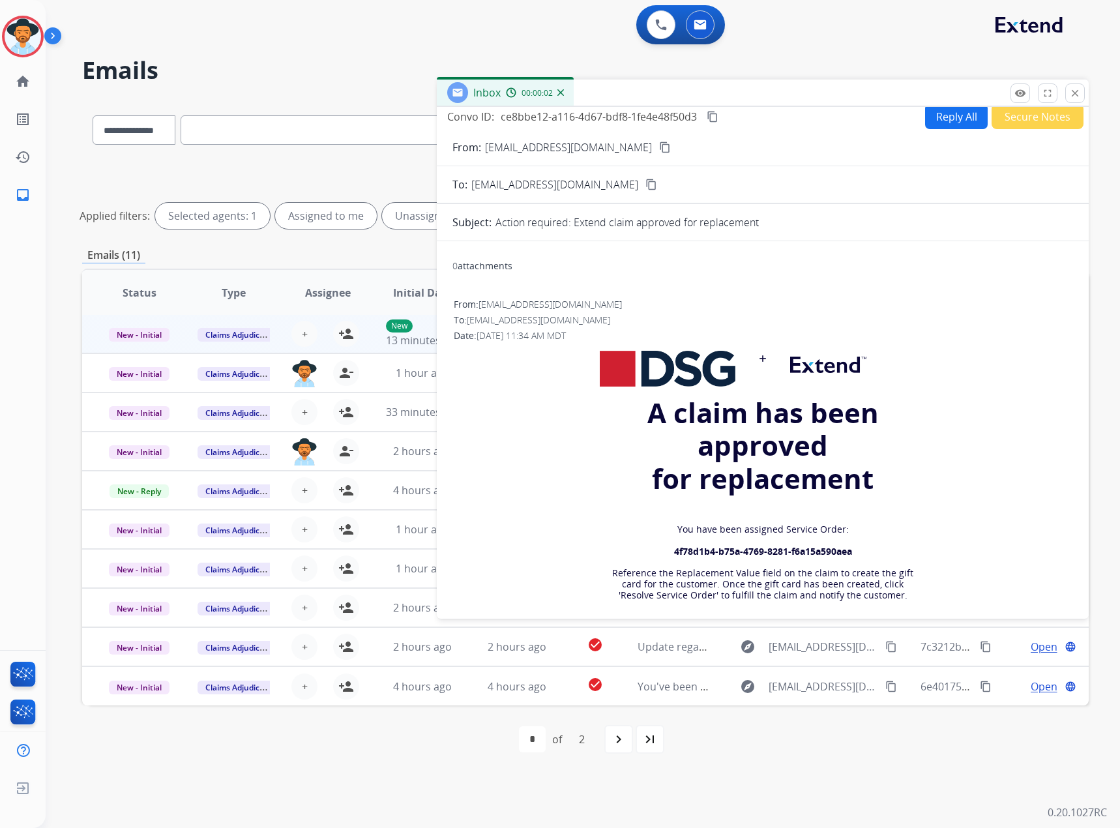
scroll to position [0, 0]
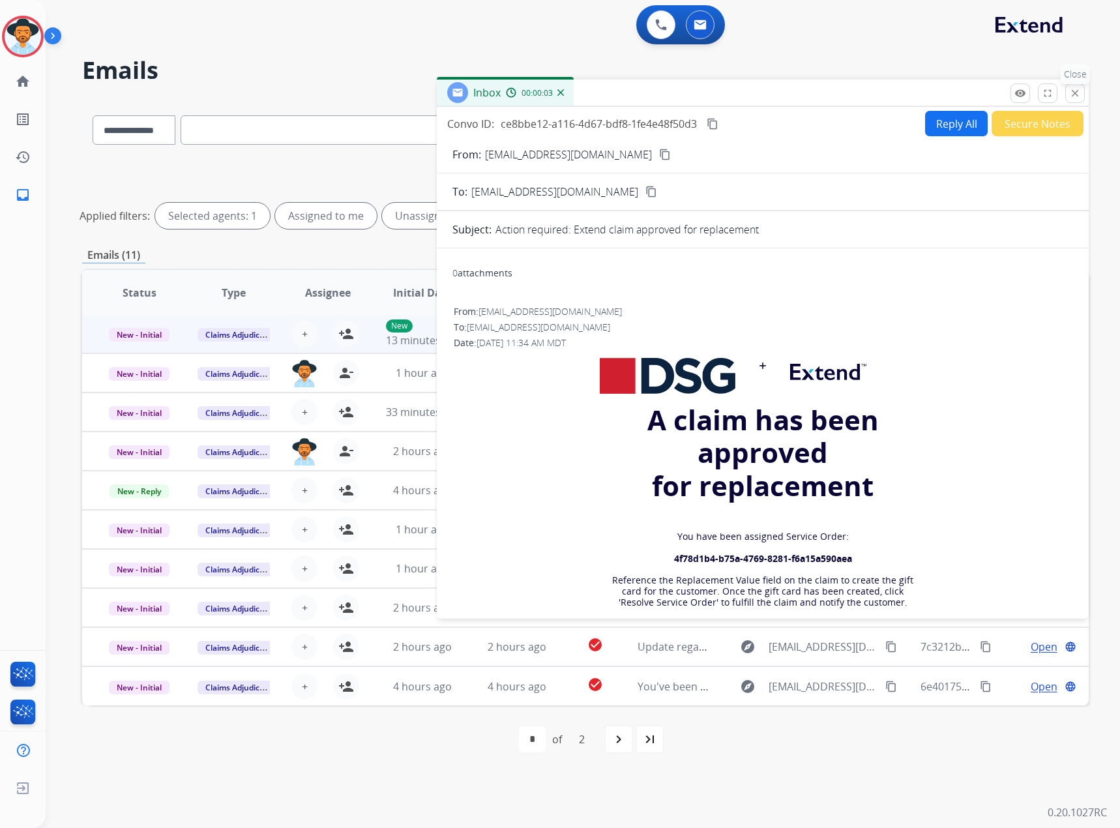
click at [1079, 94] on mat-icon "close" at bounding box center [1076, 93] width 12 height 12
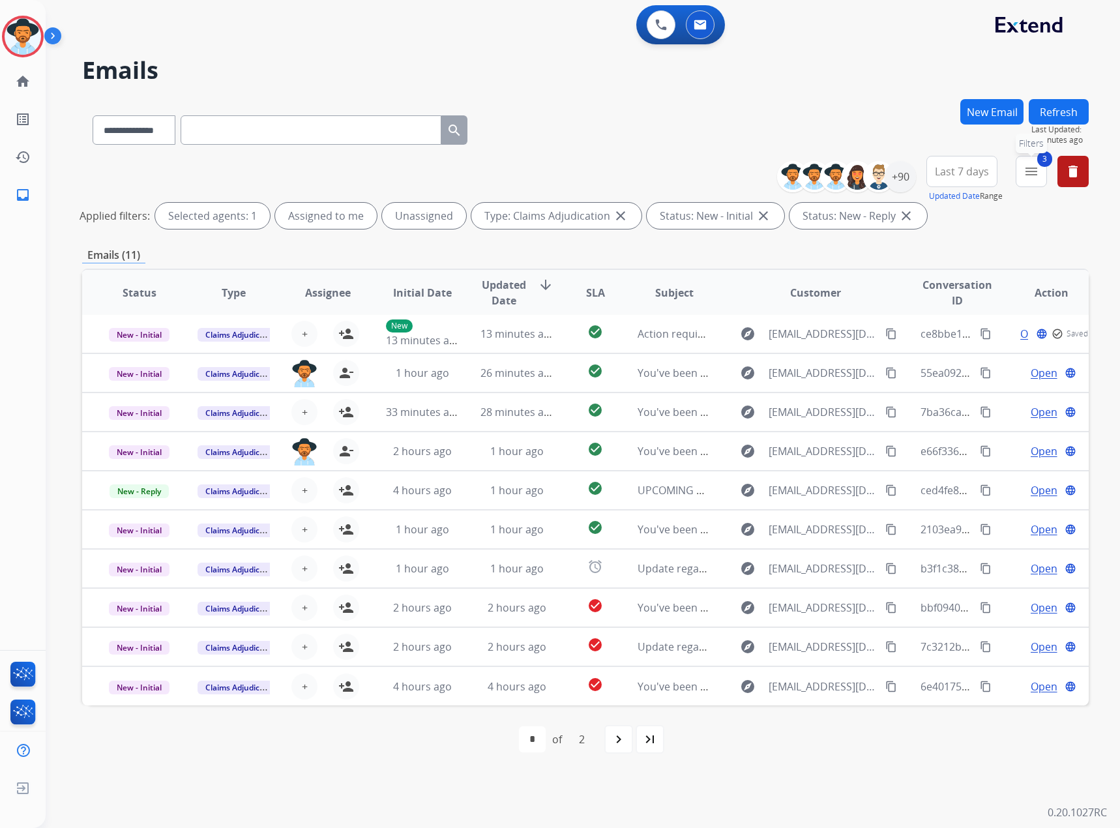
click at [1032, 166] on mat-icon "menu" at bounding box center [1032, 172] width 16 height 16
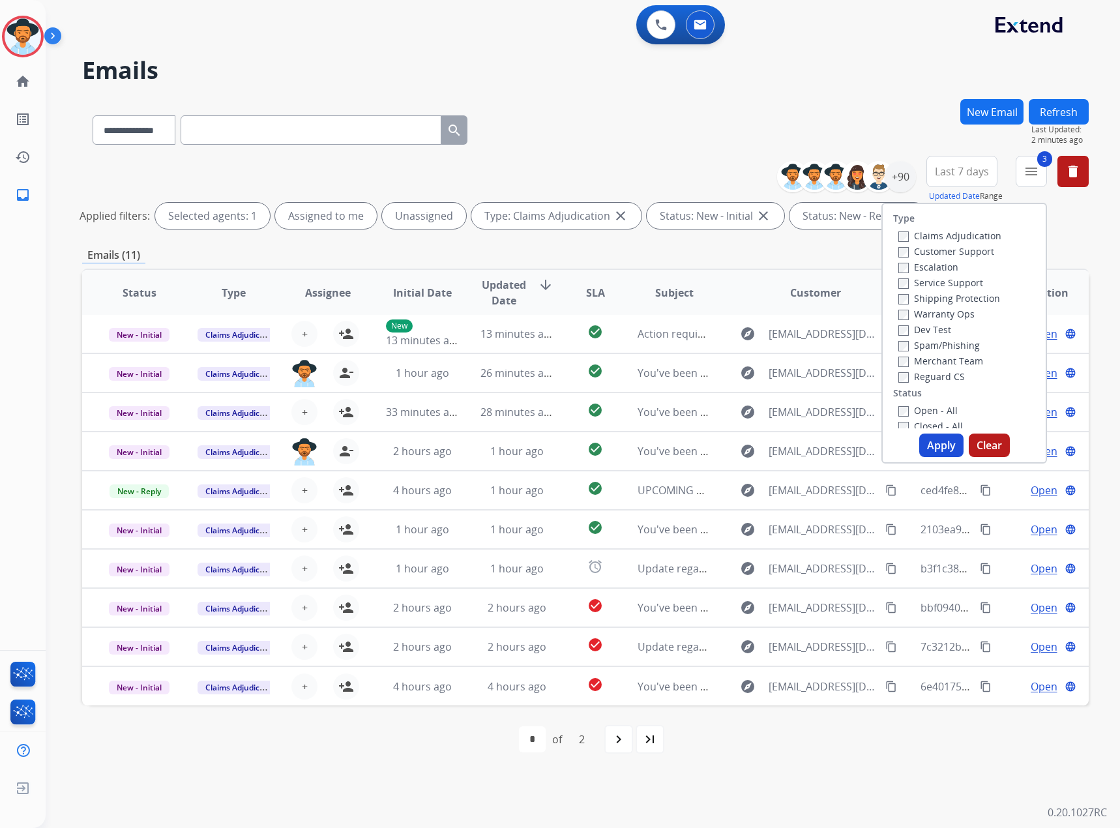
click at [935, 232] on label "Claims Adjudication" at bounding box center [950, 236] width 103 height 12
click at [938, 282] on label "Service Support" at bounding box center [941, 283] width 85 height 12
click at [938, 449] on button "Apply" at bounding box center [942, 445] width 44 height 23
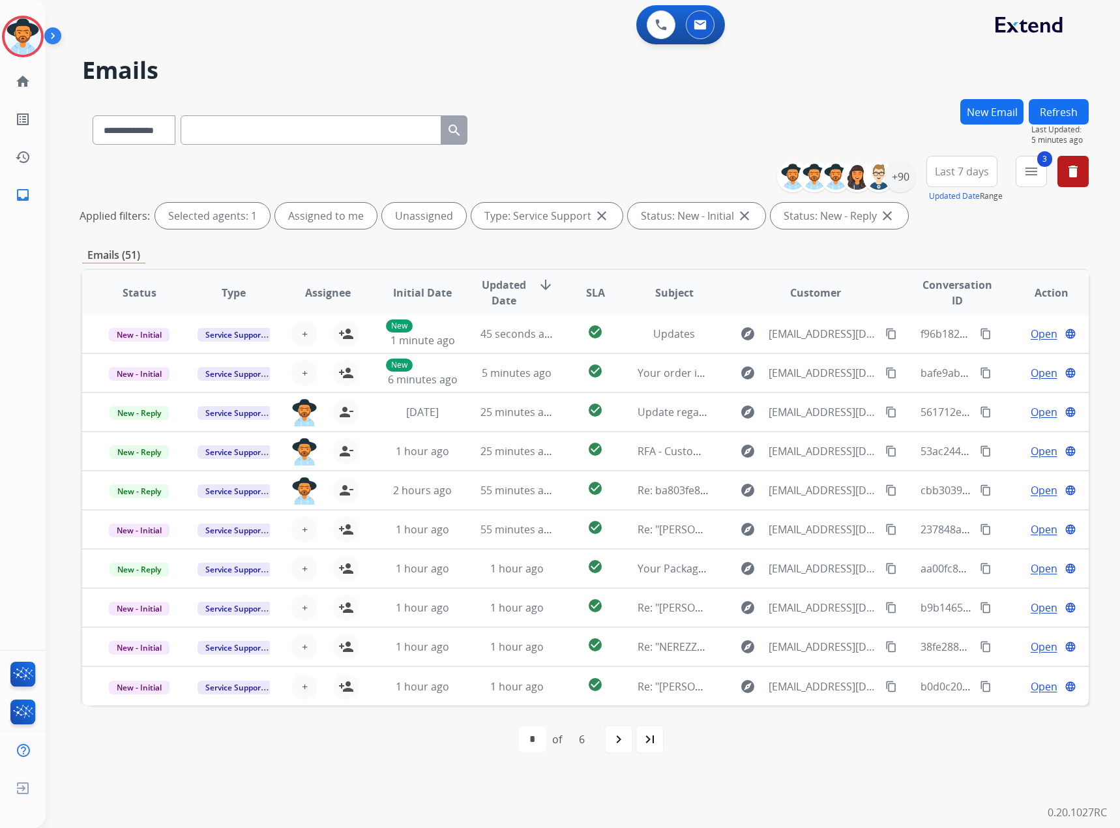
click at [1072, 113] on button "Refresh" at bounding box center [1059, 111] width 60 height 25
click at [1089, 106] on div "**********" at bounding box center [583, 414] width 1075 height 828
click at [1077, 107] on button "Refresh" at bounding box center [1059, 111] width 60 height 25
click at [1044, 170] on button "3 menu Filters" at bounding box center [1031, 171] width 31 height 31
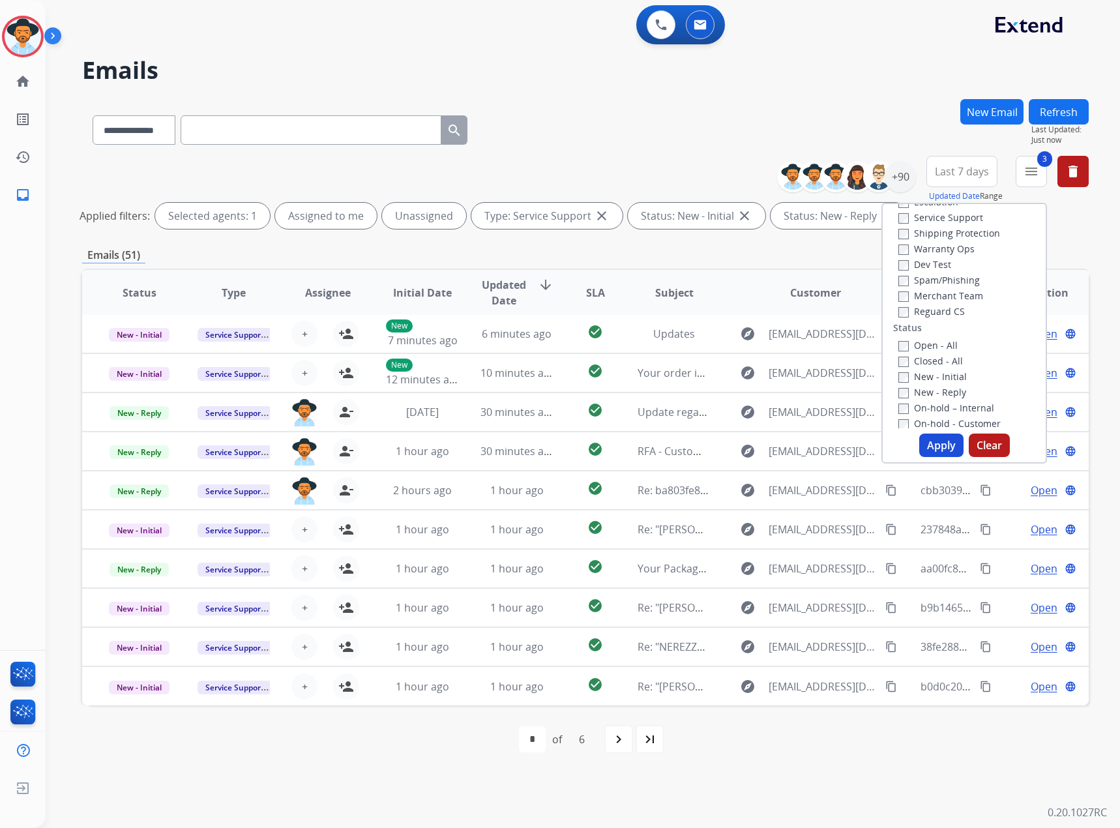
scroll to position [0, 0]
click at [935, 277] on label "Service Support" at bounding box center [941, 283] width 85 height 12
click at [937, 449] on button "Apply" at bounding box center [942, 445] width 44 height 23
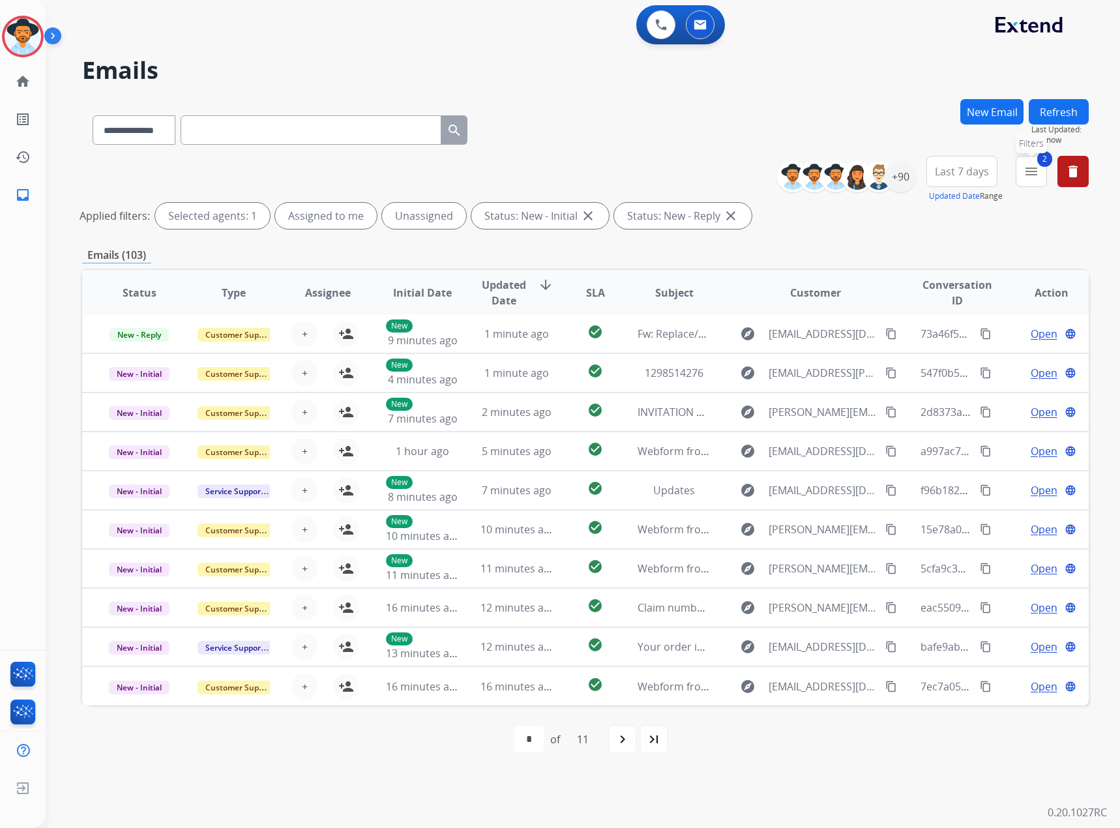
click at [1027, 177] on mat-icon "menu" at bounding box center [1032, 172] width 16 height 16
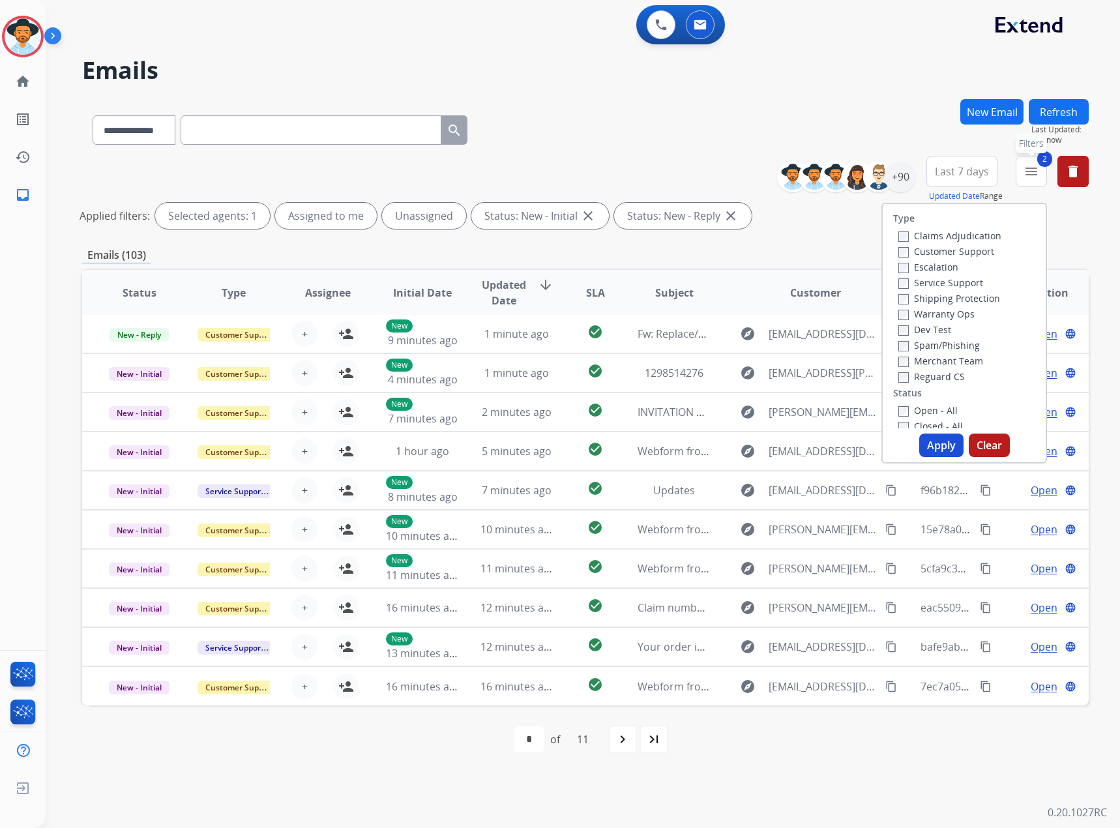
click at [1029, 173] on mat-icon "menu" at bounding box center [1032, 172] width 16 height 16
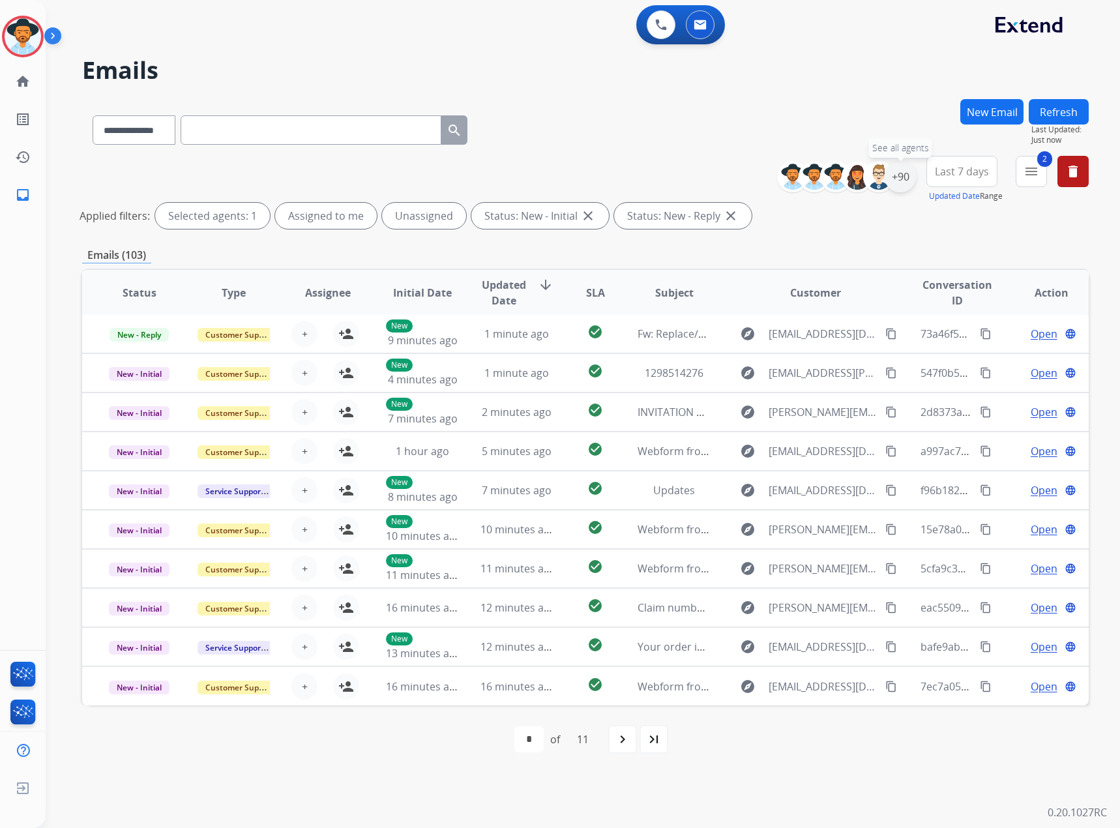
click at [908, 173] on div "+90" at bounding box center [900, 176] width 31 height 31
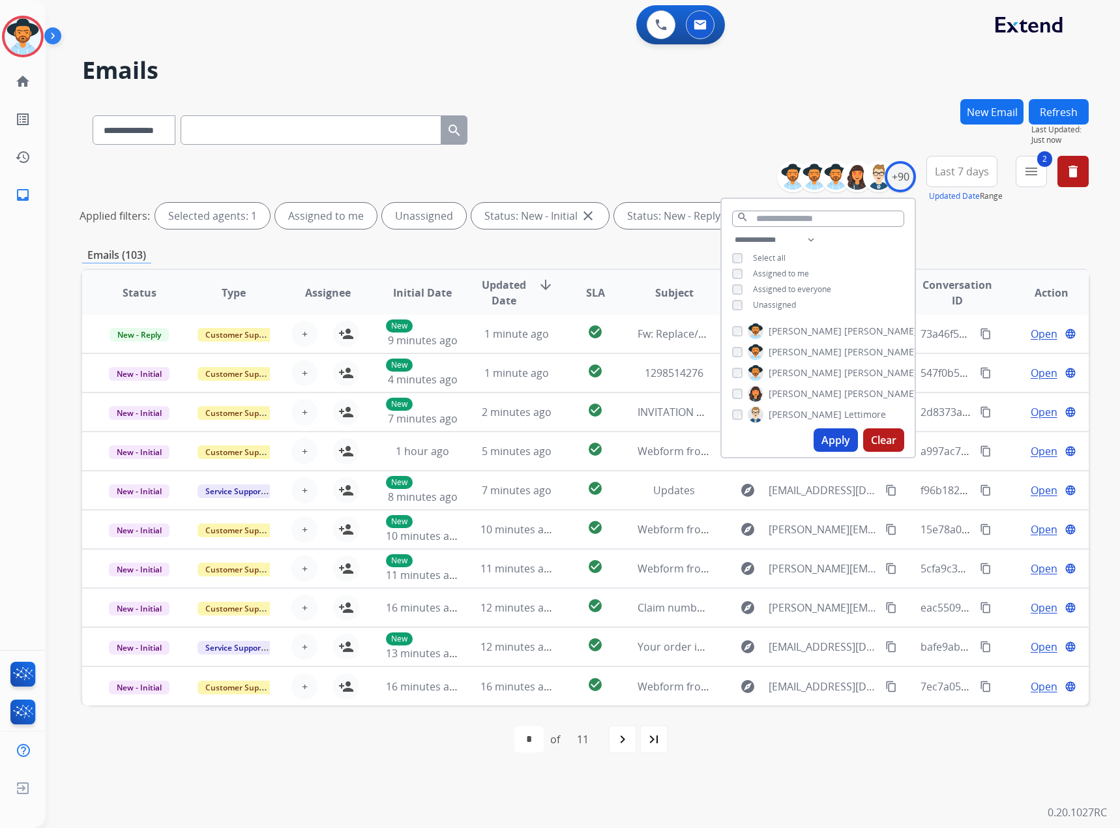
click at [768, 301] on span "Unassigned" at bounding box center [774, 304] width 43 height 11
click at [848, 440] on button "Apply" at bounding box center [836, 439] width 44 height 23
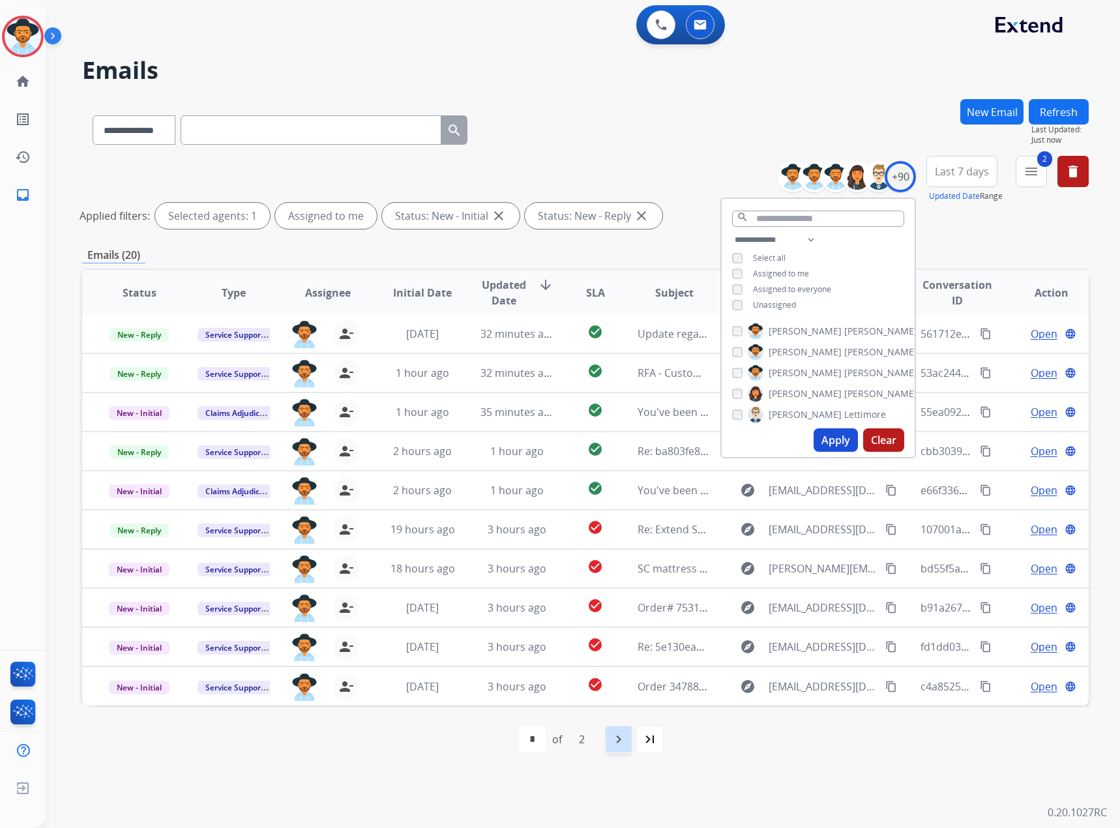
click at [620, 735] on mat-icon "navigate_next" at bounding box center [619, 740] width 16 height 16
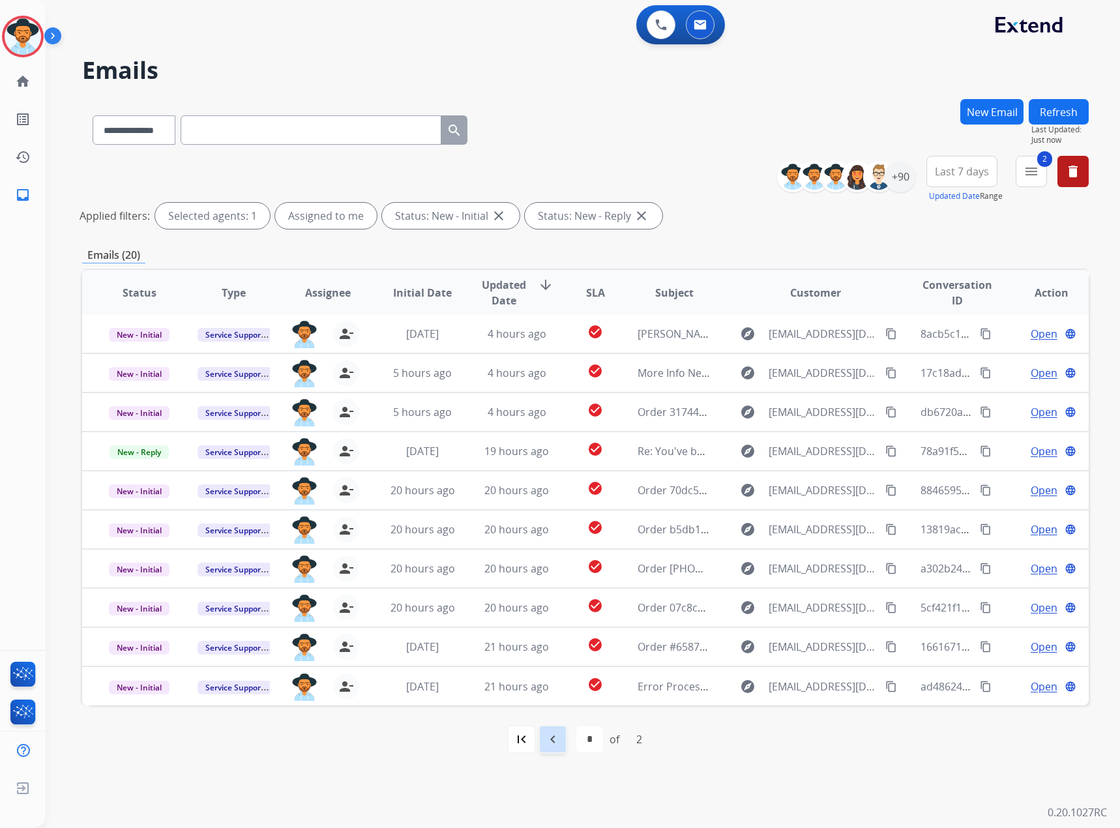
click at [551, 739] on mat-icon "navigate_before" at bounding box center [553, 740] width 16 height 16
select select "*"
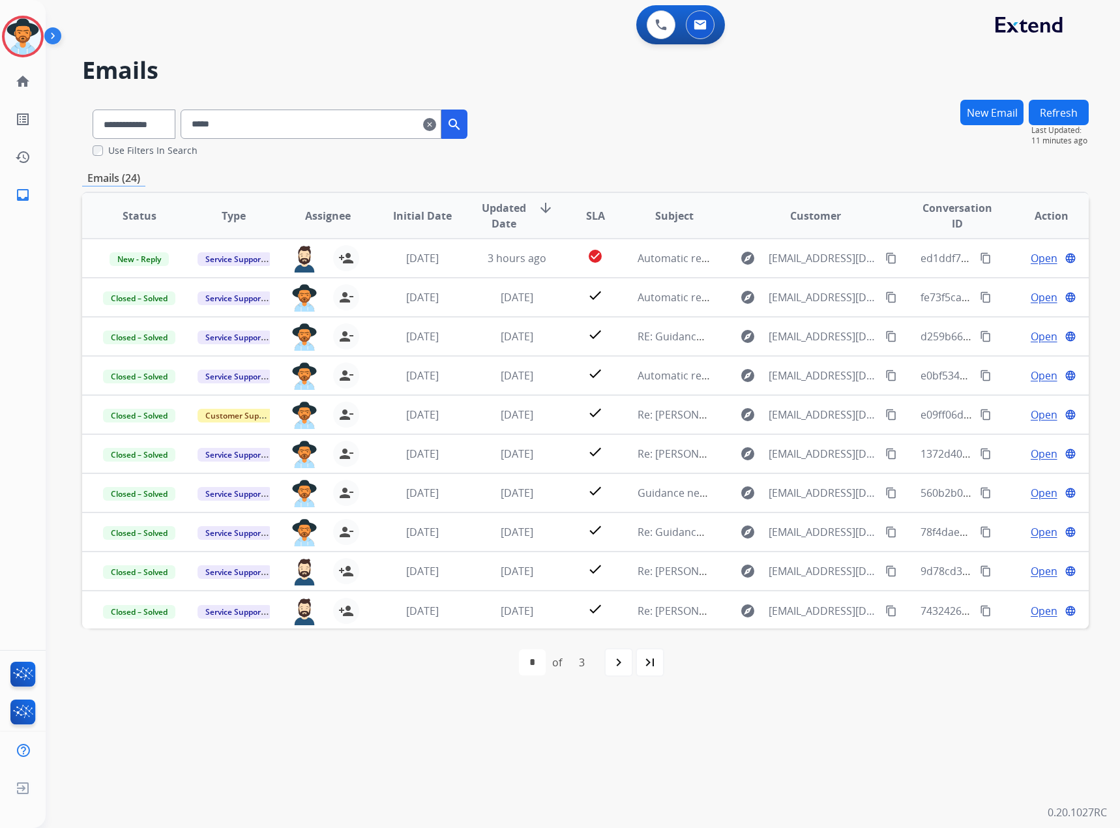
click at [436, 121] on mat-icon "clear" at bounding box center [429, 125] width 13 height 16
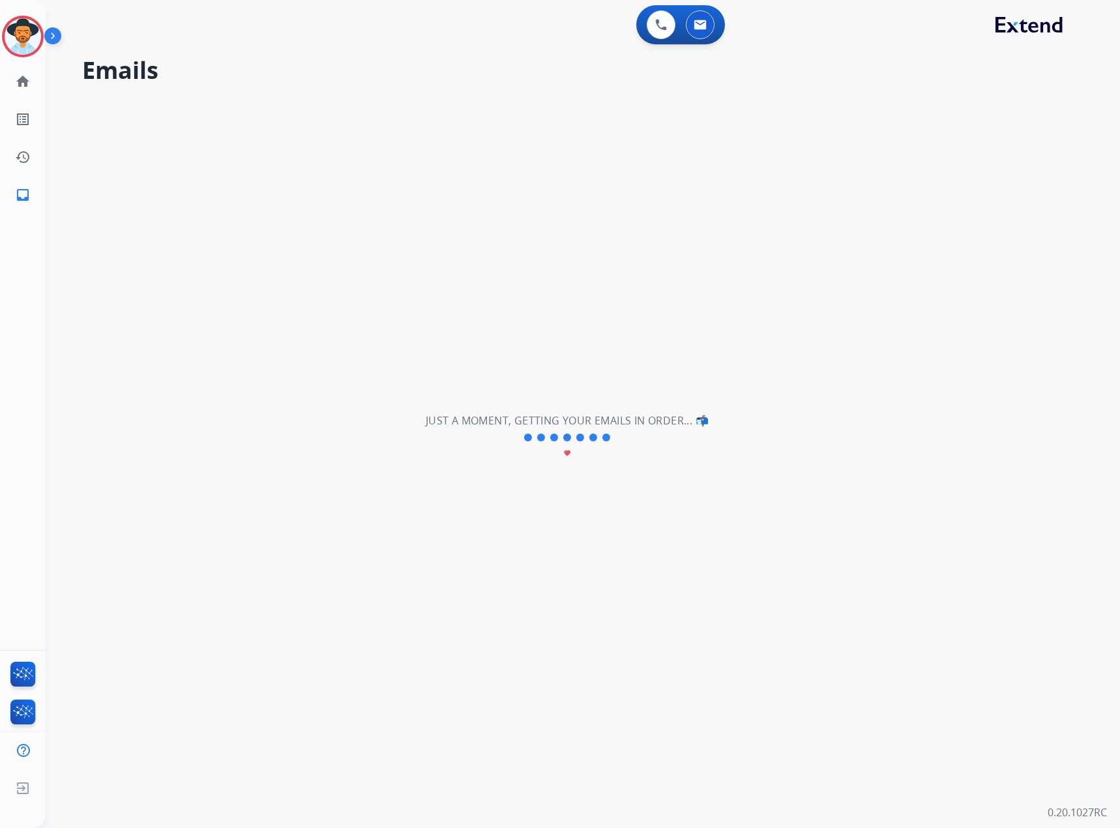
select select "**********"
